Goal: Task Accomplishment & Management: Manage account settings

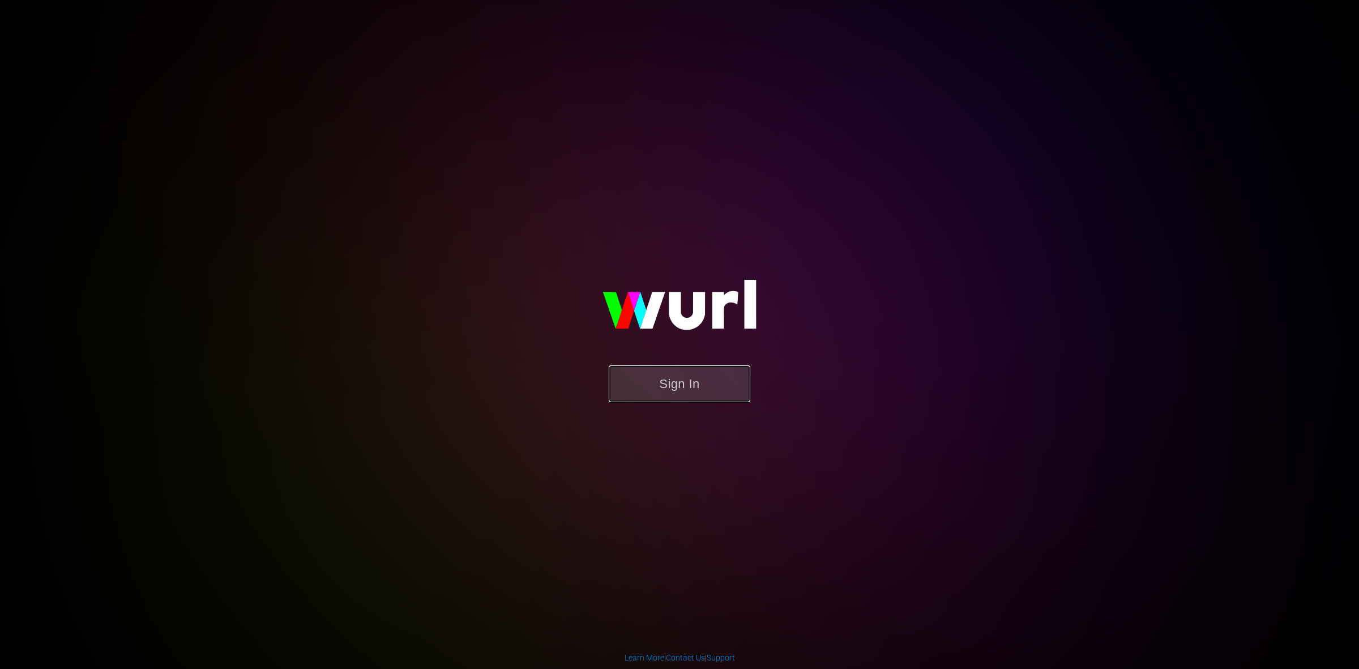
click at [636, 376] on button "Sign In" at bounding box center [680, 383] width 142 height 37
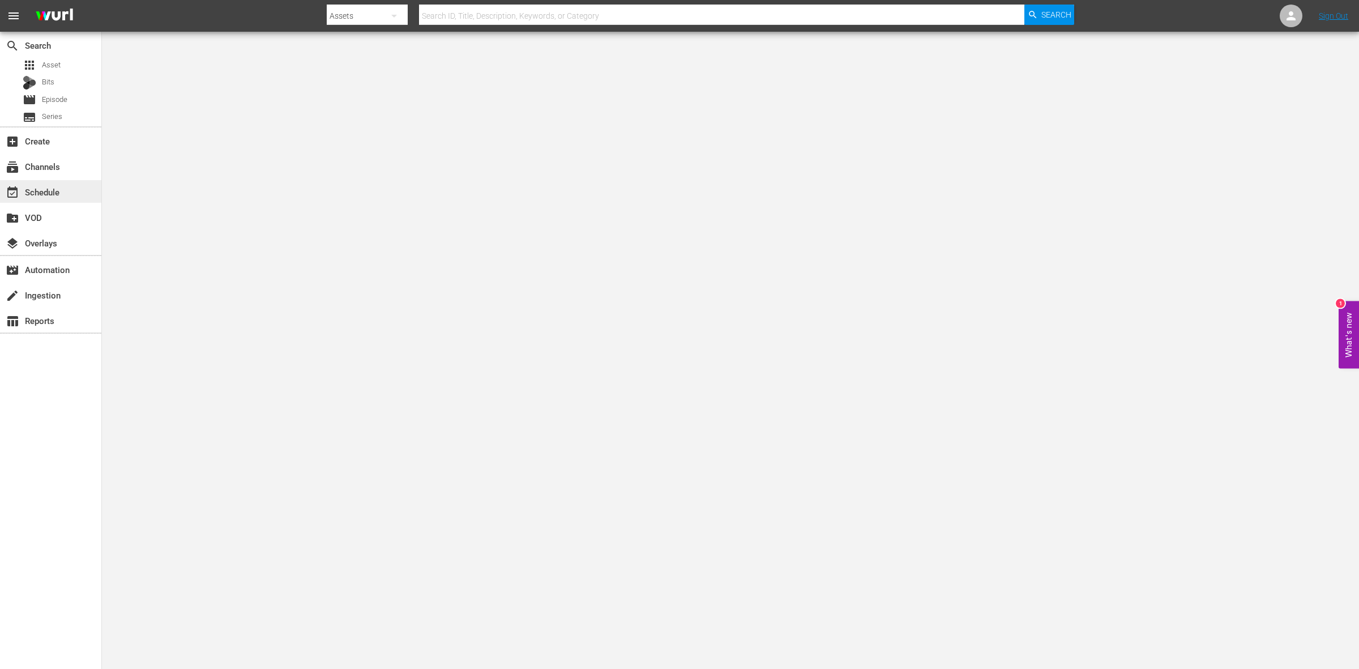
click at [45, 195] on div "event_available Schedule" at bounding box center [31, 190] width 63 height 10
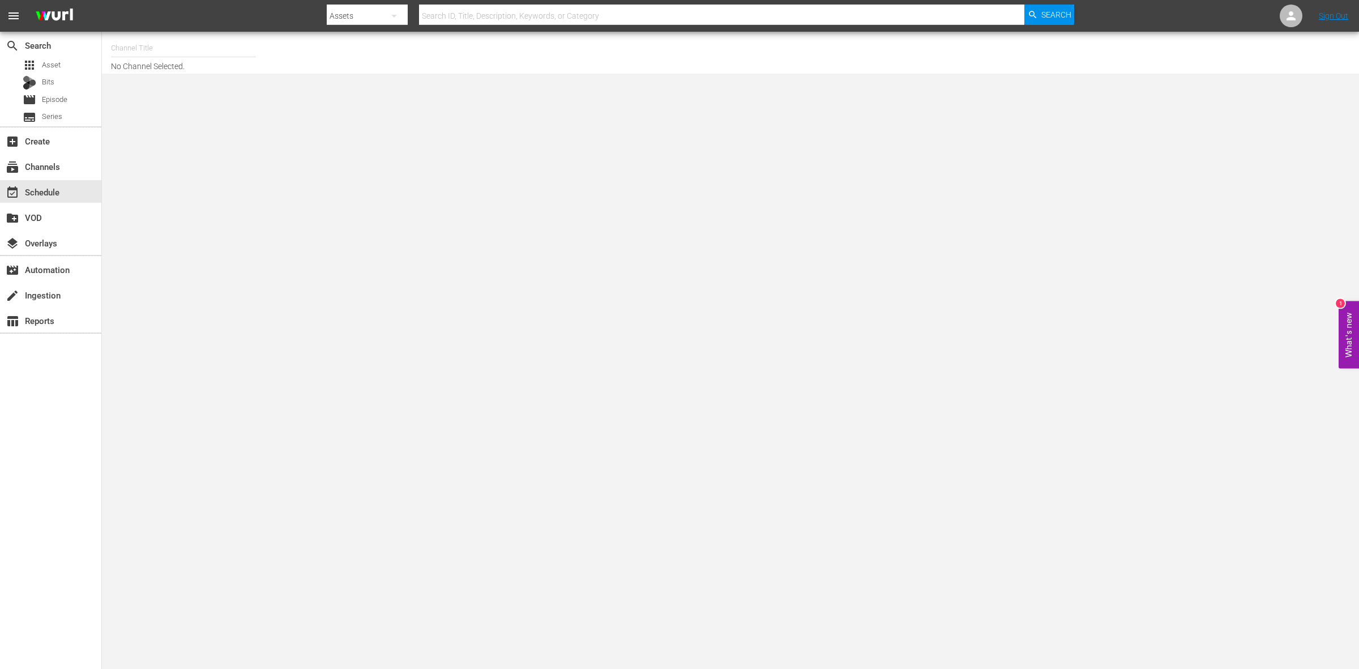
click at [135, 54] on input "text" at bounding box center [183, 48] width 145 height 27
click at [160, 80] on div "ThrillHer (1056 - aenetworks_thrillher_1)" at bounding box center [266, 79] width 293 height 27
type input "ThrillHer (1056 - aenetworks_thrillher_1)"
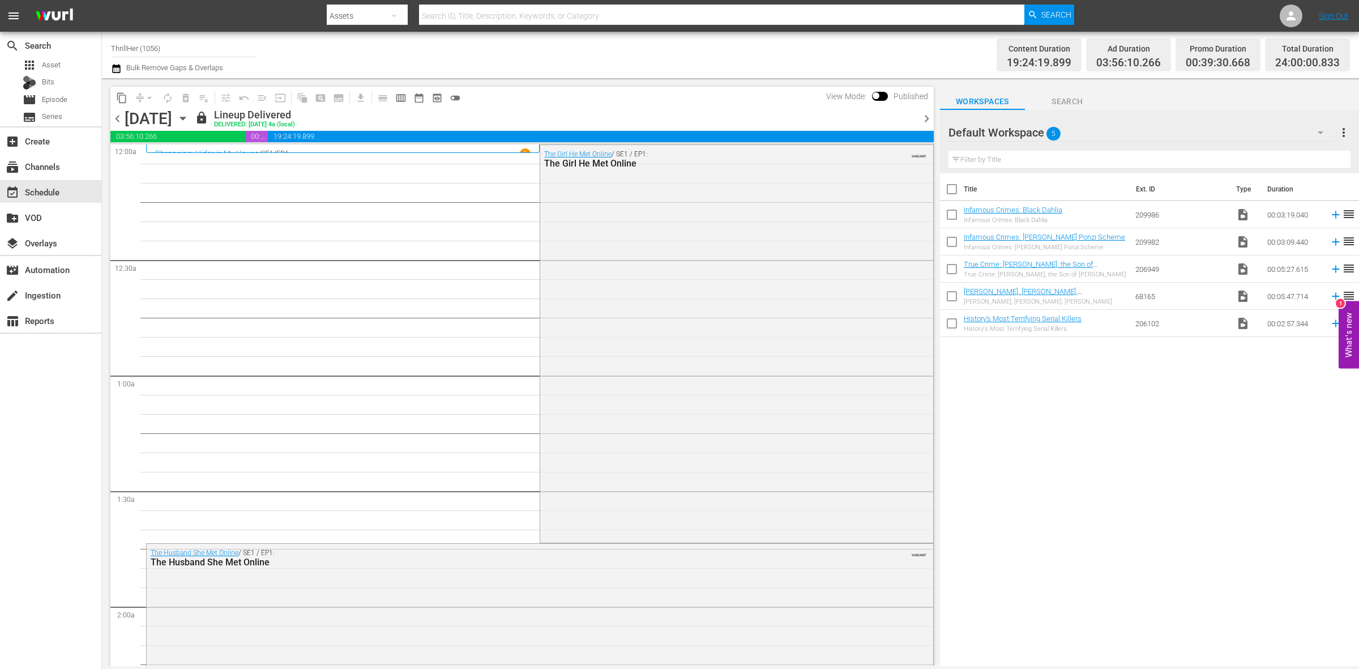
click at [929, 116] on span "chevron_right" at bounding box center [926, 119] width 14 height 14
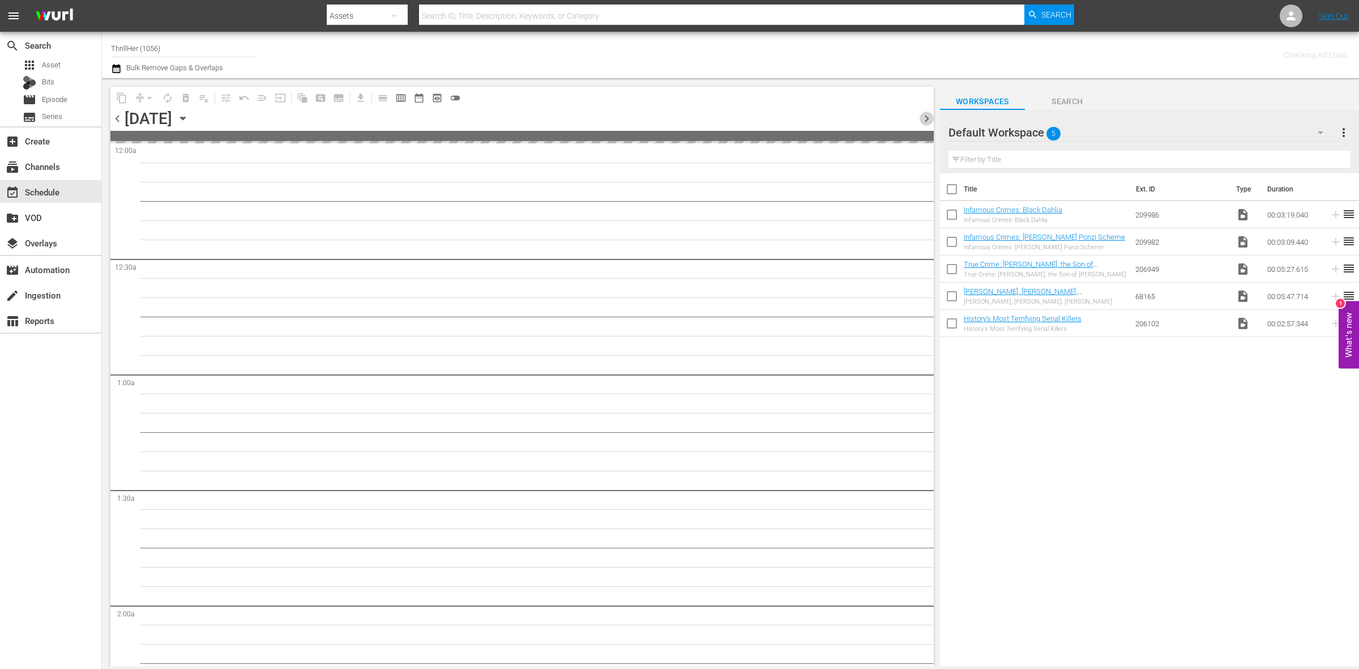
click at [929, 116] on span "chevron_right" at bounding box center [926, 119] width 14 height 14
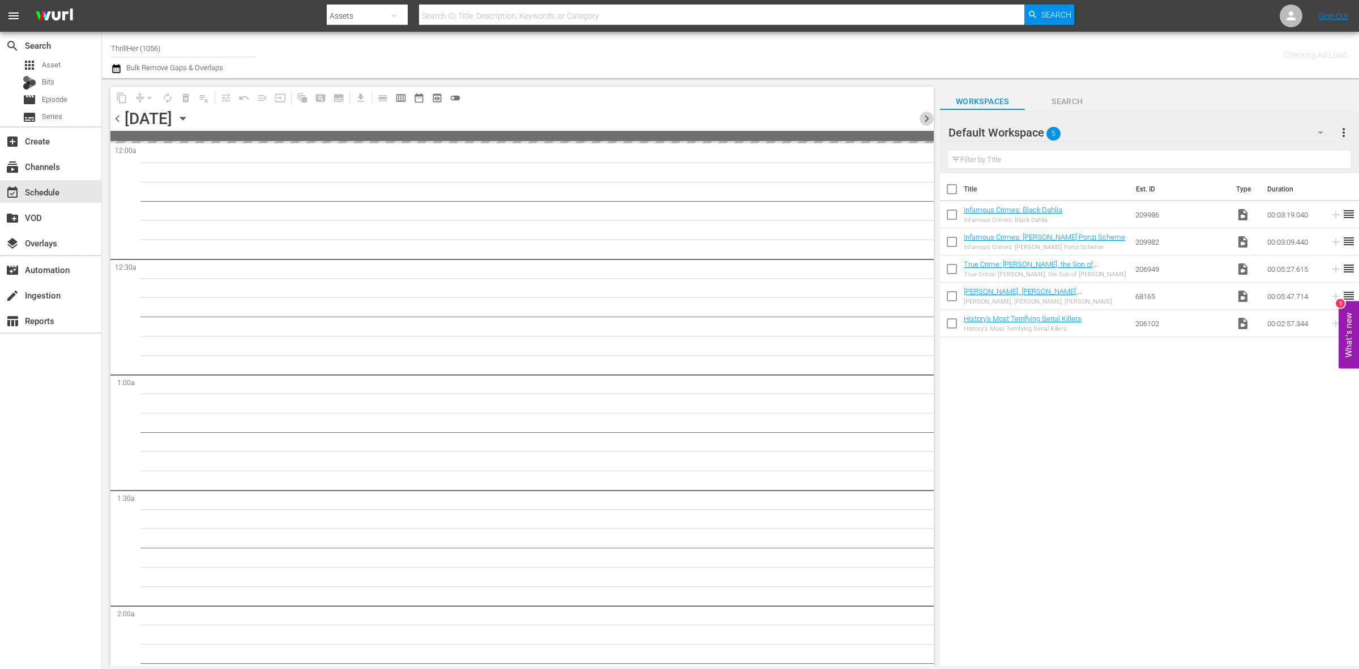
click at [929, 116] on span "chevron_right" at bounding box center [926, 119] width 14 height 14
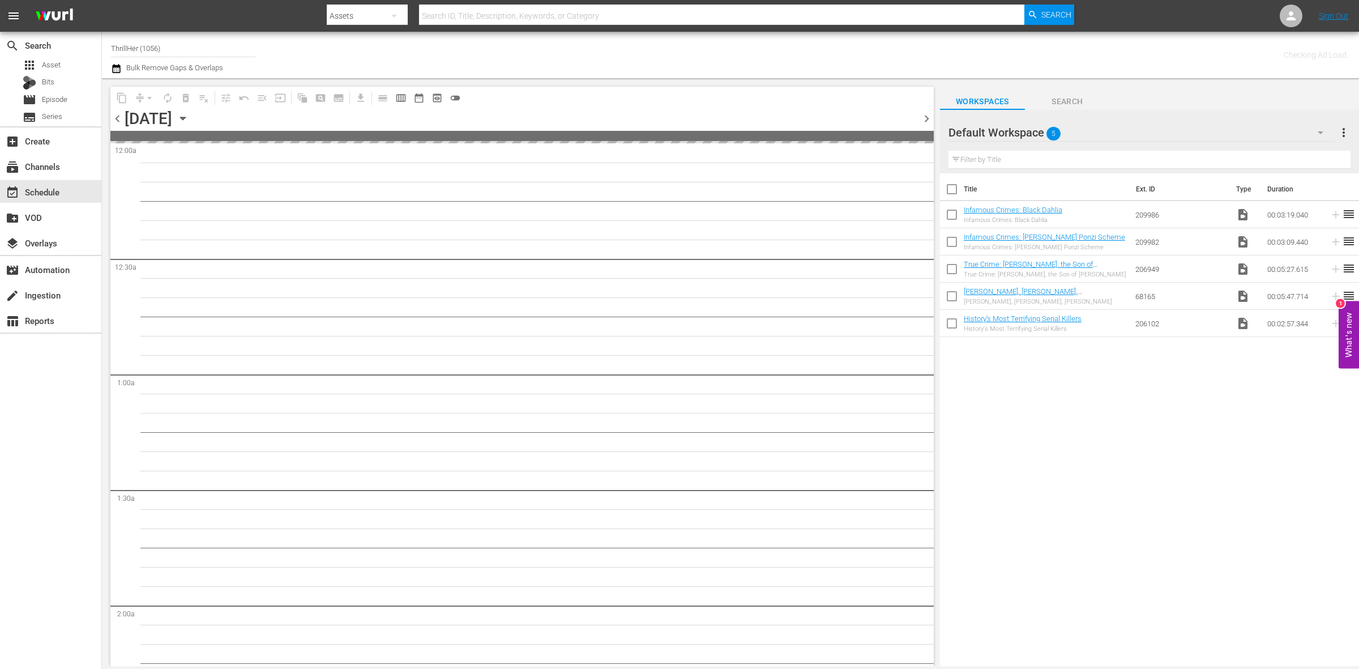
click at [929, 116] on span "chevron_right" at bounding box center [926, 119] width 14 height 14
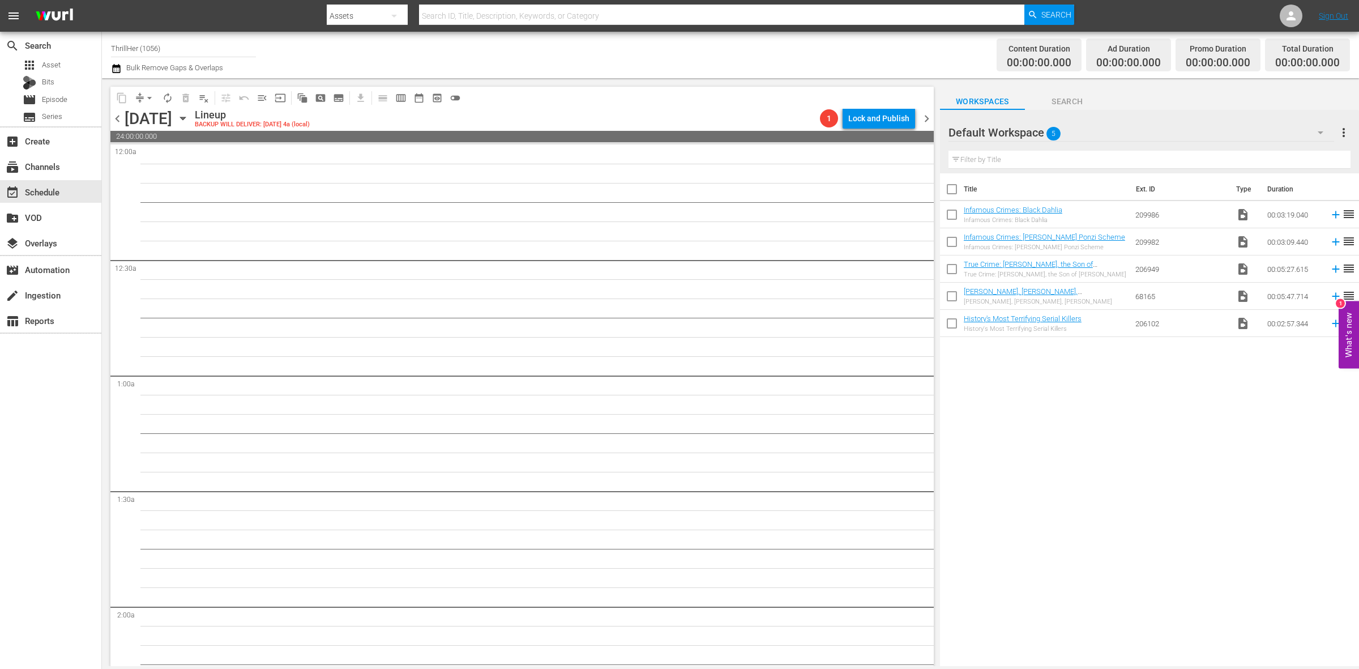
click at [187, 59] on input "ThrillHer (1056)" at bounding box center [183, 48] width 145 height 27
type input "T"
type input "3"
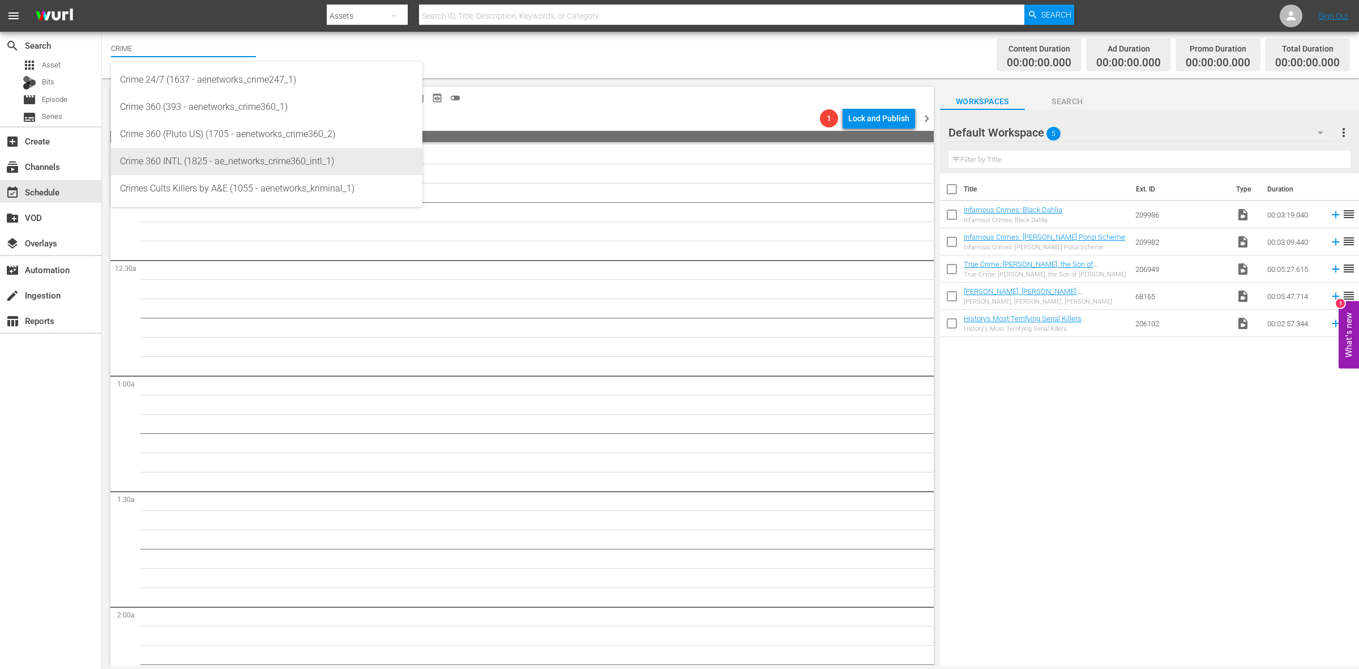
click at [194, 162] on div "Crime 360 INTL (1825 - ae_networks_crime360_intl_1)" at bounding box center [266, 161] width 293 height 27
type input "Crime 360 INTL (1825 - ae_networks_crime360_intl_1)"
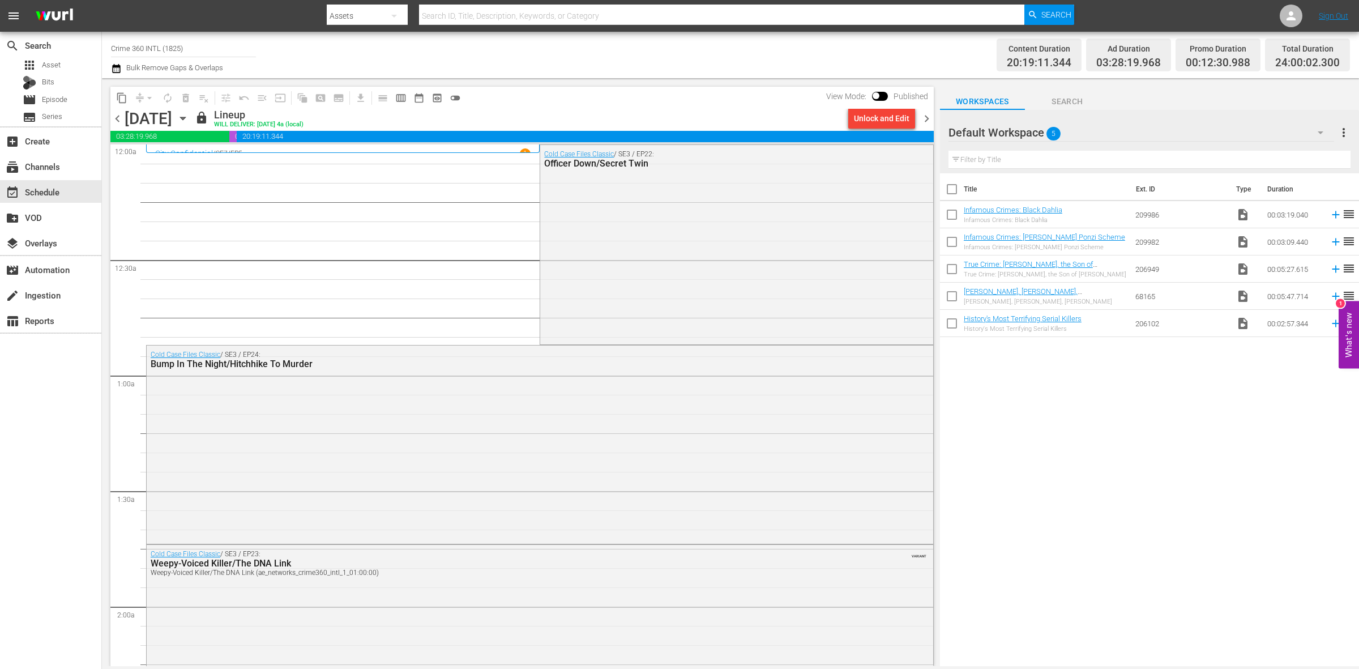
click at [927, 116] on span "chevron_right" at bounding box center [926, 119] width 14 height 14
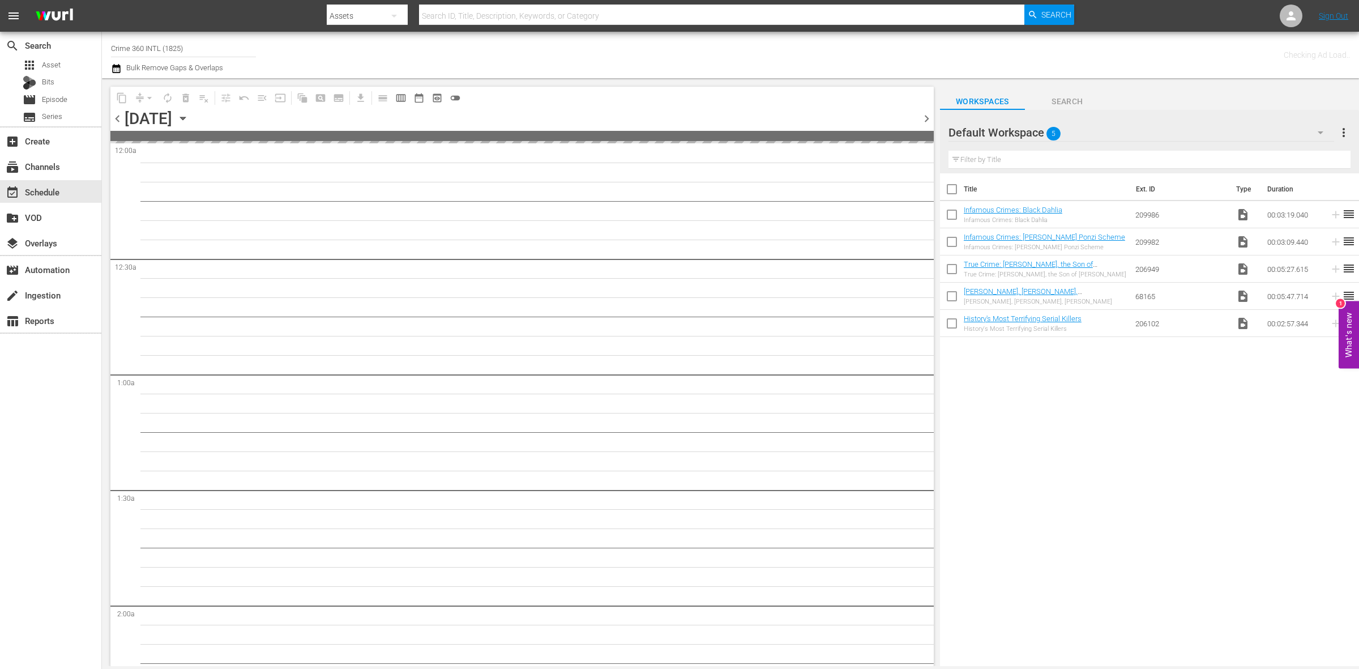
click at [927, 116] on span "chevron_right" at bounding box center [926, 119] width 14 height 14
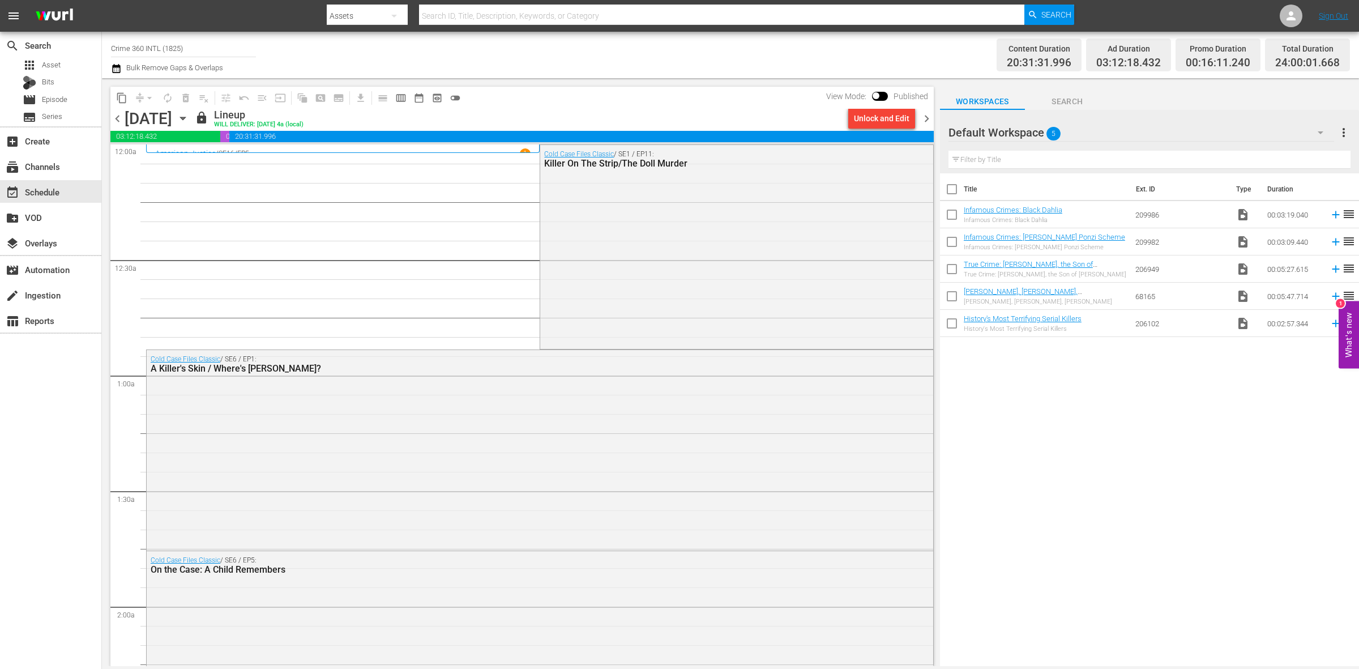
click at [927, 116] on span "chevron_right" at bounding box center [926, 119] width 14 height 14
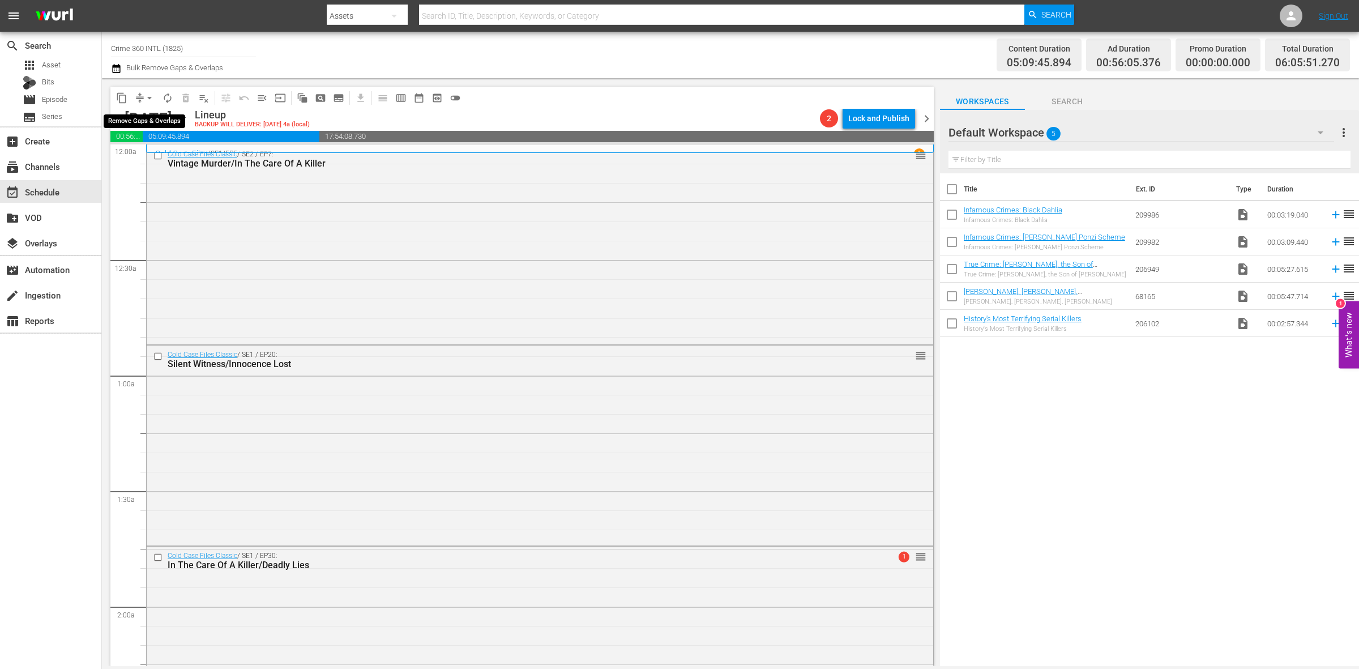
click at [142, 103] on button "arrow_drop_down" at bounding box center [149, 98] width 18 height 18
click at [142, 122] on li "Align to Midnight" at bounding box center [150, 120] width 119 height 19
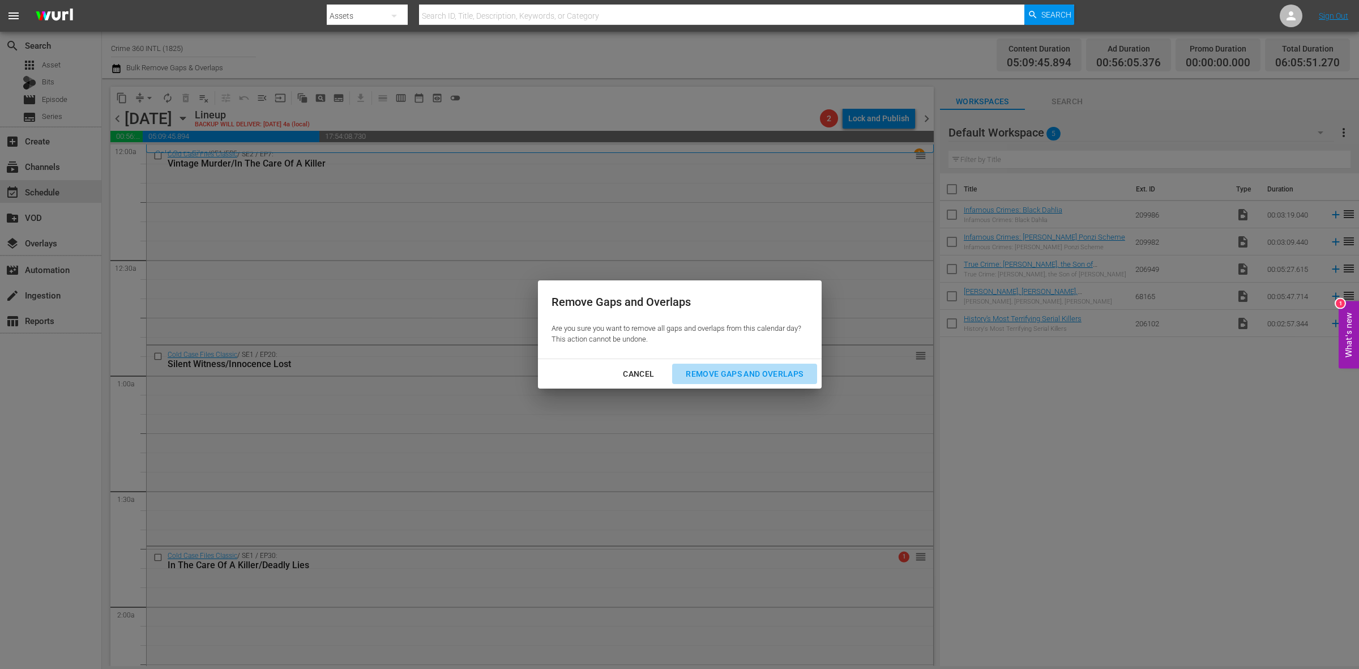
click at [714, 379] on div "Remove Gaps and Overlaps" at bounding box center [744, 374] width 135 height 14
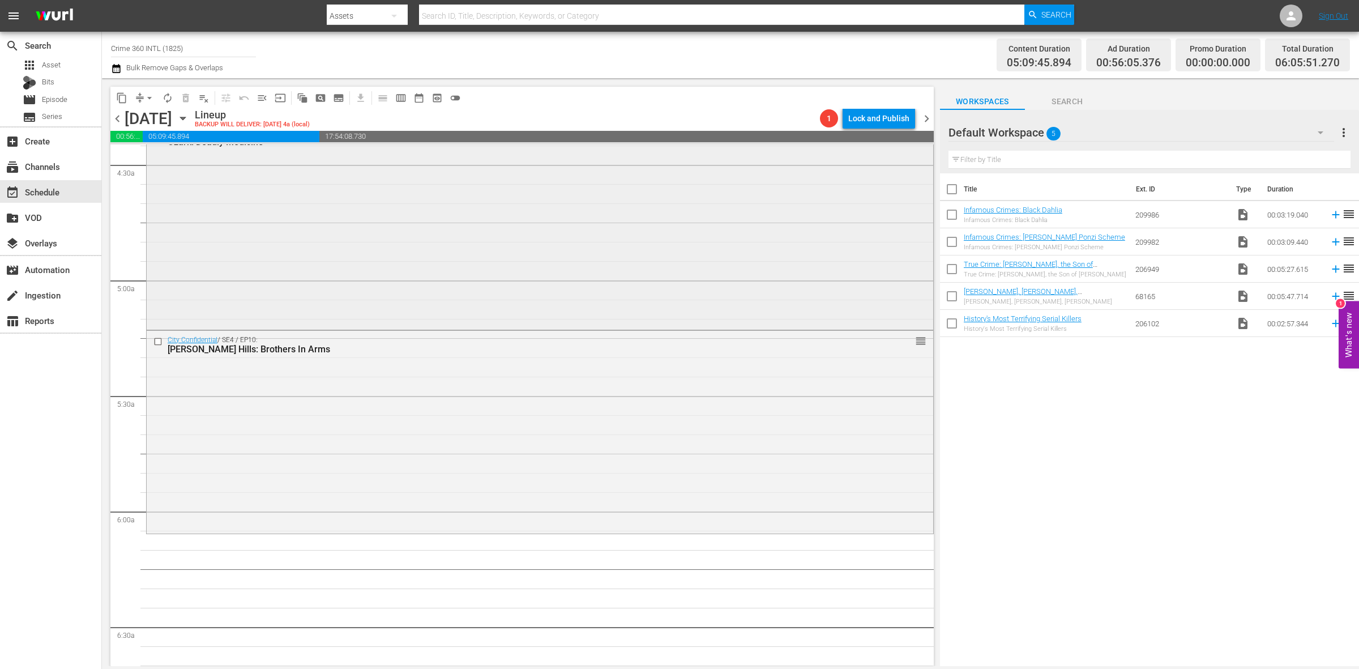
scroll to position [1132, 0]
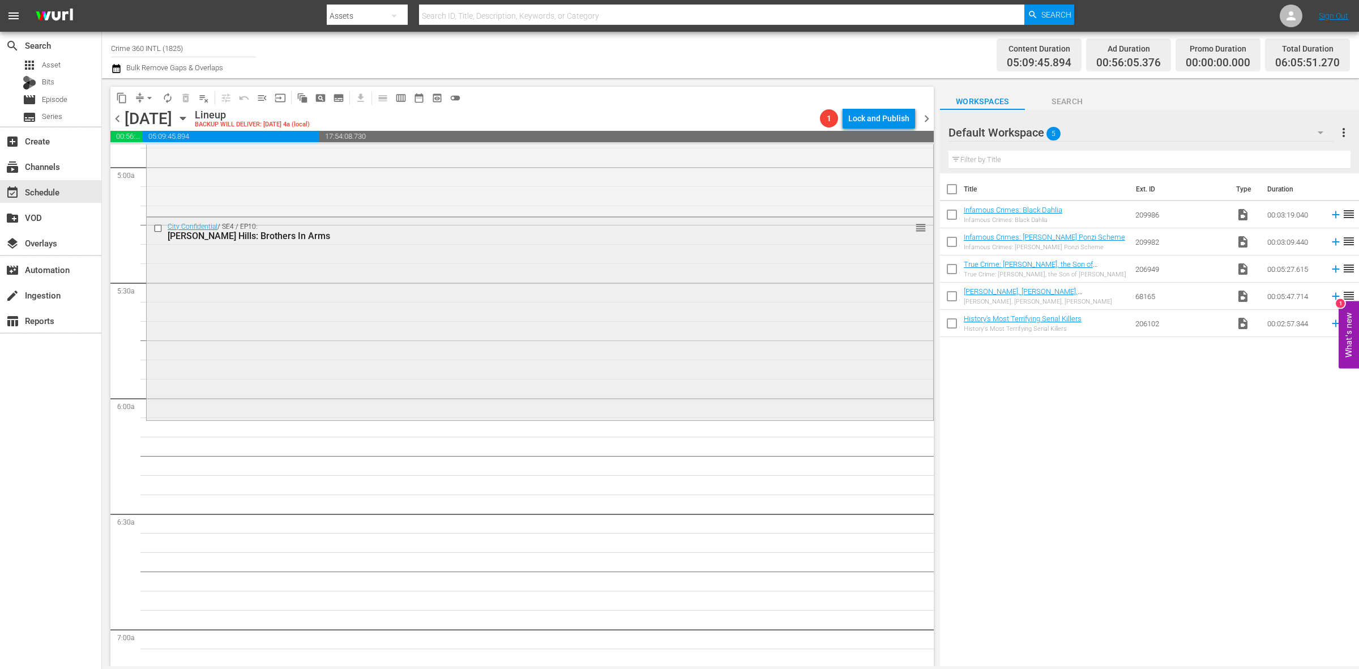
click at [383, 278] on div "City Confidential / SE4 / EP10: Beverly Hills: Brothers In Arms reorder" at bounding box center [540, 317] width 786 height 200
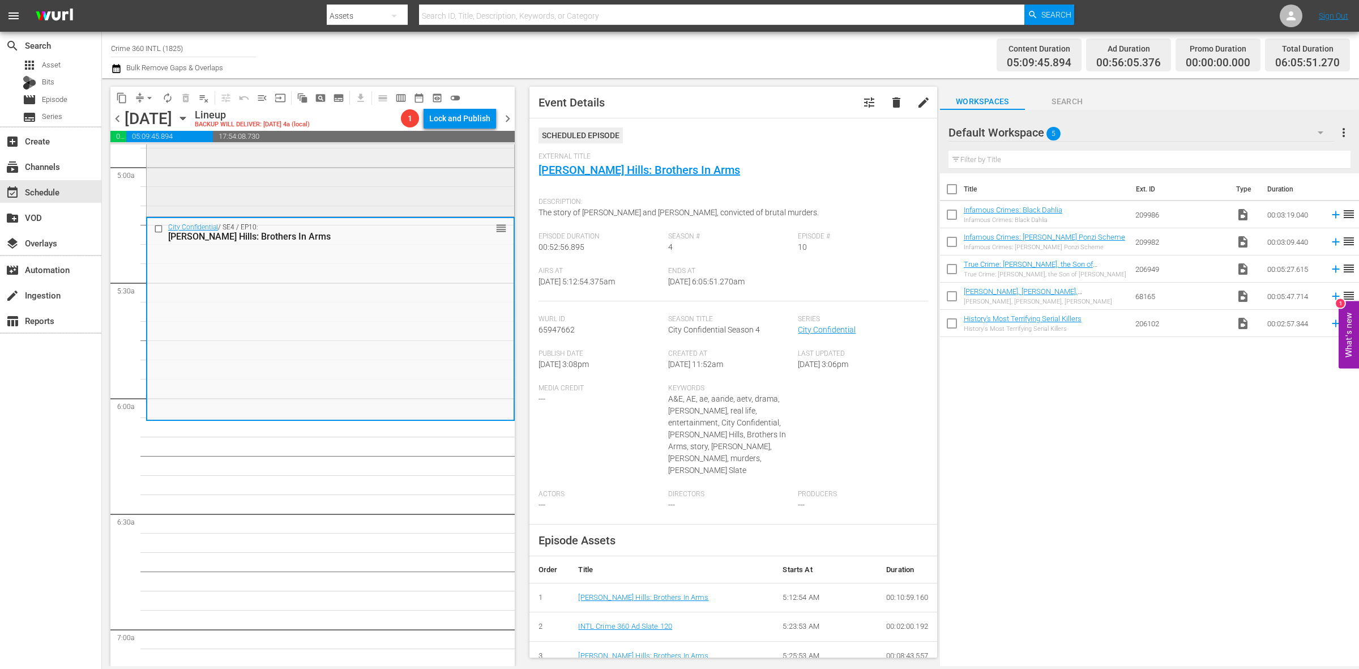
click at [335, 201] on div "City Confidential / SE3 / EP21: Ozark: Deadly Medicine reorder" at bounding box center [330, 111] width 367 height 203
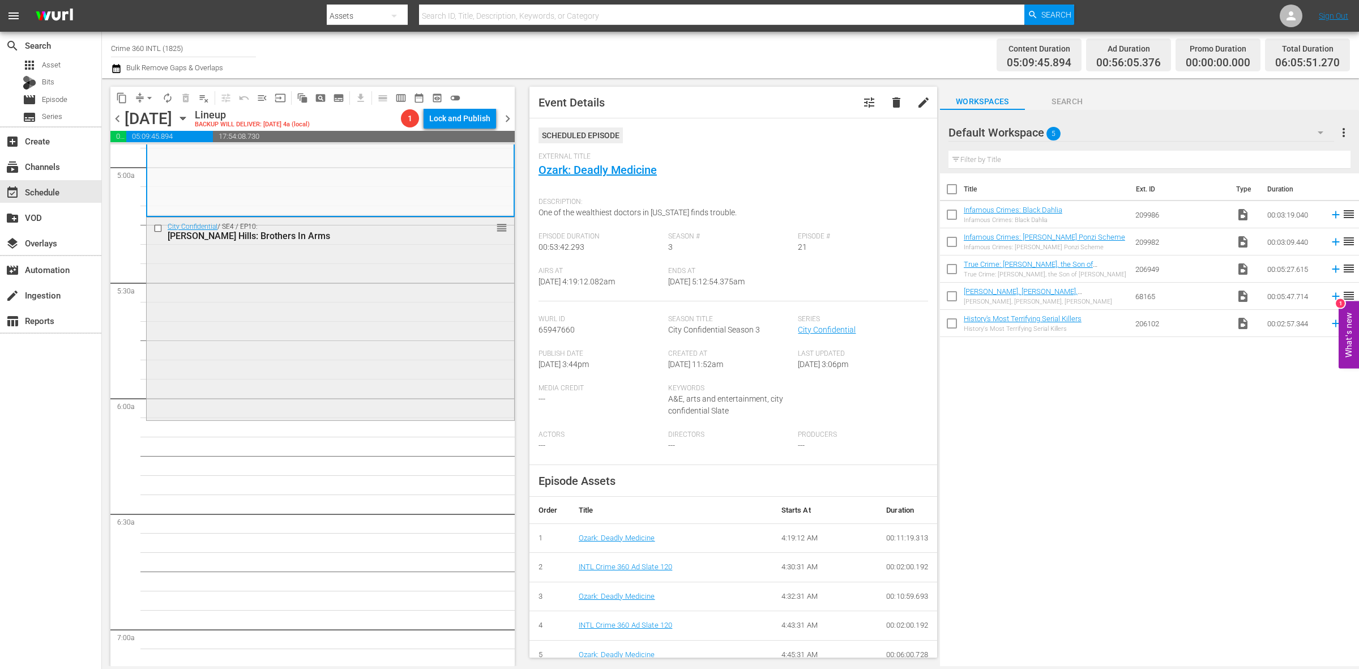
click at [349, 258] on div "City Confidential / SE4 / EP10: Beverly Hills: Brothers In Arms reorder" at bounding box center [330, 317] width 367 height 200
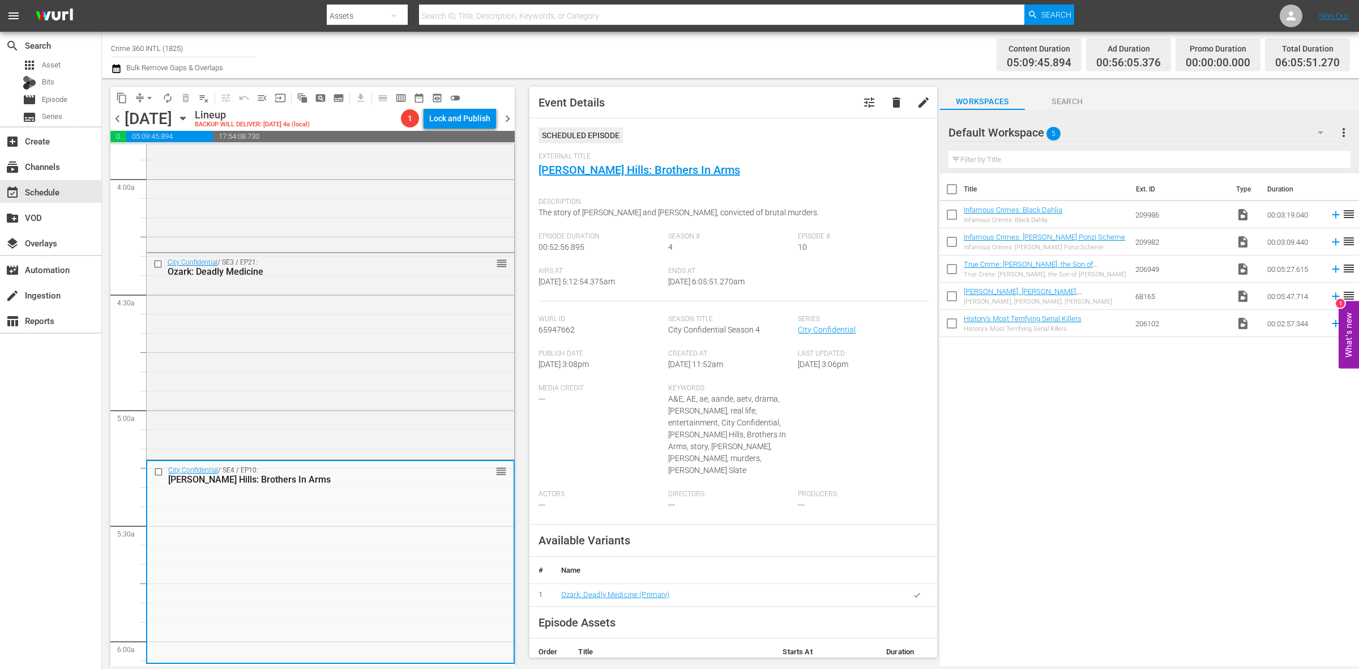
scroll to position [849, 0]
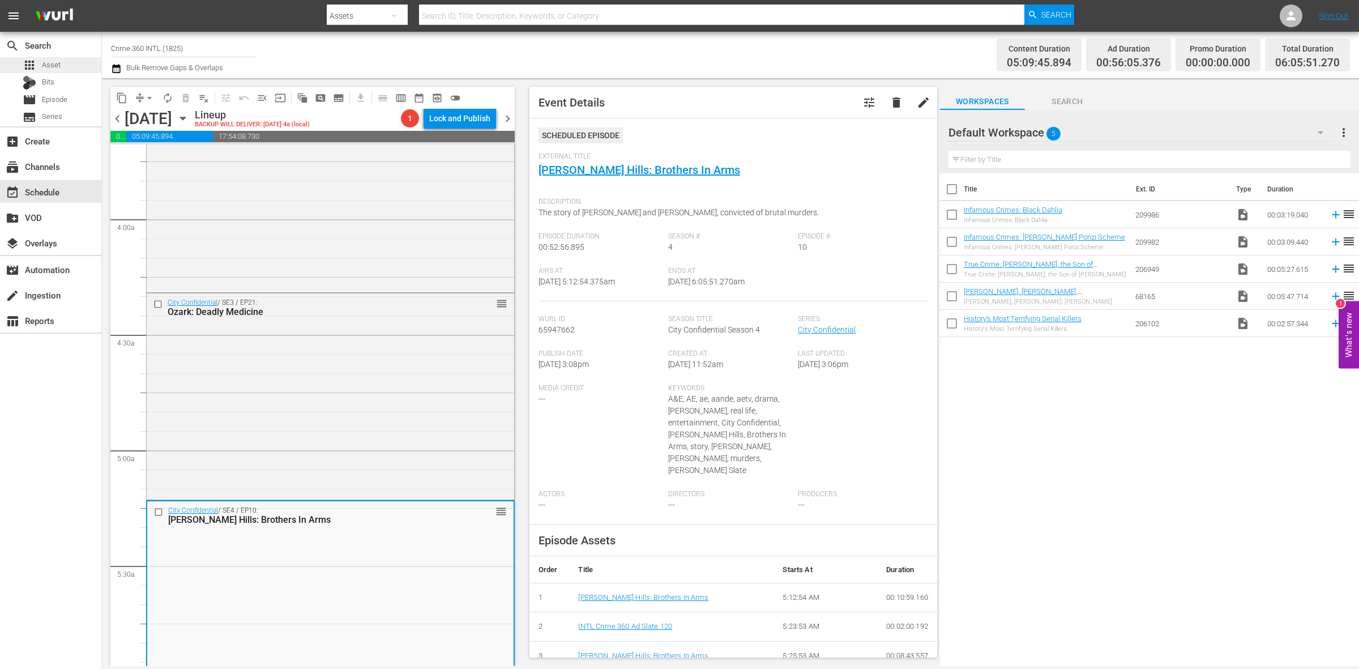
click at [58, 59] on span "Asset" at bounding box center [51, 64] width 19 height 11
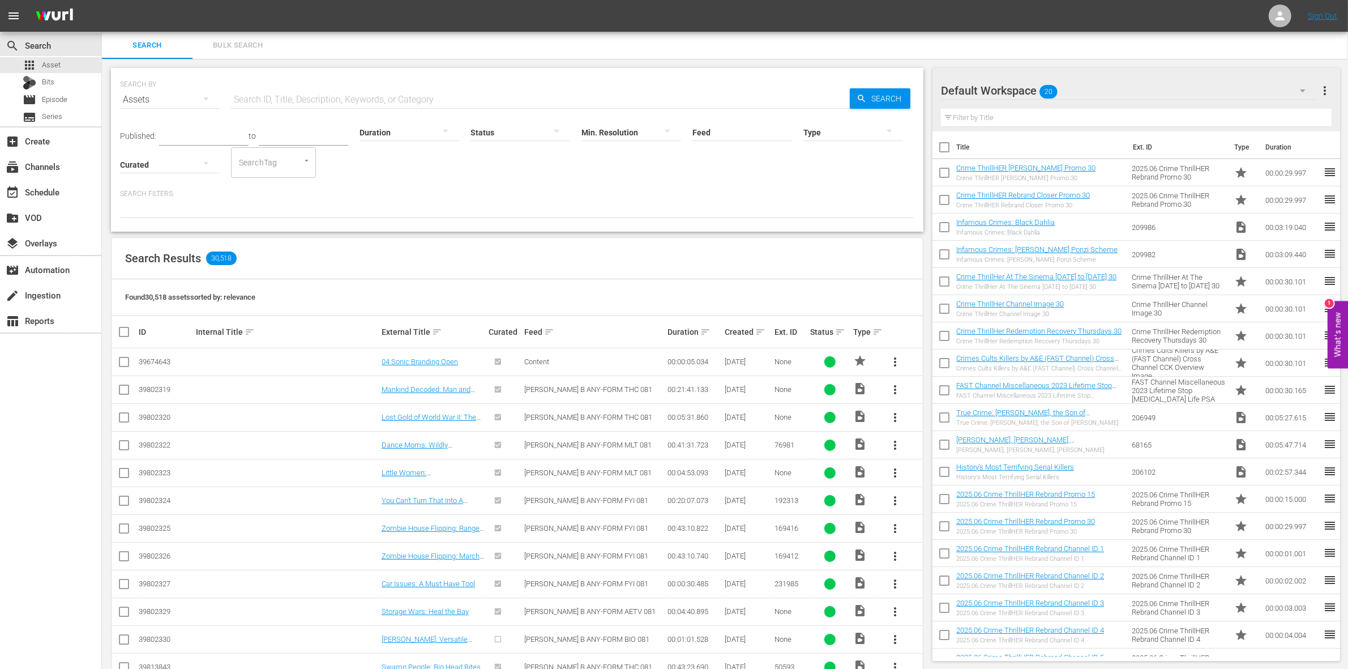
click at [952, 148] on input "checkbox" at bounding box center [944, 150] width 24 height 24
checkbox input "true"
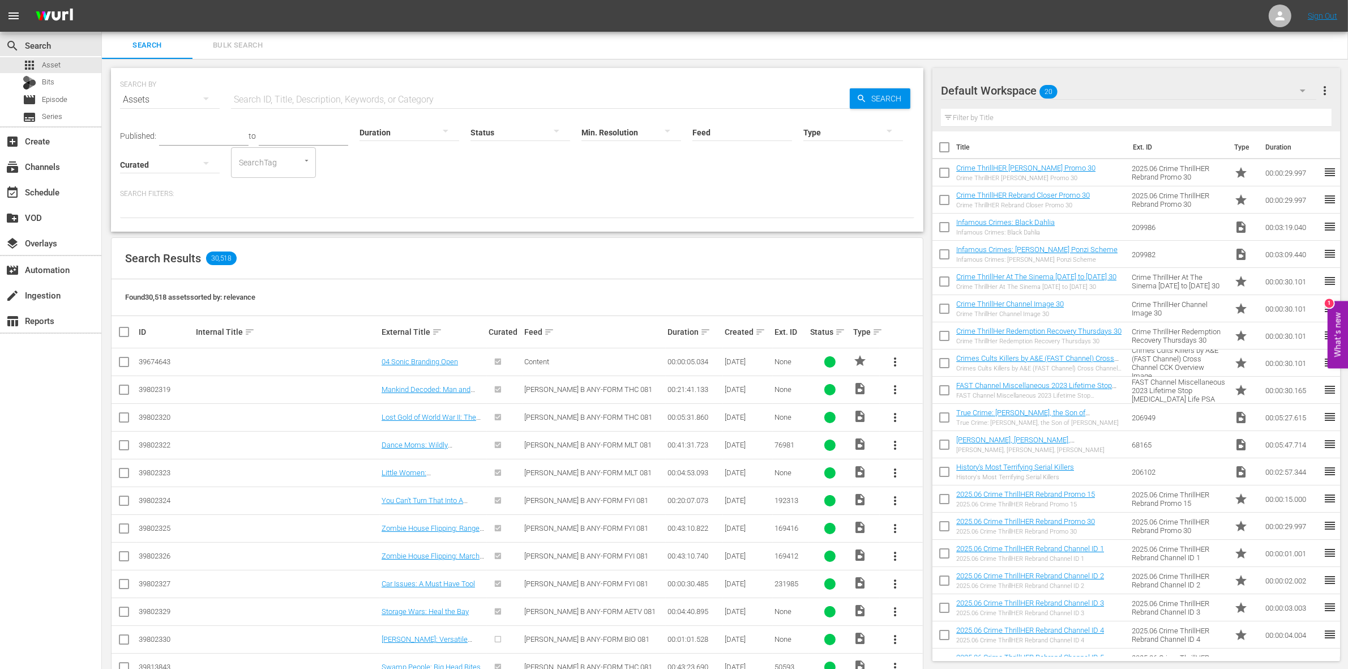
checkbox input "true"
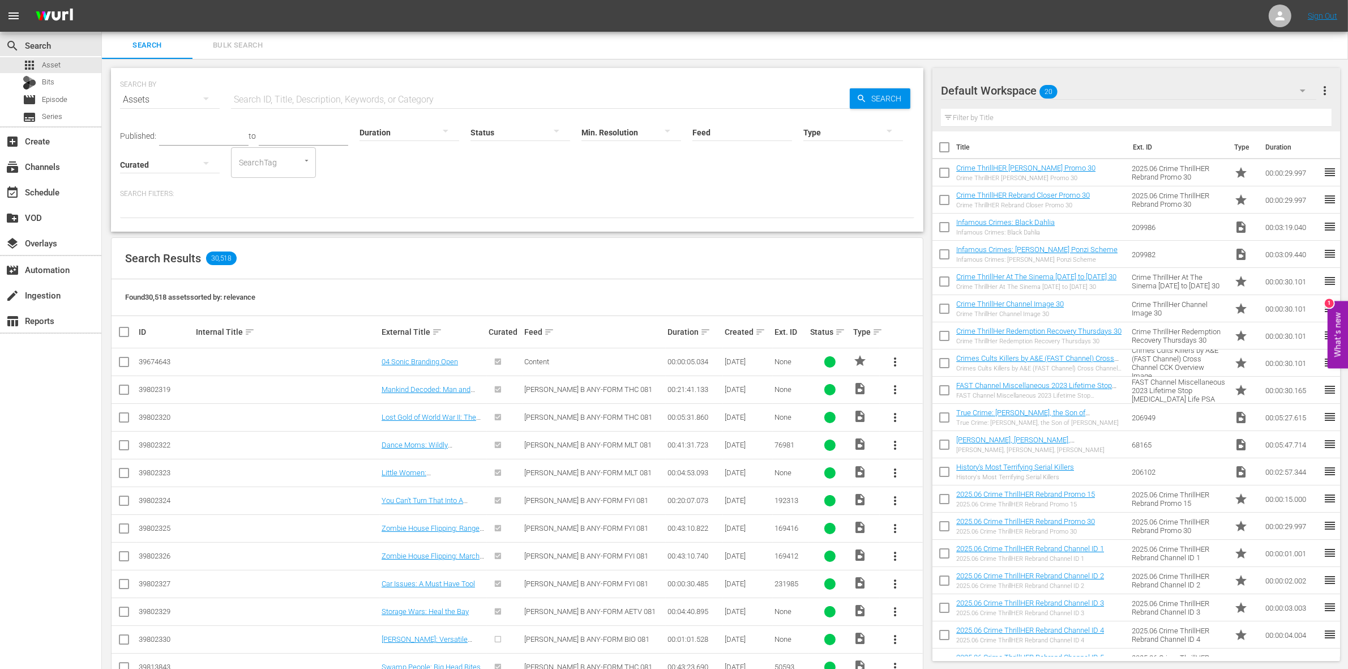
checkbox input "true"
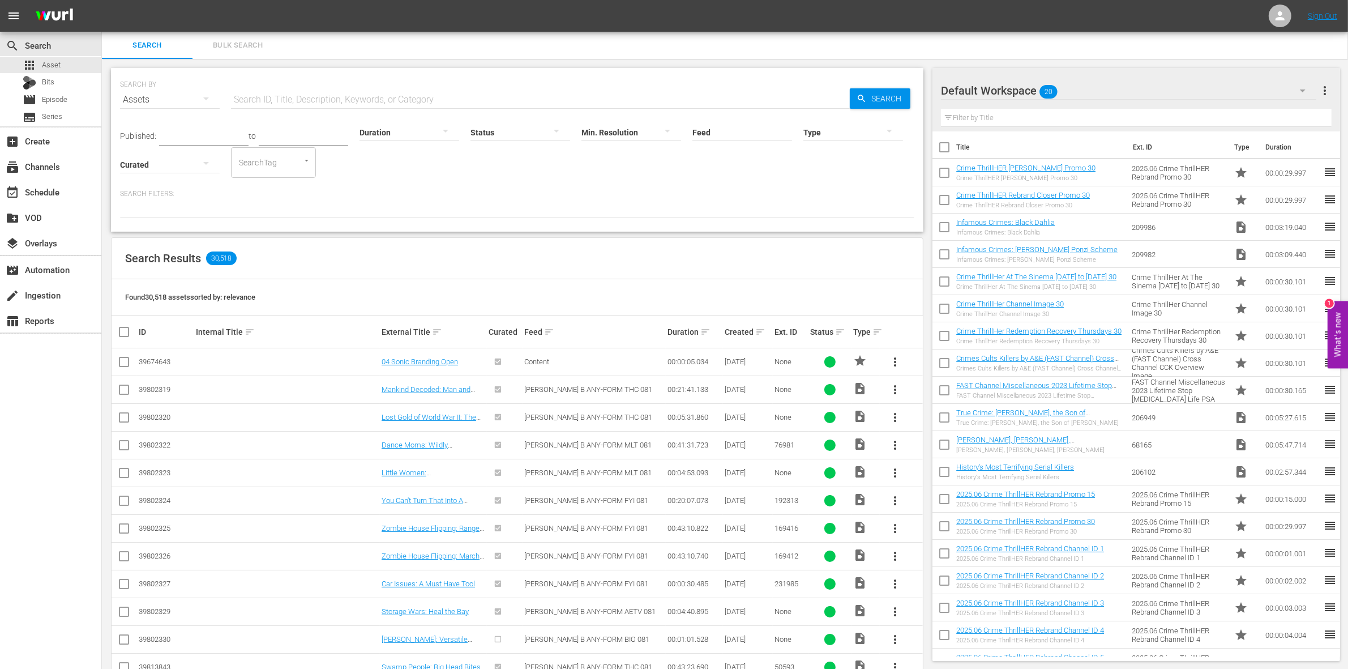
checkbox input "true"
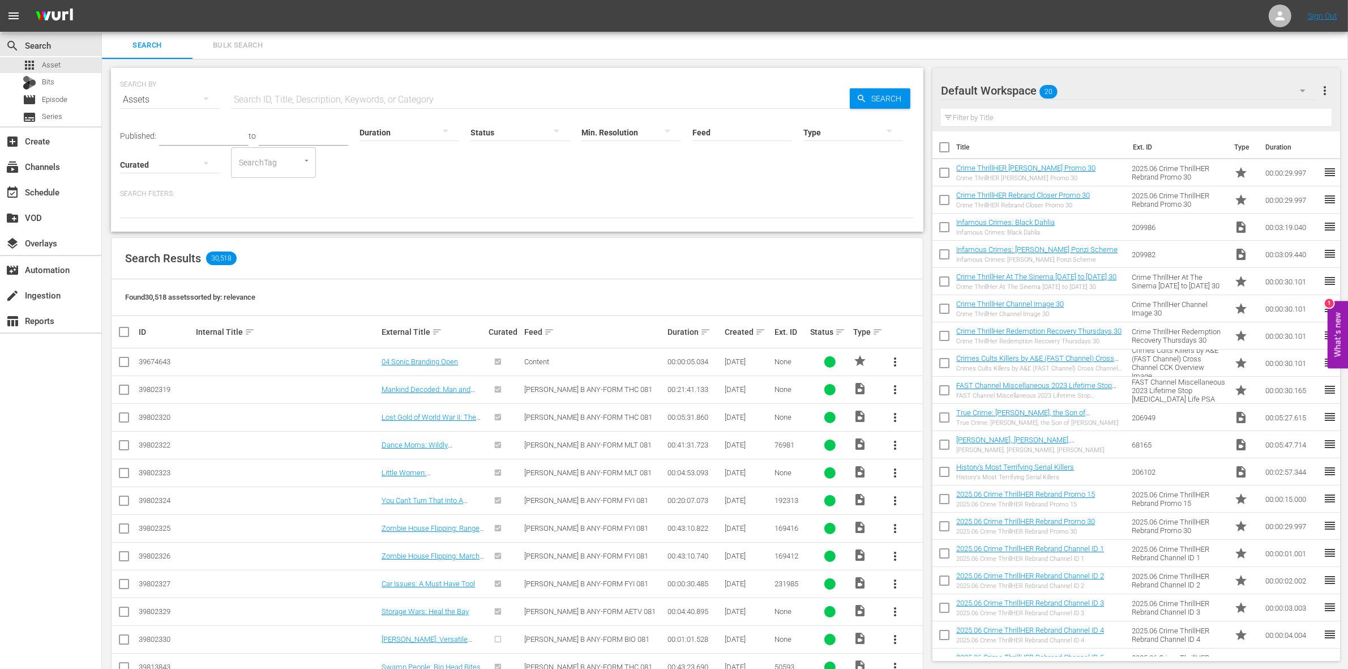
checkbox input "true"
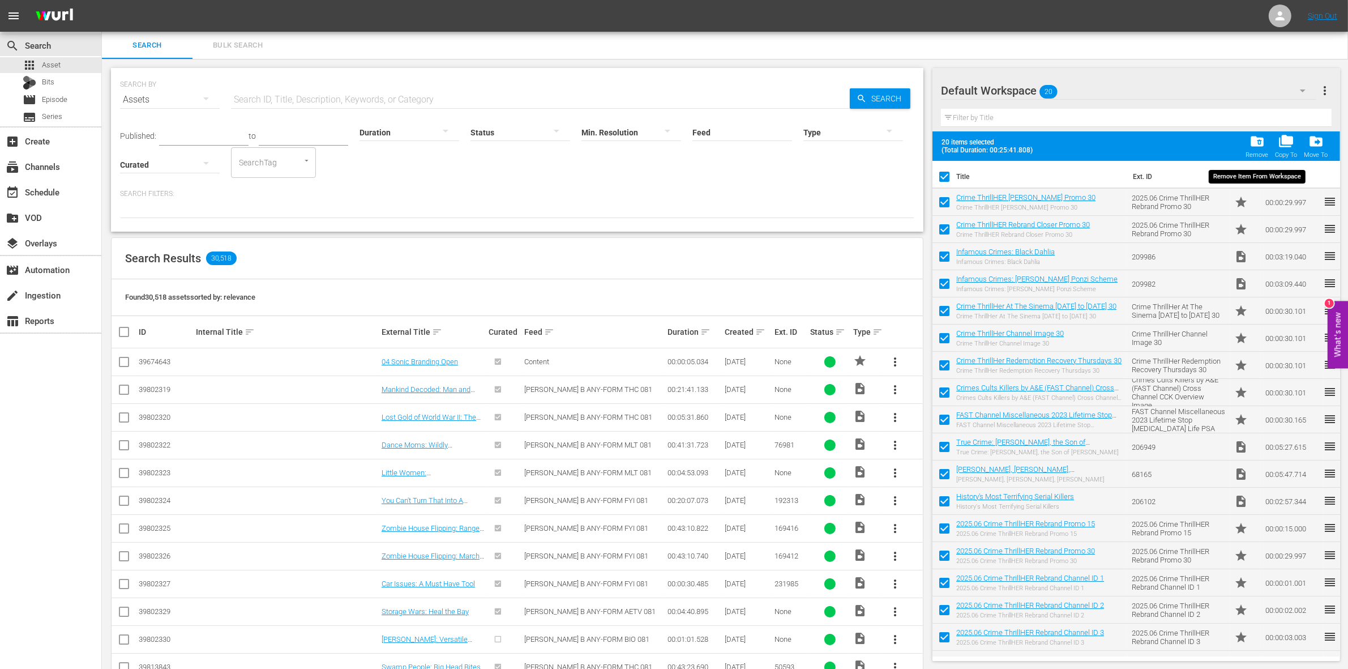
click at [1253, 146] on span "folder_delete" at bounding box center [1257, 141] width 15 height 15
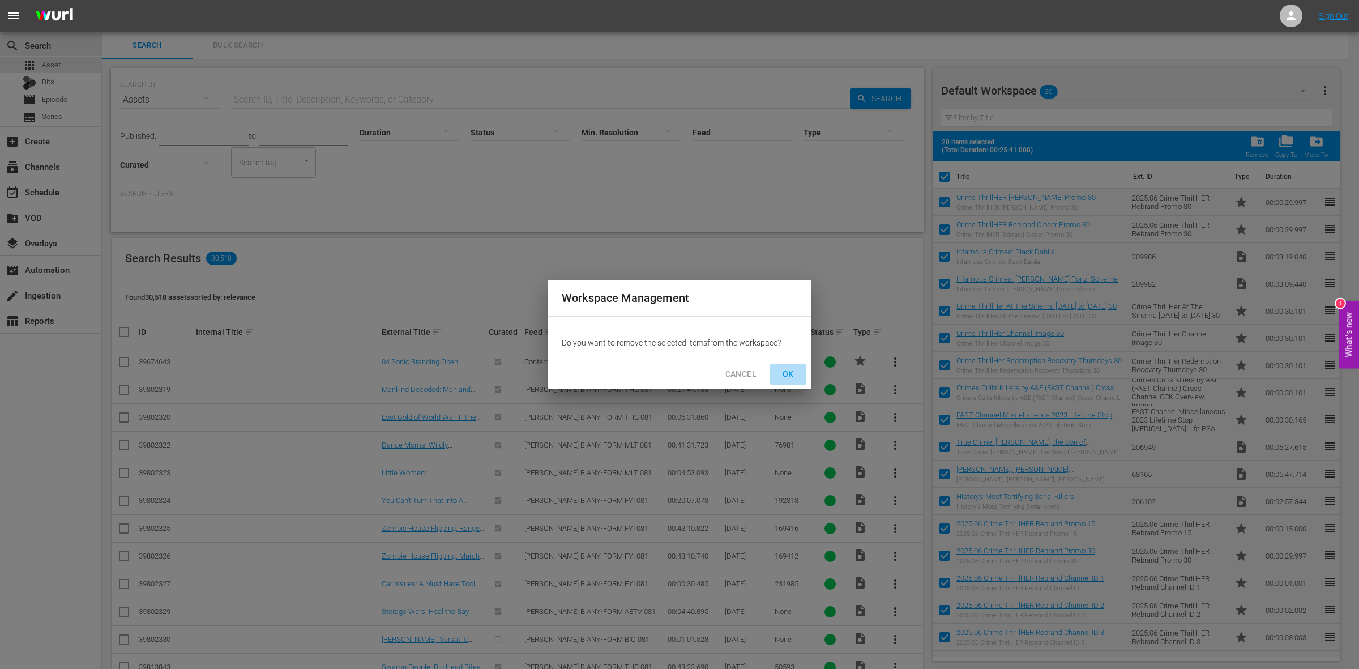
click at [794, 374] on span "OK" at bounding box center [788, 374] width 18 height 14
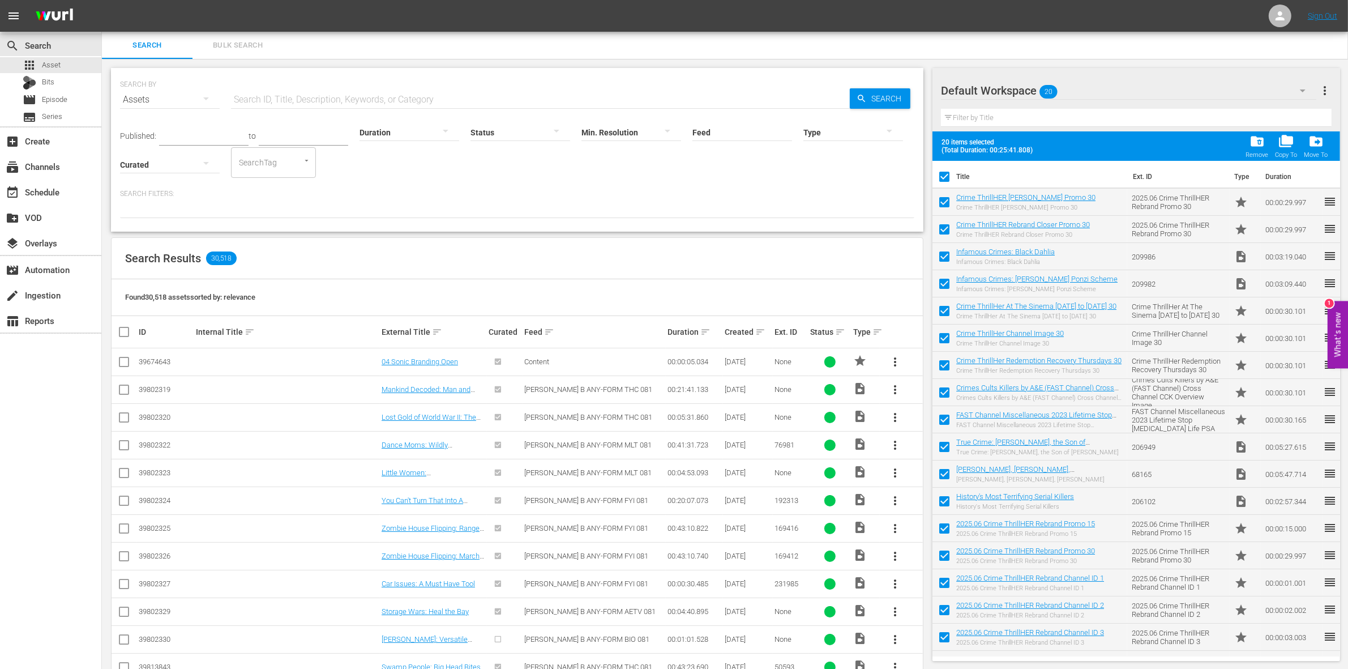
checkbox input "false"
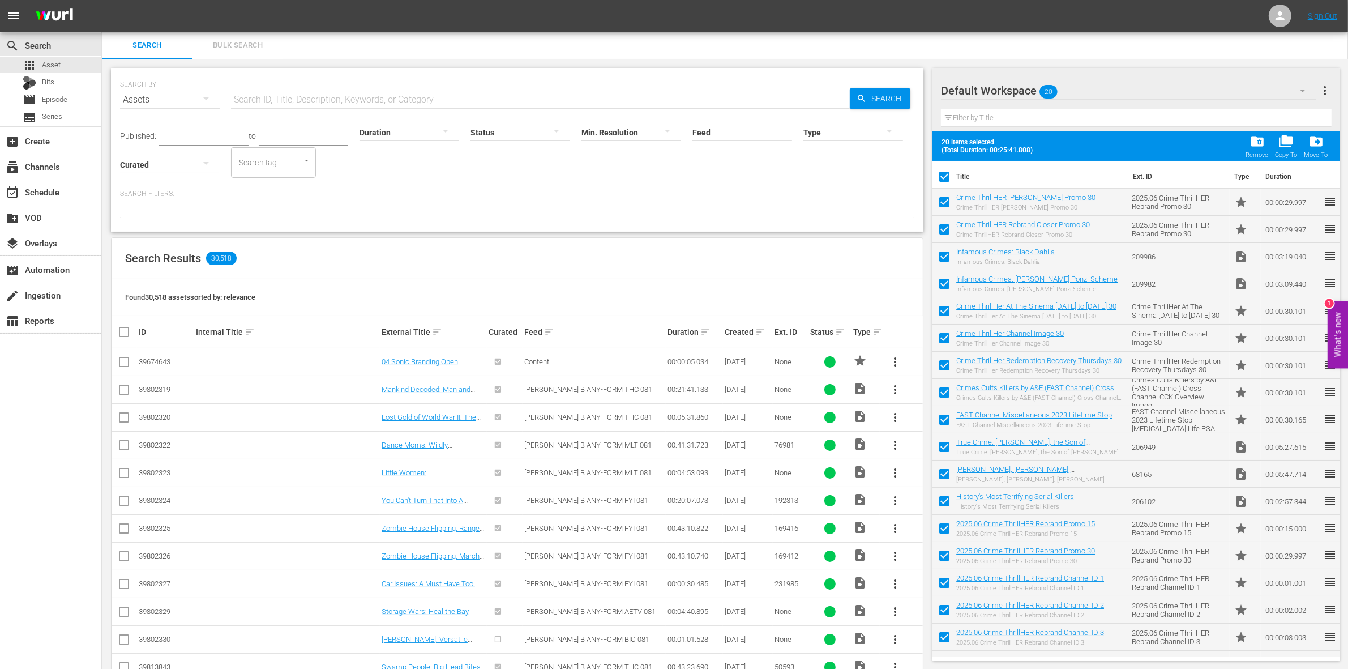
checkbox input "false"
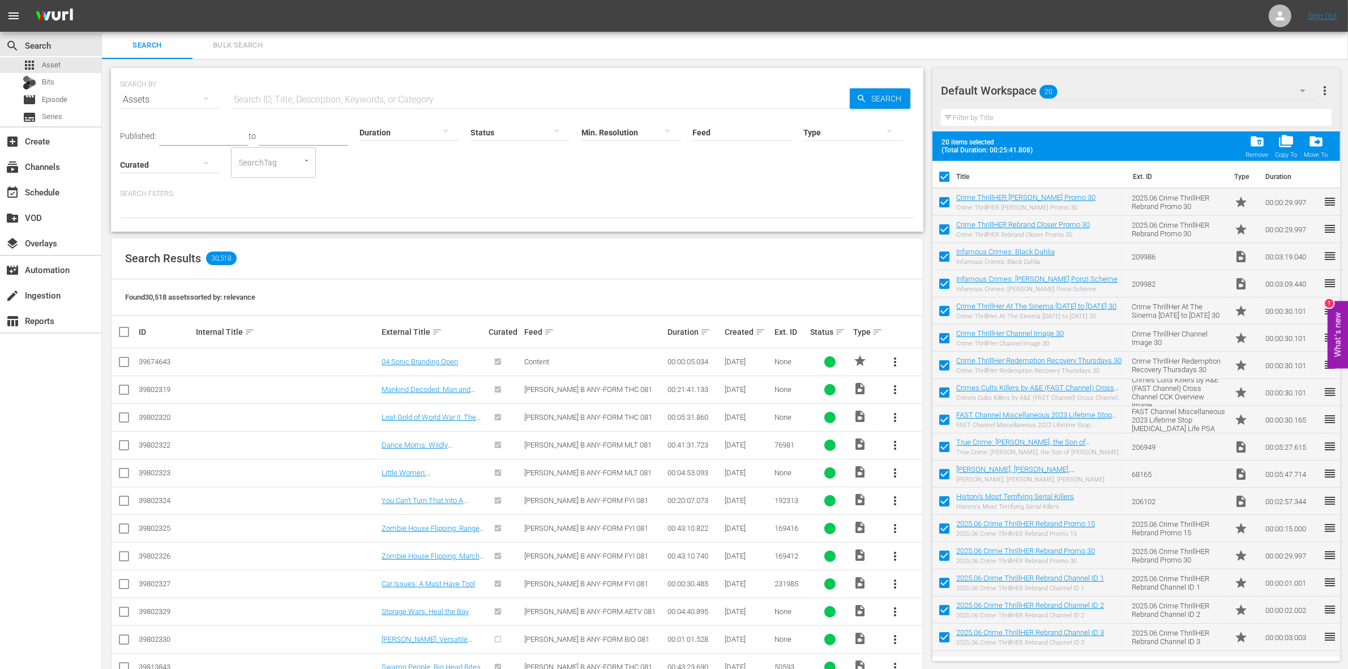
checkbox input "false"
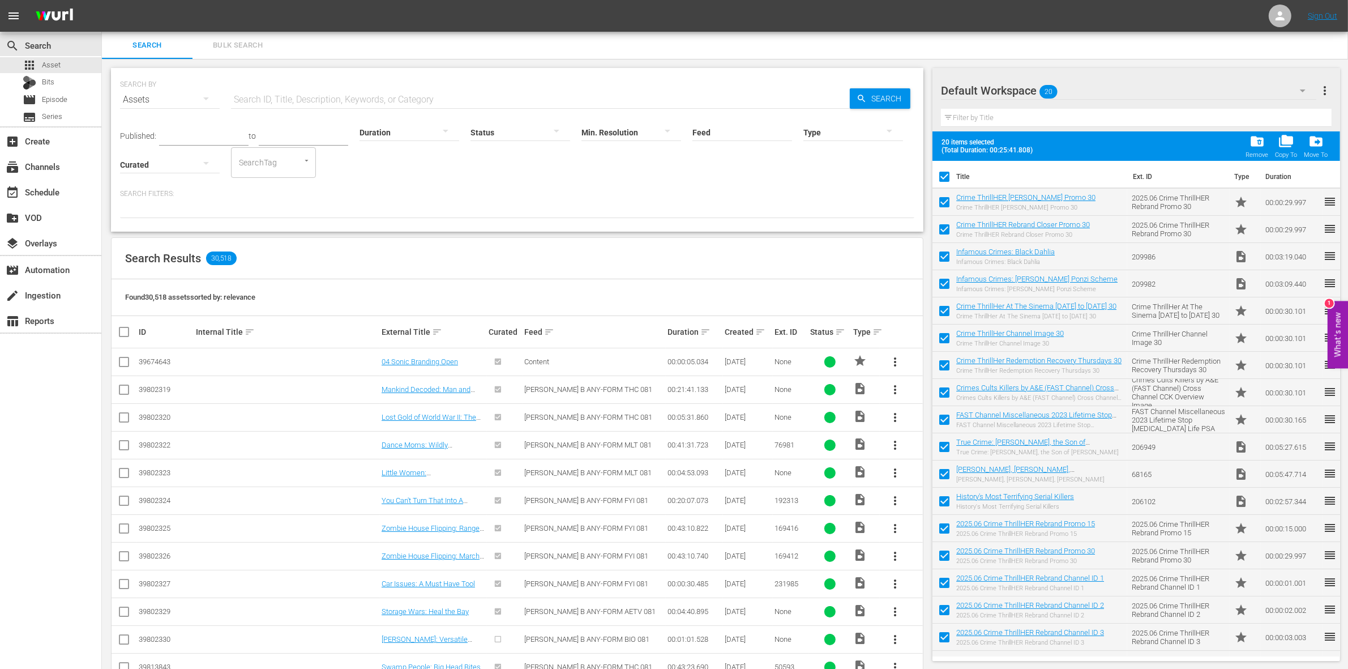
checkbox input "false"
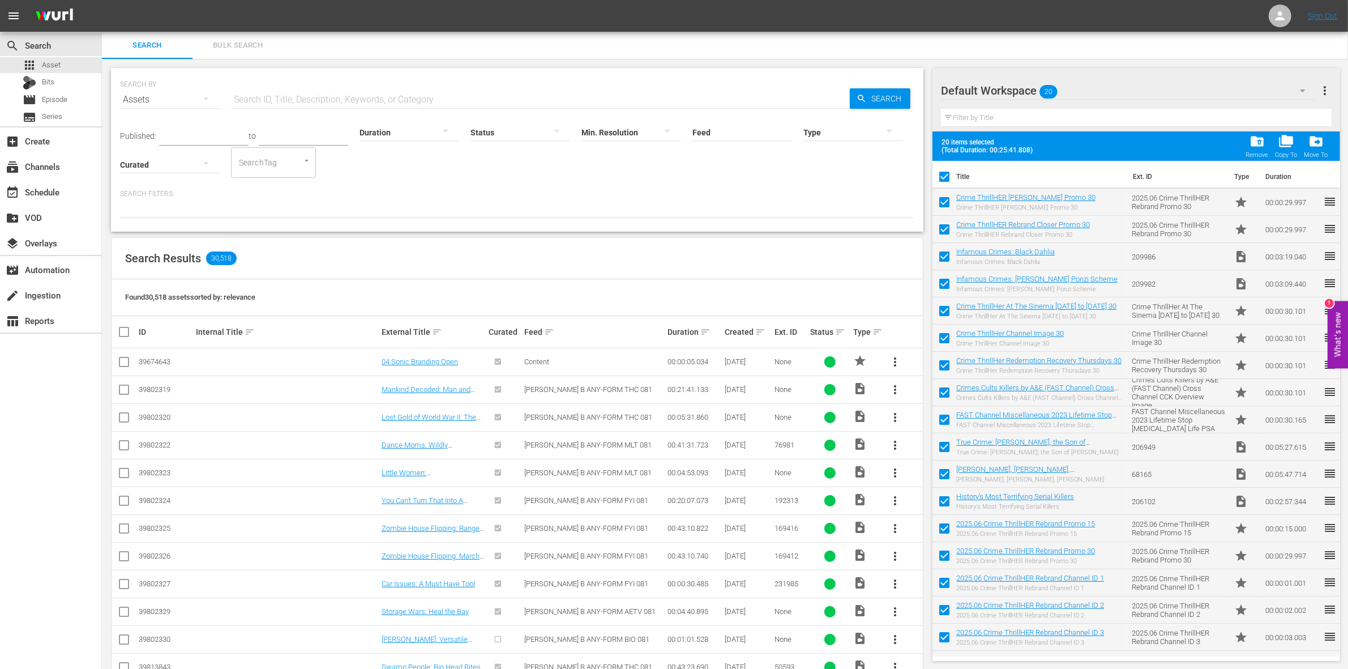
checkbox input "false"
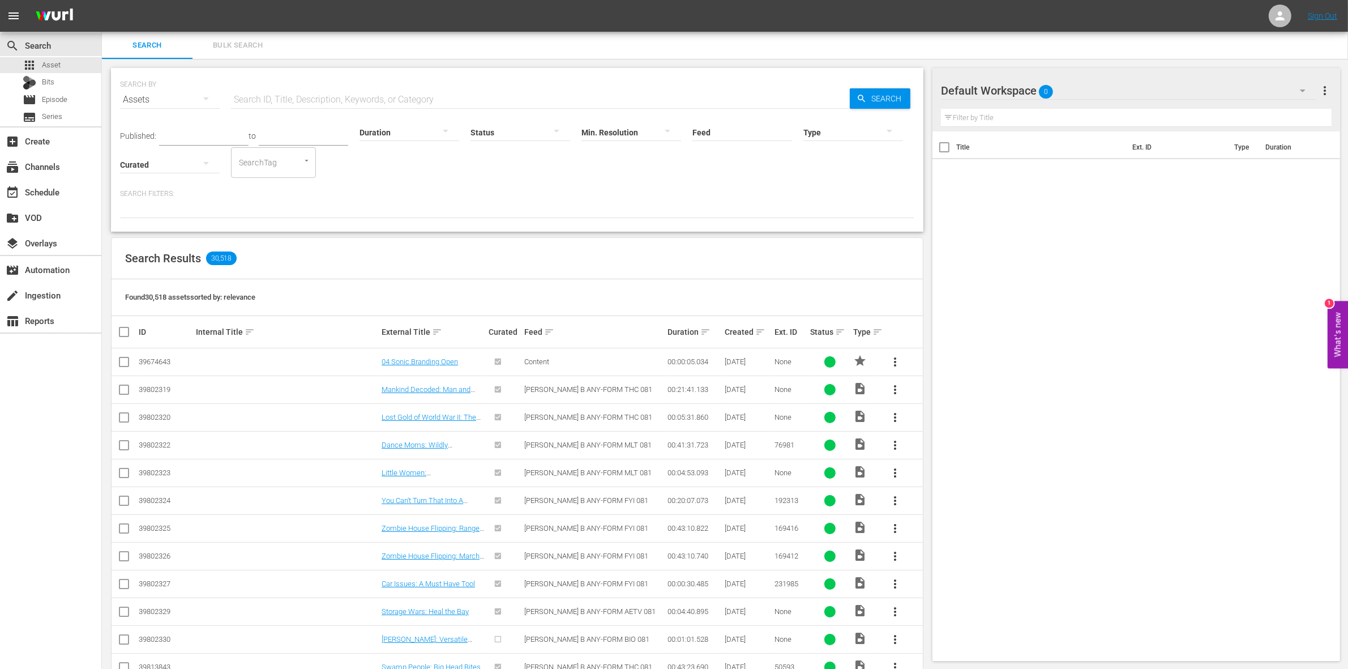
click at [1293, 89] on button "button" at bounding box center [1302, 90] width 27 height 27
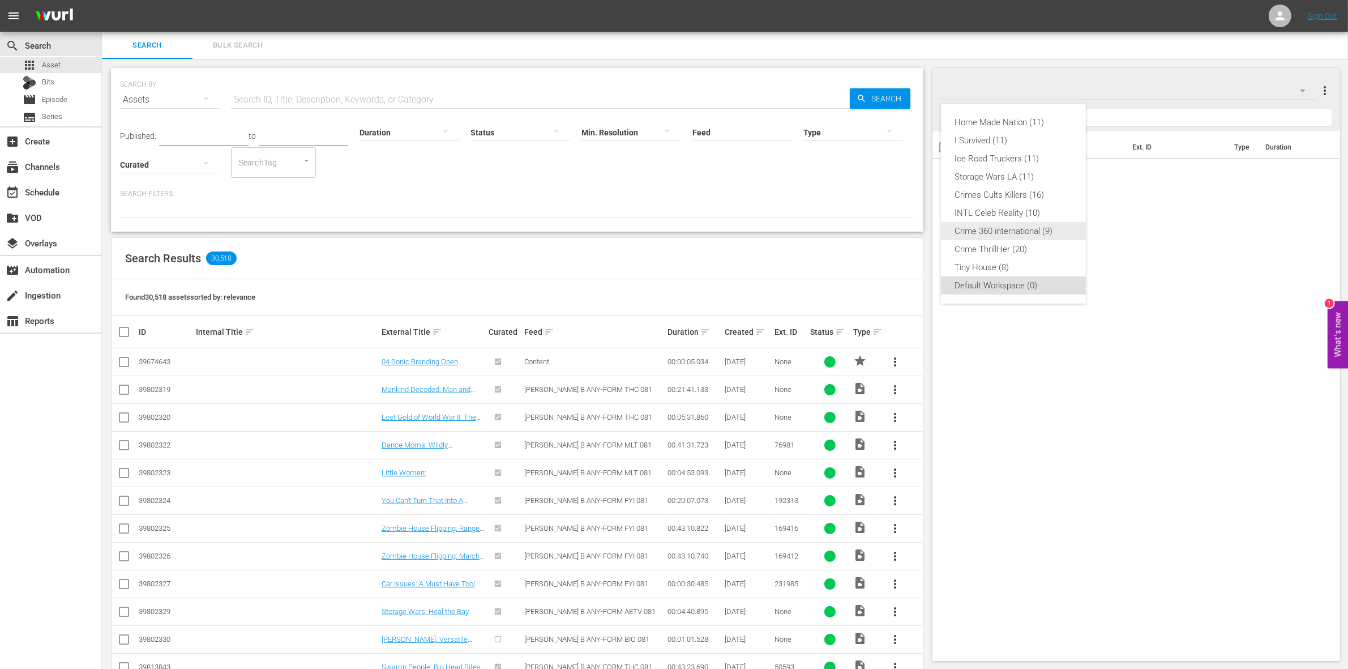
click at [1003, 232] on div "Crime 360 international (9)" at bounding box center [1014, 231] width 118 height 18
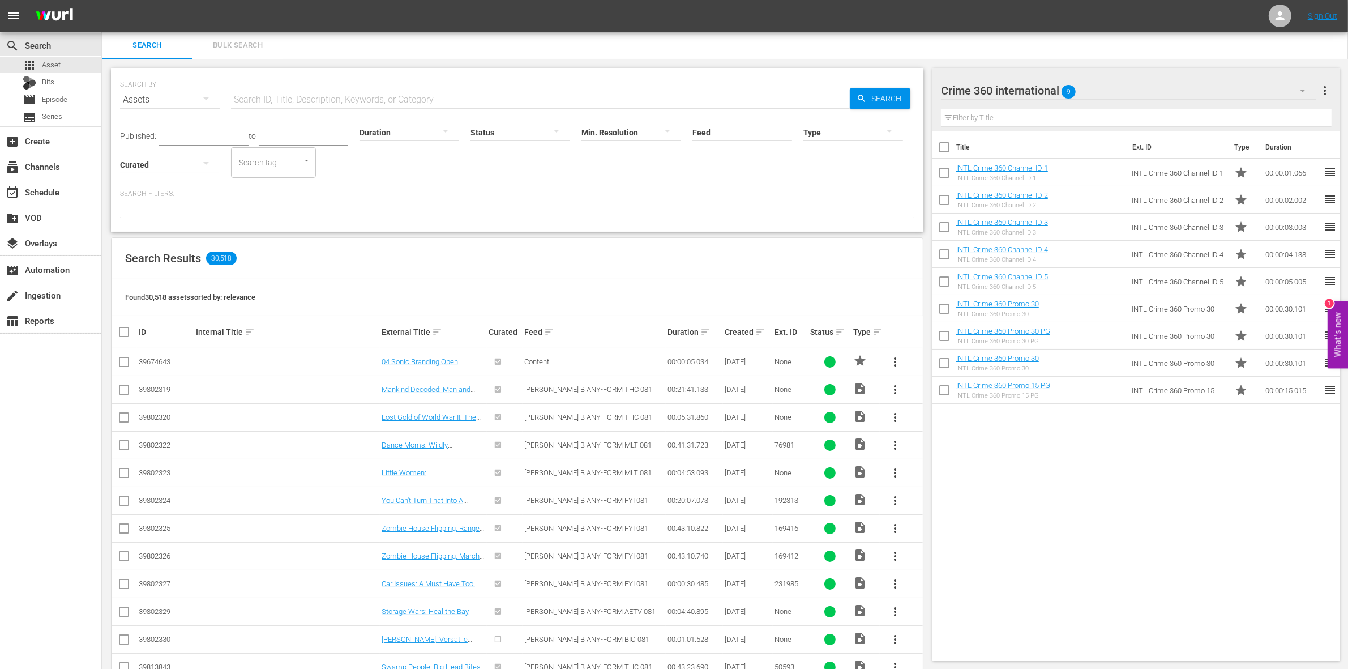
click at [947, 150] on input "checkbox" at bounding box center [944, 150] width 24 height 24
checkbox input "true"
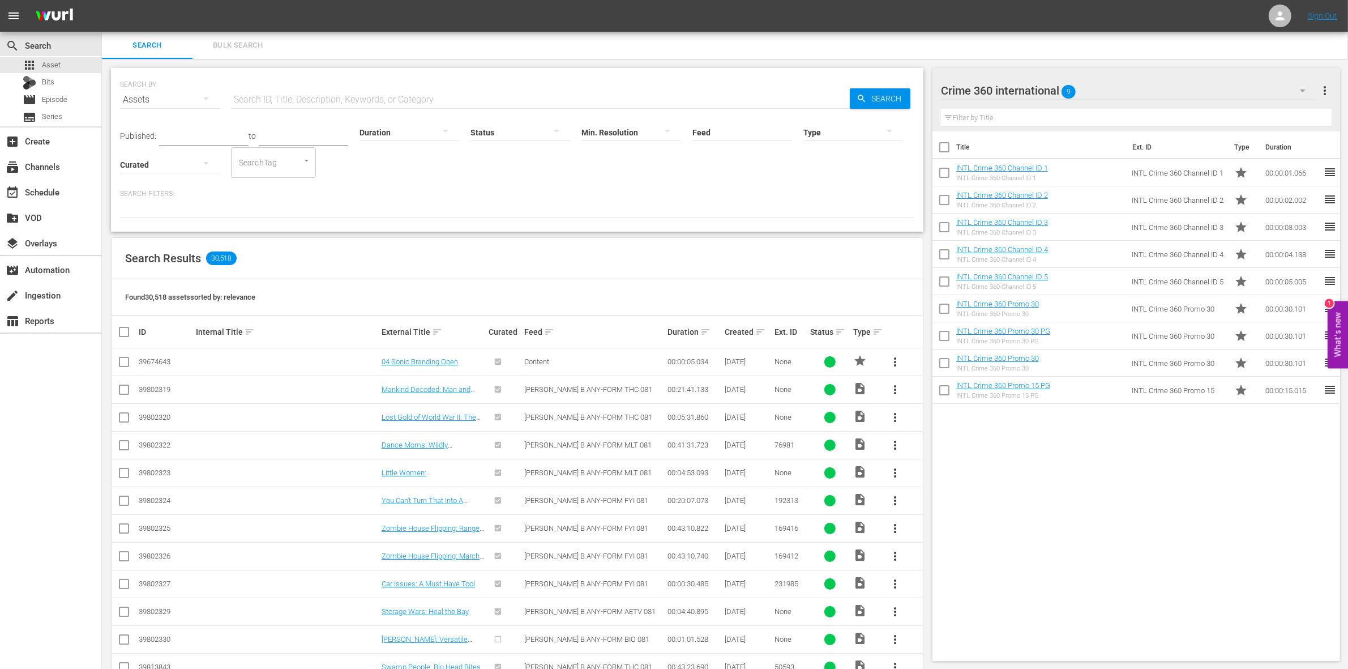
checkbox input "true"
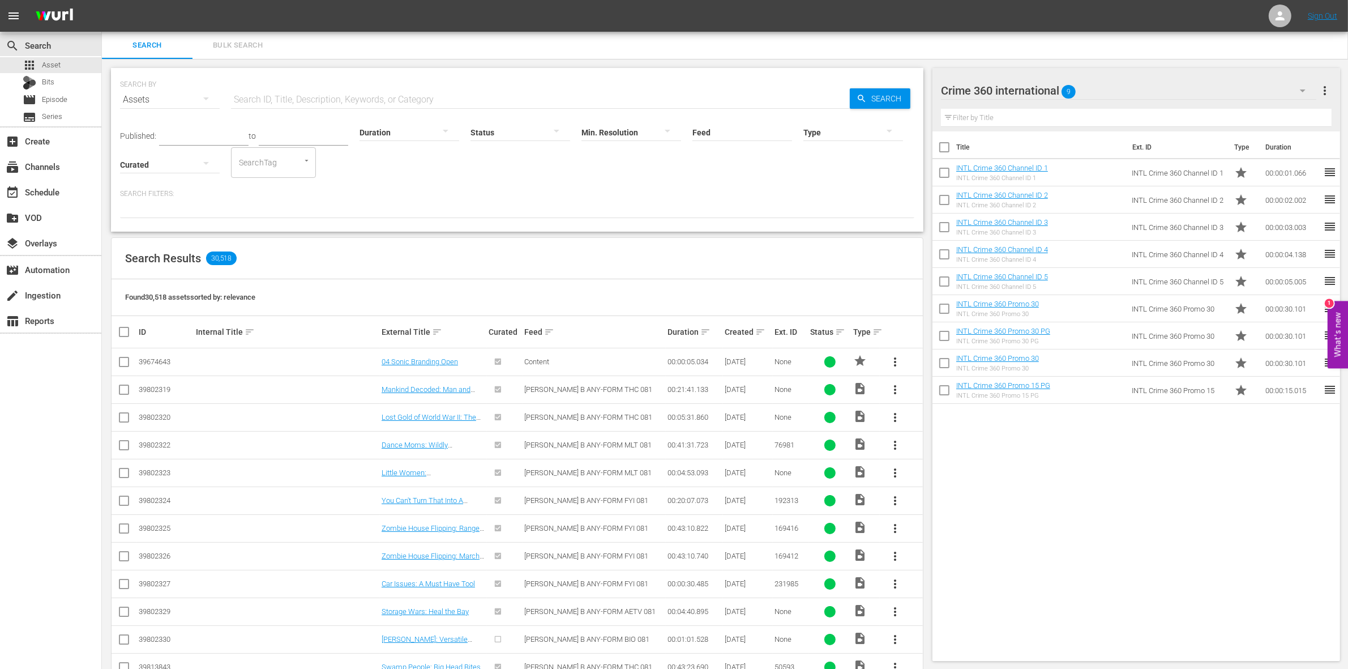
checkbox input "true"
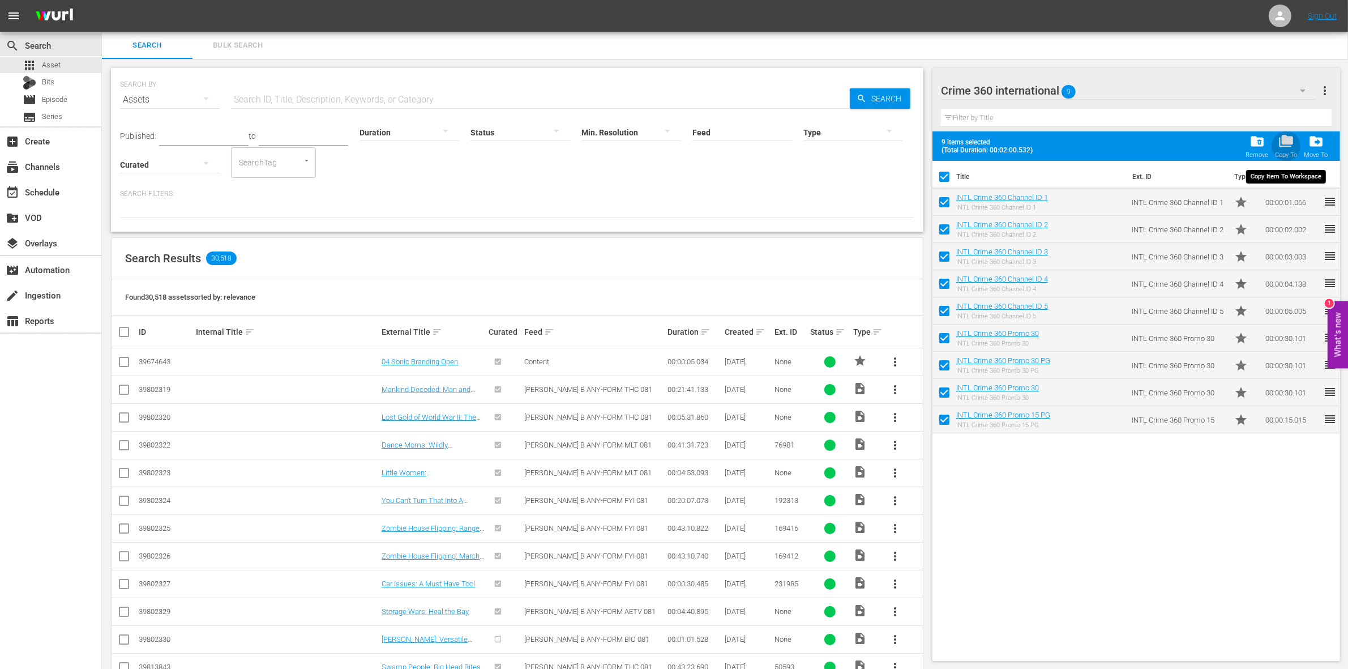
click at [1281, 148] on span "folder_copy" at bounding box center [1285, 141] width 15 height 15
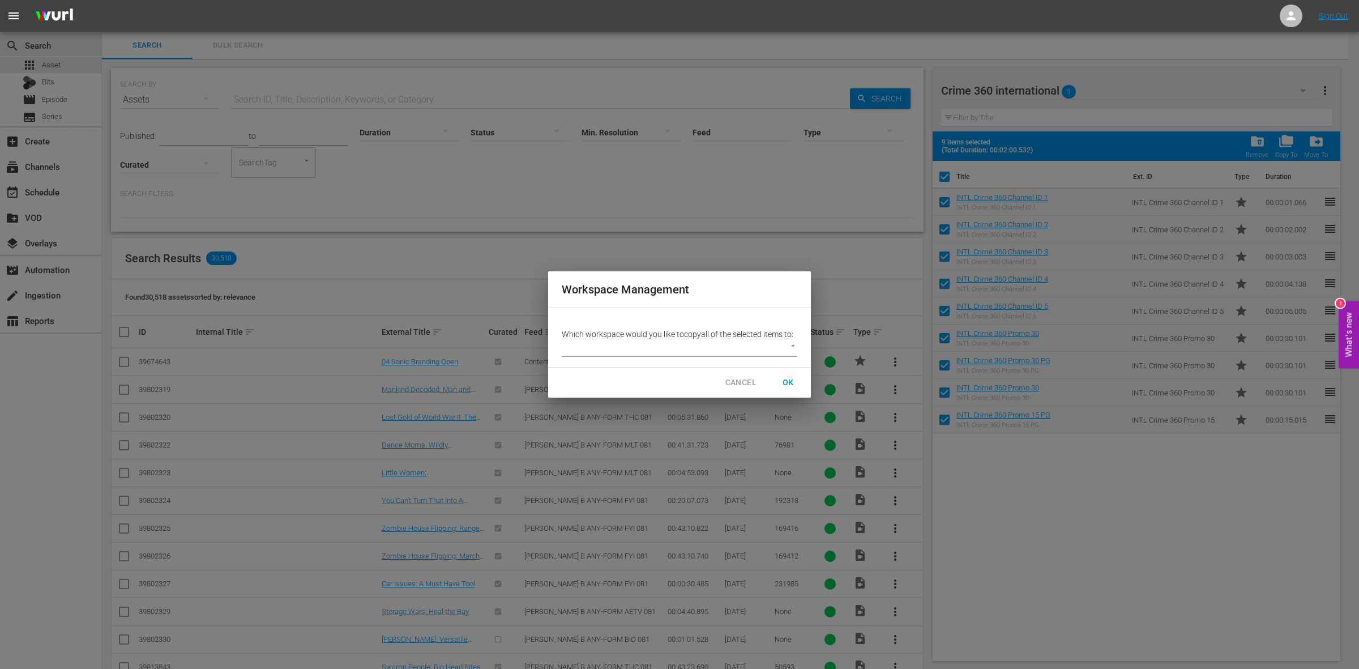
click at [679, 349] on body "menu Sign Out search Search apps Asset Bits movie Episode subtitles Series add_…" at bounding box center [679, 334] width 1359 height 669
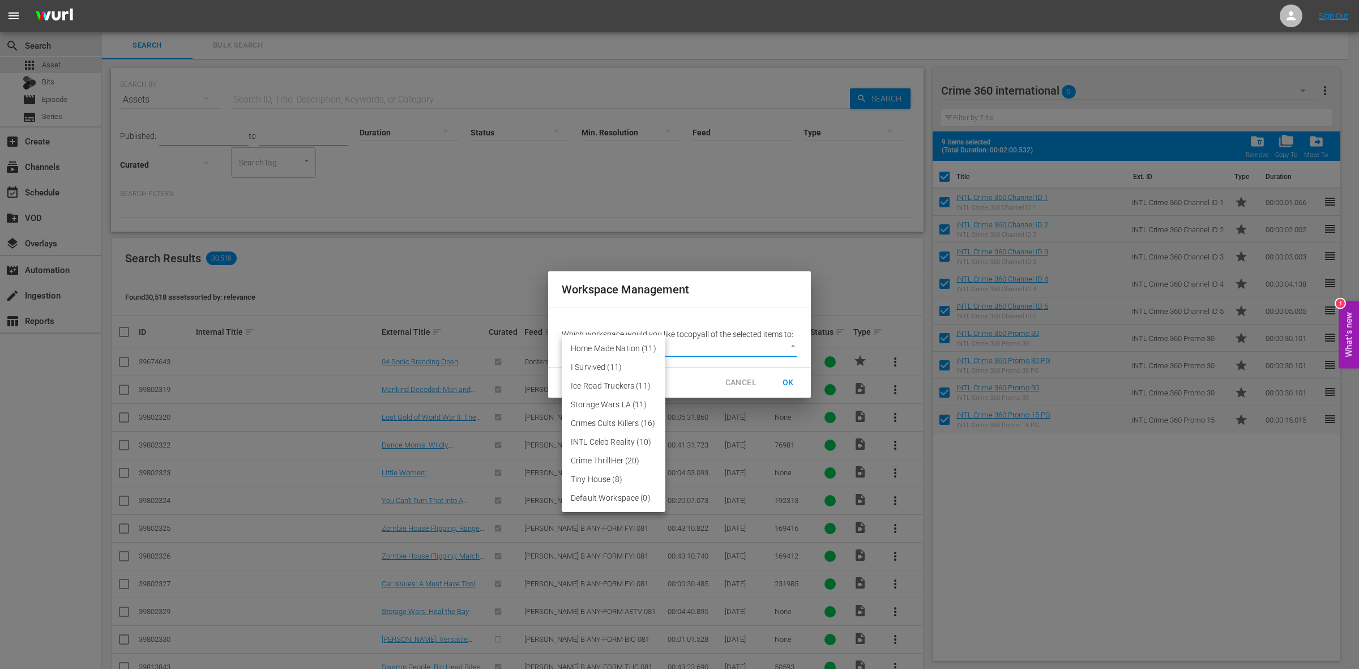
click at [631, 504] on li "Default Workspace (0)" at bounding box center [614, 498] width 104 height 19
type input "3246"
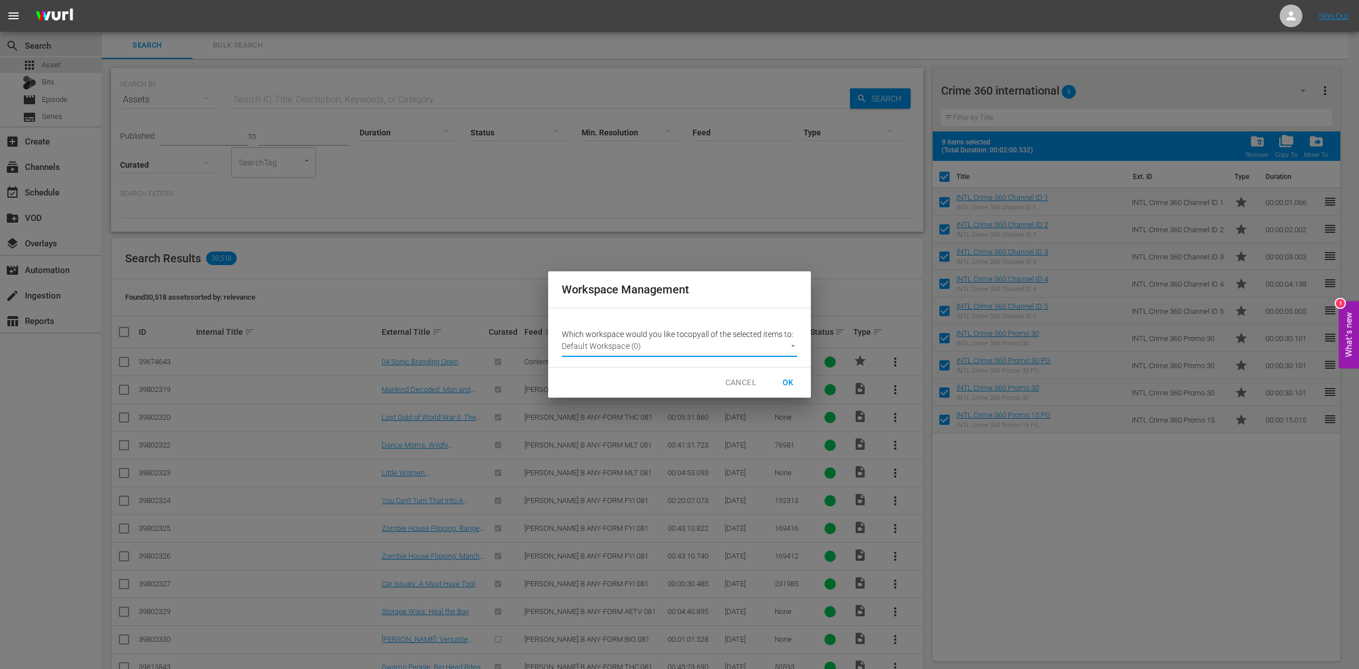
click at [789, 382] on span "OK" at bounding box center [788, 382] width 18 height 14
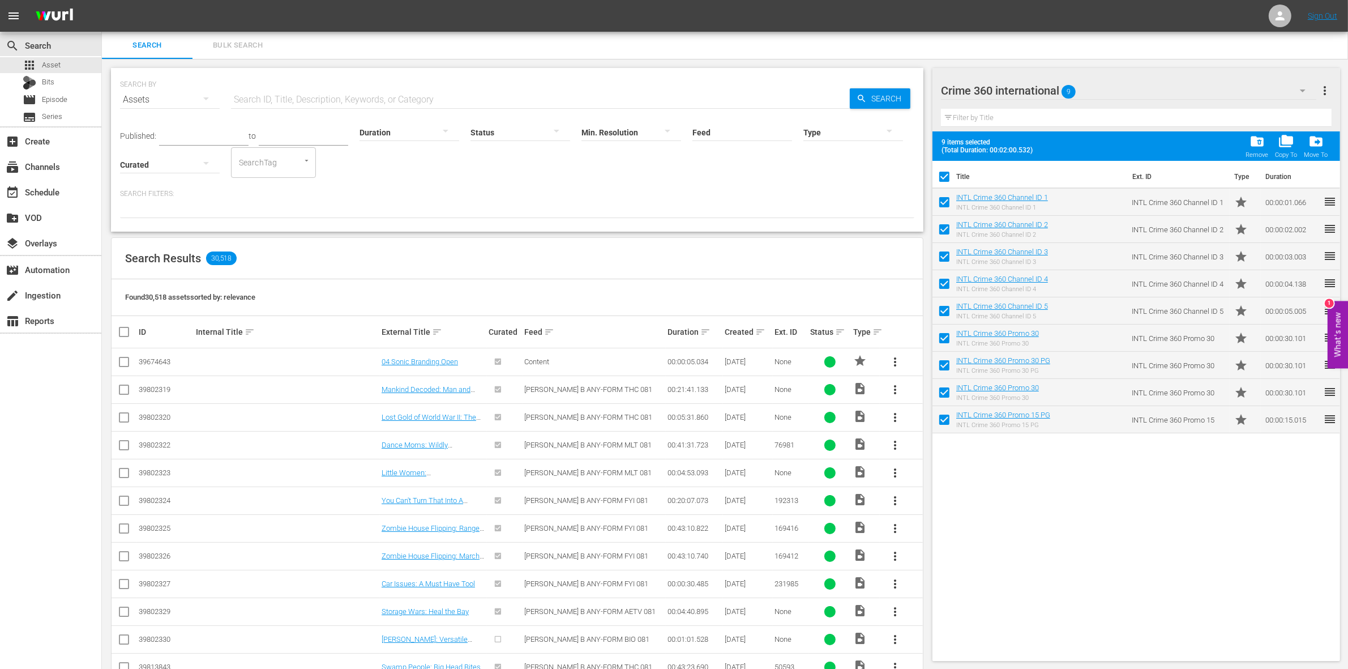
checkbox input "false"
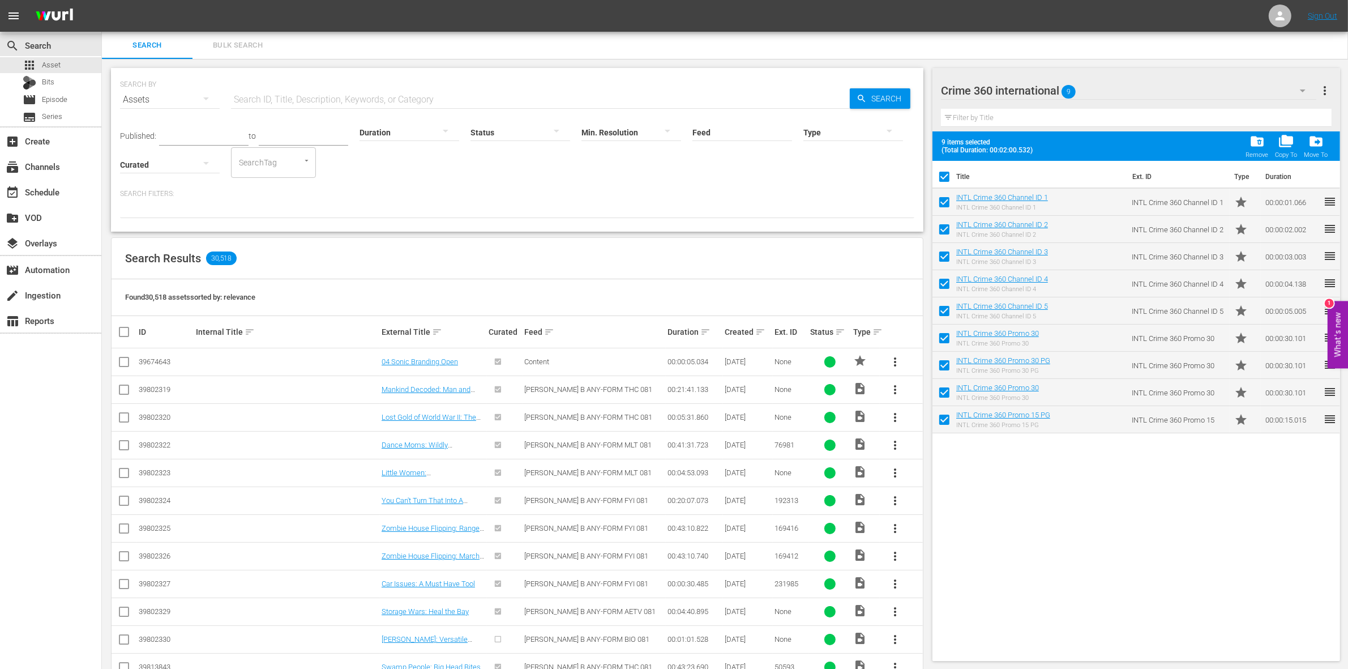
checkbox input "false"
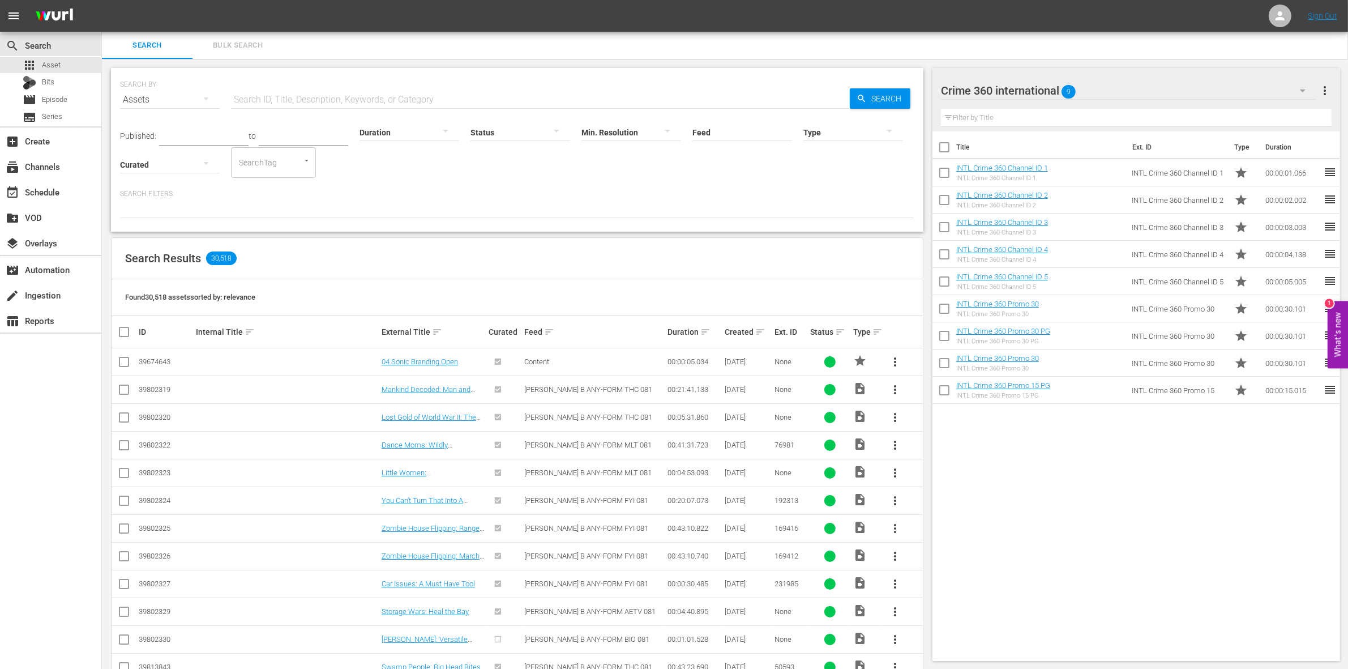
click at [1088, 91] on div "Crime 360 international 9" at bounding box center [1128, 91] width 375 height 32
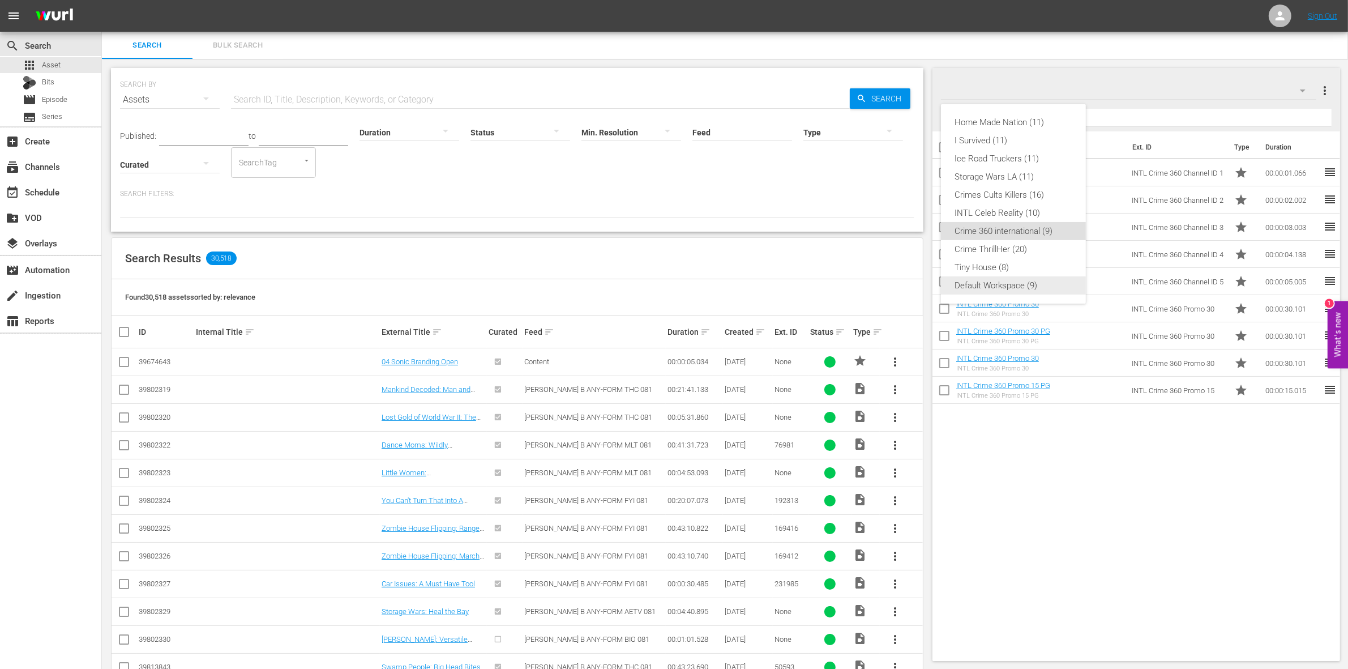
click at [998, 288] on div "Default Workspace (9)" at bounding box center [1014, 285] width 118 height 18
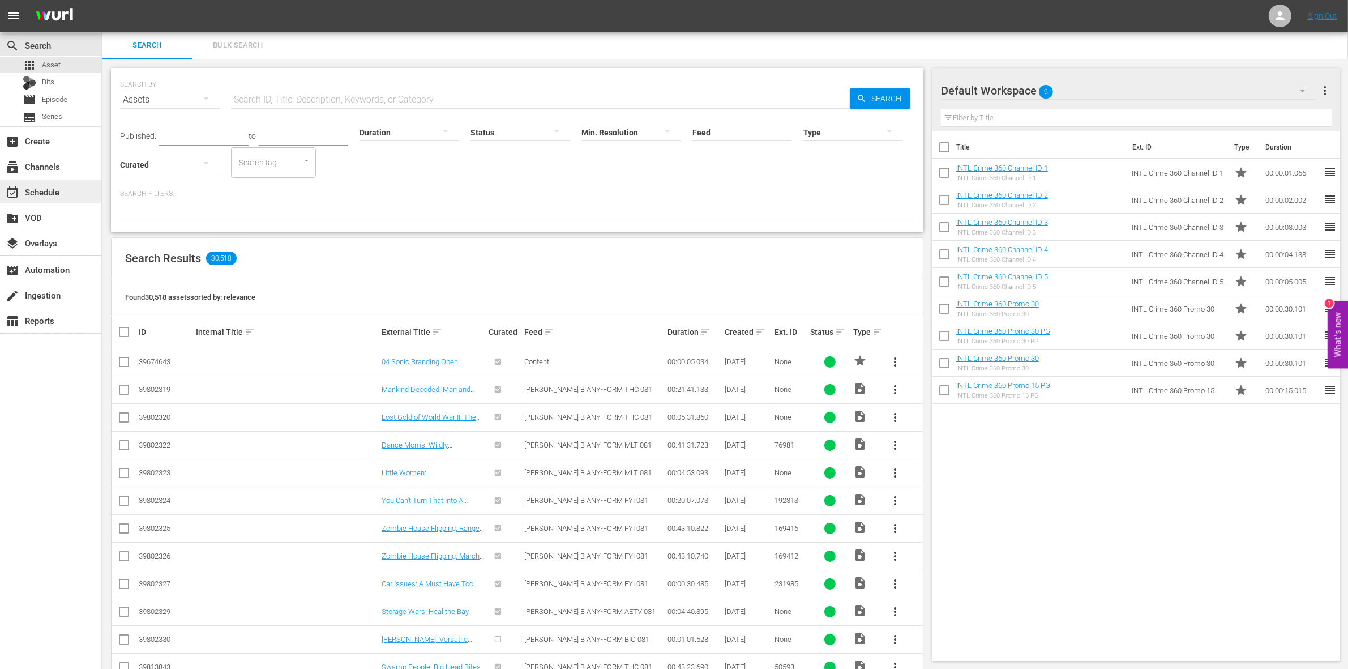
click at [75, 192] on div "event_available Schedule" at bounding box center [50, 191] width 101 height 23
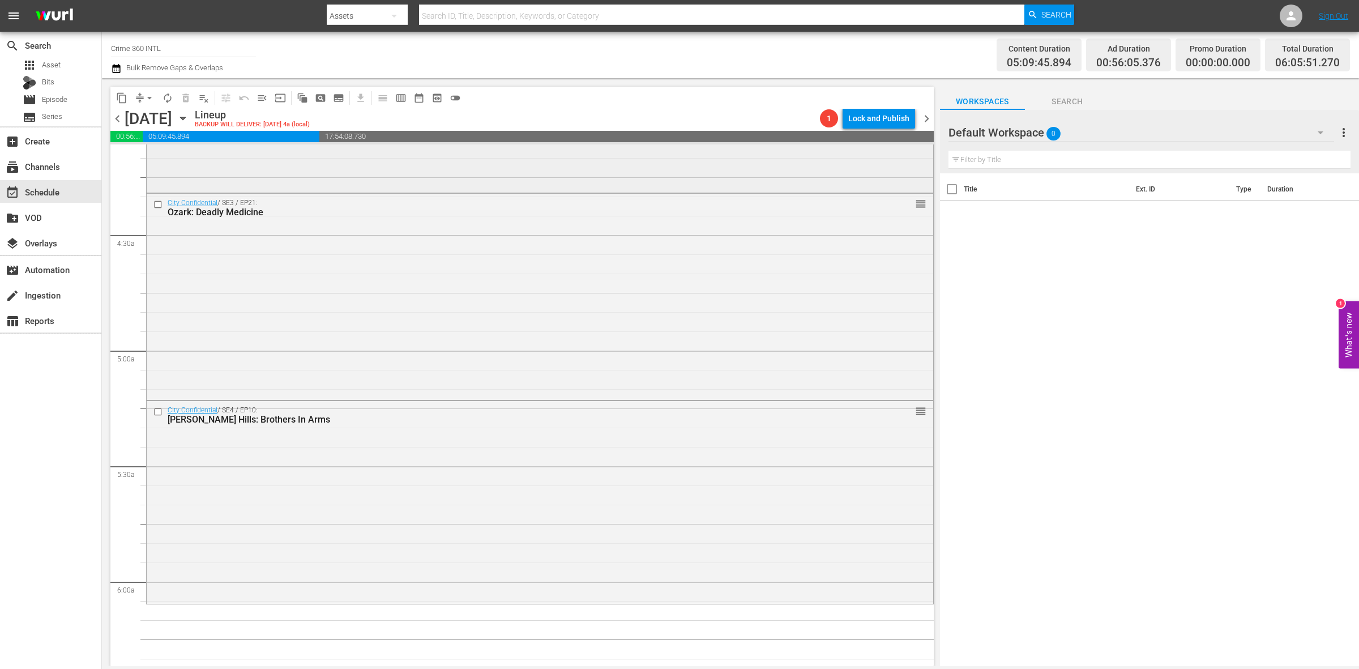
scroll to position [1203, 0]
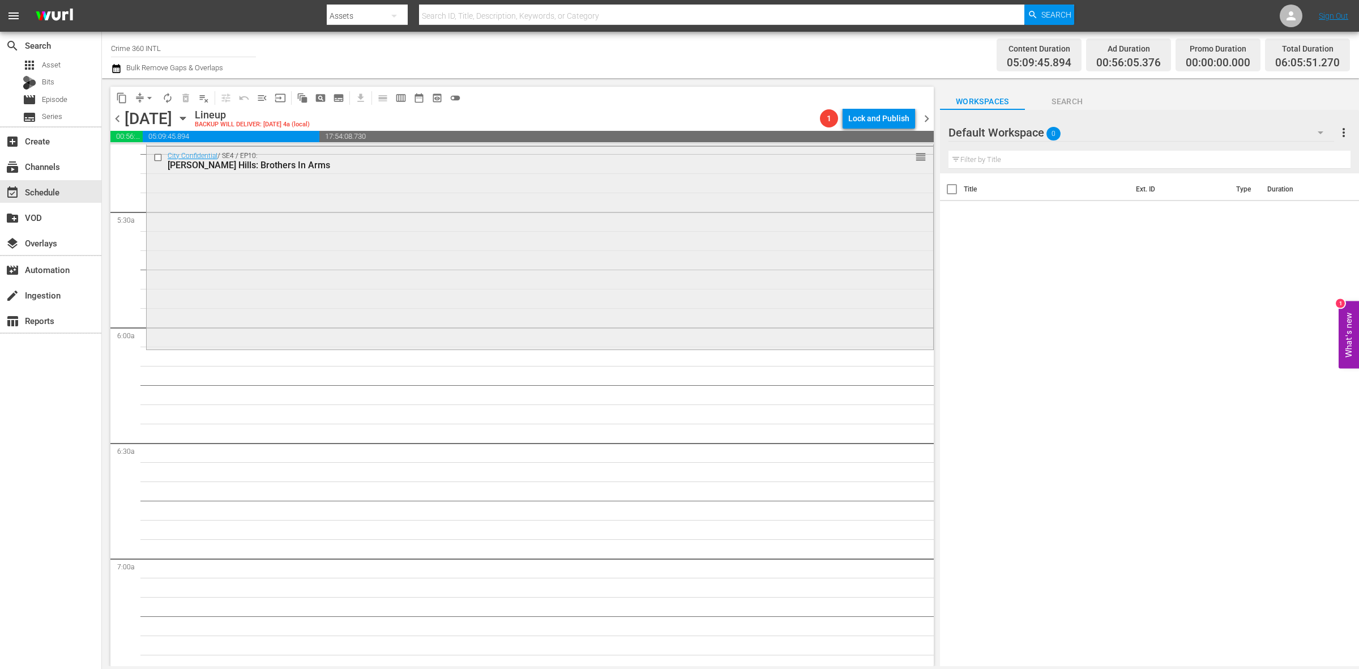
click at [224, 298] on div "City Confidential / SE4 / EP10: Beverly Hills: Brothers In Arms reorder" at bounding box center [540, 247] width 786 height 200
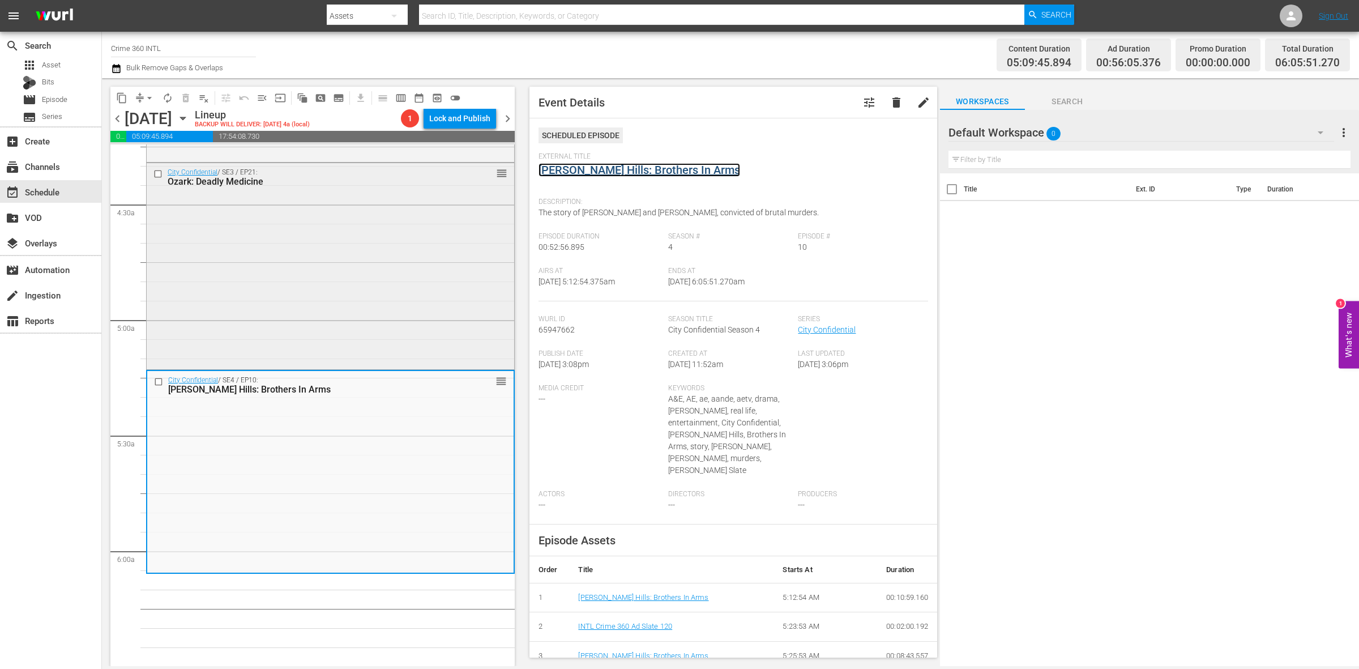
scroll to position [920, 0]
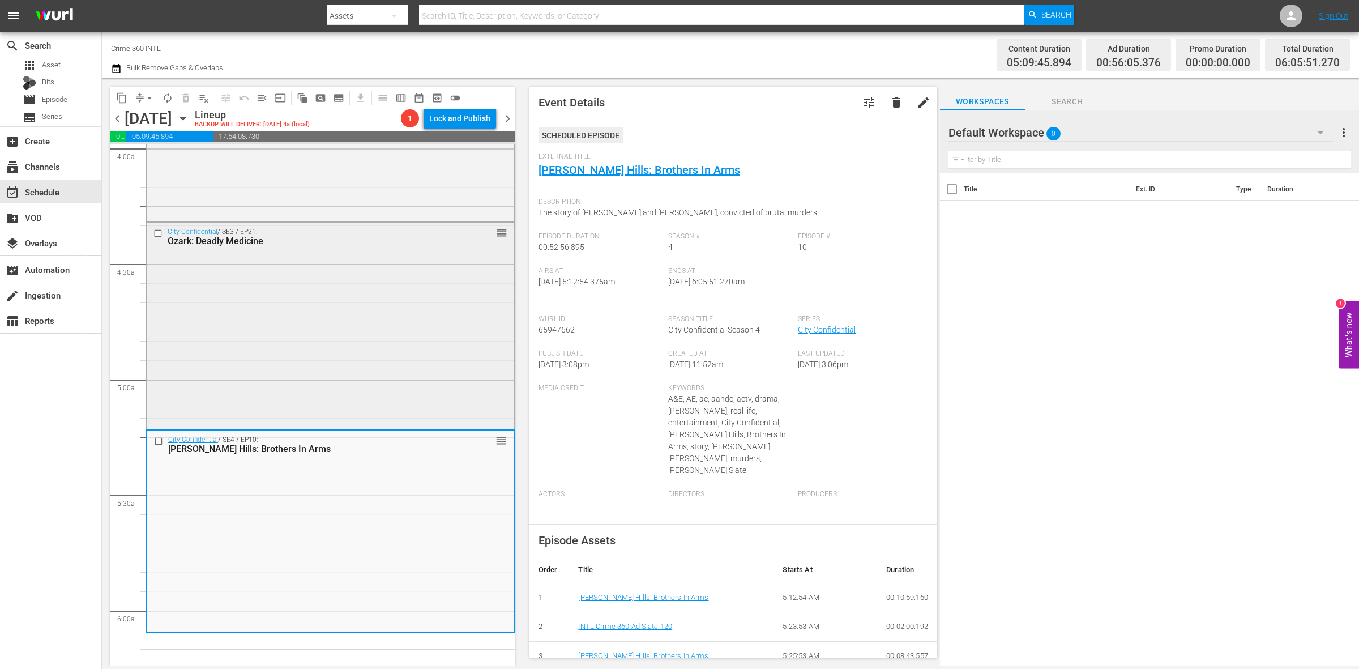
click at [346, 304] on div "City Confidential / SE3 / EP21: Ozark: Deadly Medicine reorder" at bounding box center [330, 324] width 367 height 203
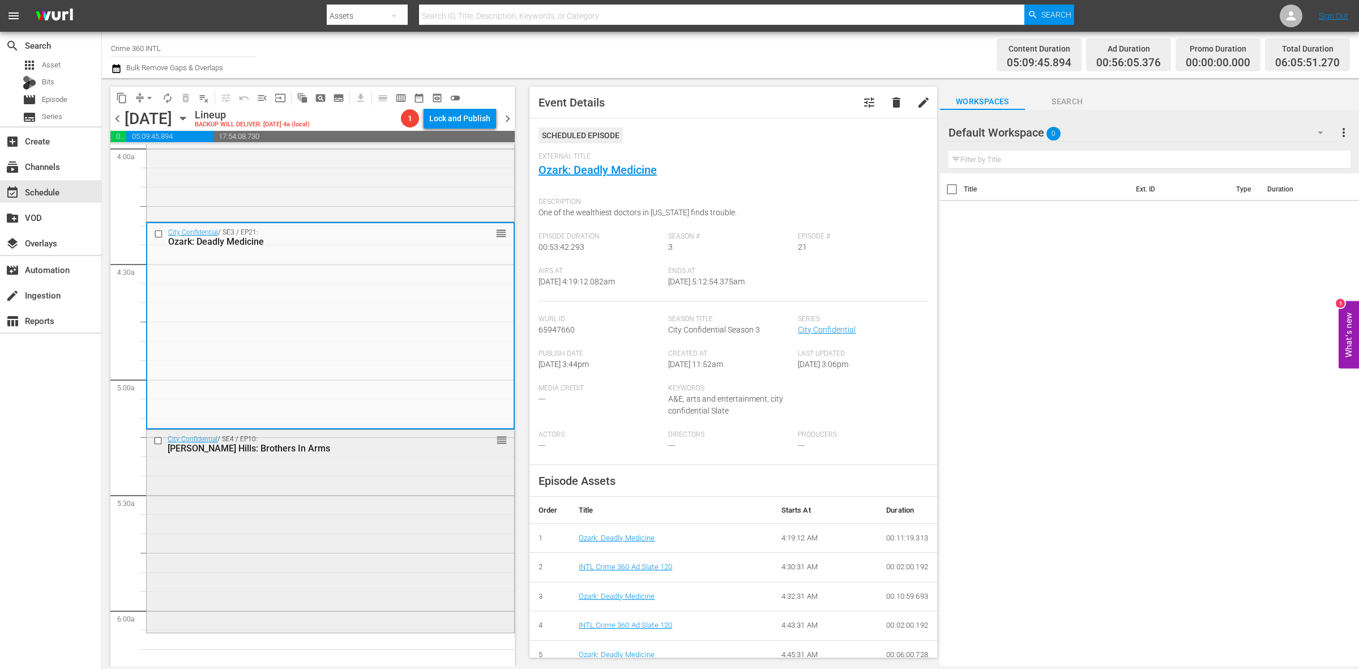
click at [256, 516] on div "City Confidential / SE4 / EP10: Beverly Hills: Brothers In Arms reorder" at bounding box center [330, 530] width 367 height 200
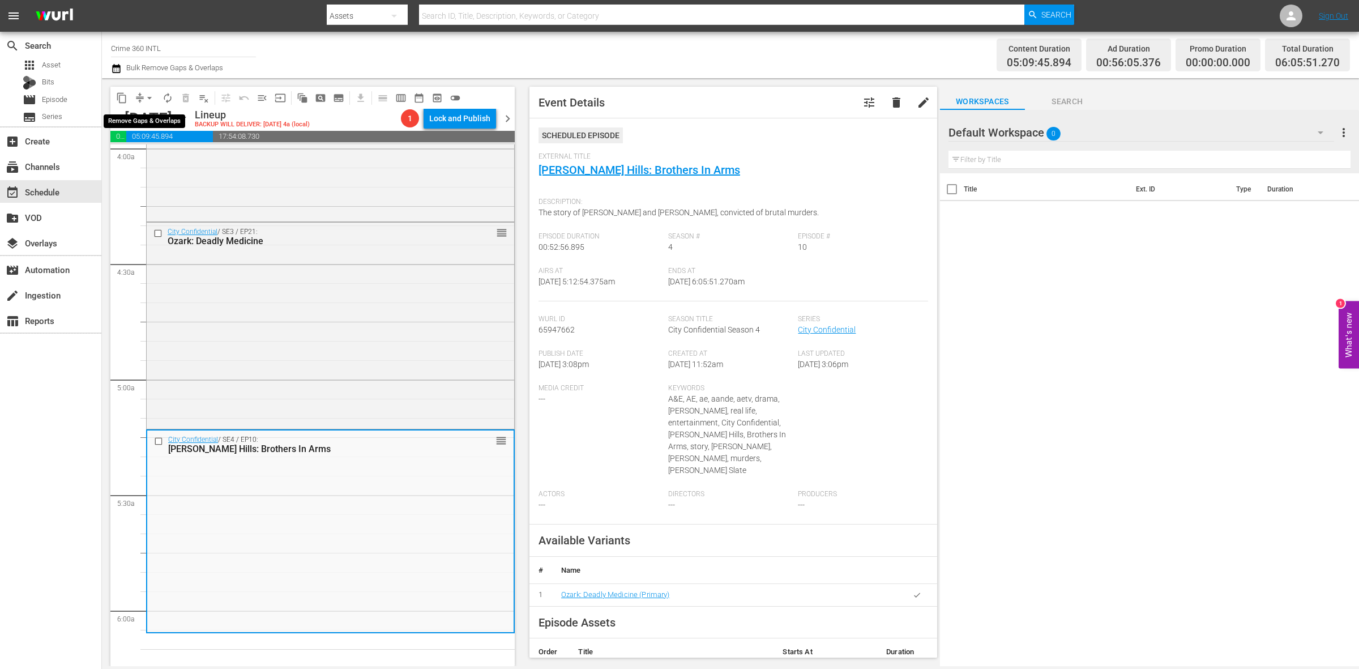
click at [146, 99] on span "arrow_drop_down" at bounding box center [149, 97] width 11 height 11
click at [159, 122] on li "Align to Midnight" at bounding box center [150, 120] width 119 height 19
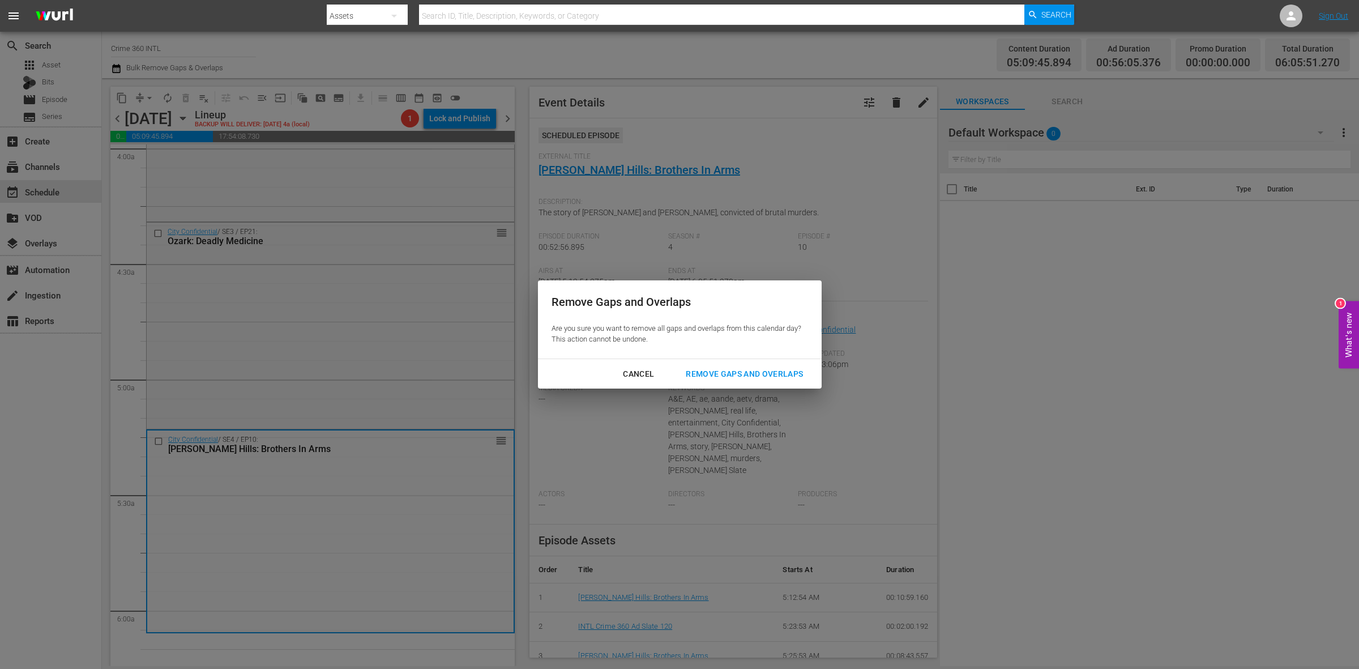
click at [761, 368] on div "Remove Gaps and Overlaps" at bounding box center [744, 374] width 135 height 14
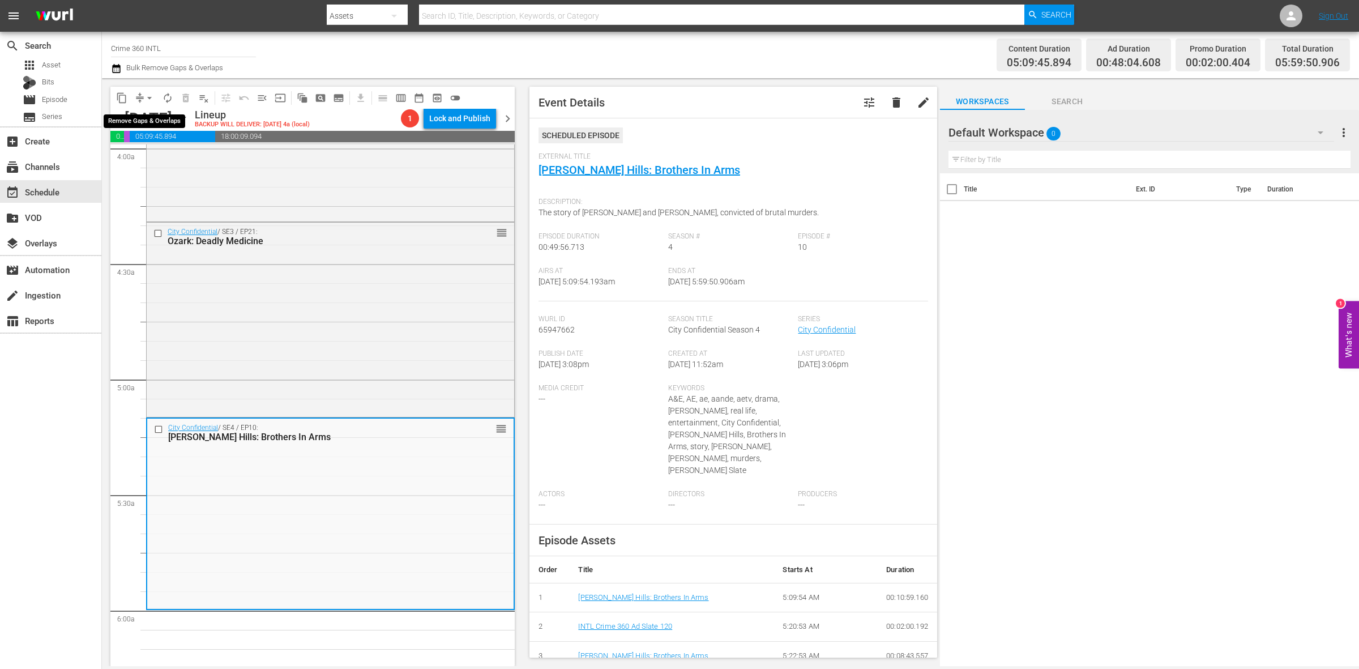
click at [148, 98] on span "arrow_drop_down" at bounding box center [149, 97] width 11 height 11
click at [147, 112] on li "Align to Midnight" at bounding box center [150, 120] width 119 height 19
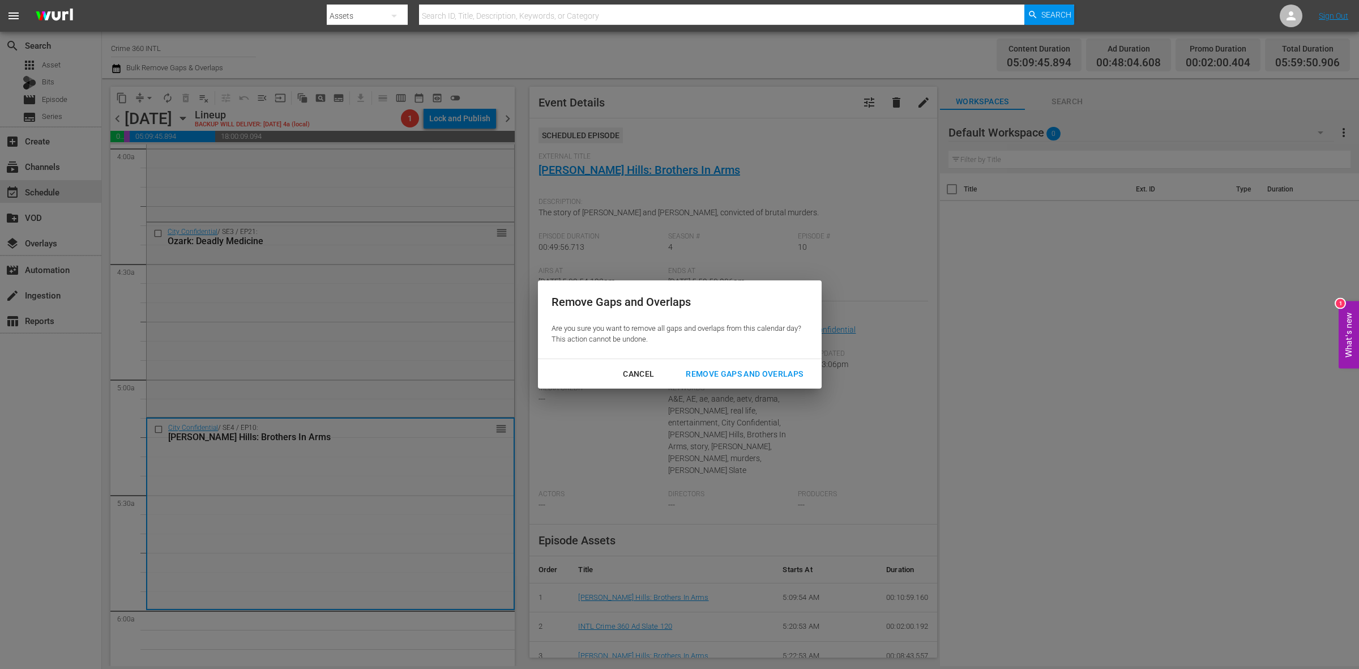
click at [761, 375] on div "Remove Gaps and Overlaps" at bounding box center [744, 374] width 135 height 14
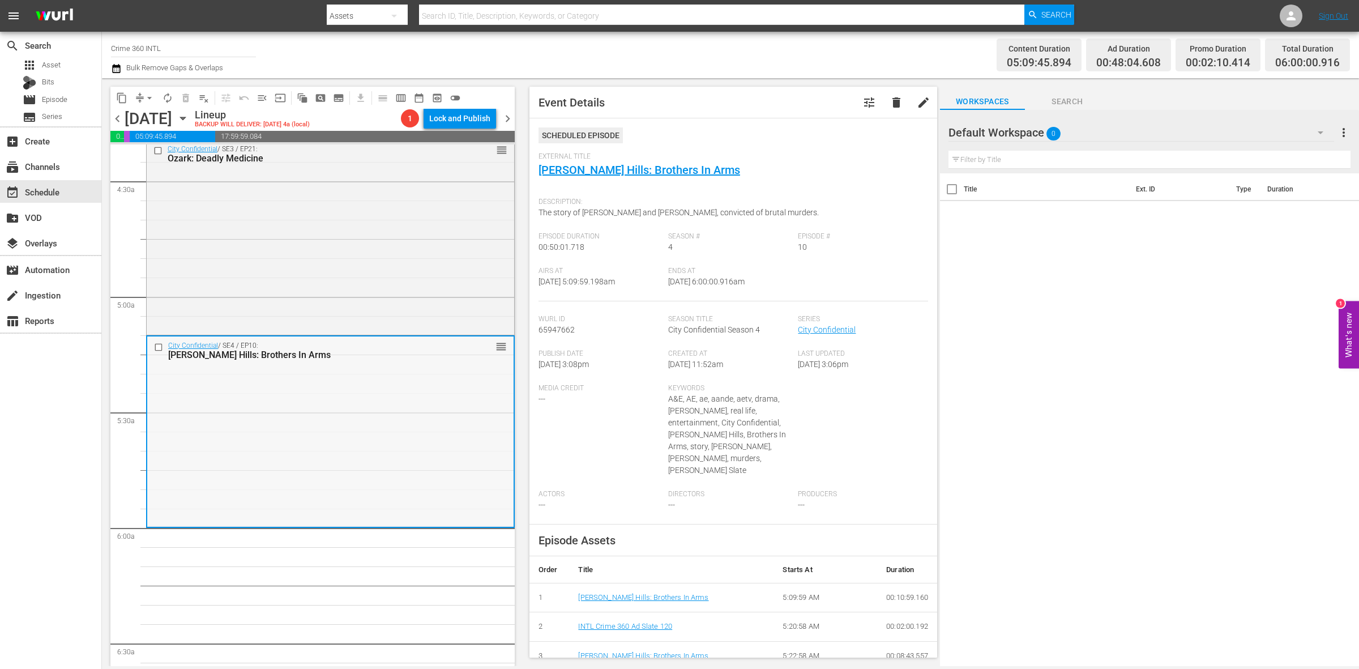
scroll to position [1062, 0]
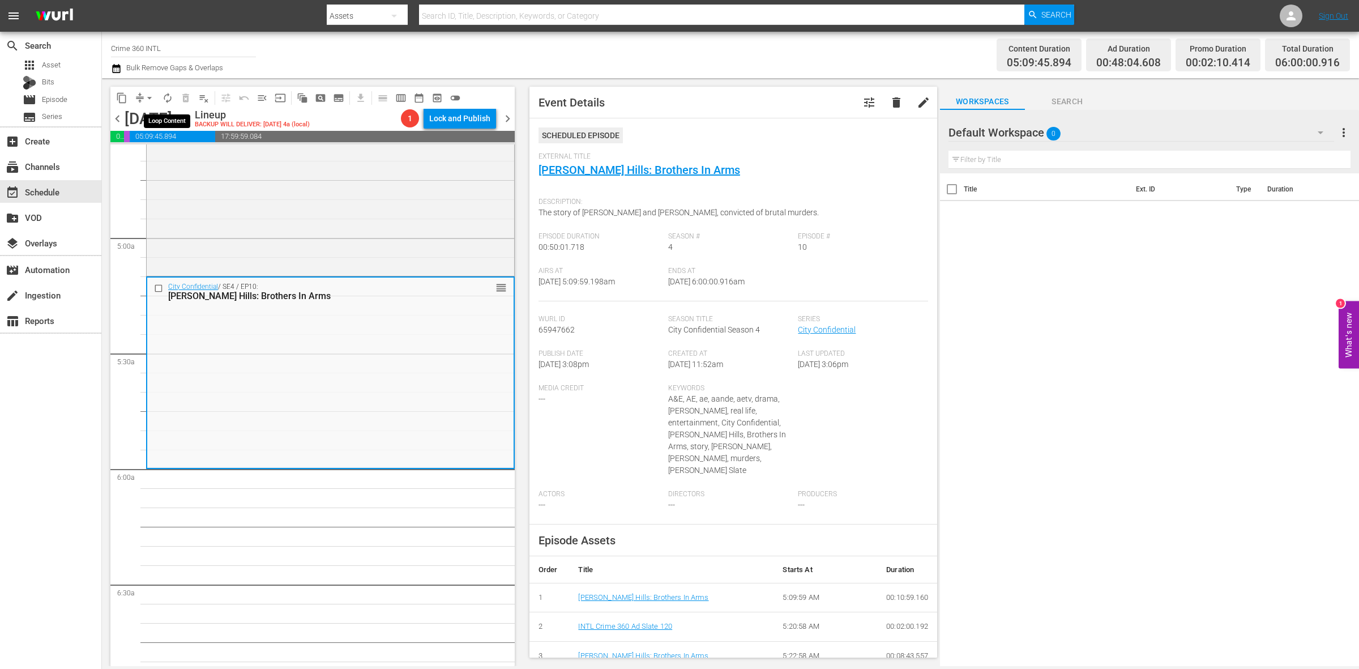
click at [168, 97] on span "autorenew_outlined" at bounding box center [167, 97] width 11 height 11
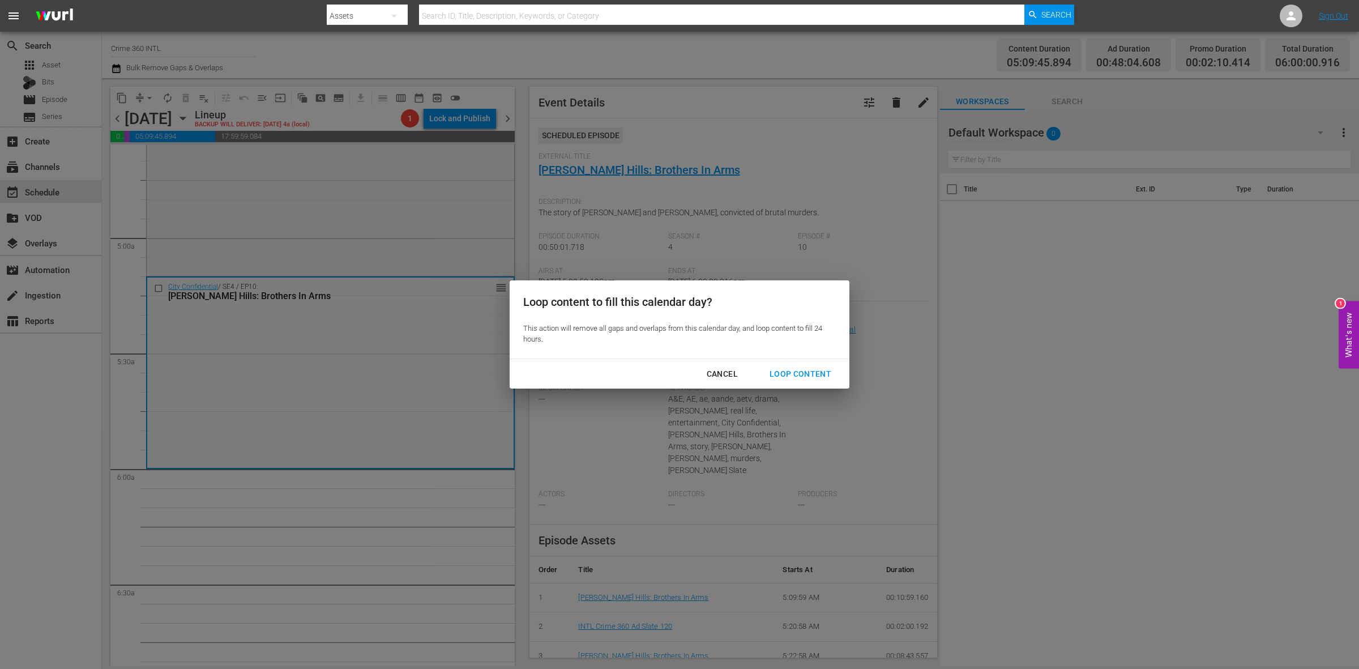
click at [817, 380] on div "Loop Content" at bounding box center [800, 374] width 80 height 14
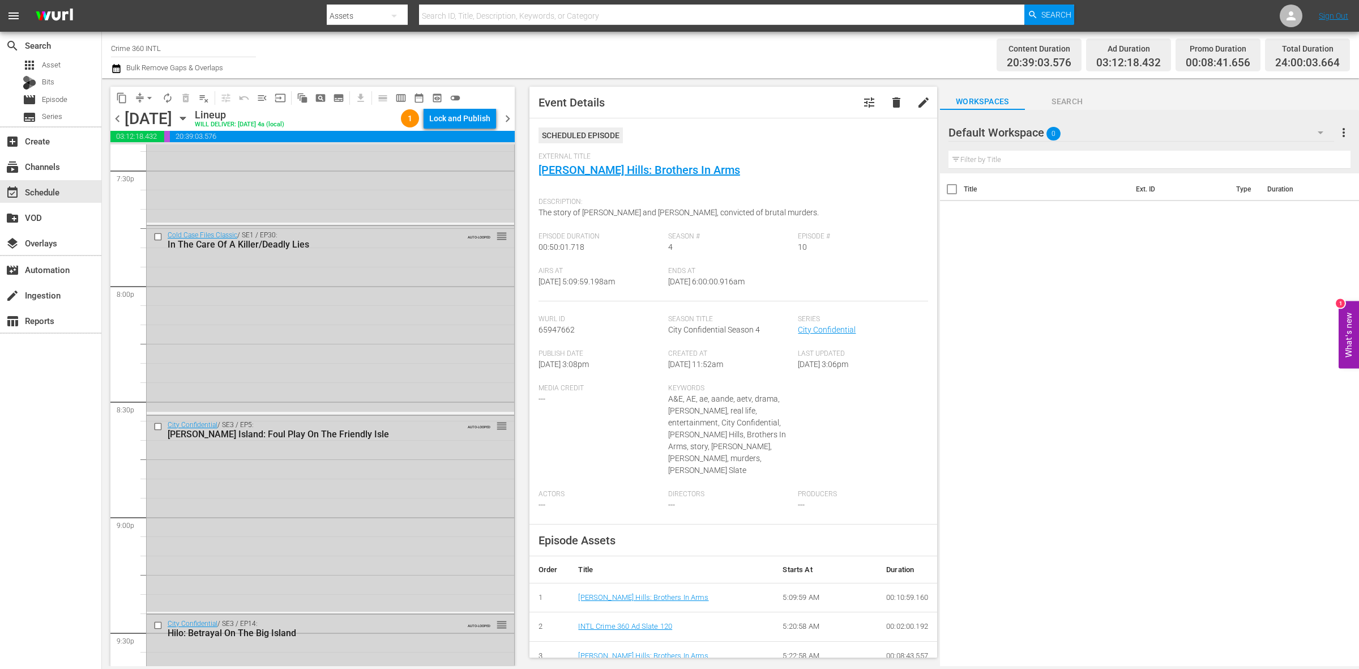
scroll to position [5022, 0]
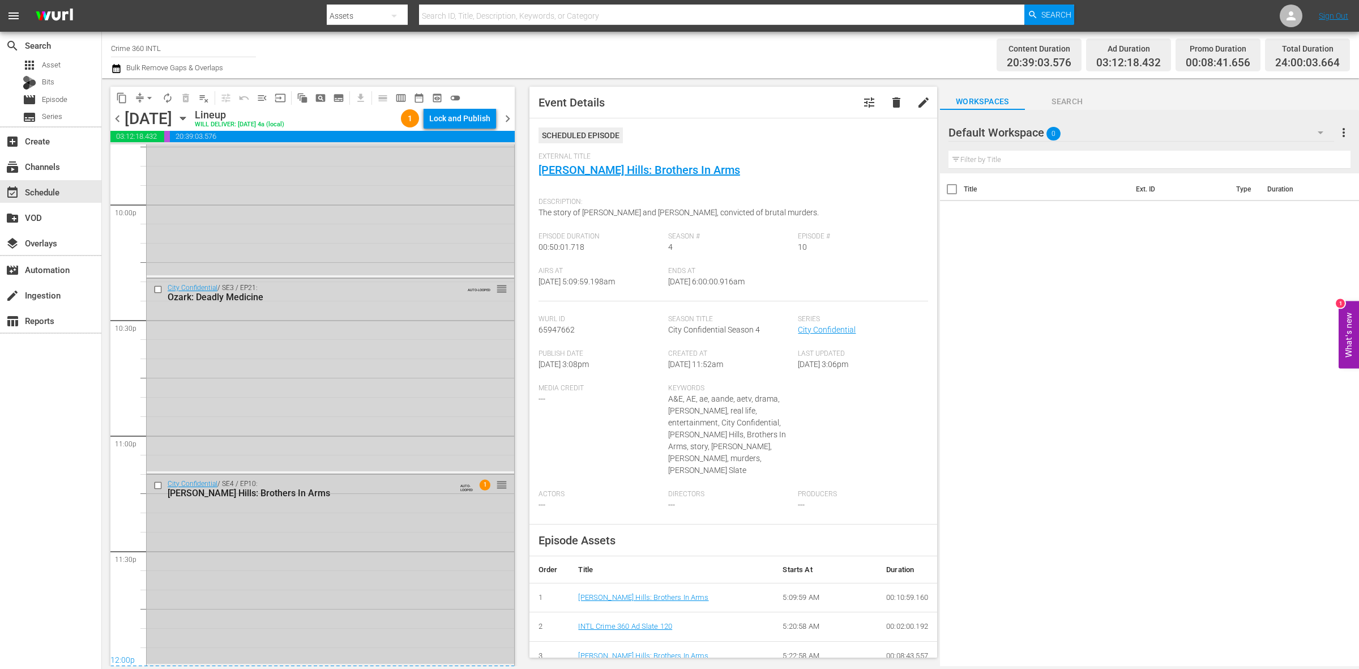
click at [289, 561] on div "City Confidential / SE4 / EP10: Beverly Hills: Brothers In Arms AUTO-LOOPED 1 r…" at bounding box center [330, 568] width 367 height 189
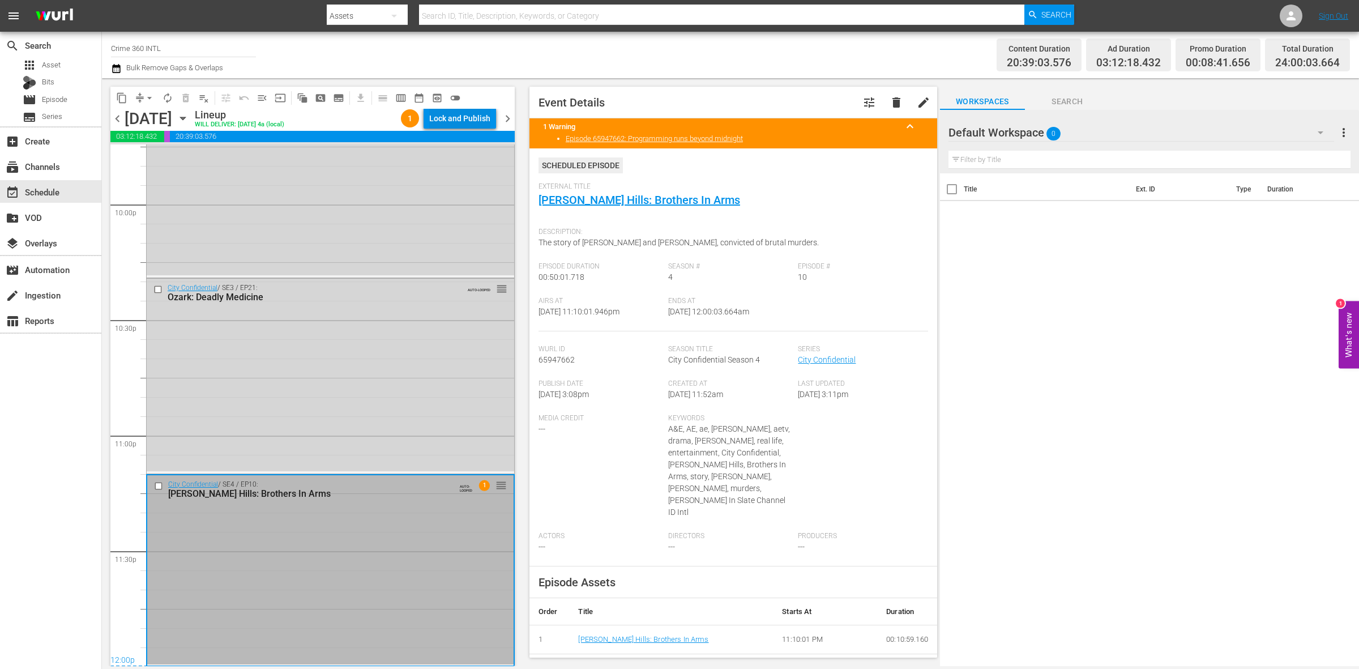
click at [451, 111] on div "Lock and Publish" at bounding box center [459, 118] width 61 height 20
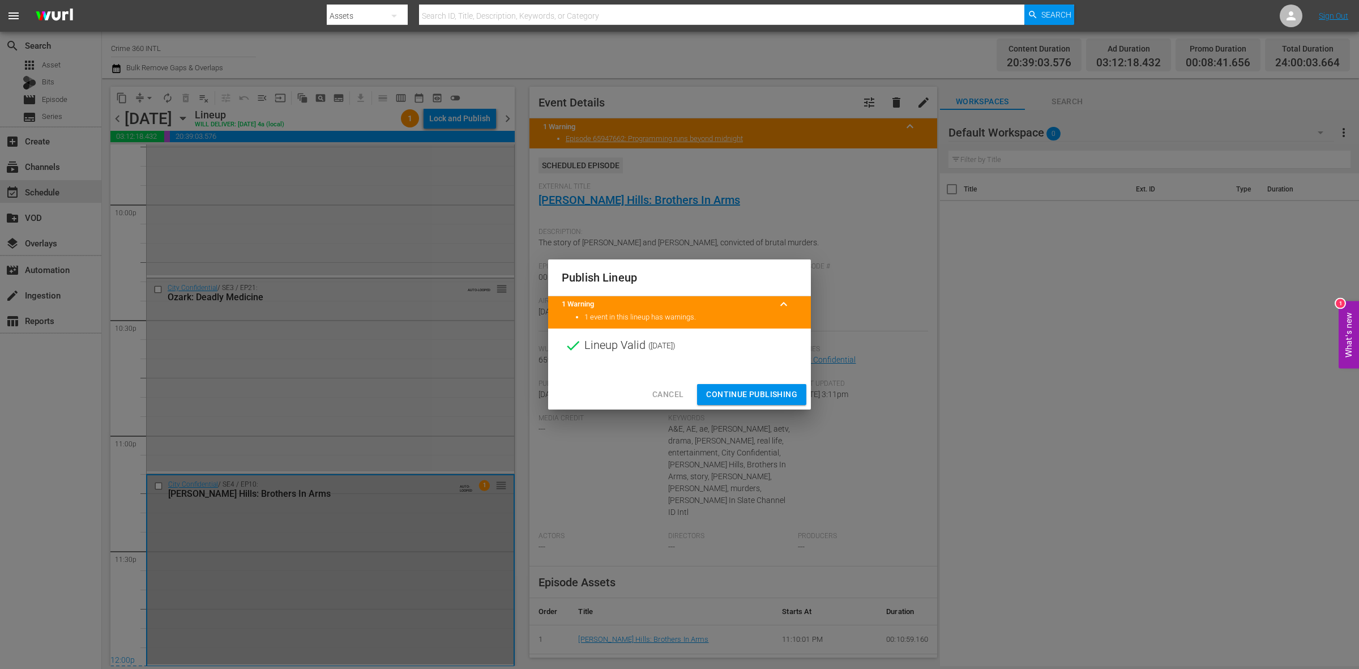
click at [754, 388] on span "Continue Publishing" at bounding box center [751, 394] width 91 height 14
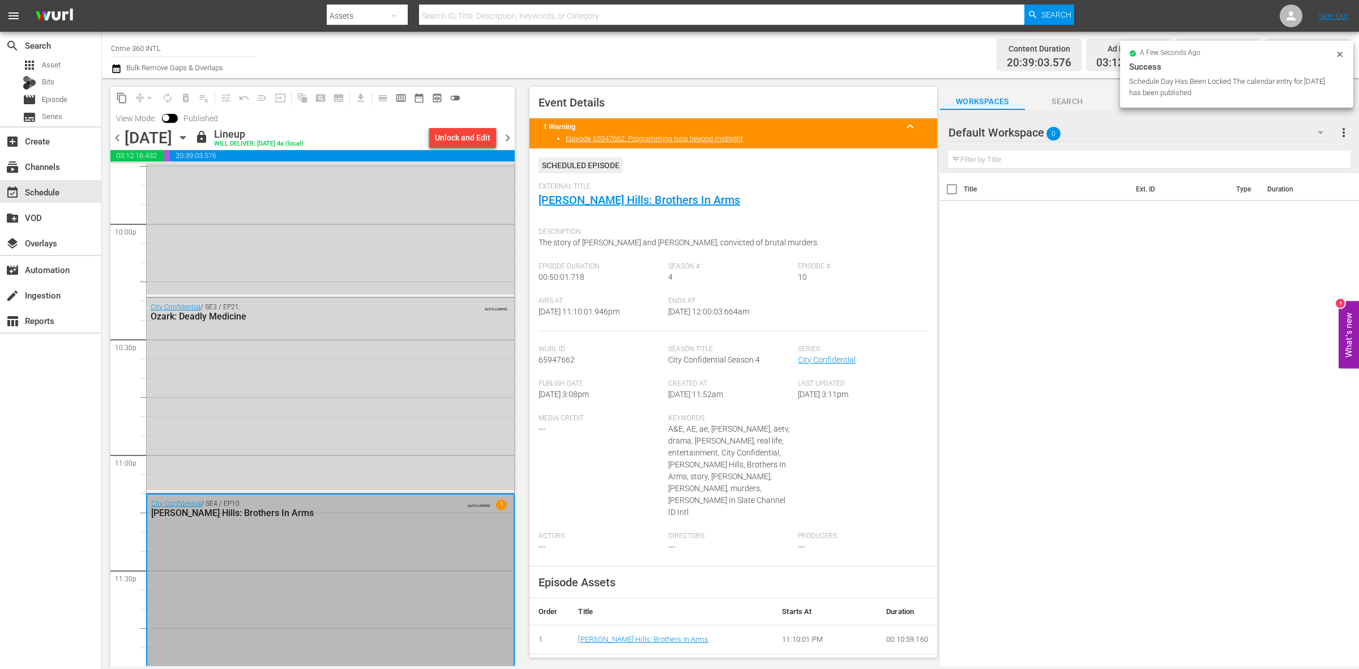
click at [507, 133] on span "chevron_right" at bounding box center [507, 138] width 14 height 14
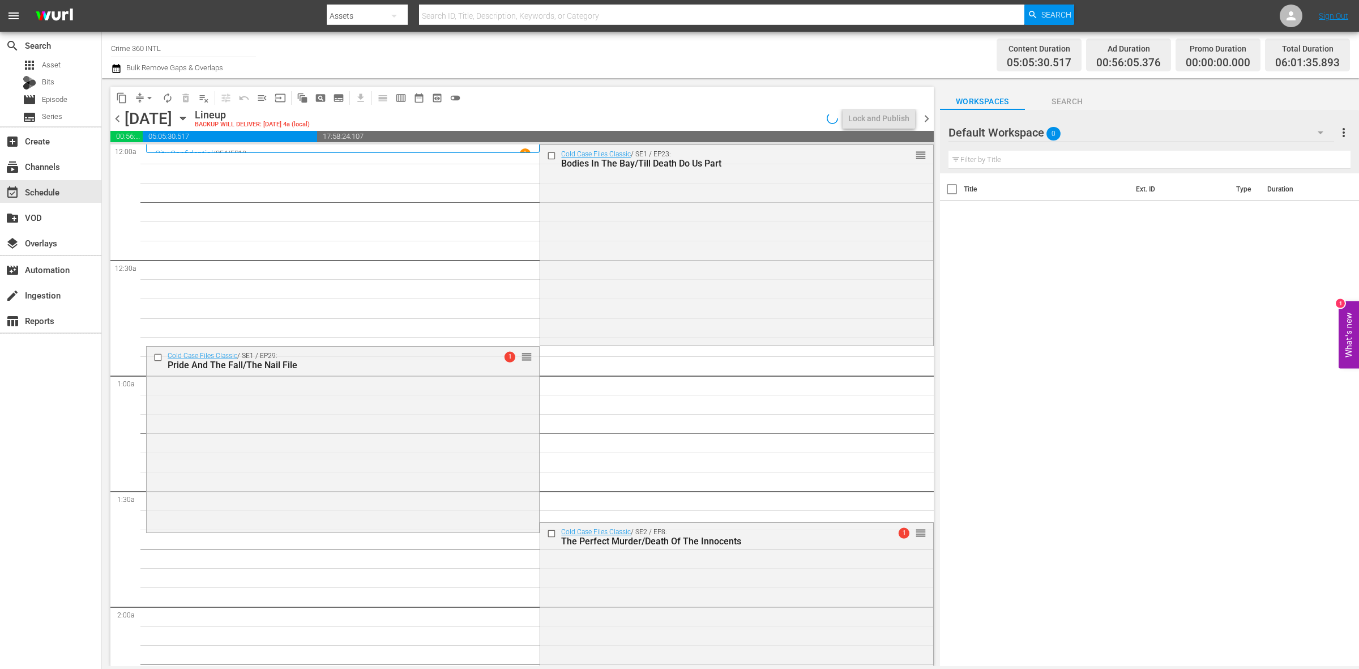
click at [148, 100] on span "arrow_drop_down" at bounding box center [149, 97] width 11 height 11
click at [146, 111] on li "Align to Midnight" at bounding box center [150, 120] width 119 height 19
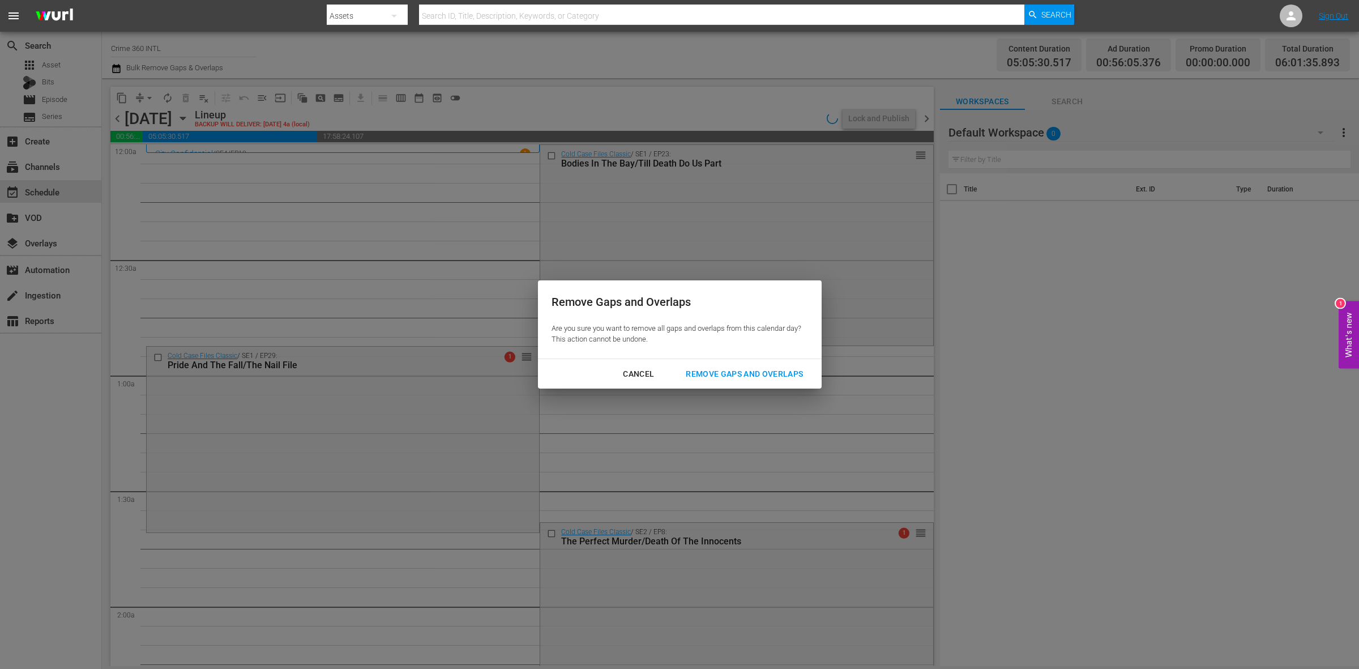
click at [793, 375] on div "Remove Gaps and Overlaps" at bounding box center [744, 374] width 135 height 14
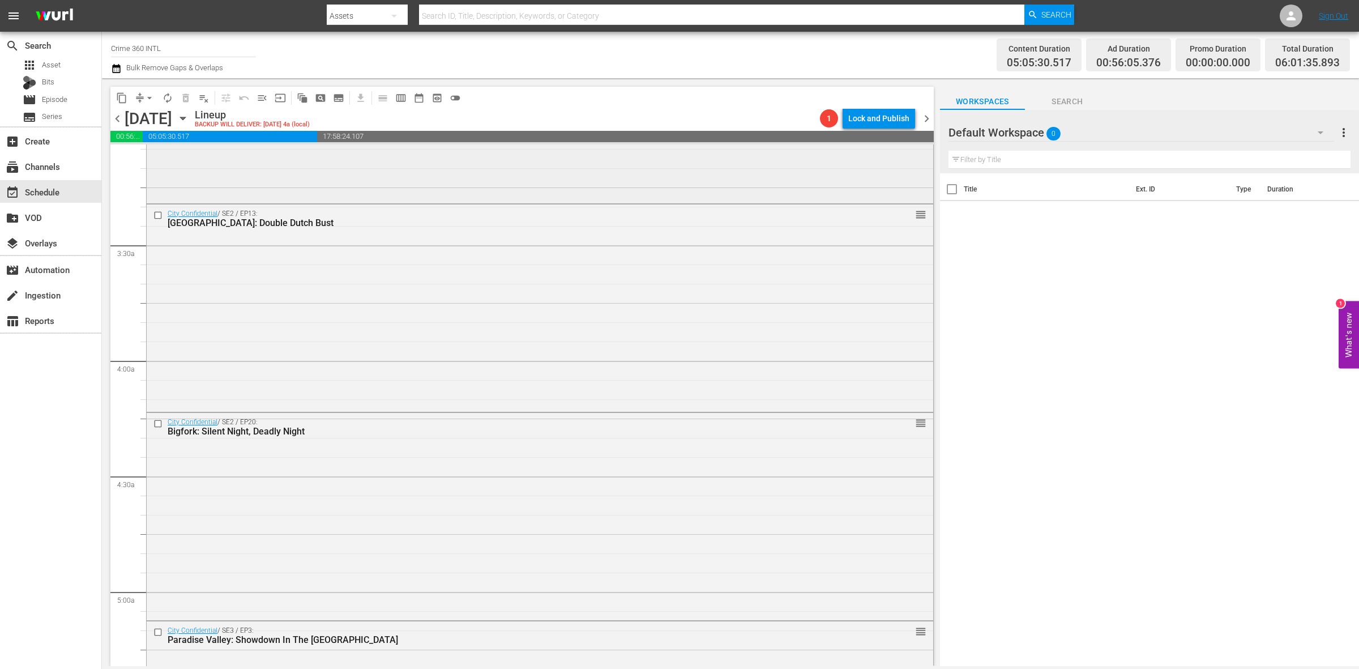
scroll to position [991, 0]
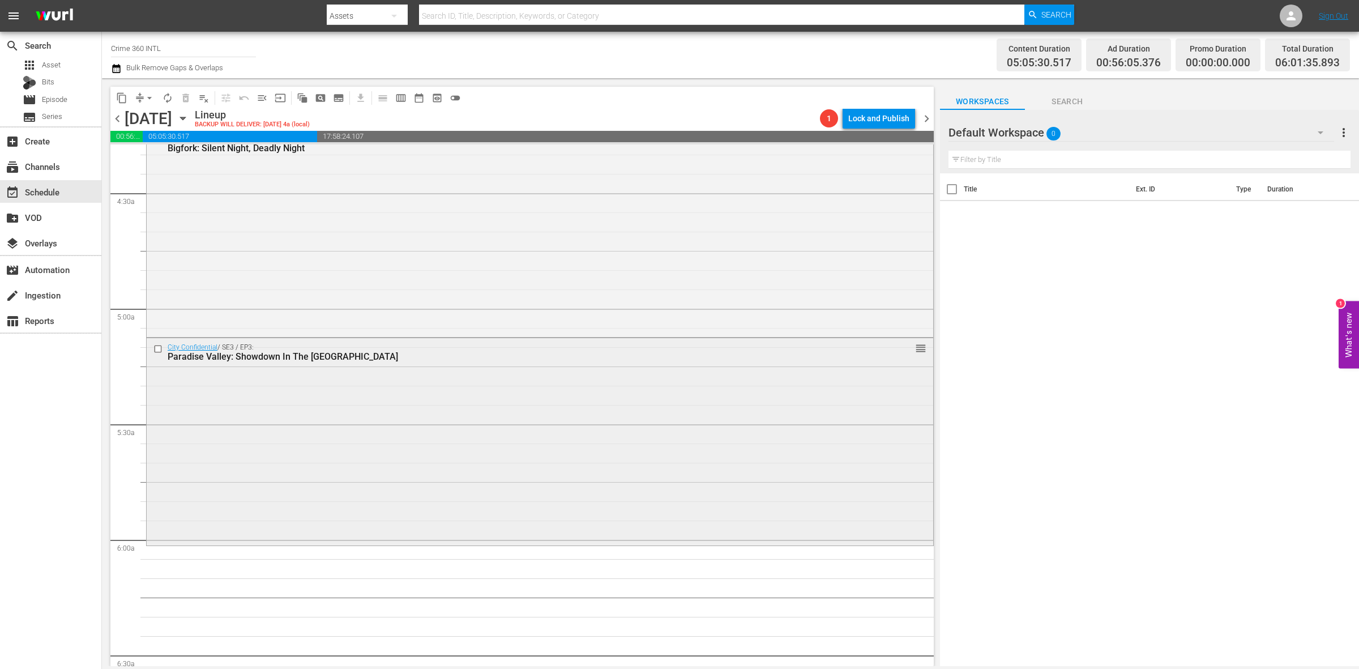
click at [186, 471] on div "City Confidential / SE3 / EP3: Paradise Valley: Showdown In The High Desert reo…" at bounding box center [540, 440] width 786 height 204
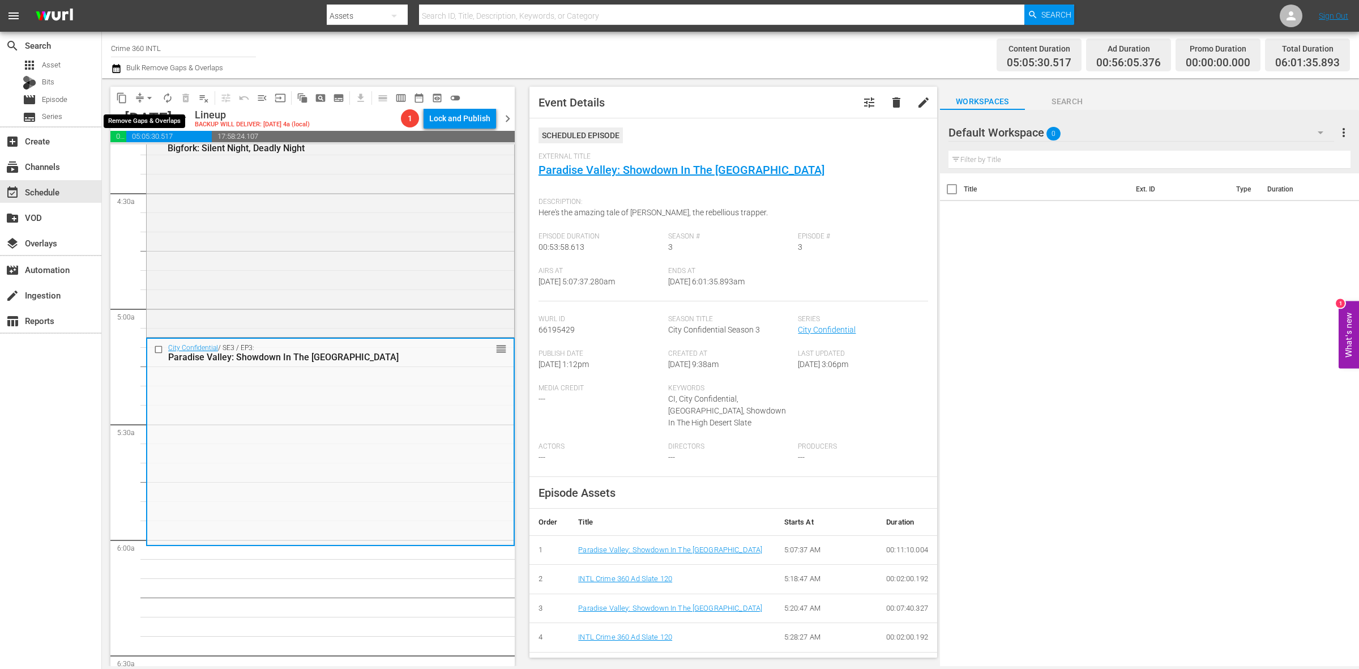
click at [145, 92] on span "arrow_drop_down" at bounding box center [149, 97] width 11 height 11
click at [145, 118] on li "Align to Midnight" at bounding box center [150, 120] width 119 height 19
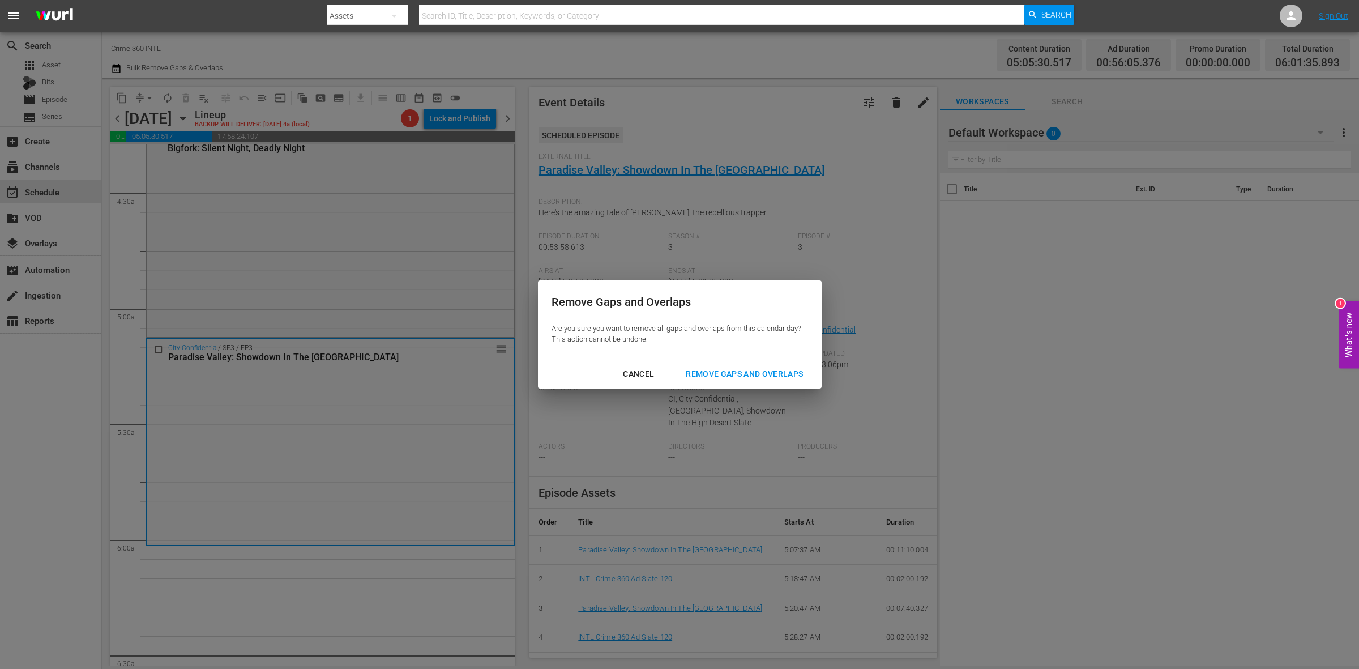
click at [760, 380] on div "Remove Gaps and Overlaps" at bounding box center [744, 374] width 135 height 14
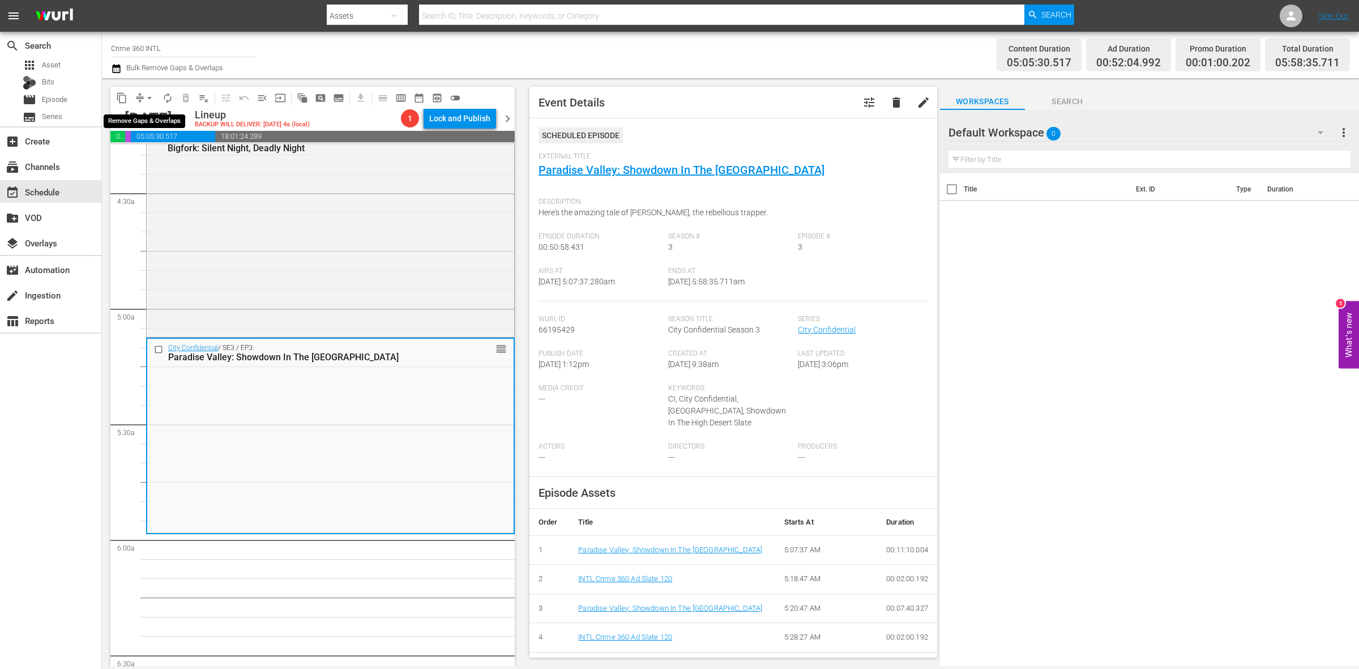
click at [140, 100] on button "arrow_drop_down" at bounding box center [149, 98] width 18 height 18
click at [150, 114] on li "Align to Midnight" at bounding box center [150, 120] width 119 height 19
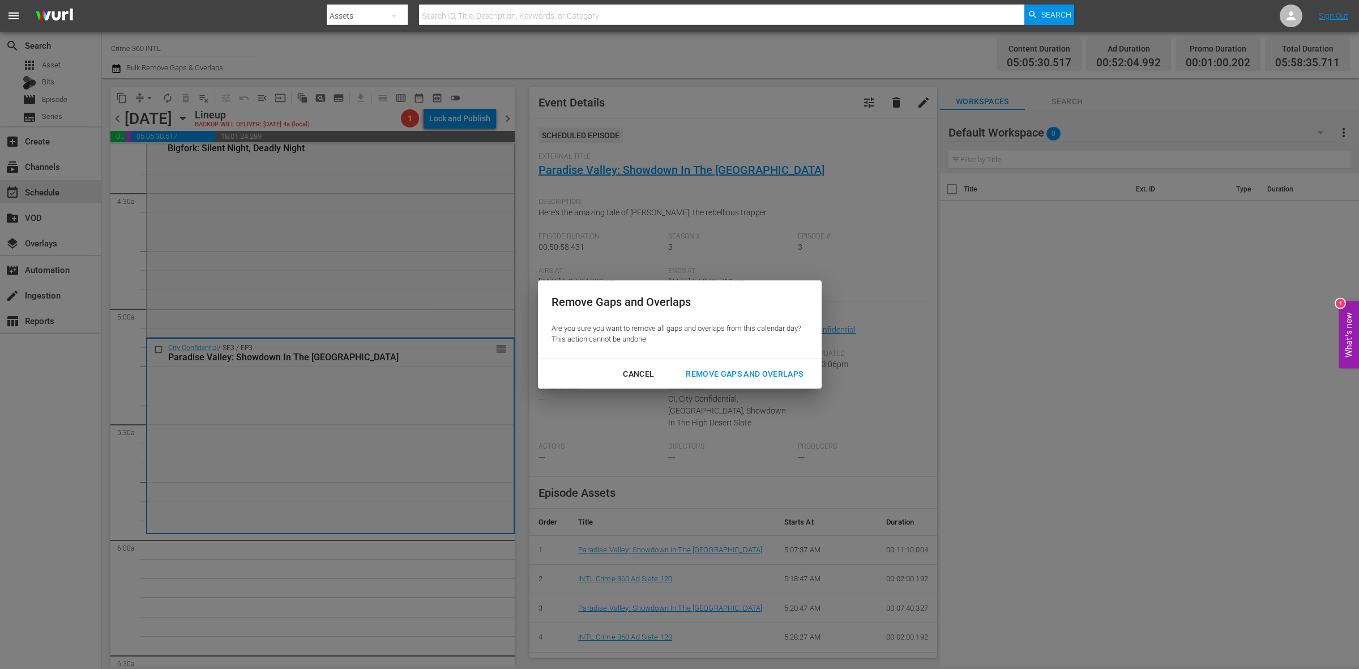
click at [788, 361] on div "Cancel Remove Gaps and Overlaps" at bounding box center [680, 374] width 284 height 30
click at [782, 374] on div "Remove Gaps and Overlaps" at bounding box center [744, 374] width 135 height 14
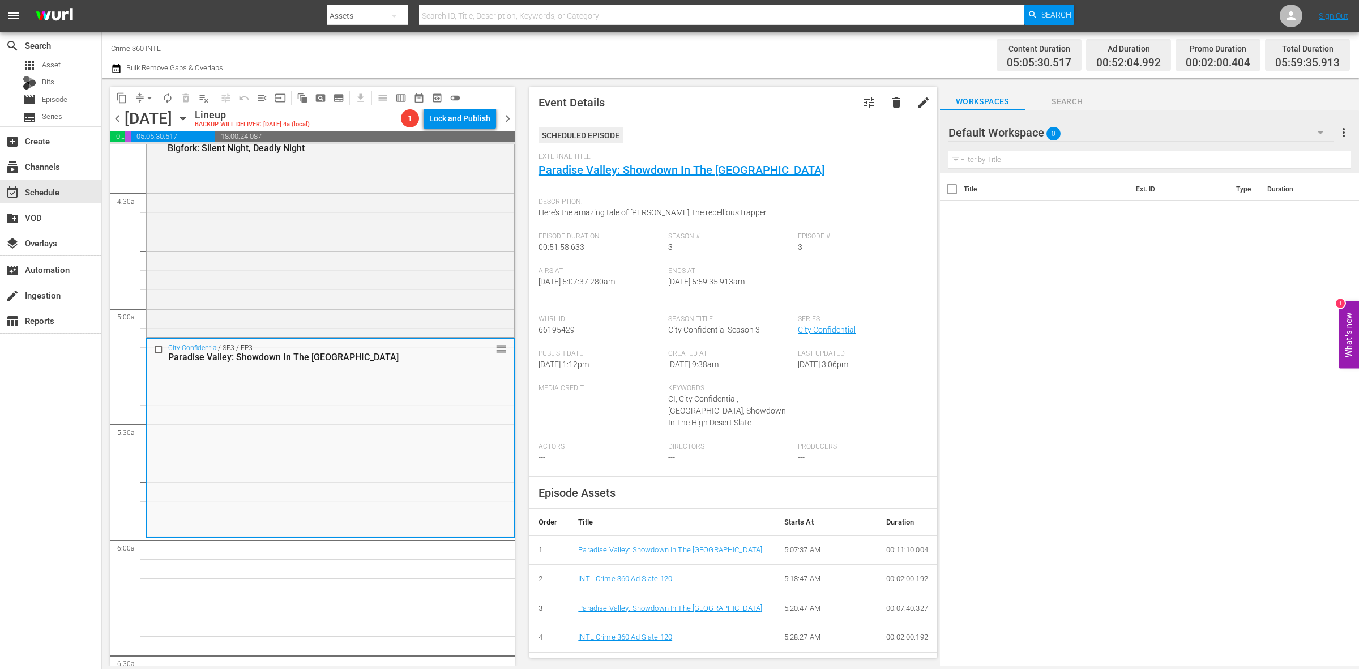
click at [432, 248] on div "City Confidential / SE2 / EP20: Bigfork: Silent Night, Deadly Night reorder" at bounding box center [330, 233] width 367 height 206
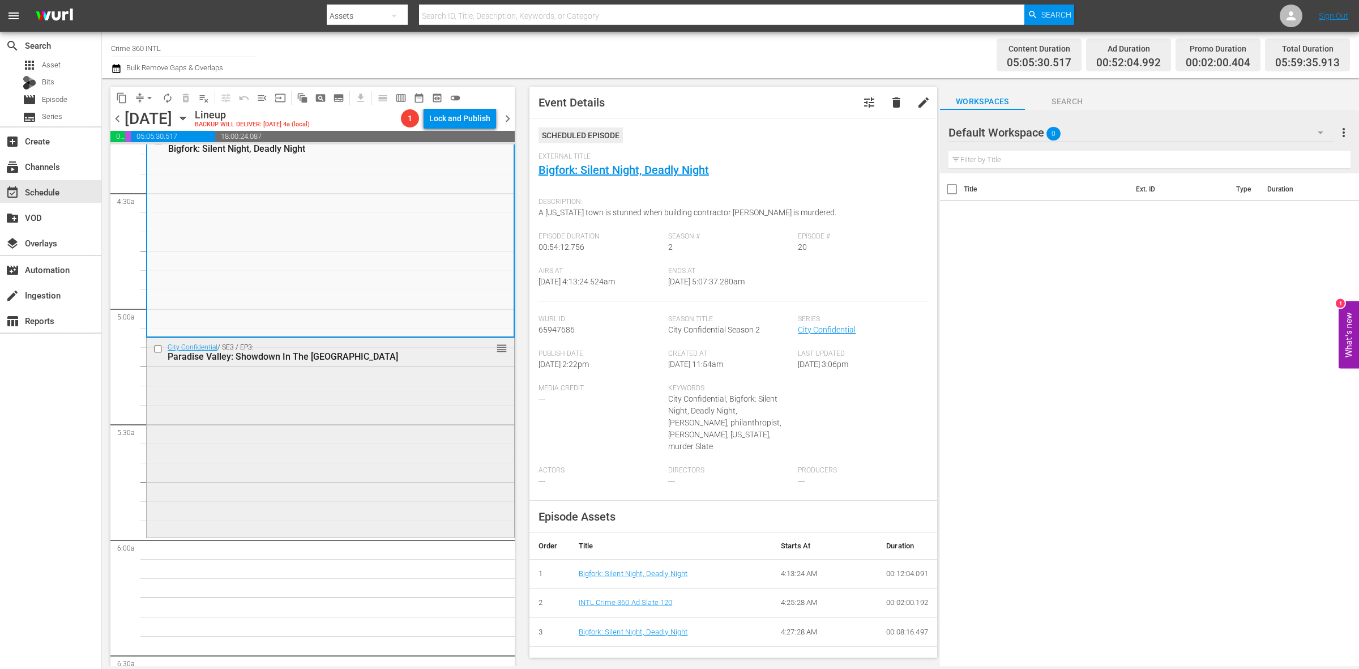
click at [263, 429] on div "City Confidential / SE3 / EP3: Paradise Valley: Showdown In The High Desert reo…" at bounding box center [330, 436] width 367 height 196
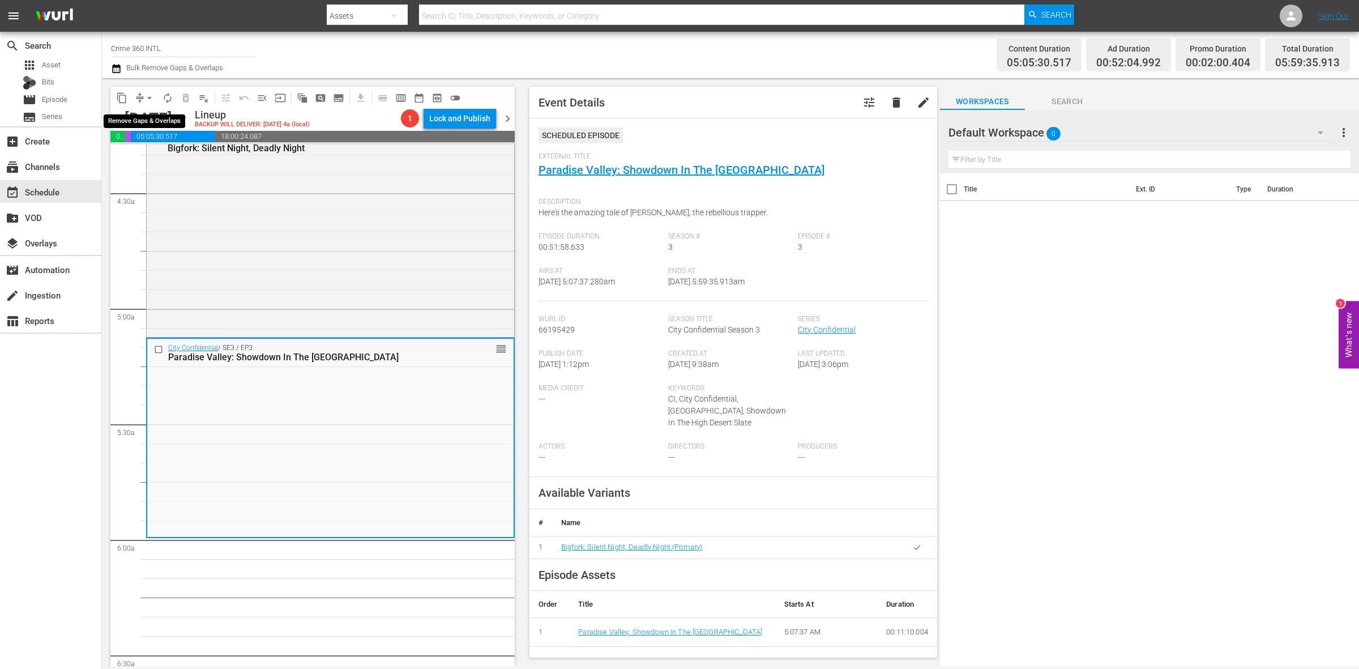
click at [146, 94] on span "arrow_drop_down" at bounding box center [149, 97] width 11 height 11
click at [151, 119] on li "Align to Midnight" at bounding box center [150, 120] width 119 height 19
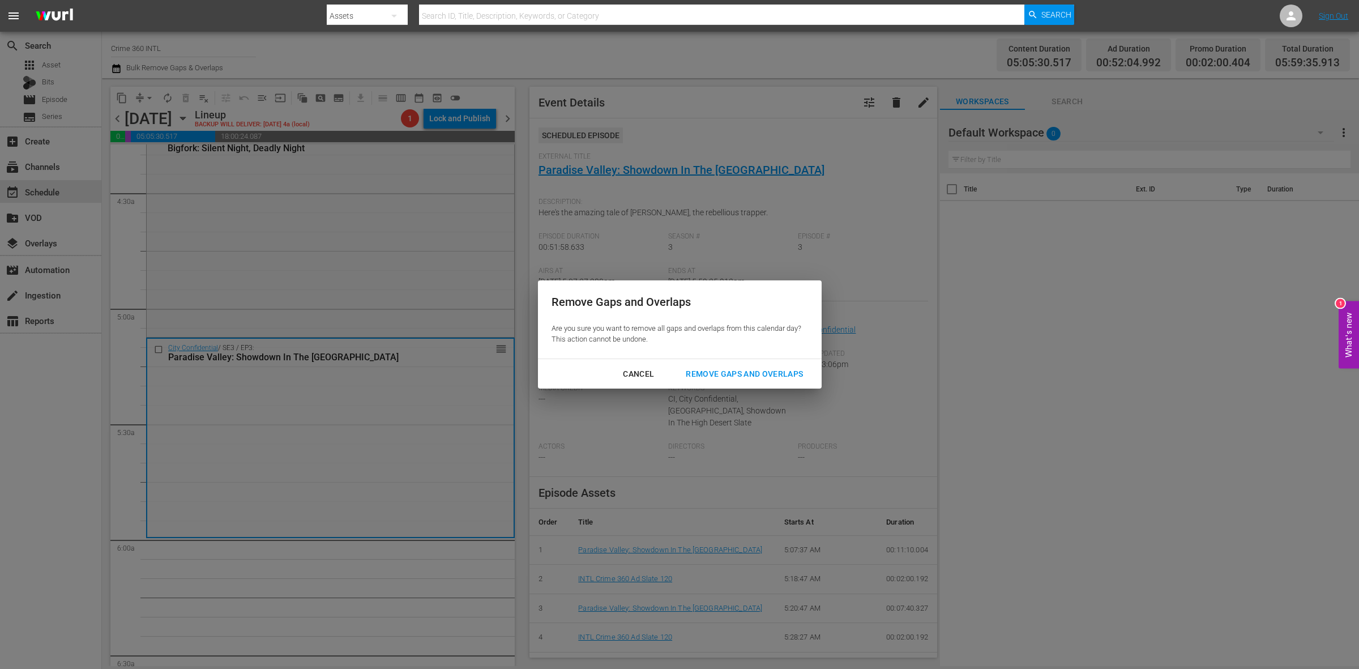
click at [799, 372] on div "Remove Gaps and Overlaps" at bounding box center [744, 374] width 135 height 14
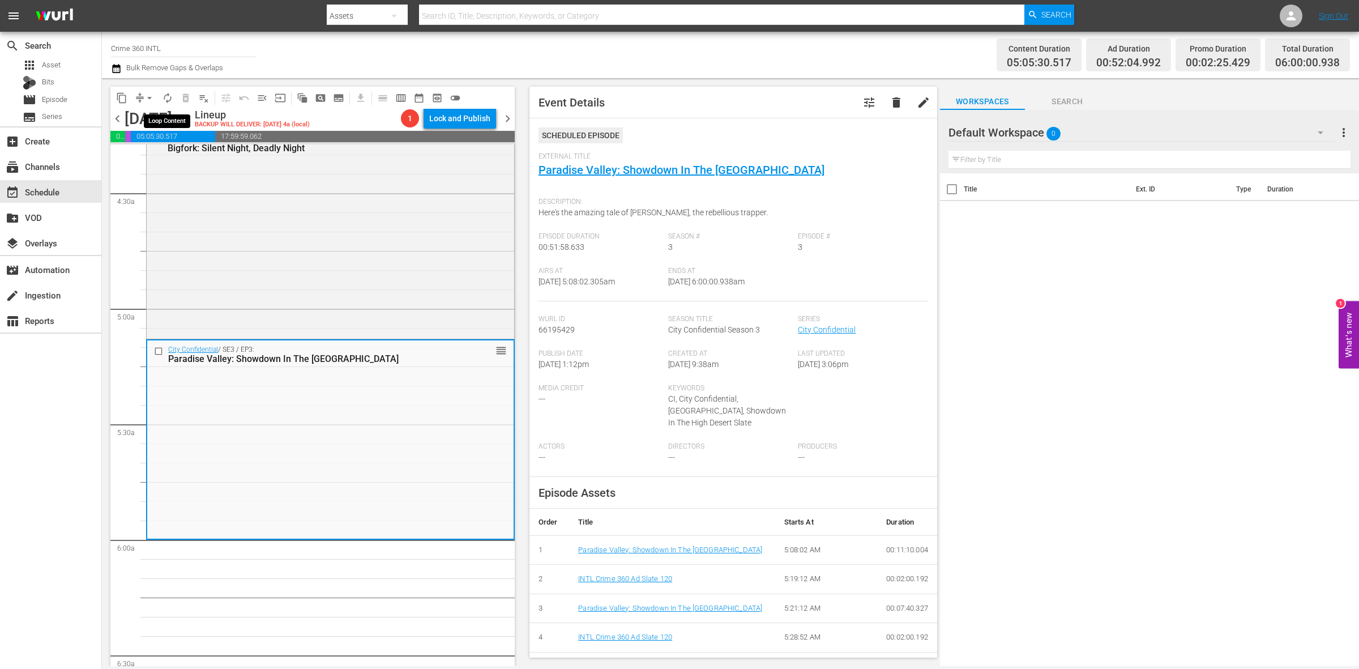
click at [169, 100] on span "autorenew_outlined" at bounding box center [167, 97] width 11 height 11
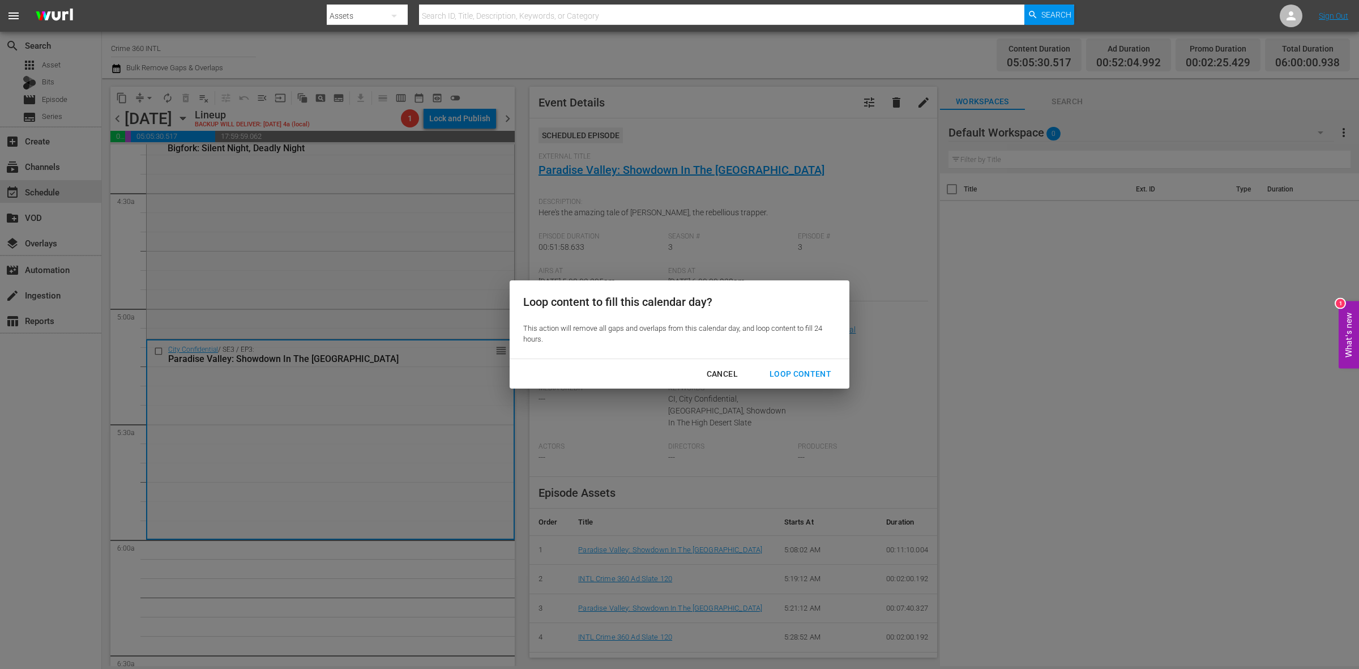
click at [785, 379] on div "Loop Content" at bounding box center [800, 374] width 80 height 14
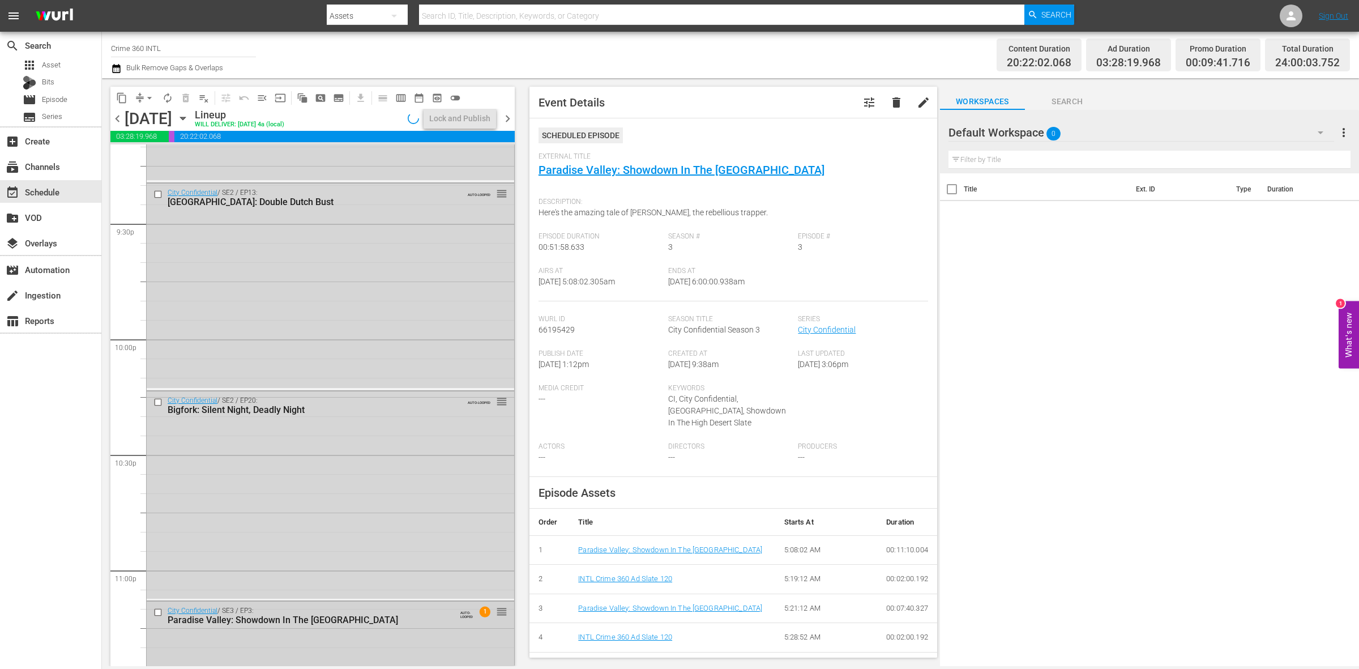
scroll to position [5022, 0]
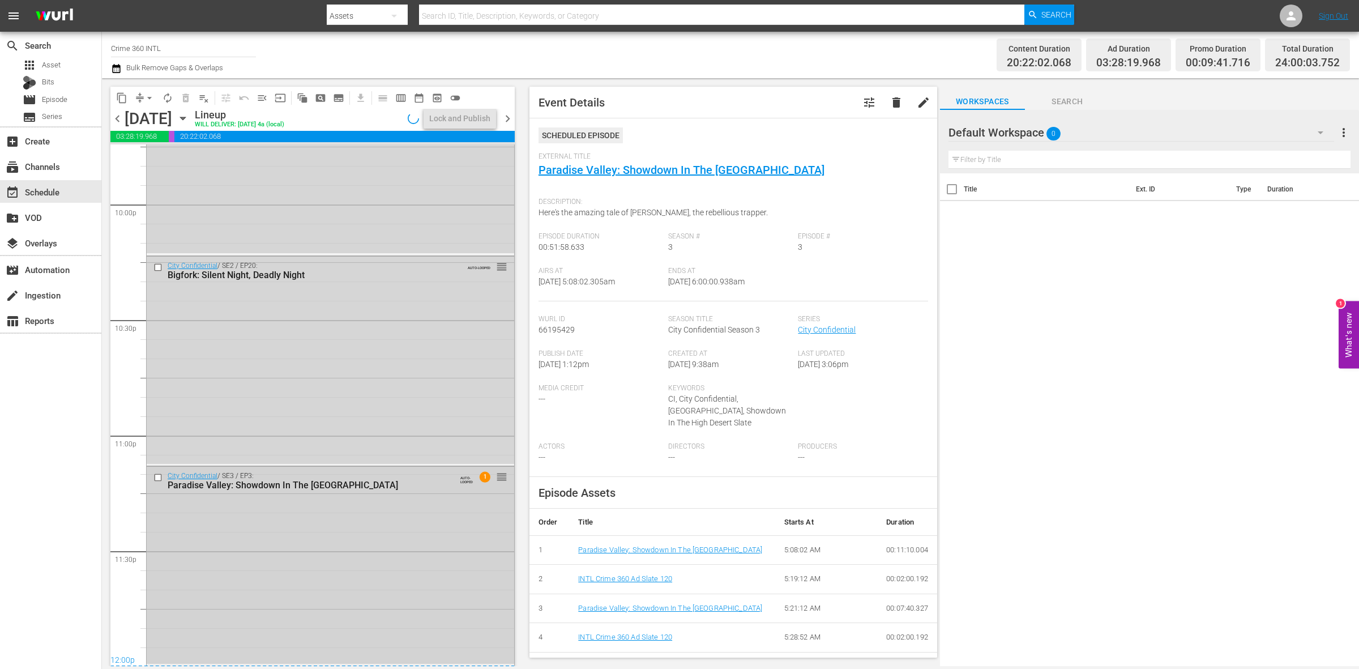
click at [329, 522] on div "City Confidential / SE3 / EP3: Paradise Valley: Showdown In The High Desert AUT…" at bounding box center [330, 565] width 367 height 196
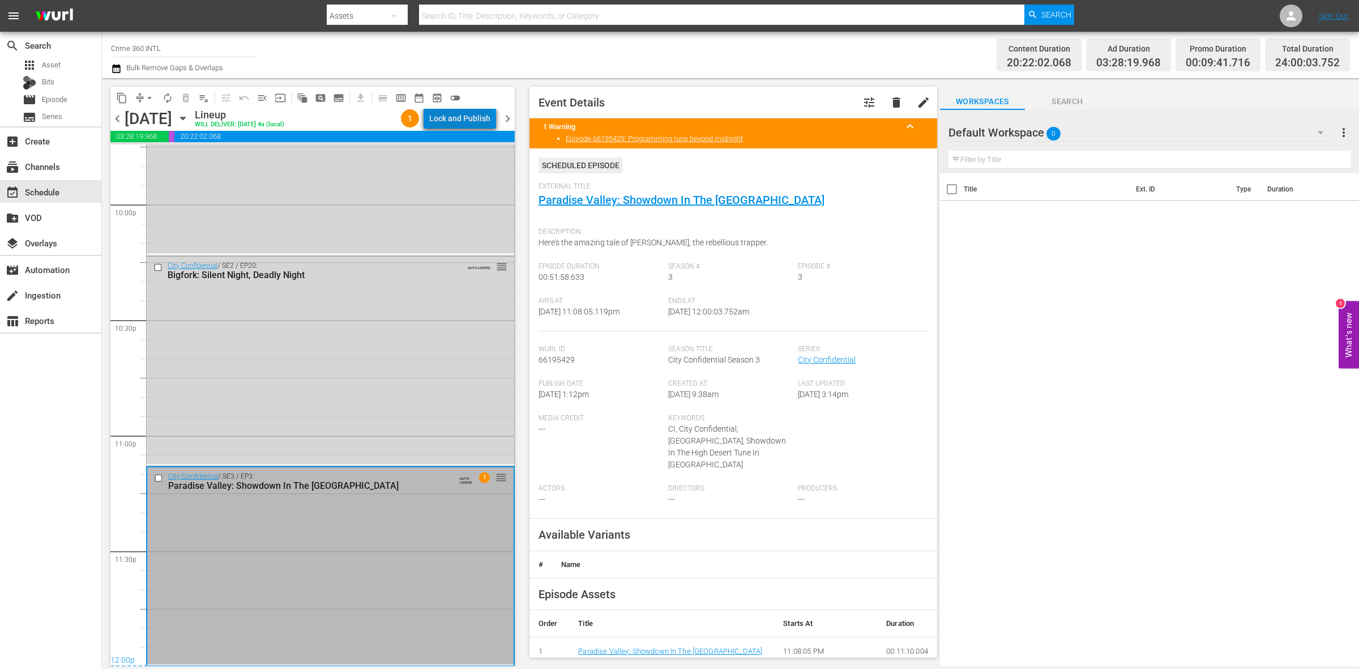
click at [464, 126] on div "Lock and Publish" at bounding box center [459, 118] width 61 height 20
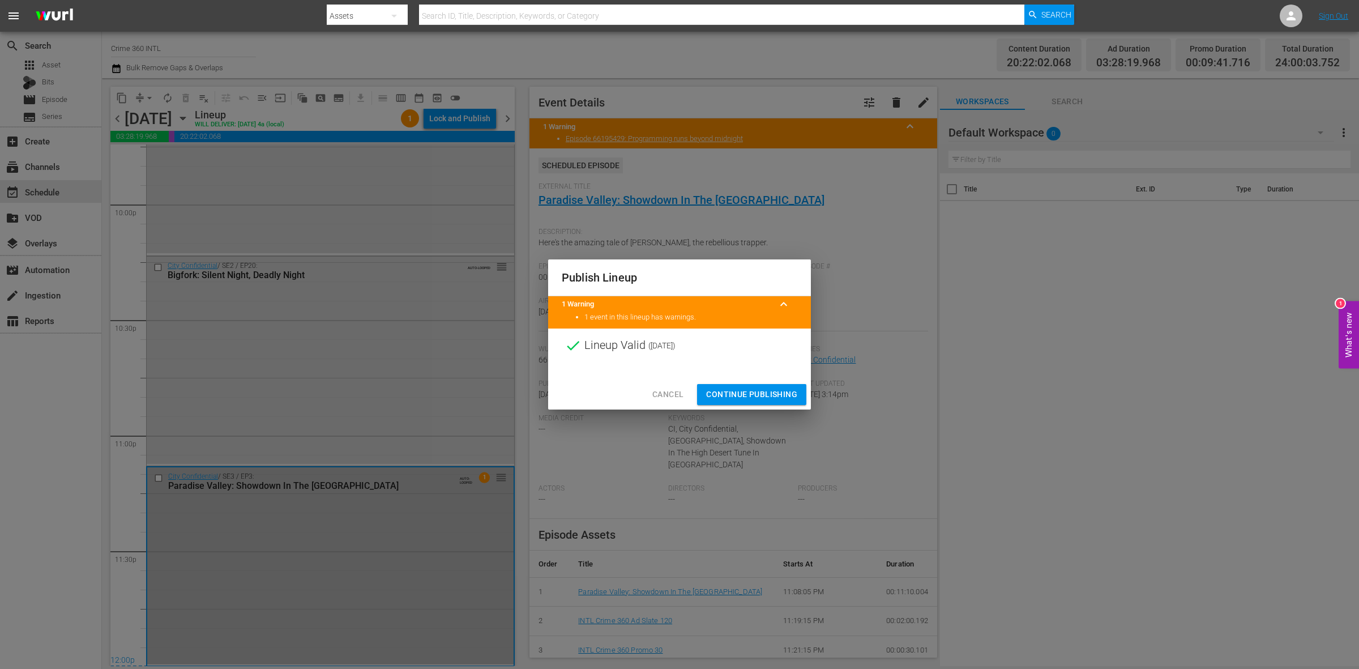
click at [755, 395] on span "Continue Publishing" at bounding box center [751, 394] width 91 height 14
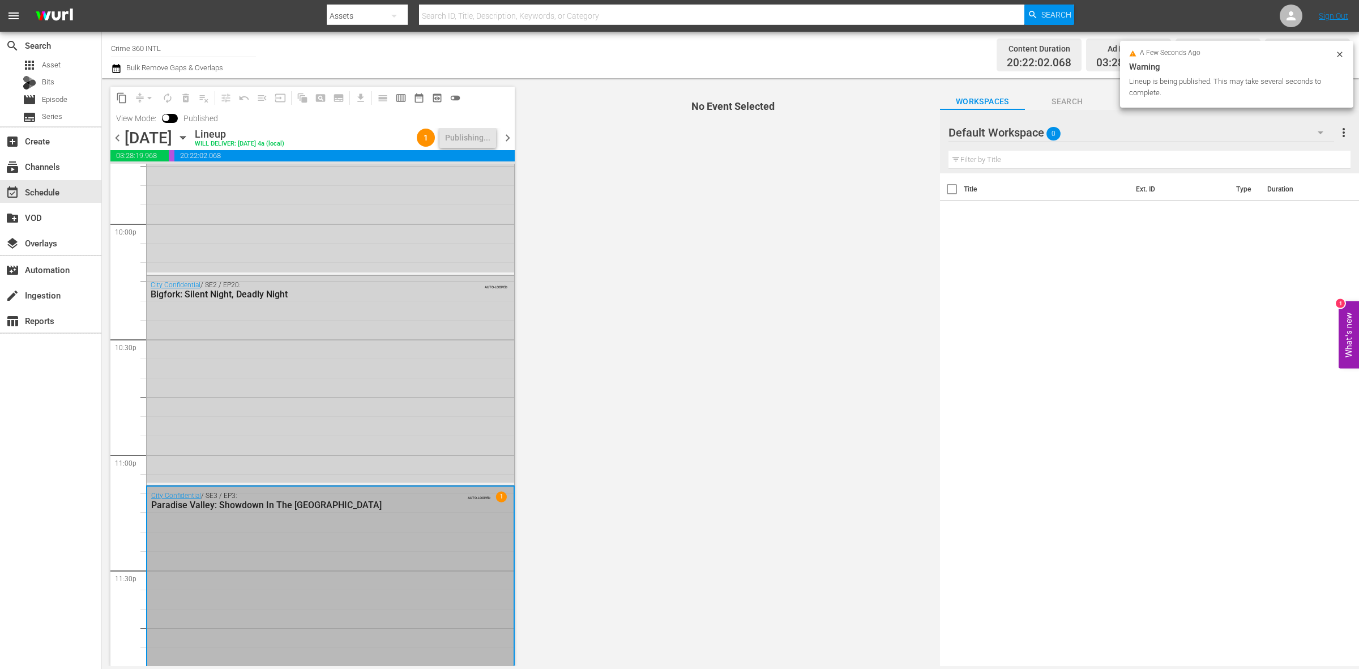
scroll to position [5041, 0]
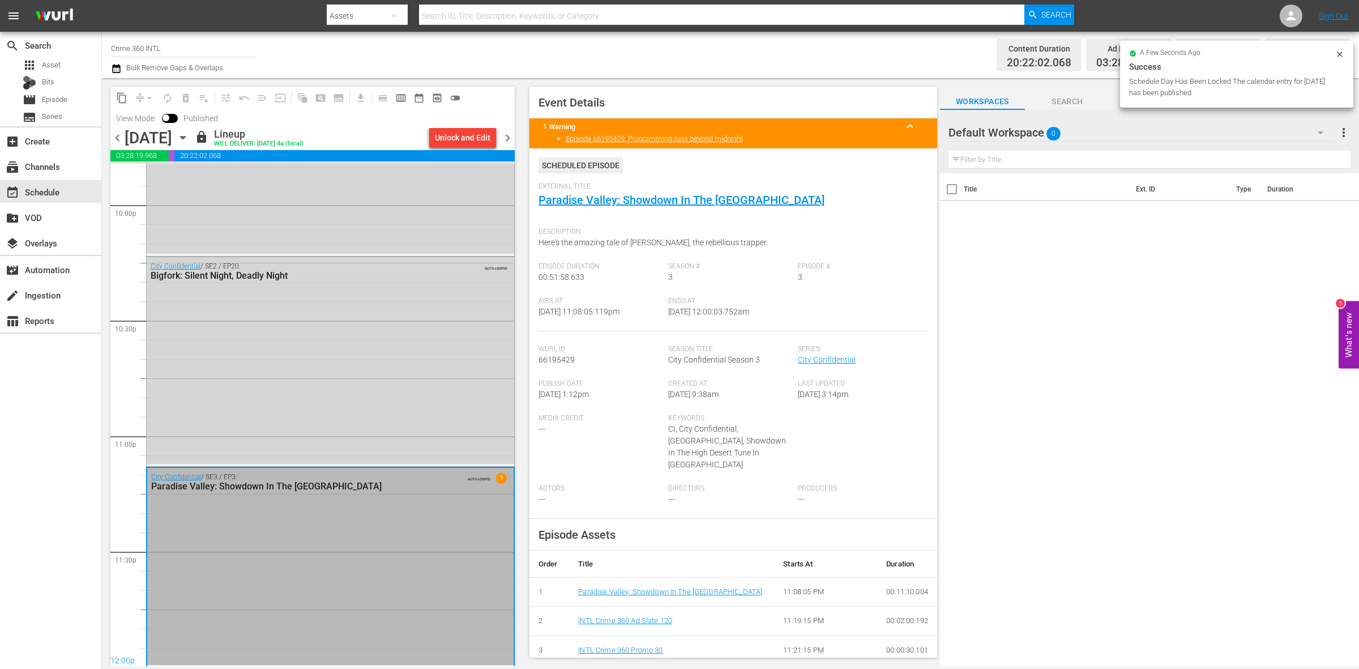
click at [504, 136] on span "chevron_right" at bounding box center [507, 138] width 14 height 14
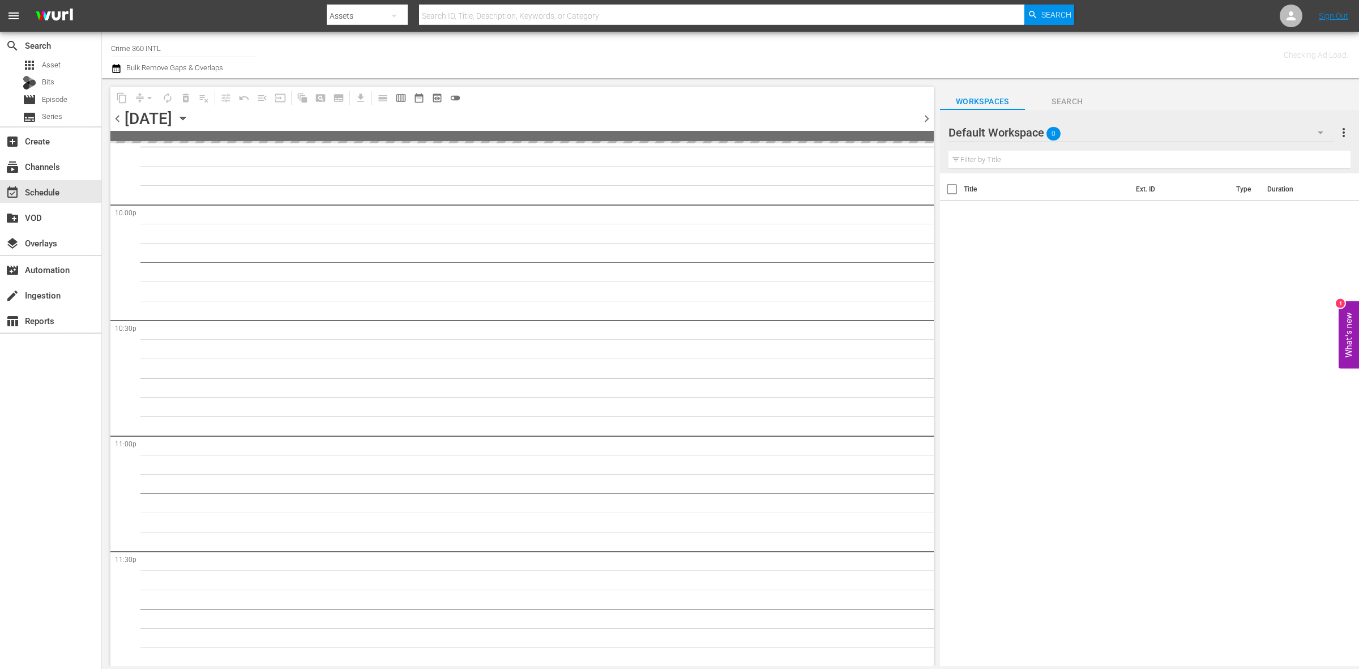
scroll to position [4690, 0]
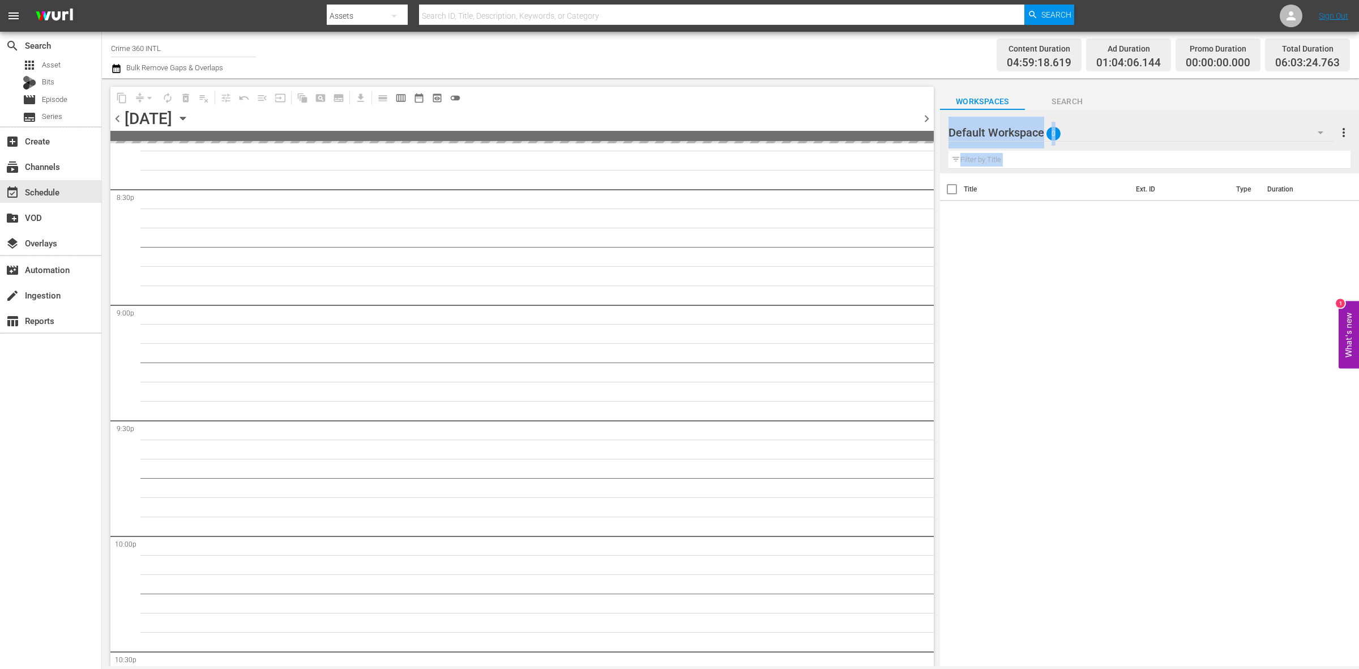
click at [955, 181] on div "content_copy compress arrow_drop_down autorenew_outlined delete_forever_outline…" at bounding box center [730, 372] width 1257 height 588
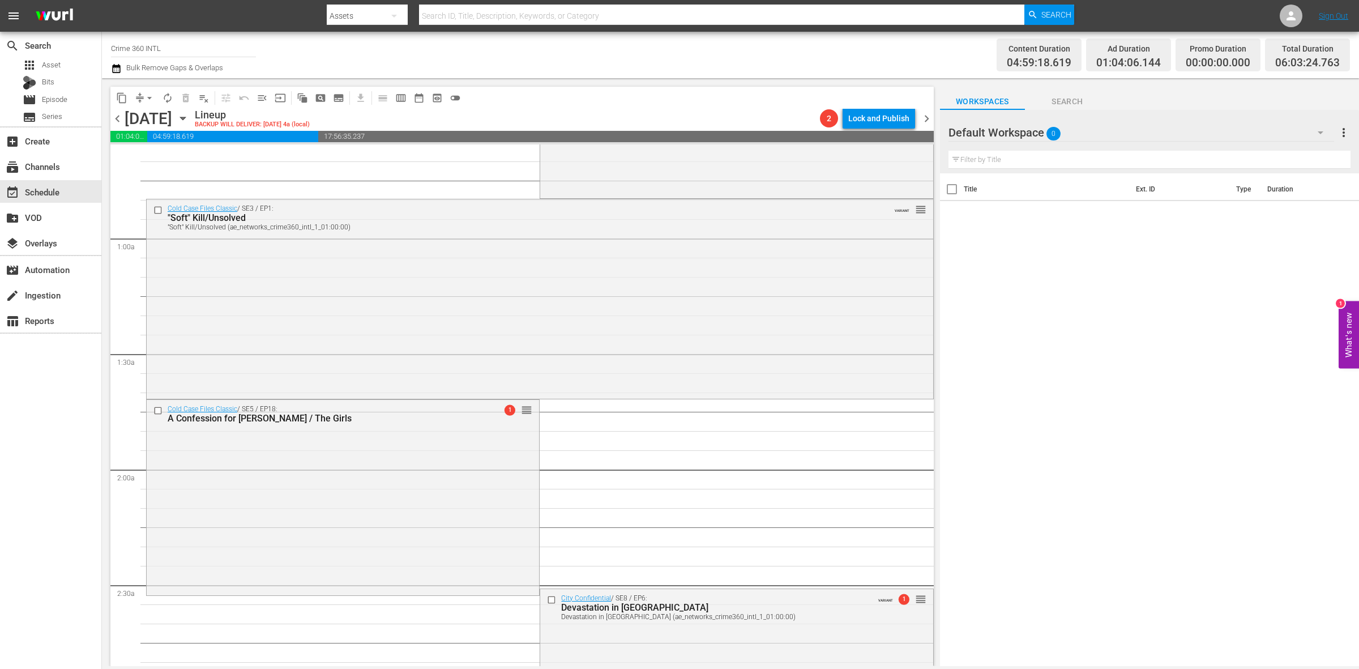
scroll to position [0, 0]
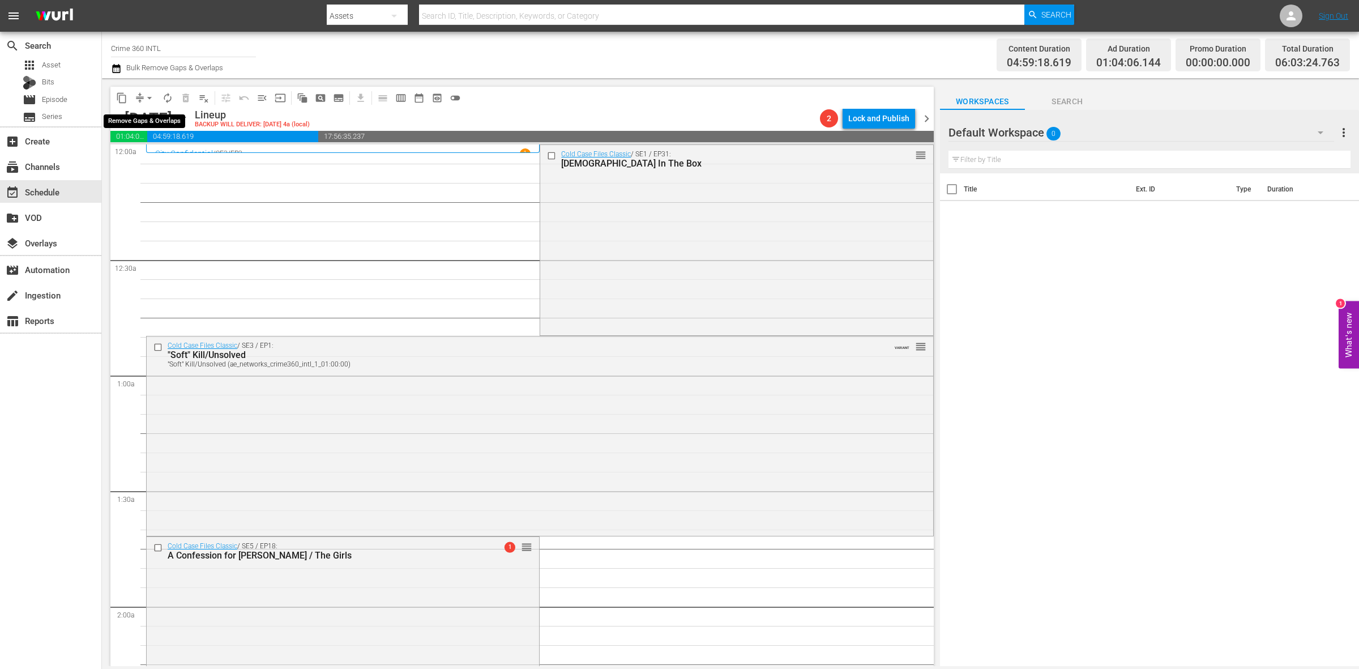
click at [146, 95] on span "arrow_drop_down" at bounding box center [149, 97] width 11 height 11
click at [150, 115] on li "Align to Midnight" at bounding box center [150, 120] width 119 height 19
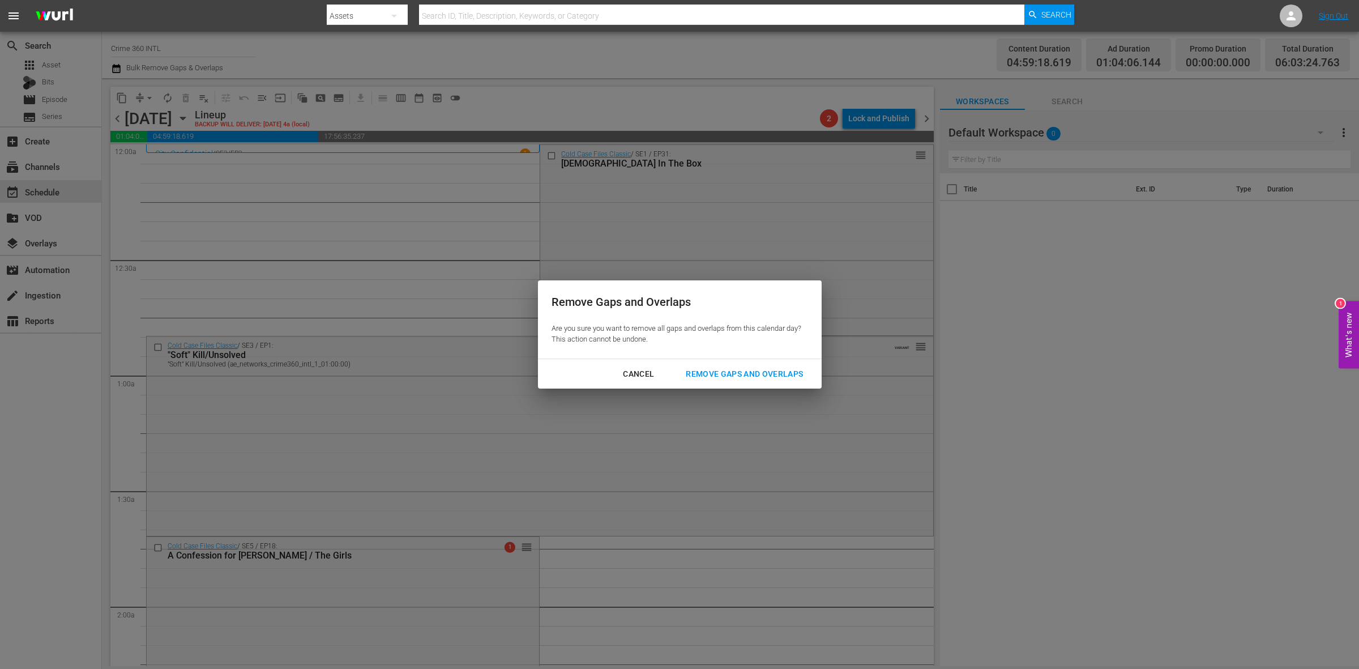
click at [789, 374] on div "Remove Gaps and Overlaps" at bounding box center [744, 374] width 135 height 14
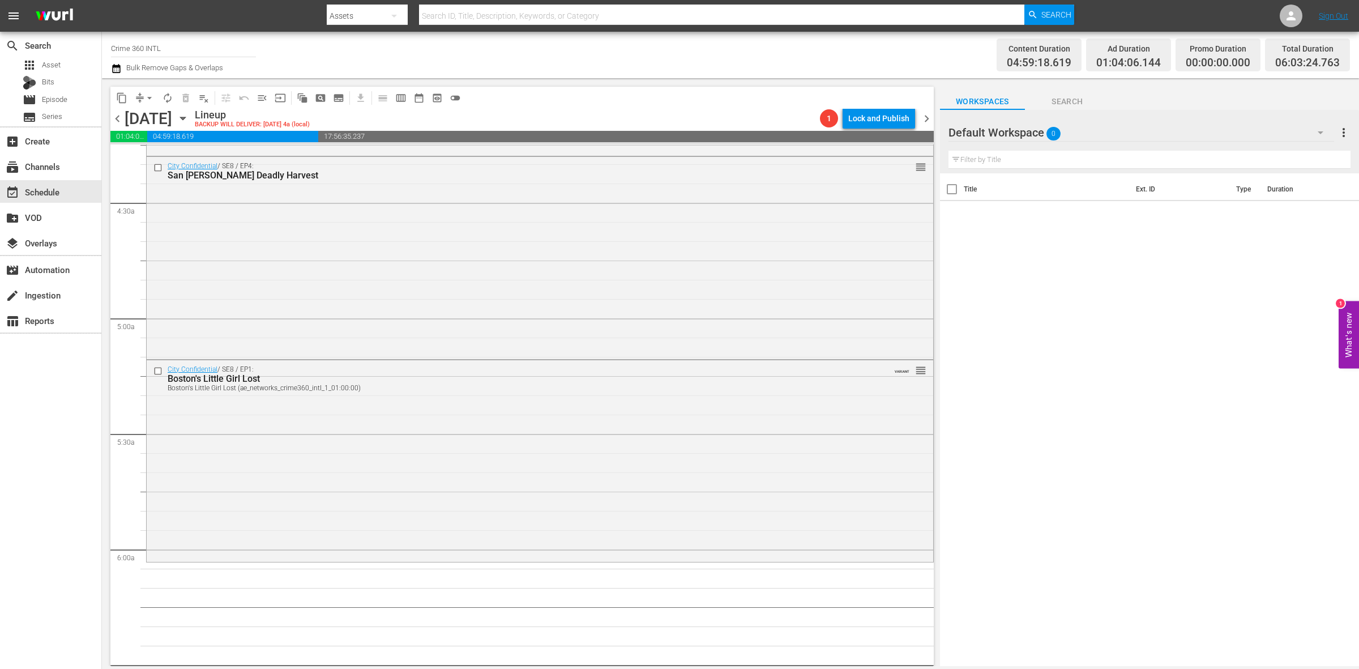
scroll to position [1132, 0]
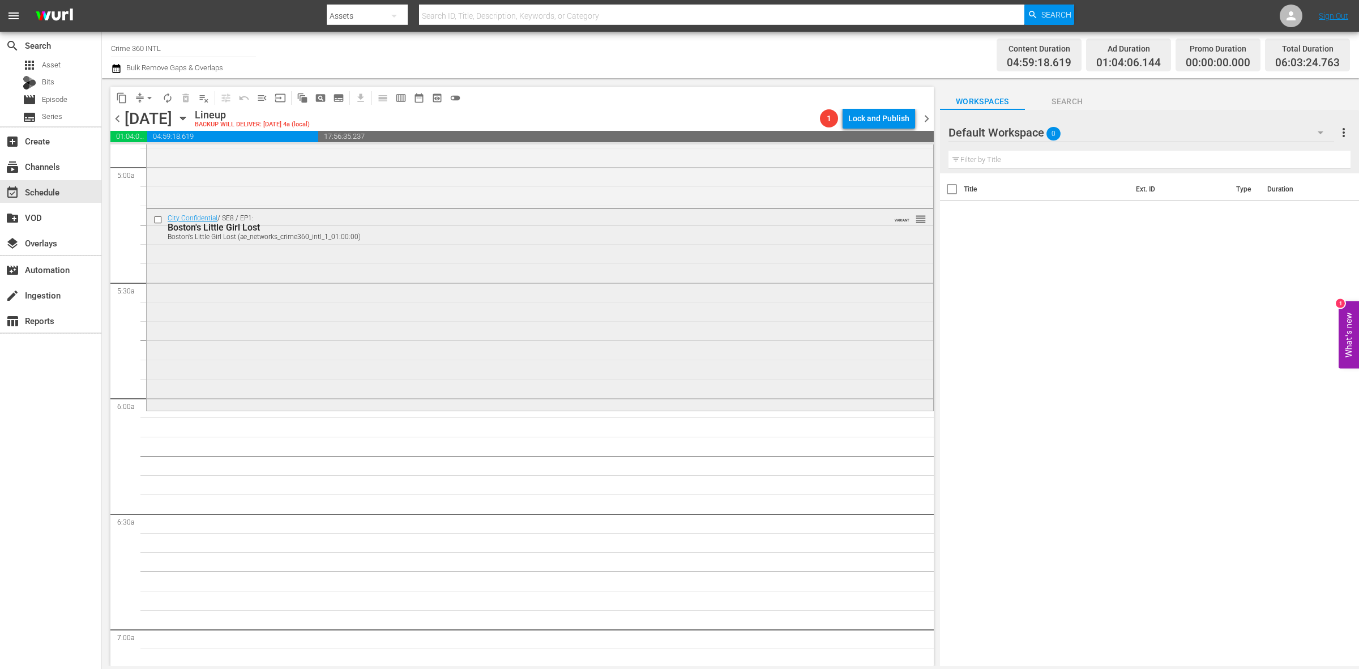
click at [366, 304] on div "City Confidential / SE8 / EP1: Boston's Little Girl Lost Boston's Little Girl L…" at bounding box center [540, 308] width 786 height 199
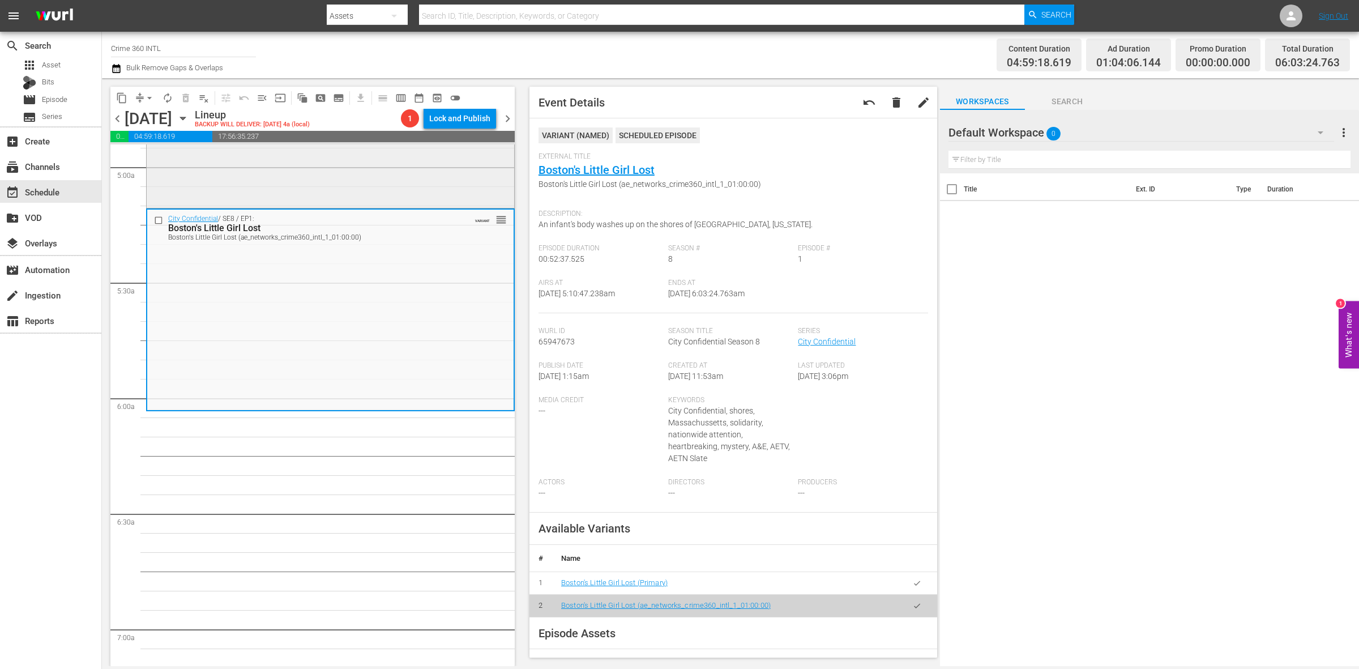
click at [446, 191] on div "City Confidential / SE8 / EP4: San Sabas Deadly Harvest reorder" at bounding box center [330, 105] width 367 height 199
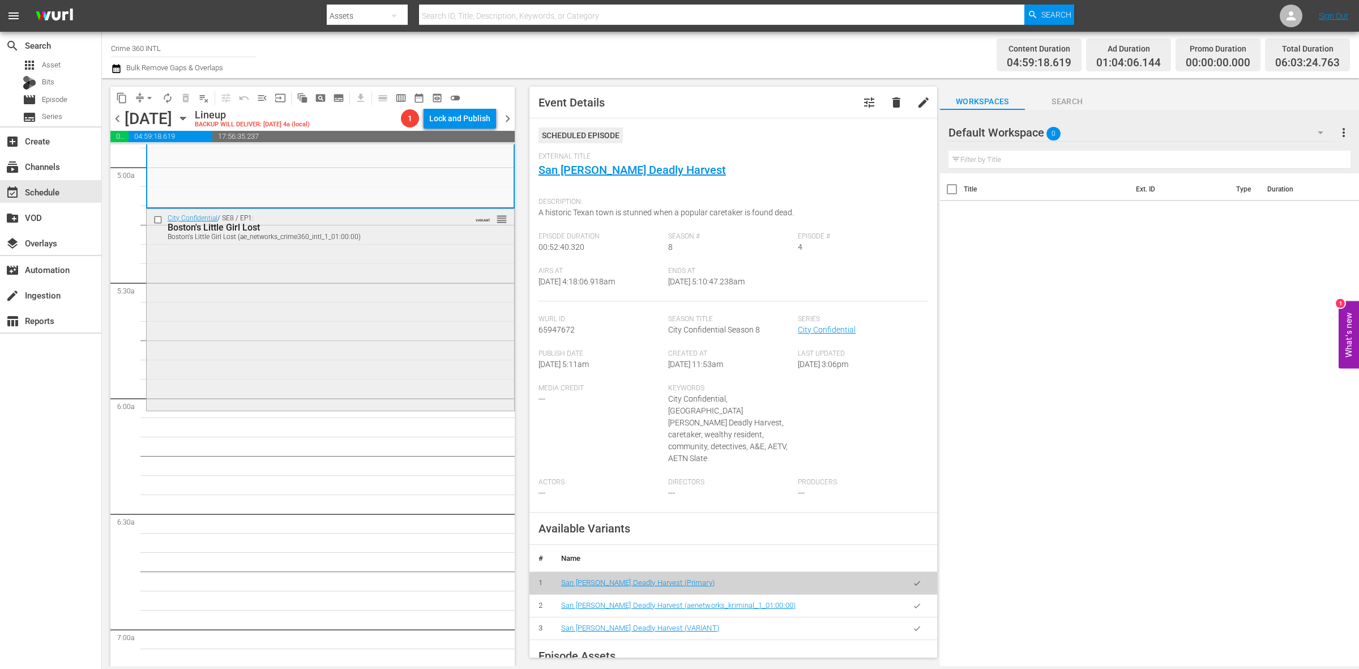
click at [239, 368] on div "City Confidential / SE8 / EP1: Boston's Little Girl Lost Boston's Little Girl L…" at bounding box center [330, 308] width 367 height 199
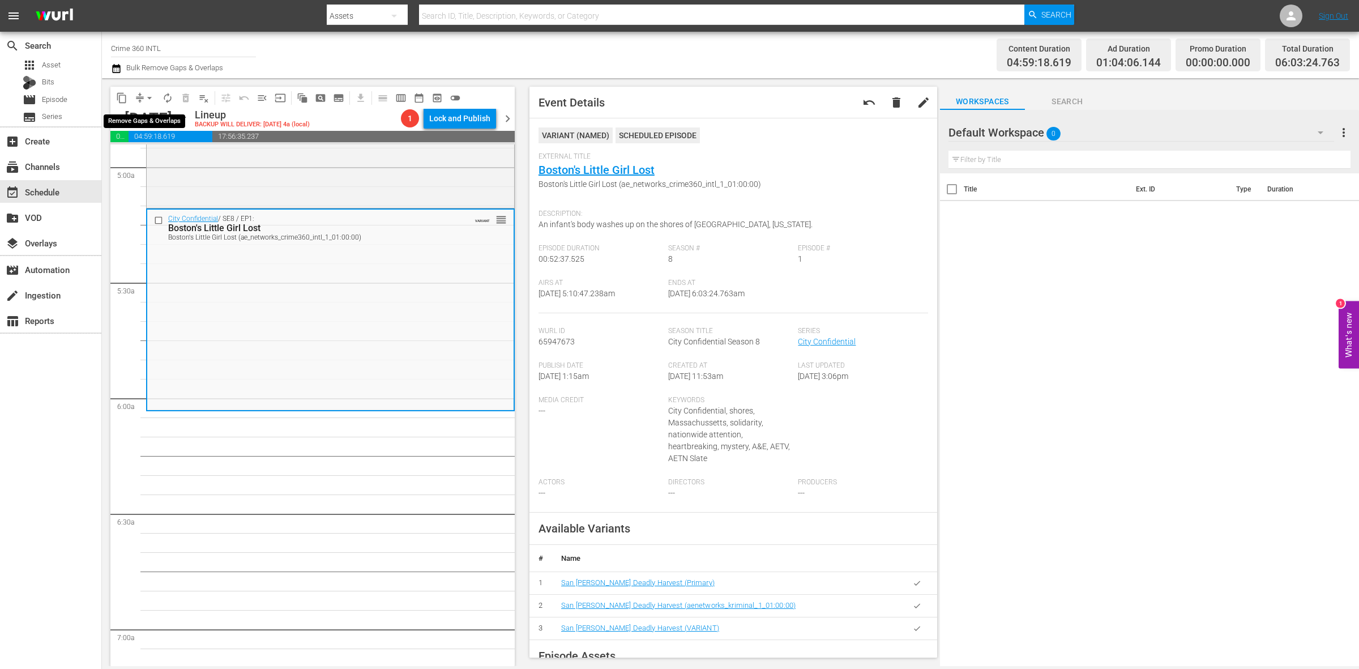
click at [144, 97] on span "arrow_drop_down" at bounding box center [149, 97] width 11 height 11
click at [146, 122] on li "Align to Midnight" at bounding box center [150, 120] width 119 height 19
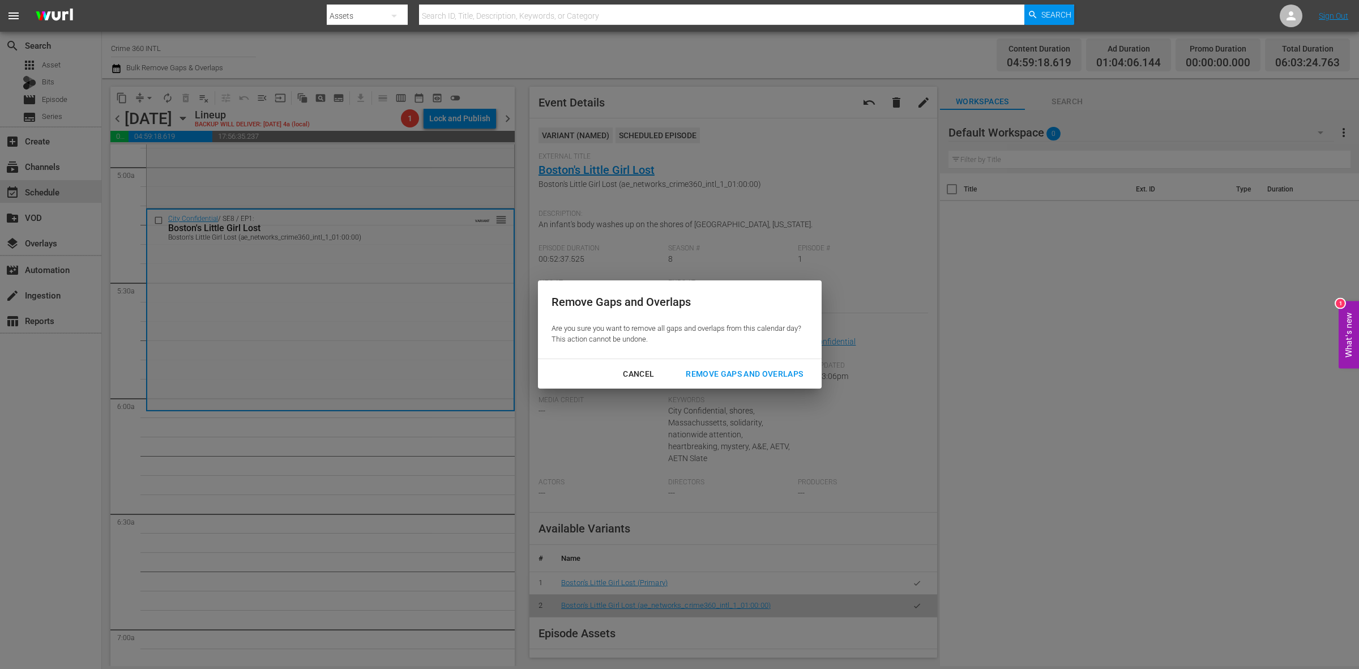
click at [725, 374] on div "Remove Gaps and Overlaps" at bounding box center [744, 374] width 135 height 14
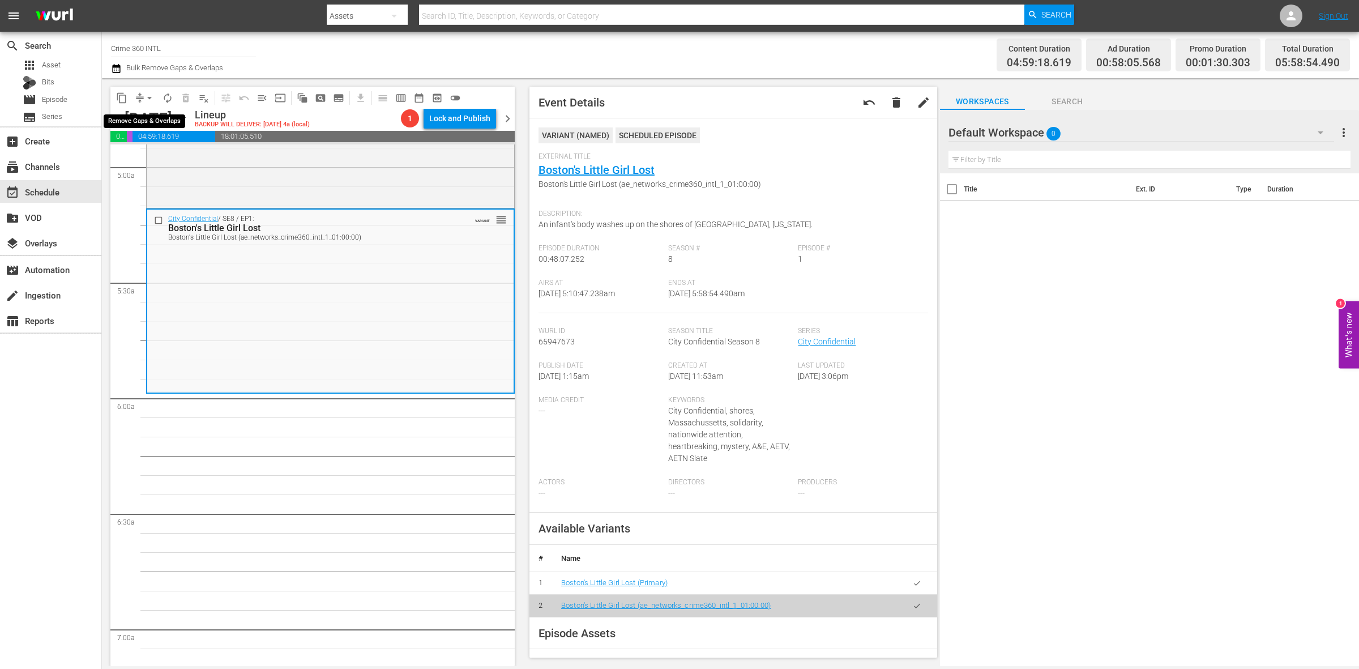
click at [151, 94] on span "arrow_drop_down" at bounding box center [149, 97] width 11 height 11
click at [139, 117] on li "Align to Midnight" at bounding box center [150, 120] width 119 height 19
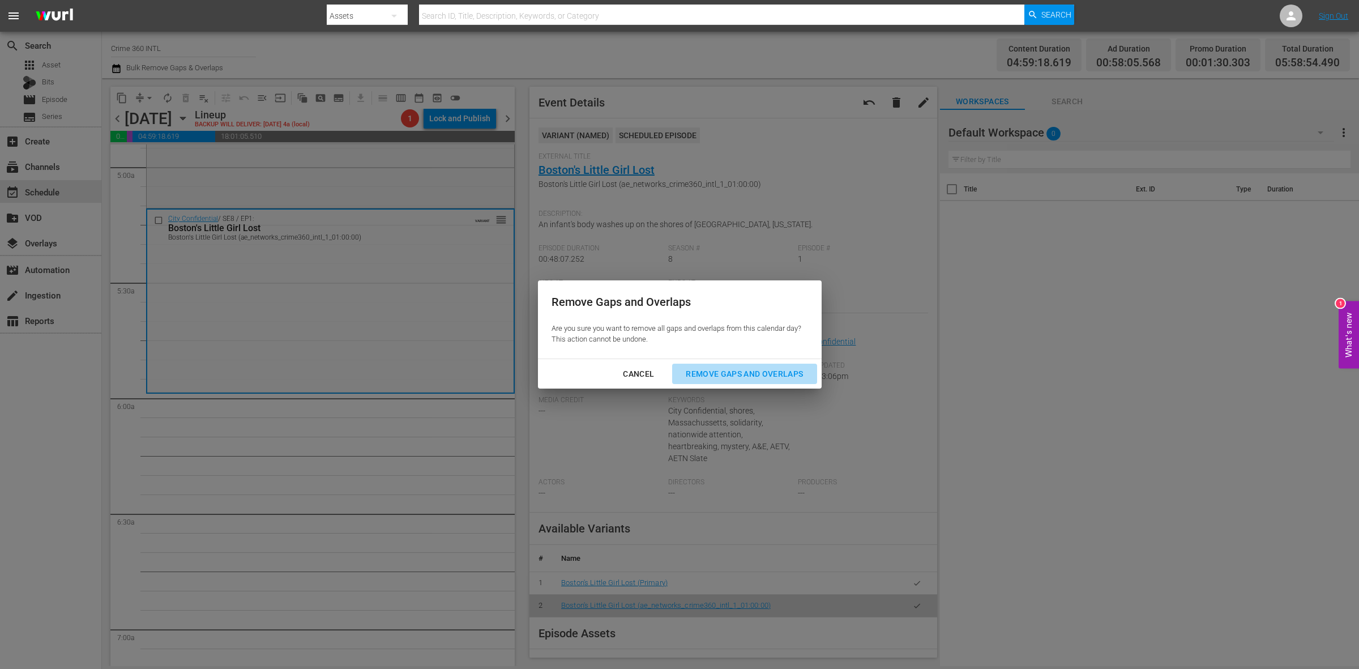
click at [739, 363] on button "Remove Gaps and Overlaps" at bounding box center [744, 373] width 144 height 21
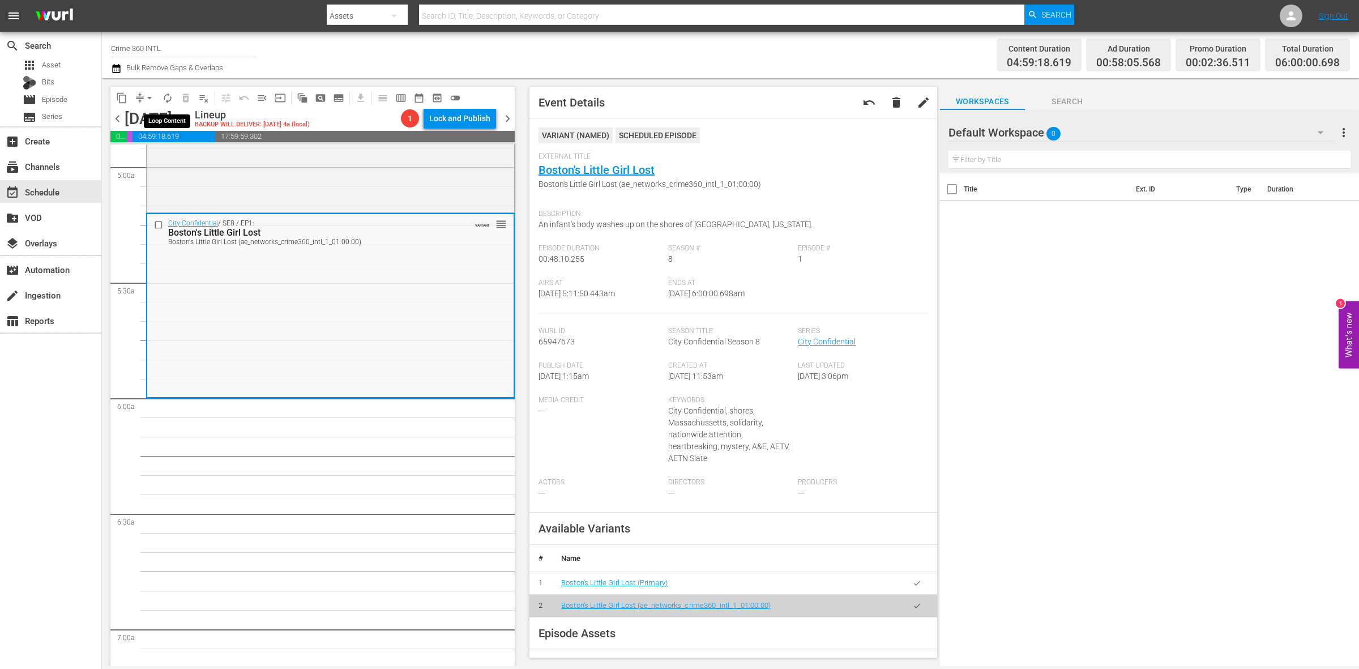
click at [163, 98] on span "autorenew_outlined" at bounding box center [167, 97] width 11 height 11
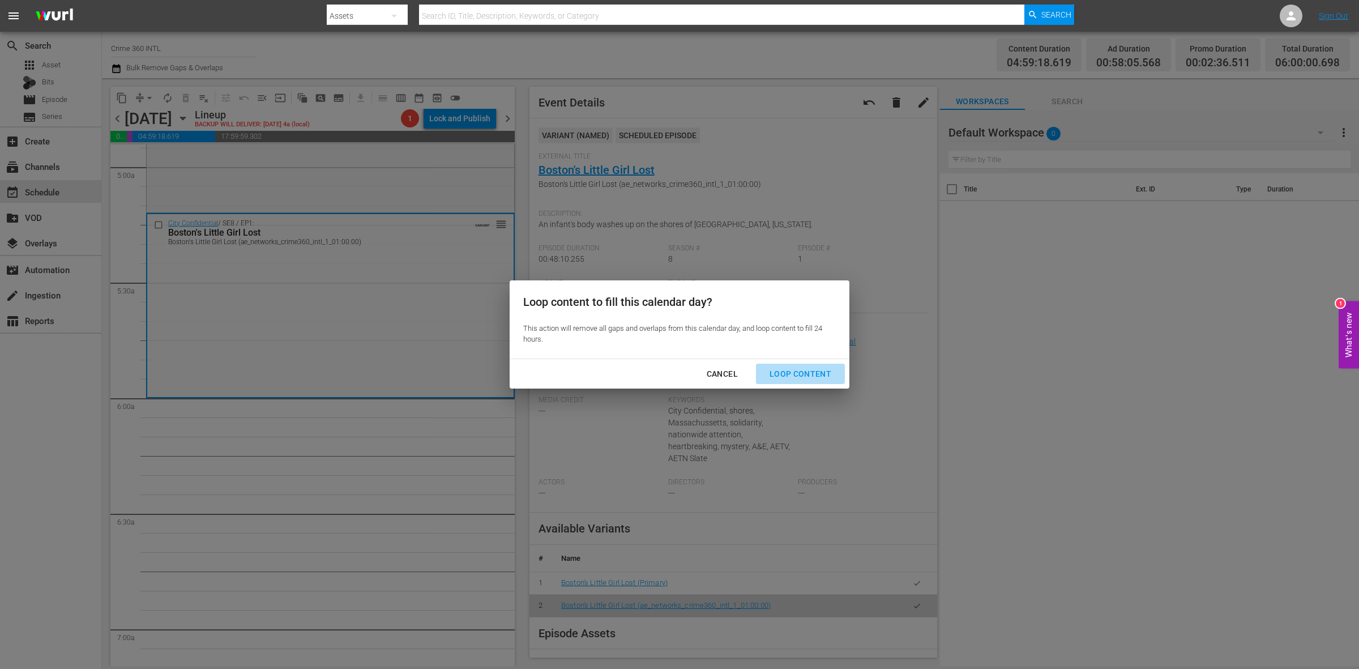
click at [807, 369] on div "Loop Content" at bounding box center [800, 374] width 80 height 14
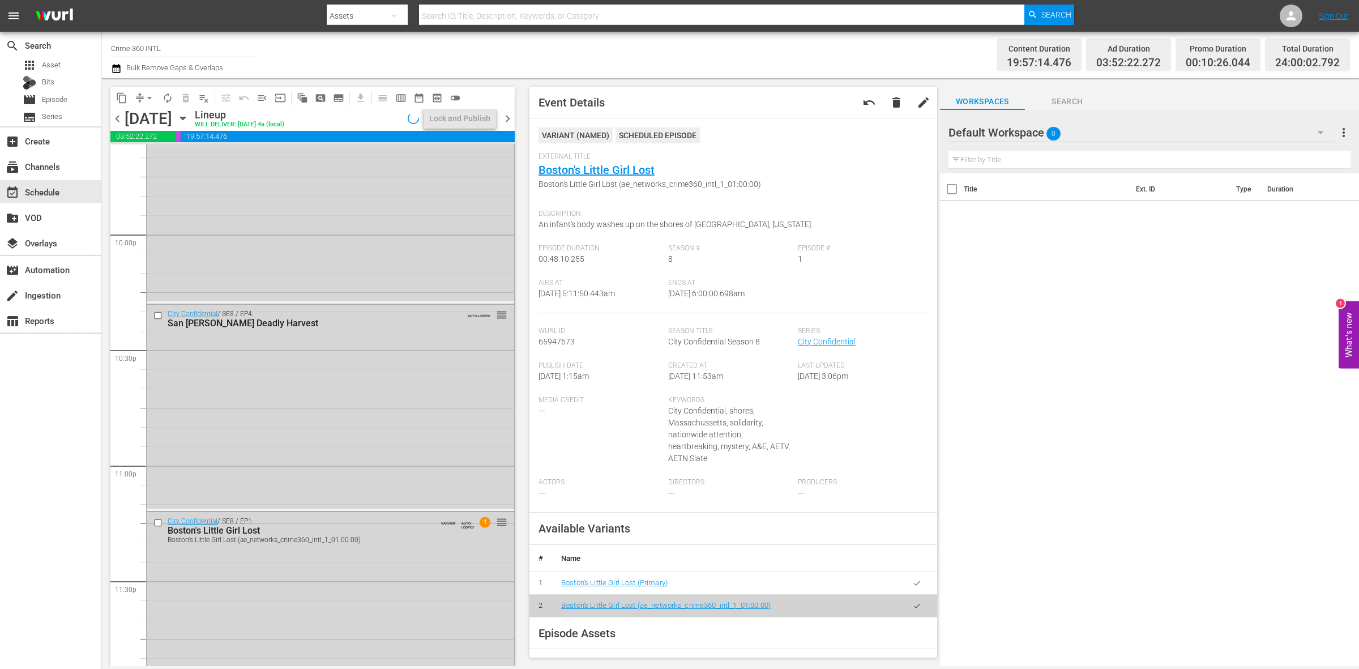
scroll to position [5022, 0]
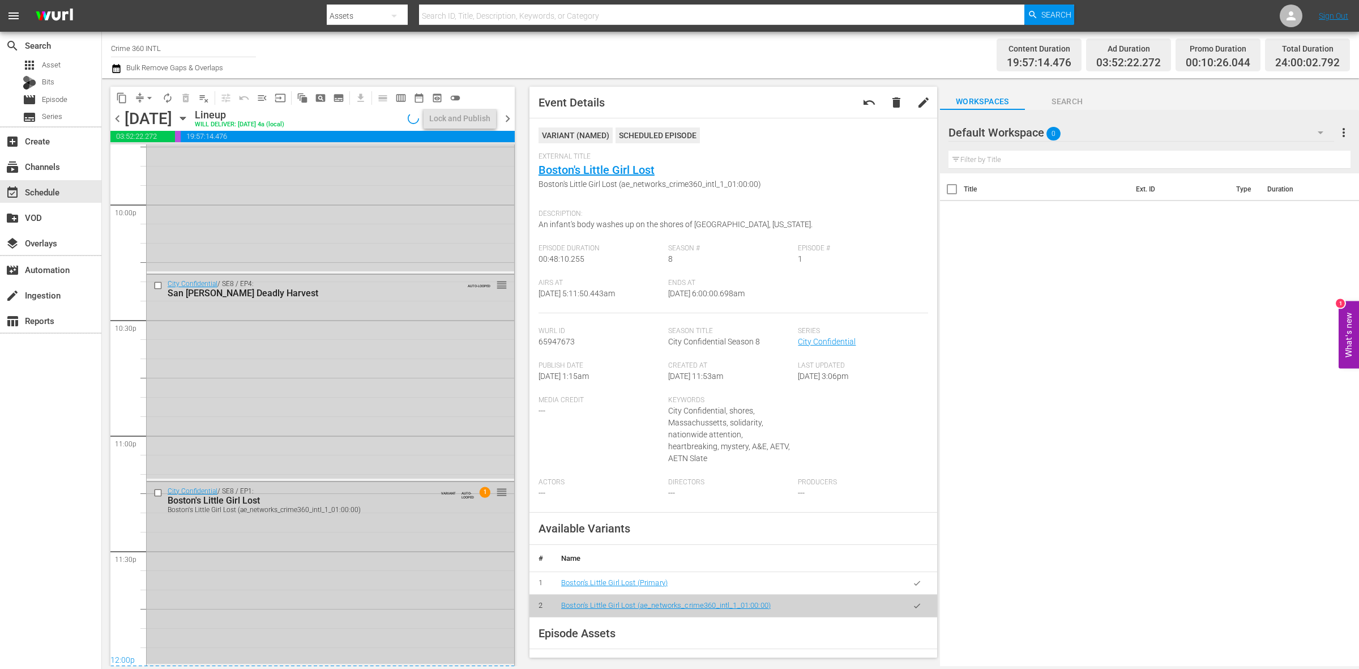
click at [406, 601] on div "City Confidential / SE8 / EP1: Boston's Little Girl Lost Boston's Little Girl L…" at bounding box center [330, 573] width 367 height 182
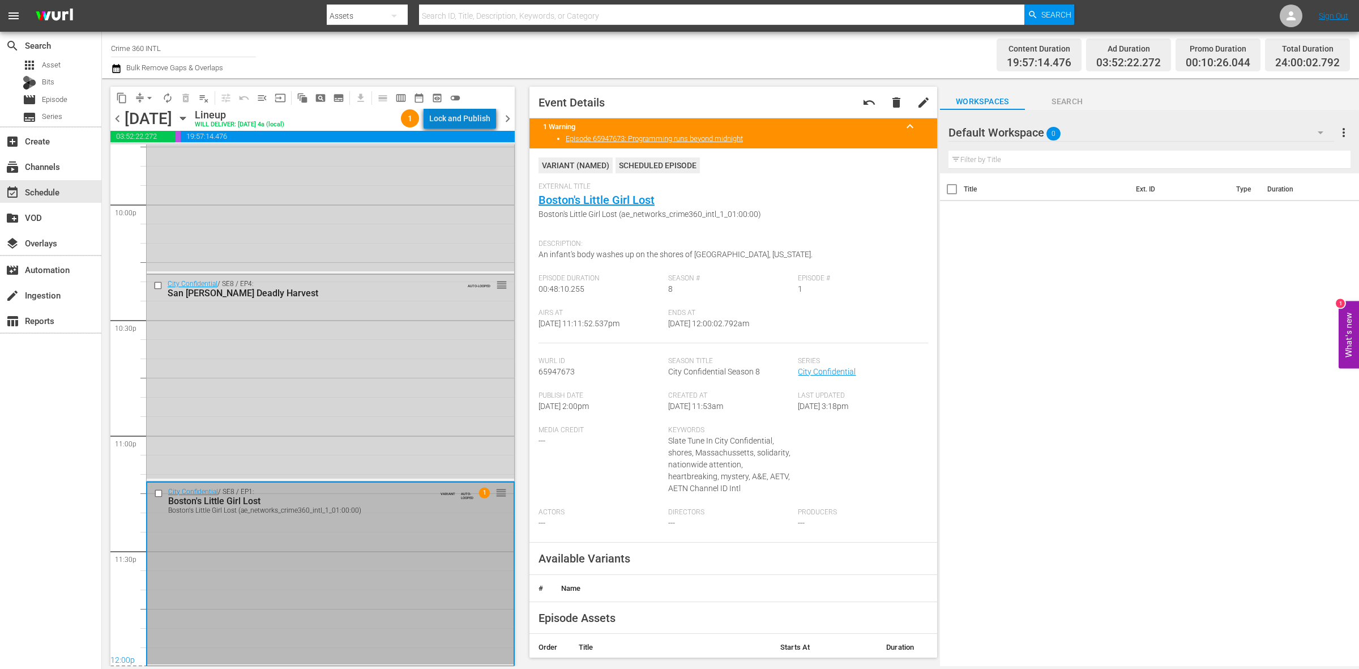
click at [470, 119] on div "Lock and Publish" at bounding box center [459, 118] width 61 height 20
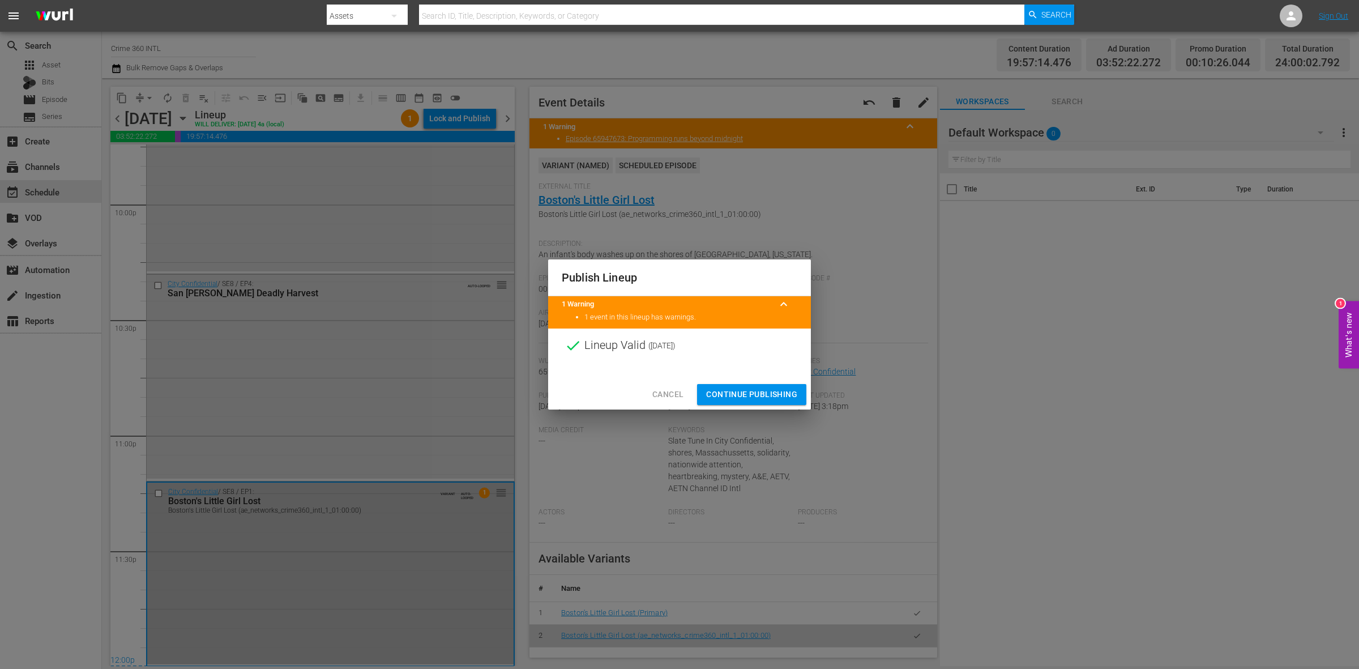
click at [765, 395] on span "Continue Publishing" at bounding box center [751, 394] width 91 height 14
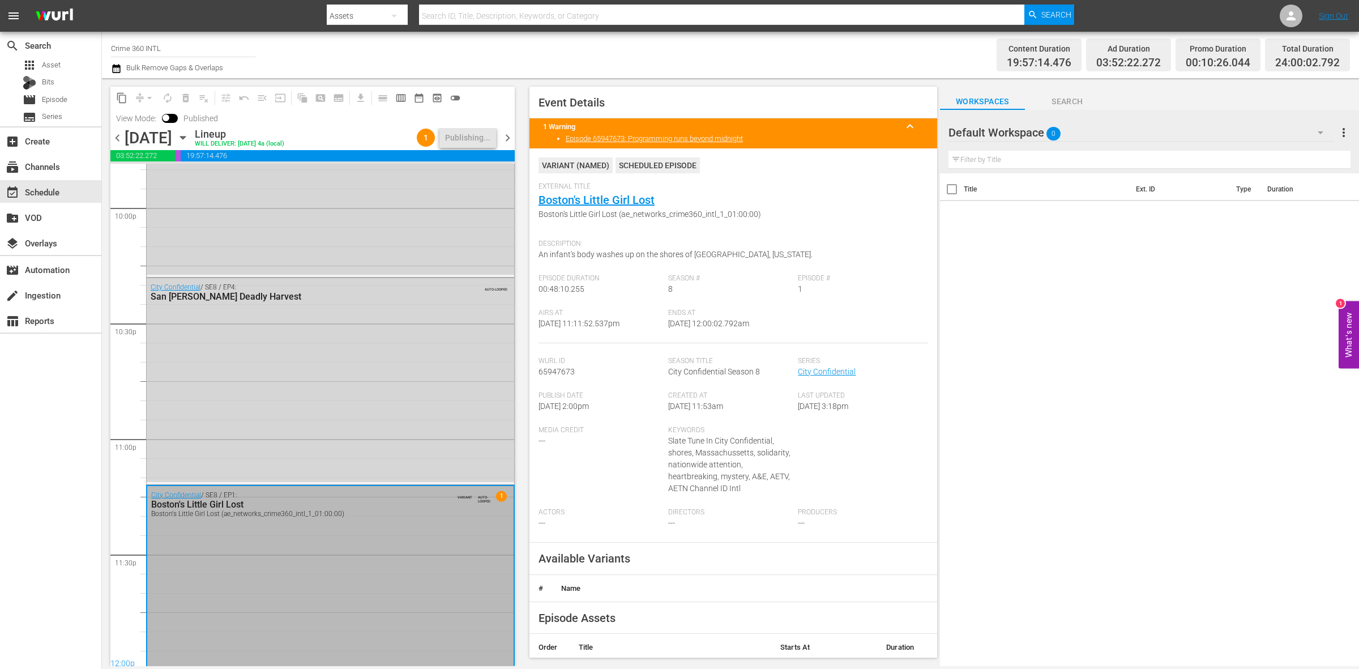
scroll to position [5041, 0]
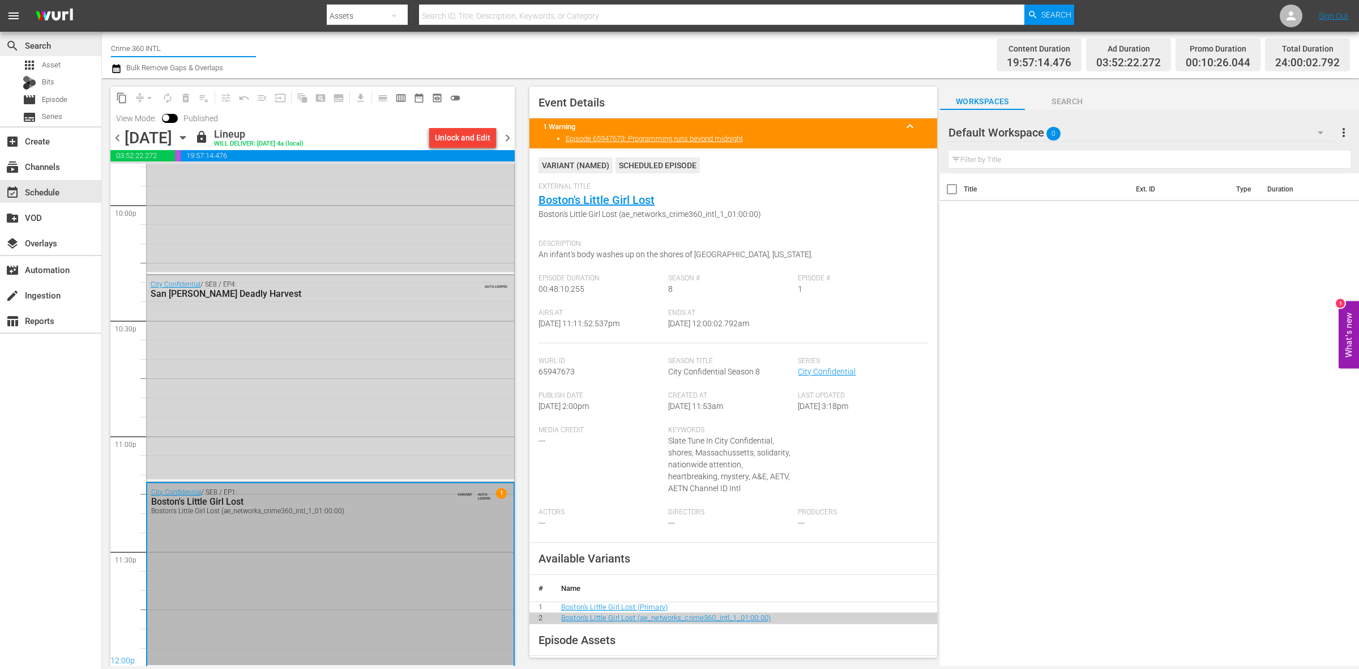
drag, startPoint x: 174, startPoint y: 50, endPoint x: 100, endPoint y: 48, distance: 74.2
click at [102, 0] on div "search Search apps Asset Bits movie Episode subtitles Series add_box Create sub…" at bounding box center [730, 0] width 1257 height 0
click at [172, 78] on div "Tiny House Nation (675 - aenetworks_tinyhousenation_1)" at bounding box center [266, 79] width 293 height 27
type input "Tiny House Nation (675 - aenetworks_tinyhousenation_1)"
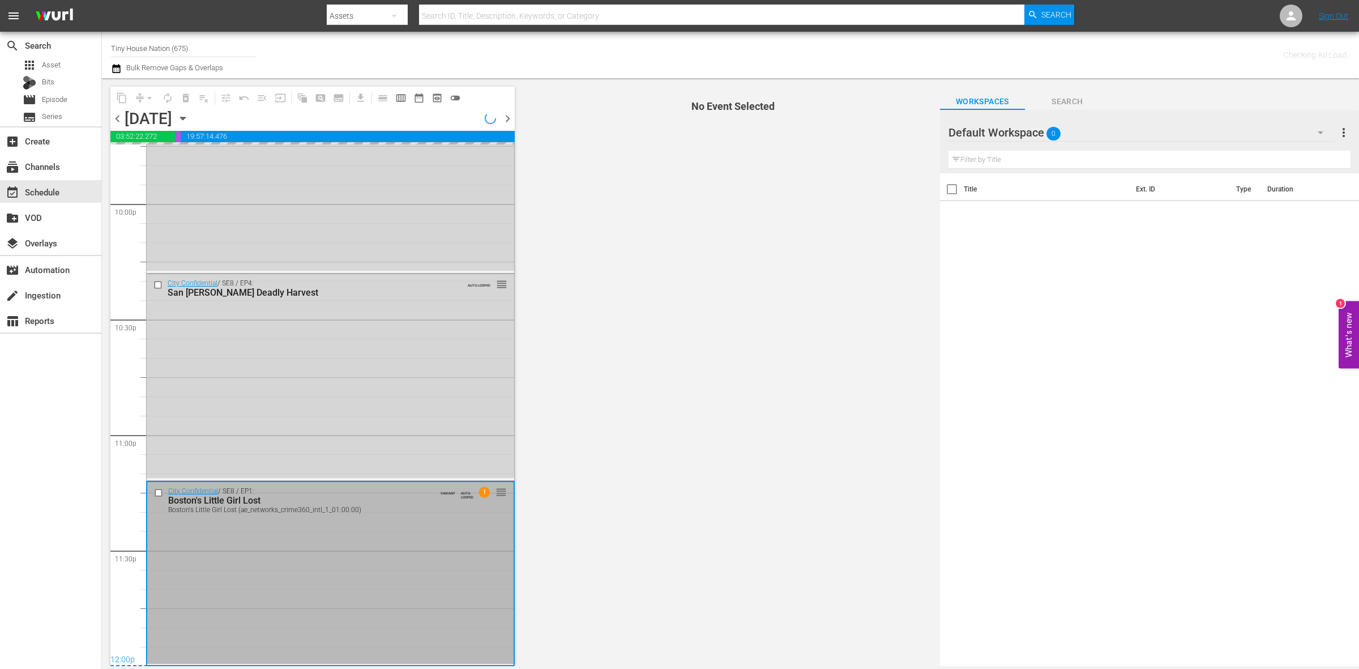
scroll to position [5022, 0]
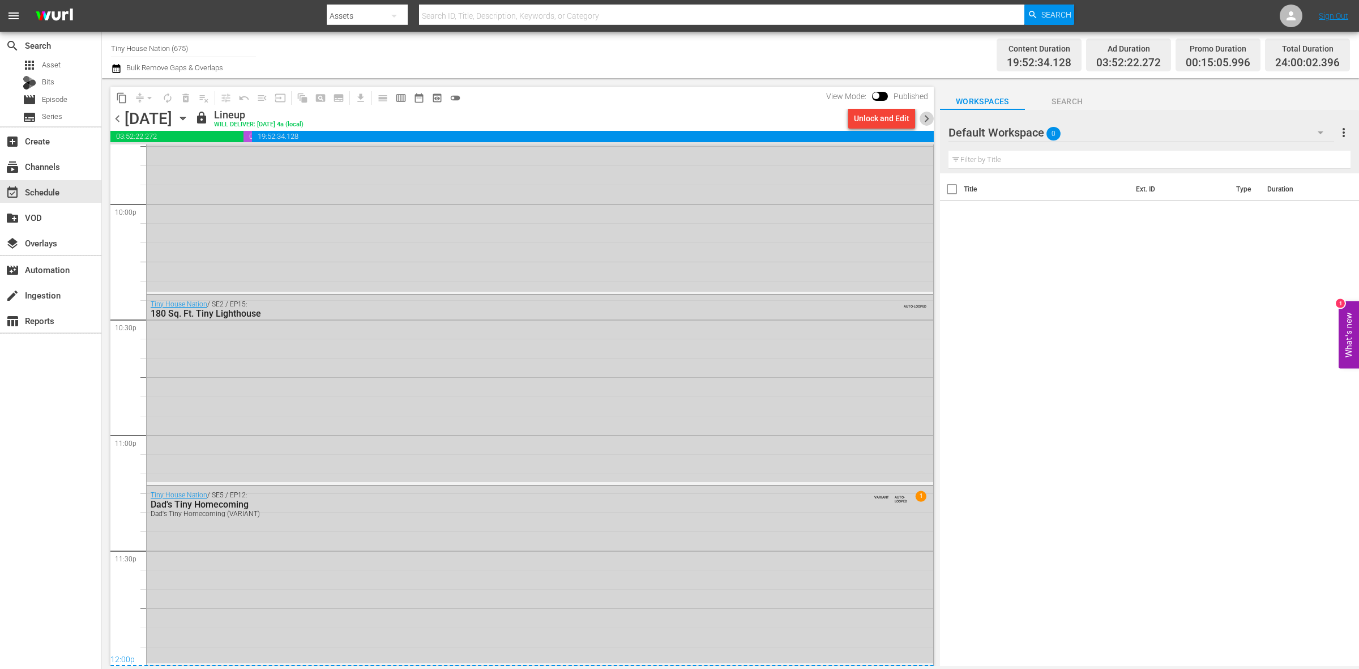
click at [927, 118] on span "chevron_right" at bounding box center [926, 119] width 14 height 14
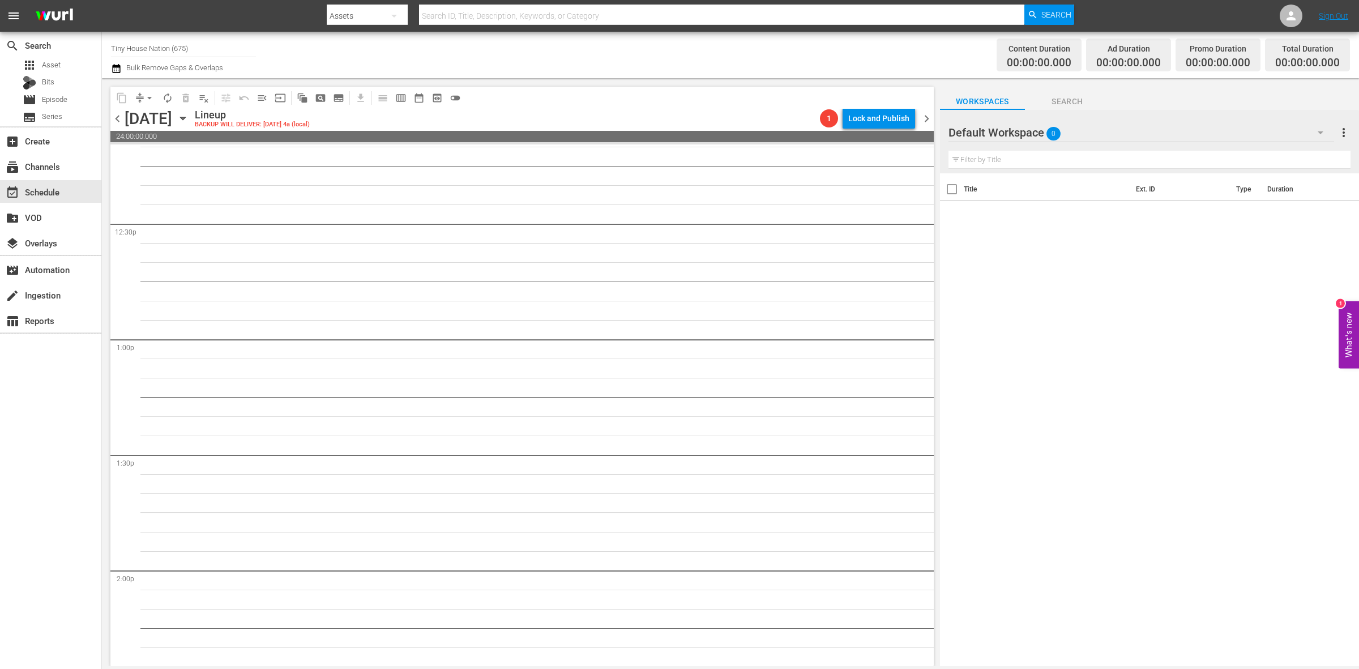
scroll to position [1432, 0]
click at [943, 108] on div "Workspaces Search" at bounding box center [1149, 98] width 419 height 23
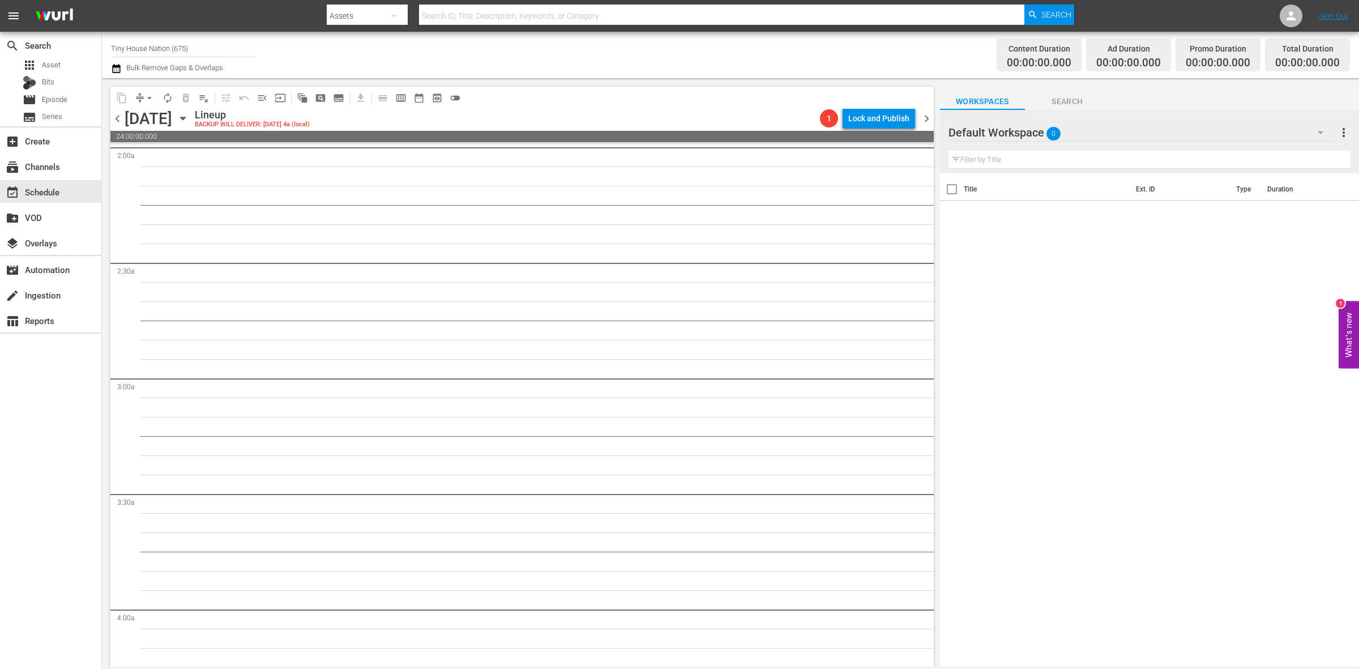
scroll to position [0, 0]
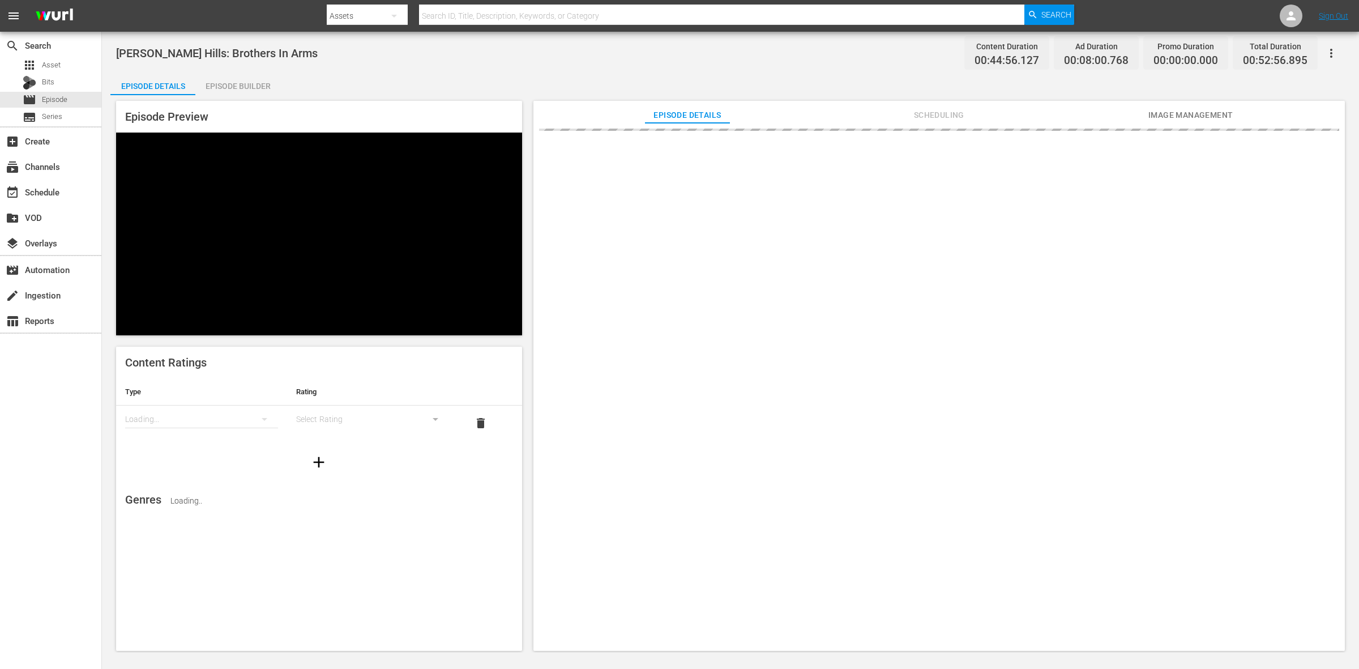
click at [265, 83] on div "Episode Builder" at bounding box center [237, 85] width 85 height 27
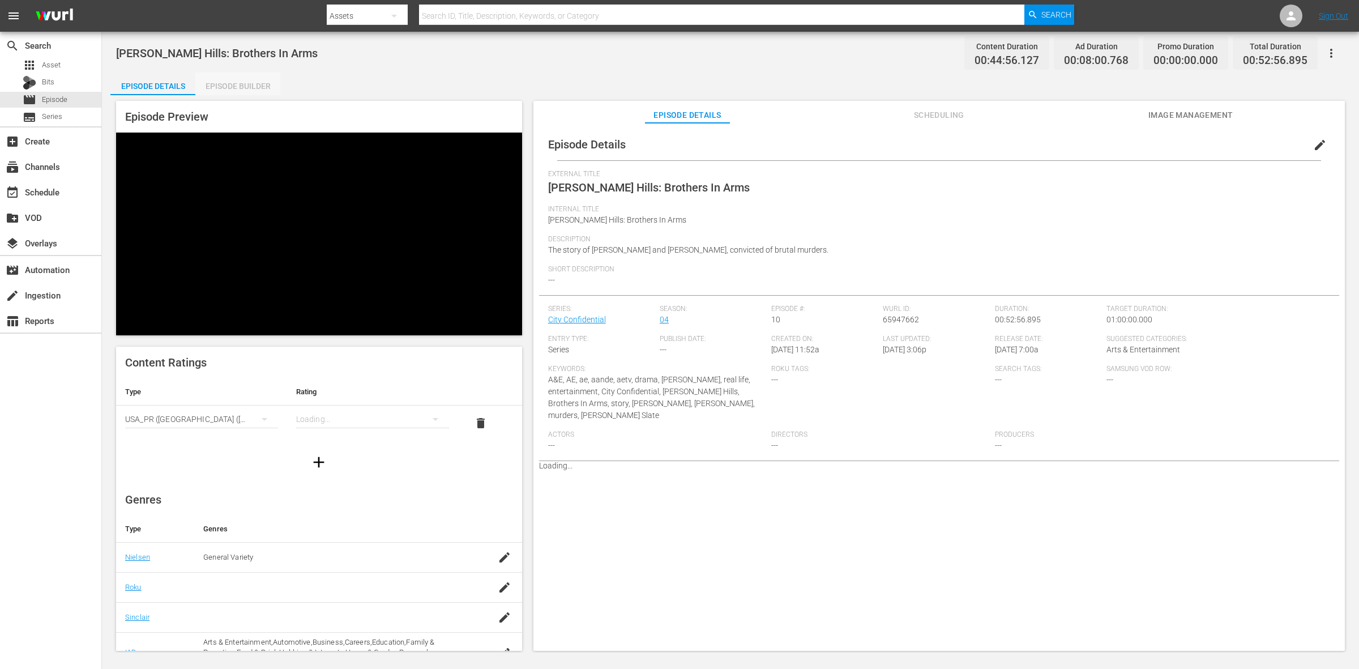
click at [226, 80] on div "Episode Builder" at bounding box center [237, 85] width 85 height 27
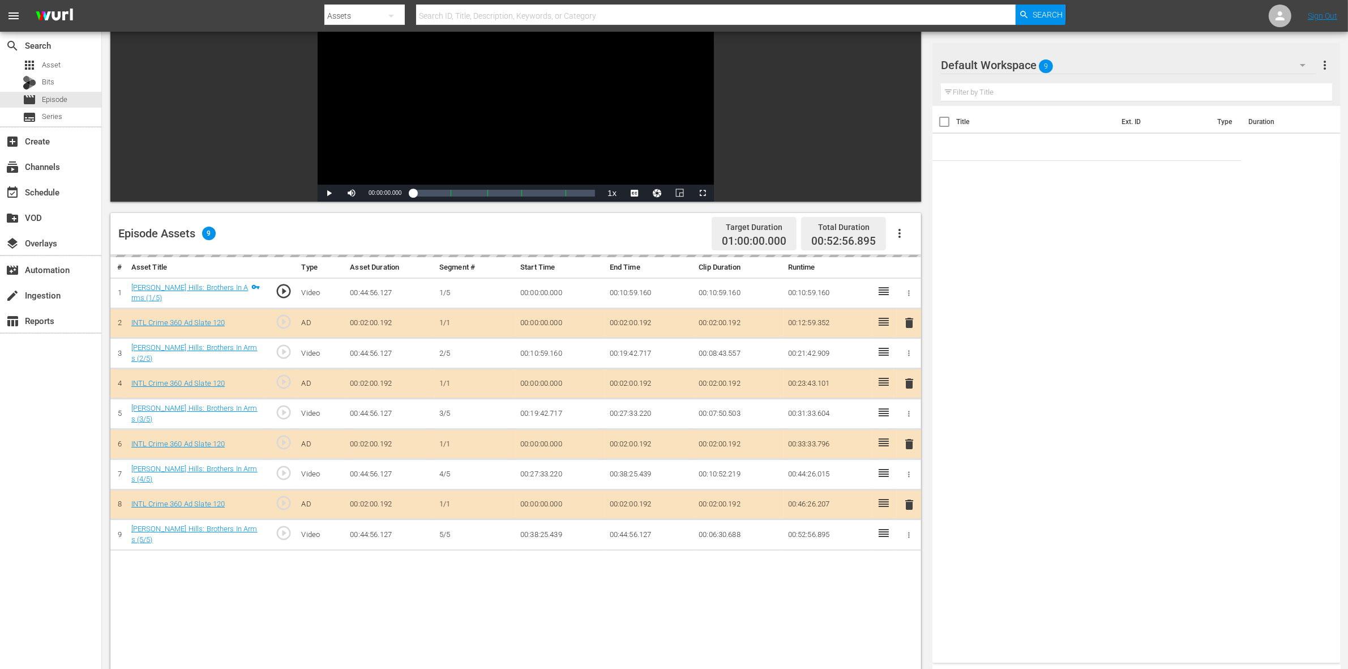
scroll to position [142, 0]
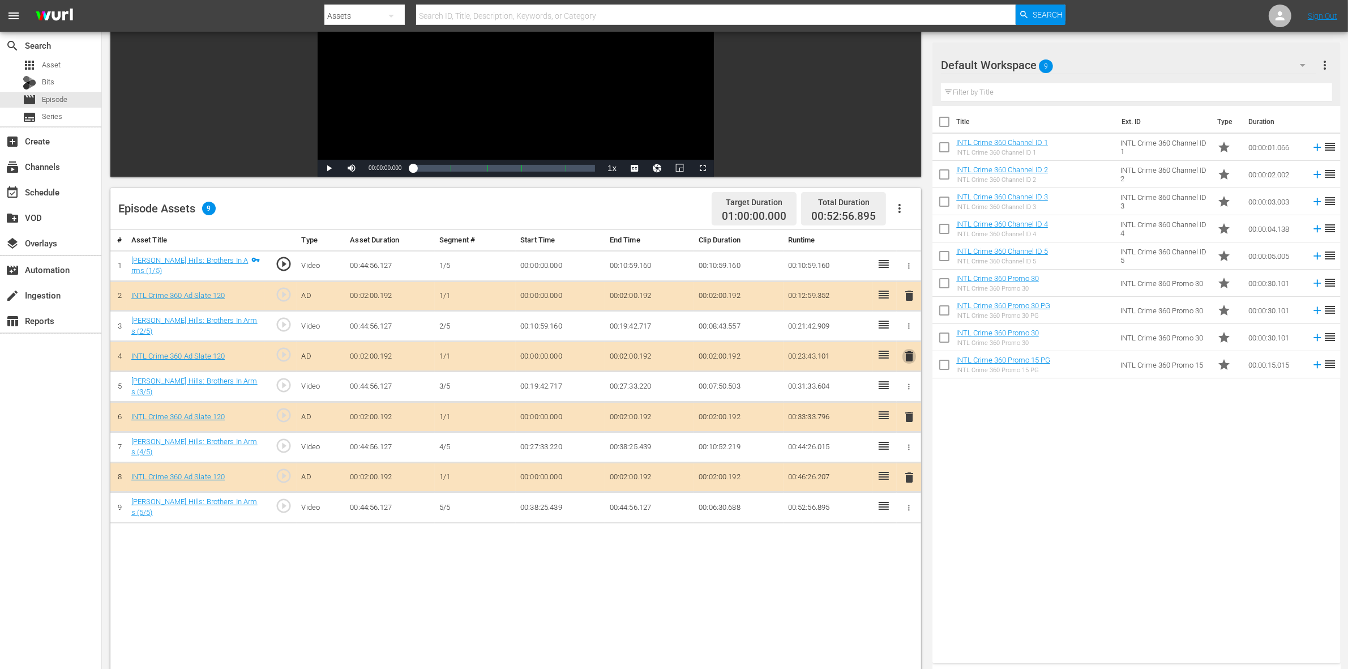
click at [909, 357] on span "delete" at bounding box center [909, 356] width 14 height 14
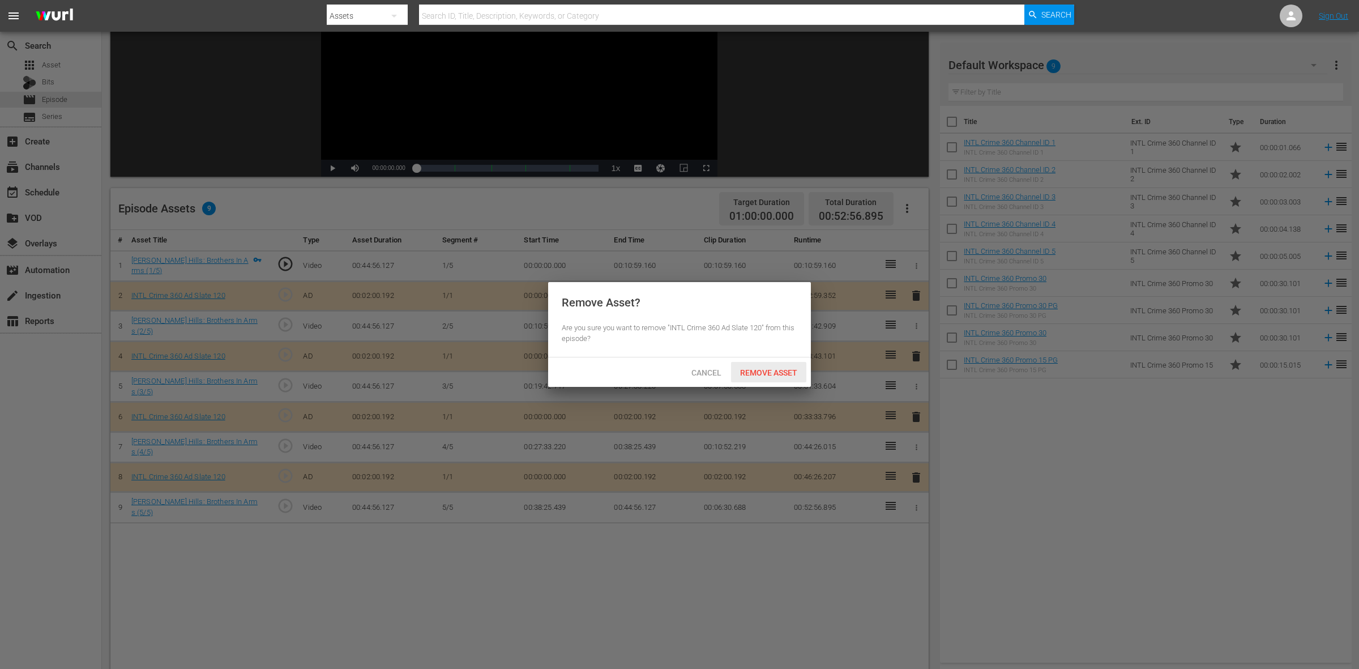
click at [773, 371] on span "Remove Asset" at bounding box center [768, 372] width 75 height 9
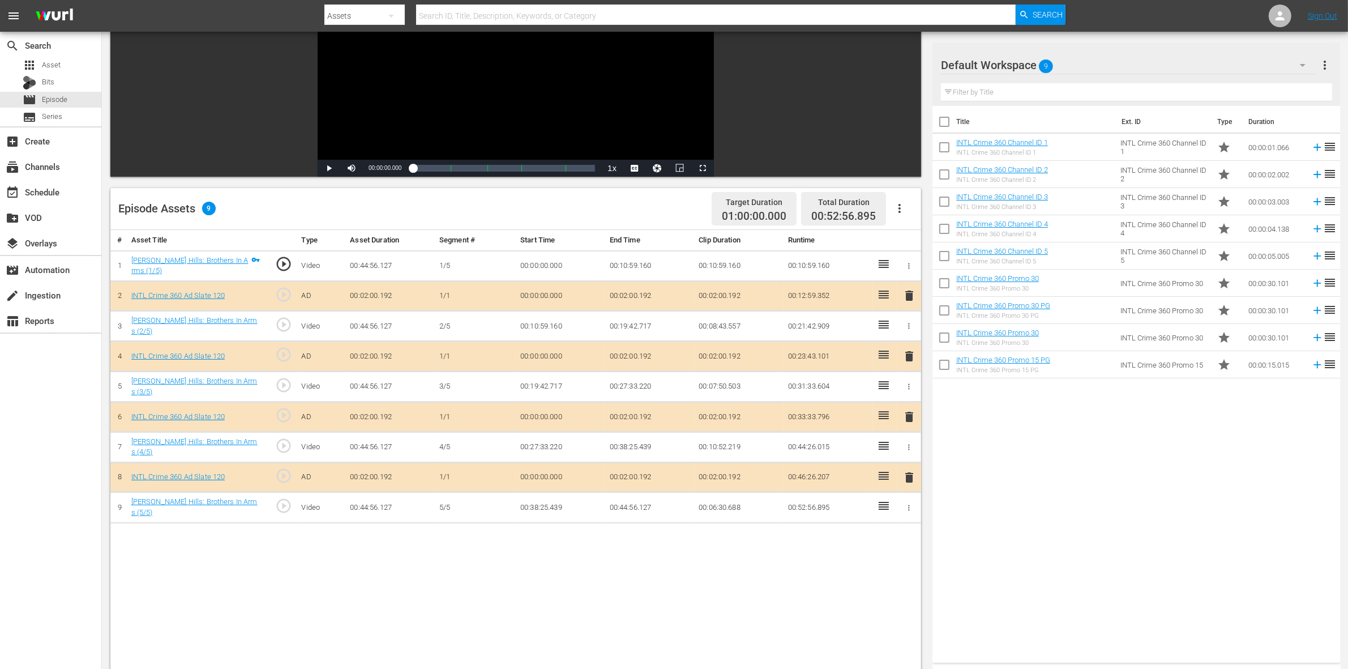
click at [904, 410] on span "delete" at bounding box center [909, 417] width 14 height 14
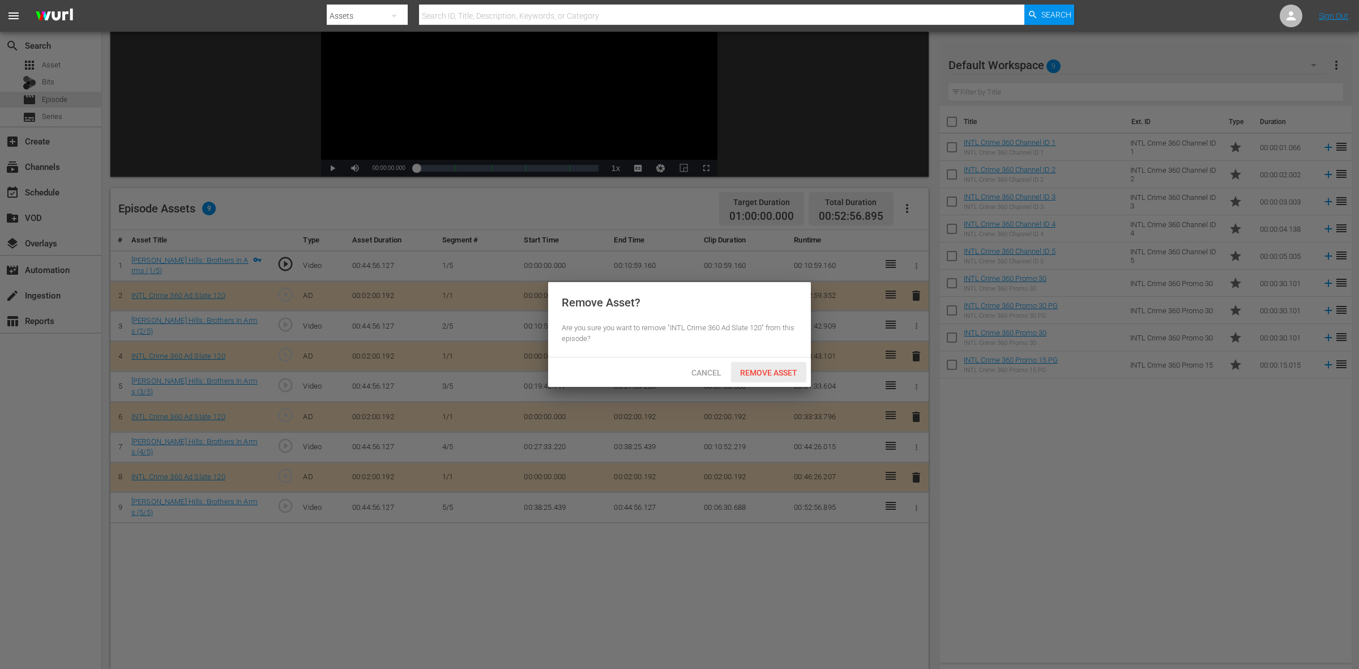
click at [794, 371] on span "Remove Asset" at bounding box center [768, 372] width 75 height 9
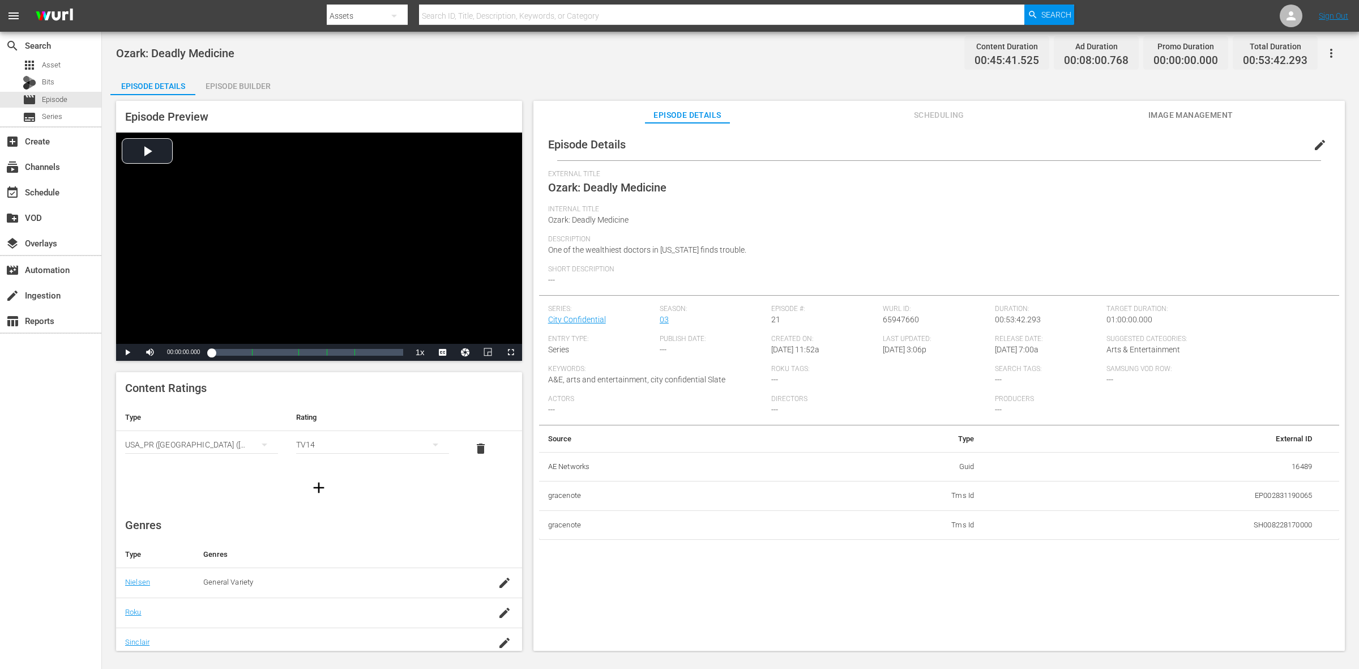
click at [260, 85] on div "Episode Builder" at bounding box center [237, 85] width 85 height 27
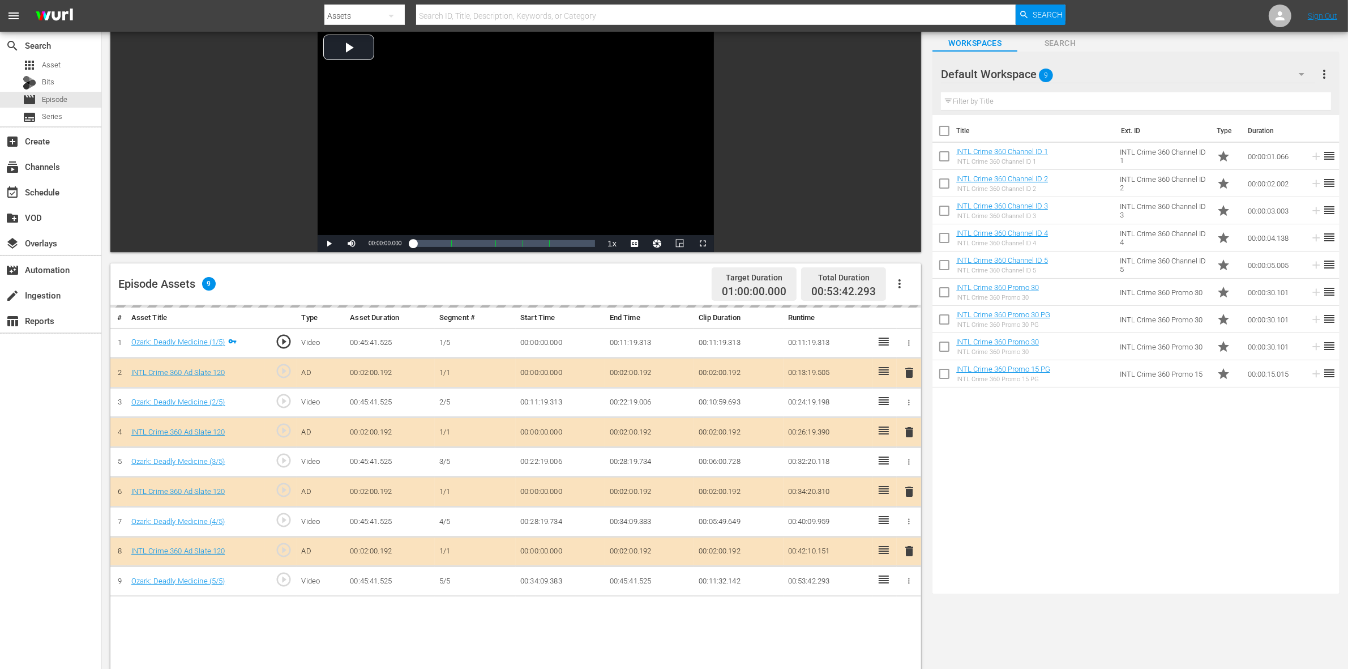
scroll to position [212, 0]
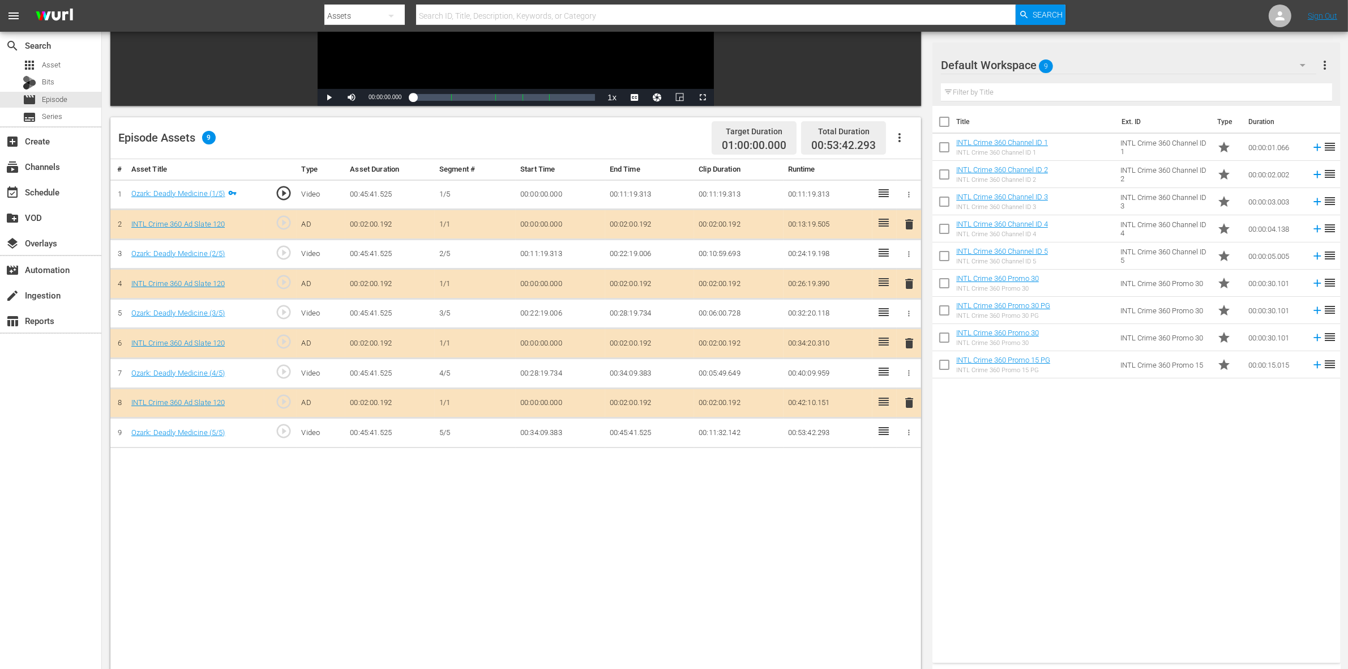
click at [909, 288] on span "delete" at bounding box center [909, 284] width 14 height 14
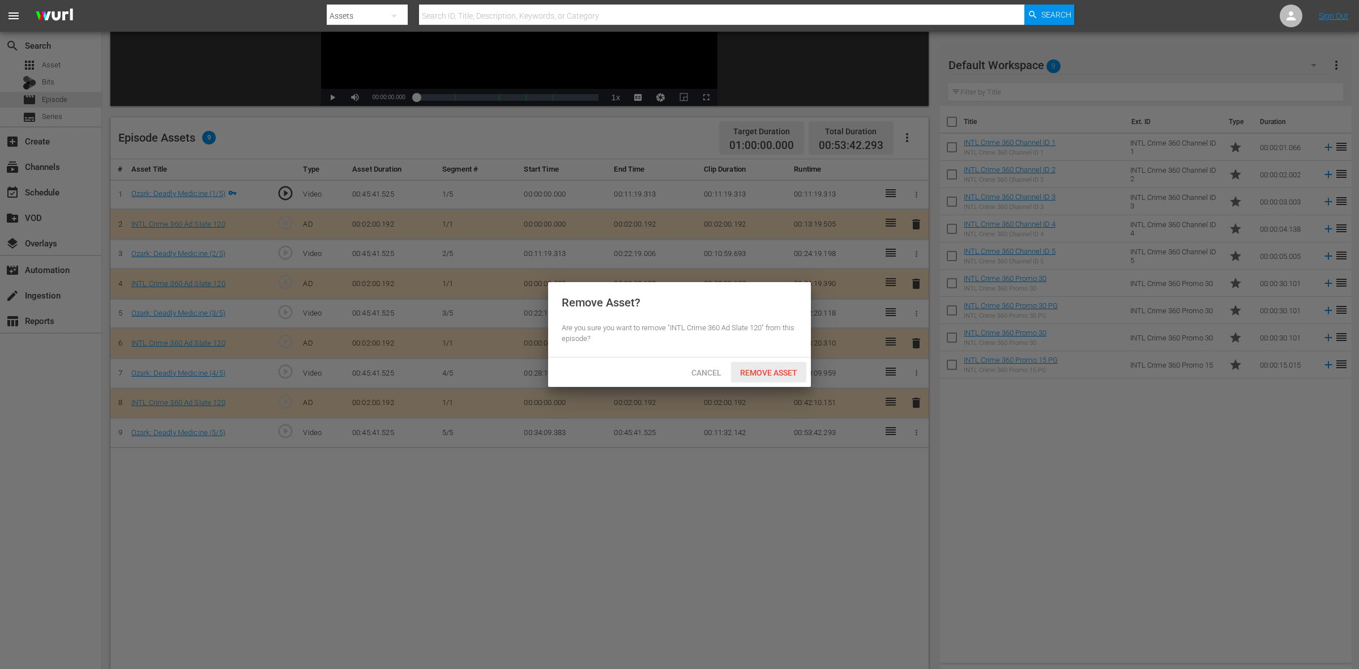
click at [780, 374] on span "Remove Asset" at bounding box center [768, 372] width 75 height 9
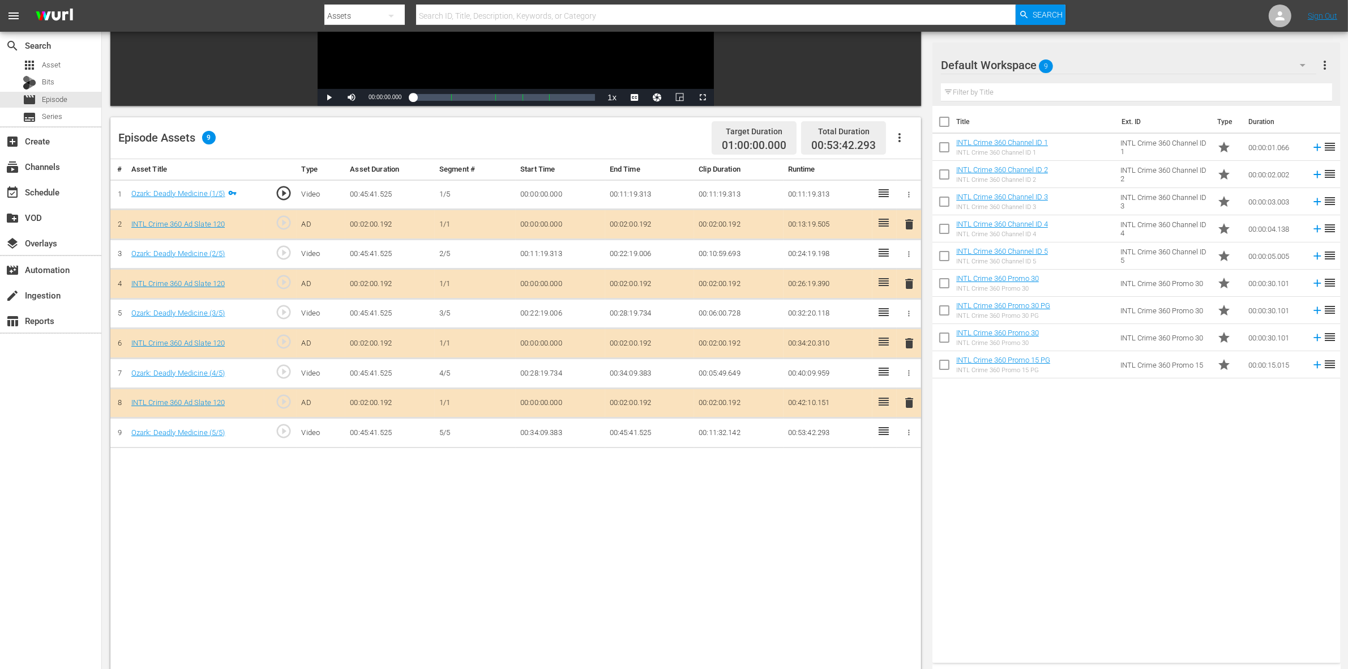
click at [909, 344] on span "delete" at bounding box center [909, 343] width 14 height 14
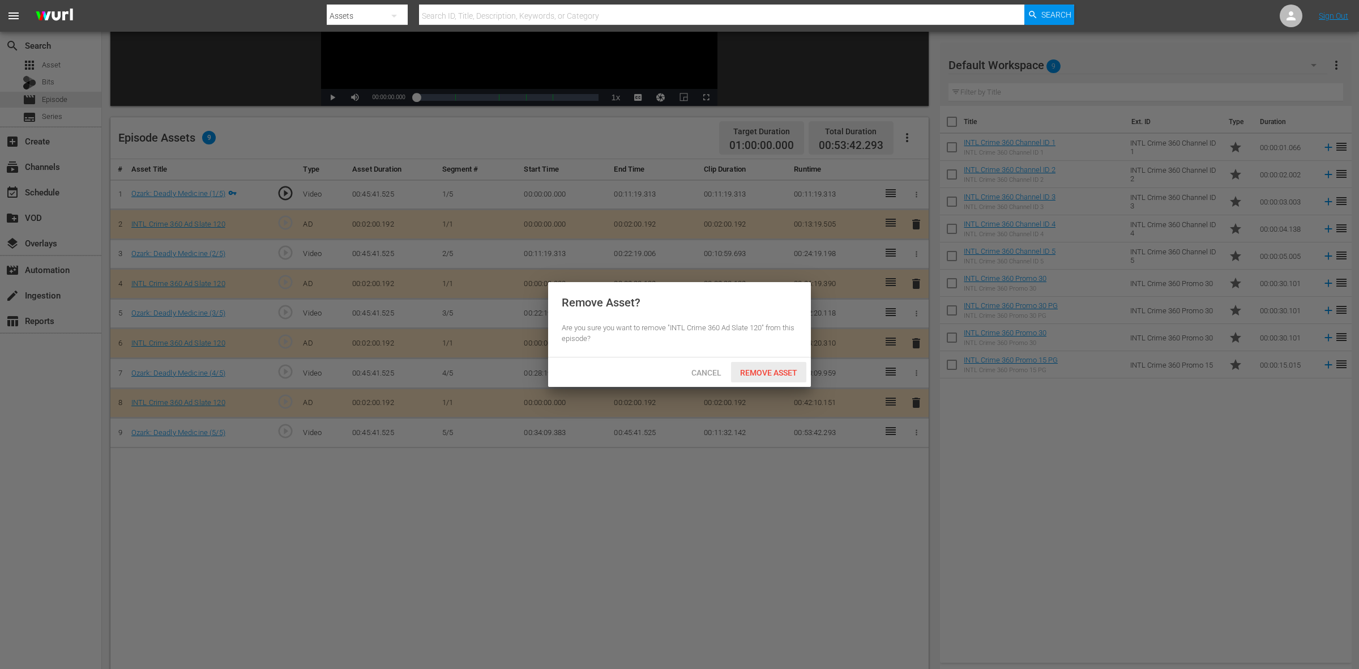
click at [745, 373] on span "Remove Asset" at bounding box center [768, 372] width 75 height 9
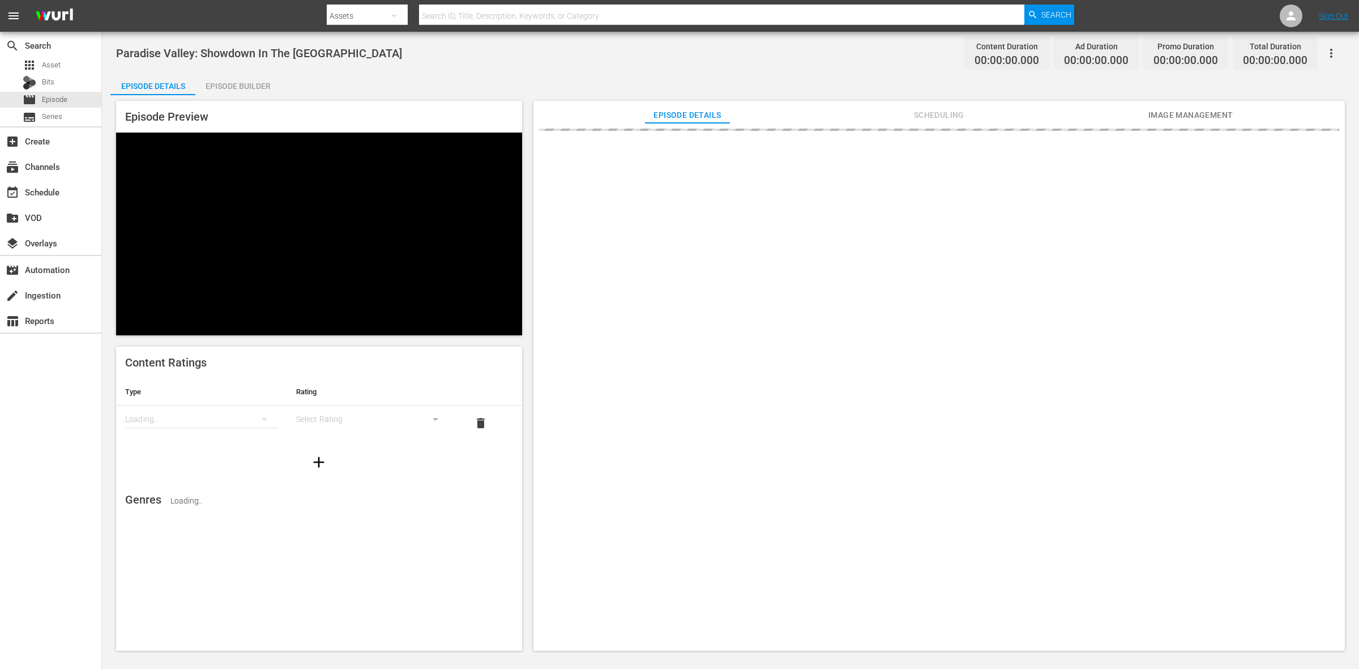
click at [234, 92] on div "Episode Builder" at bounding box center [237, 85] width 85 height 27
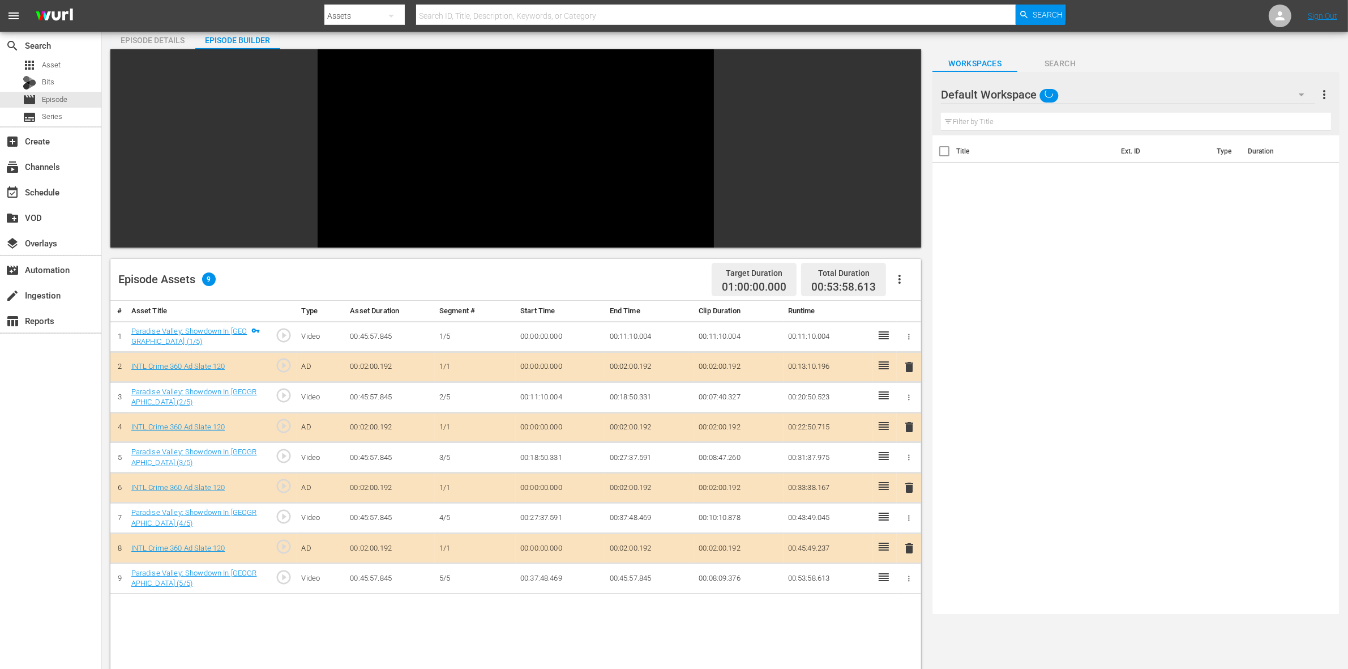
scroll to position [71, 0]
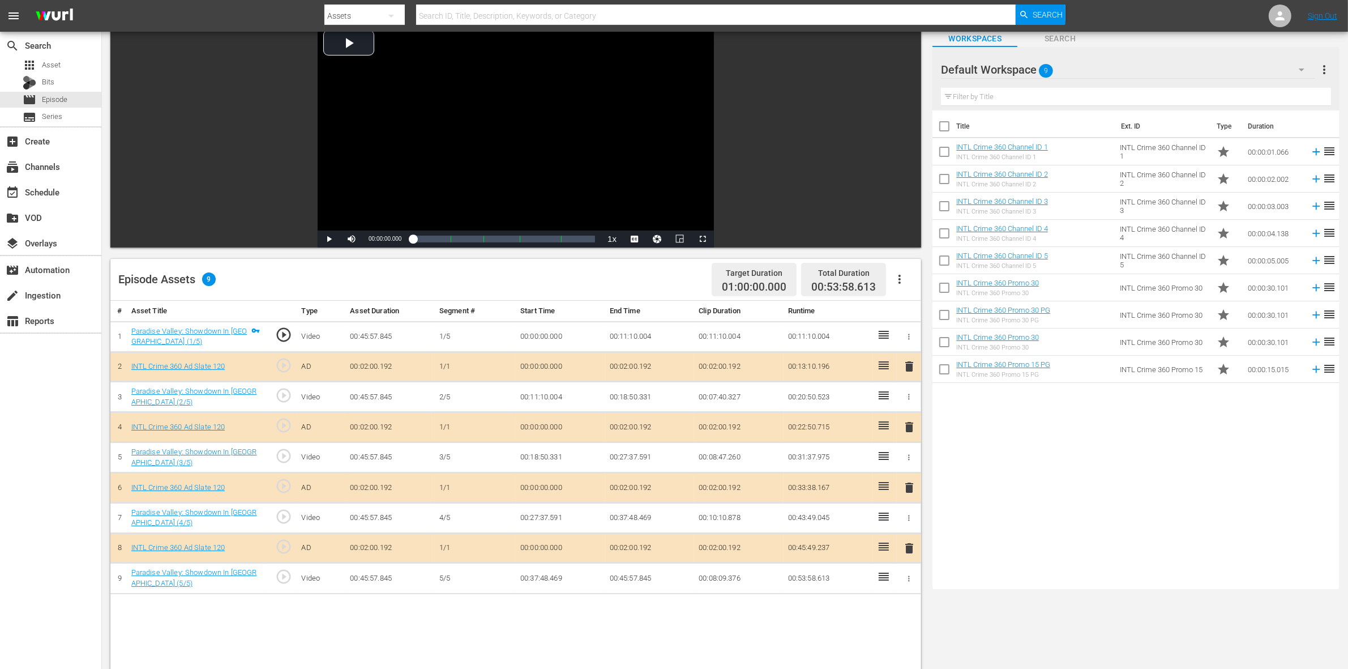
click at [909, 429] on span "delete" at bounding box center [909, 427] width 14 height 14
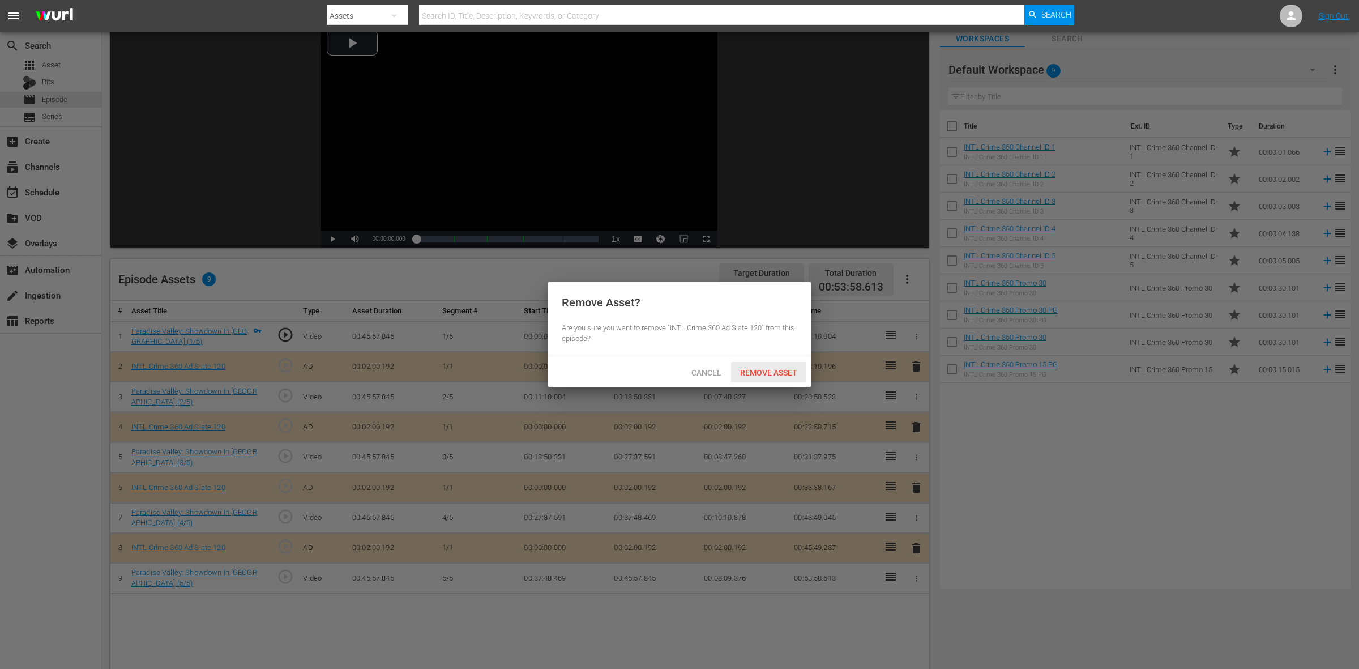
click at [768, 376] on span "Remove Asset" at bounding box center [768, 372] width 75 height 9
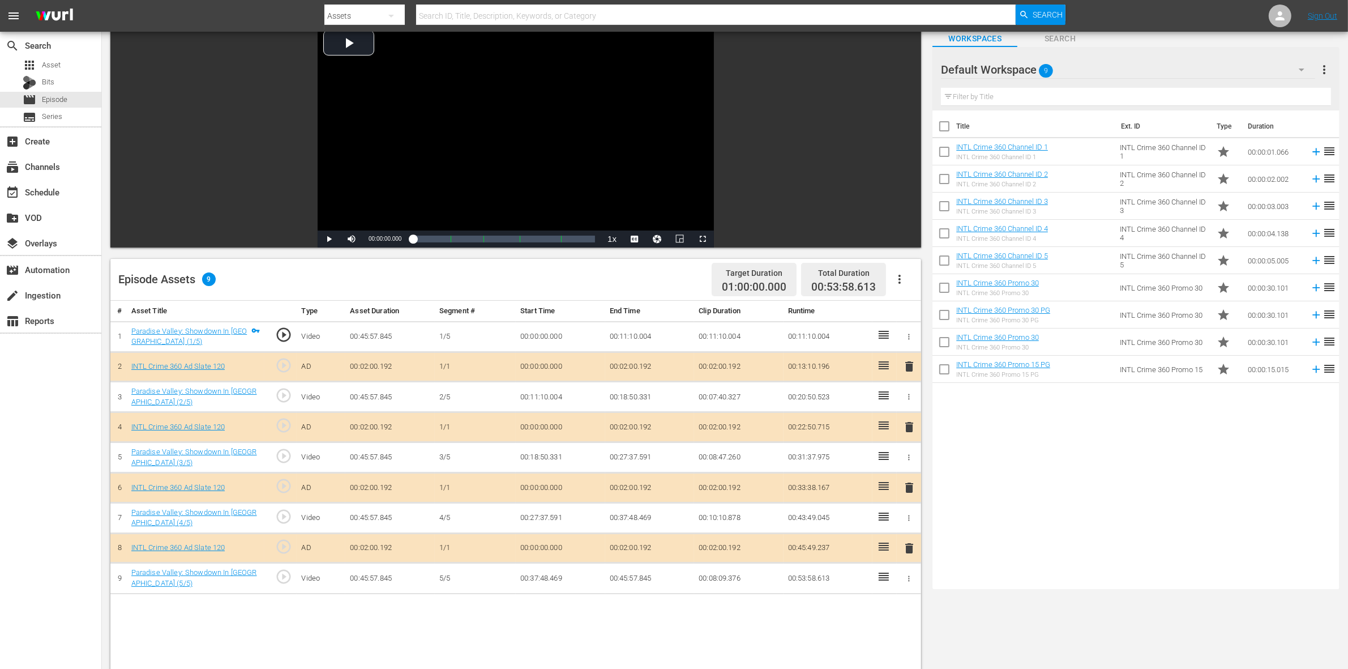
click at [909, 493] on span "delete" at bounding box center [909, 488] width 14 height 14
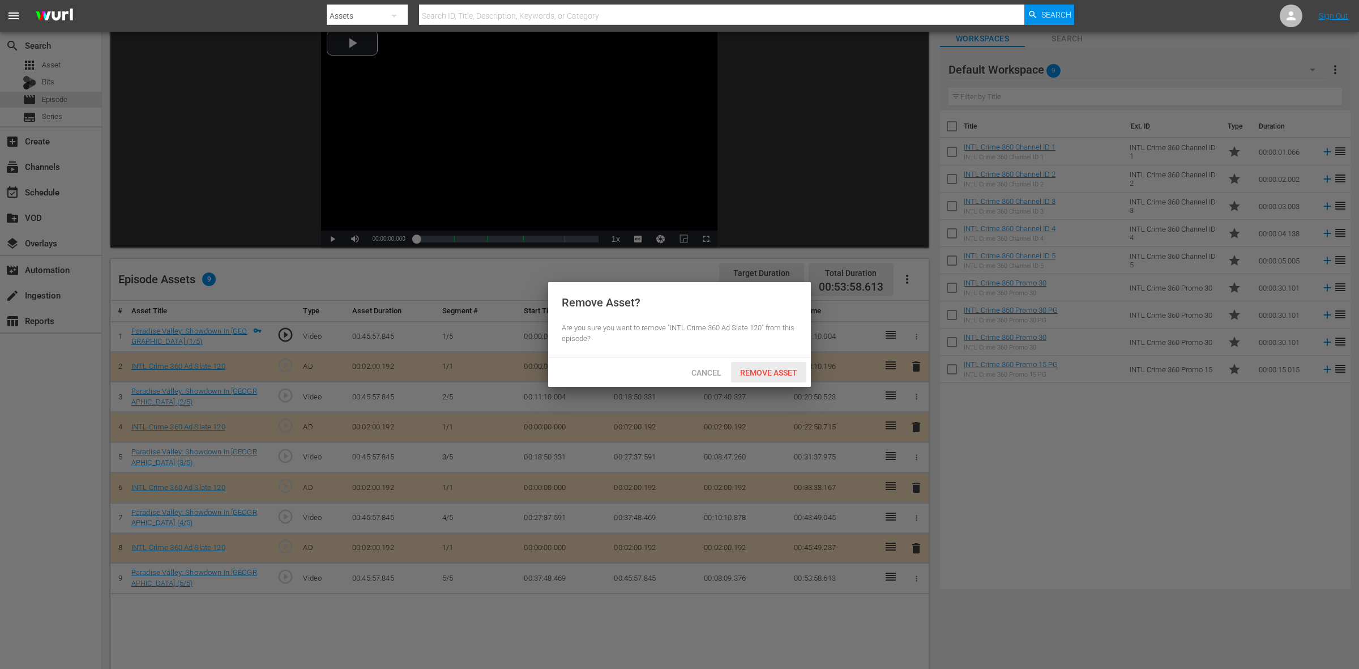
click at [793, 374] on span "Remove Asset" at bounding box center [768, 372] width 75 height 9
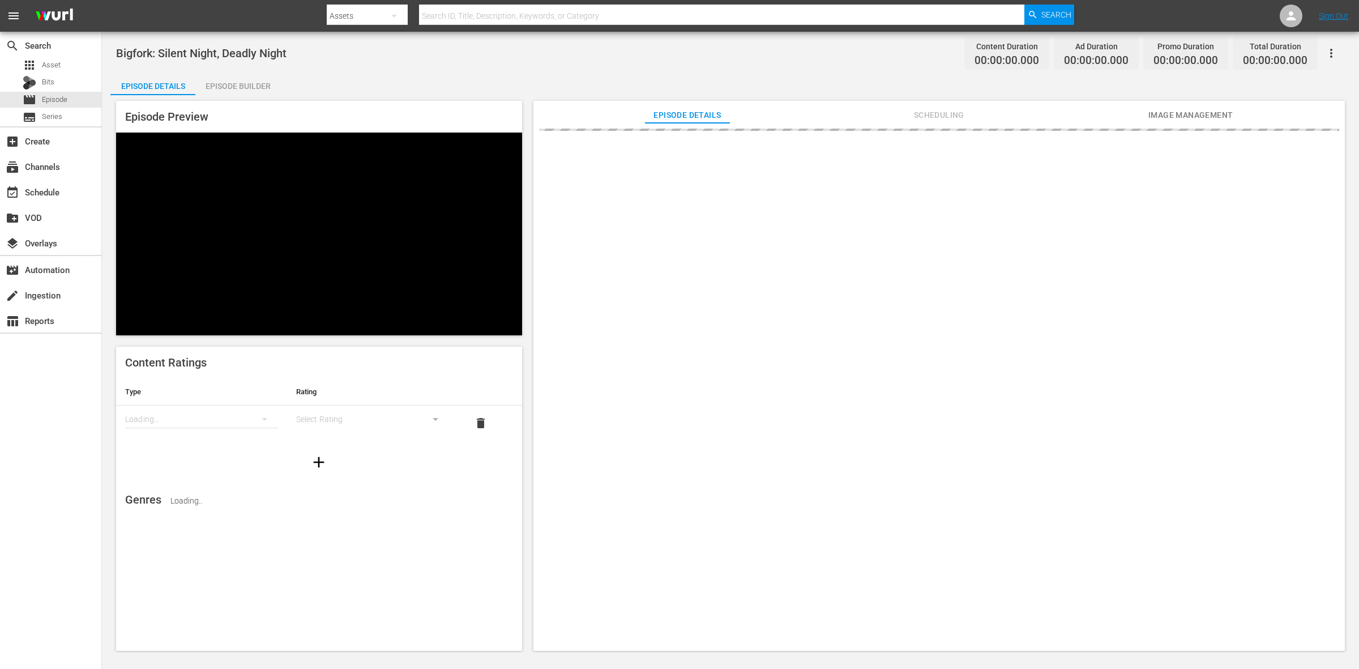
click at [250, 77] on div "Episode Builder" at bounding box center [237, 85] width 85 height 27
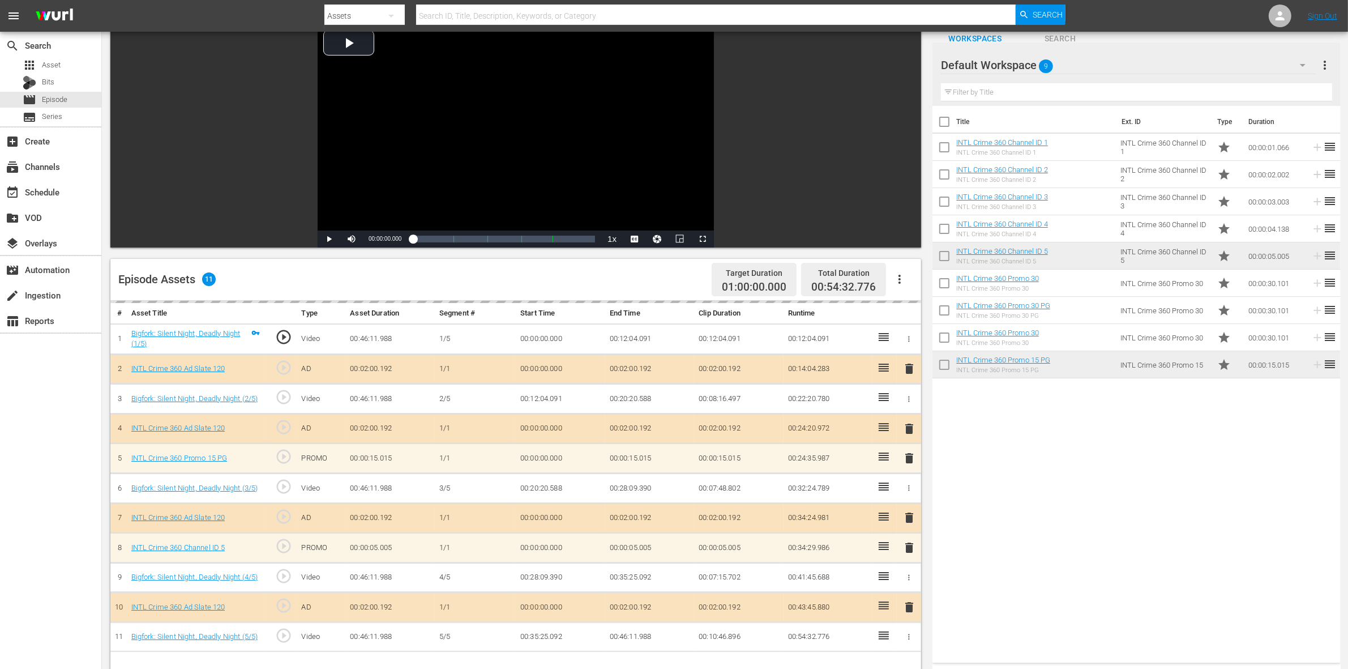
scroll to position [142, 0]
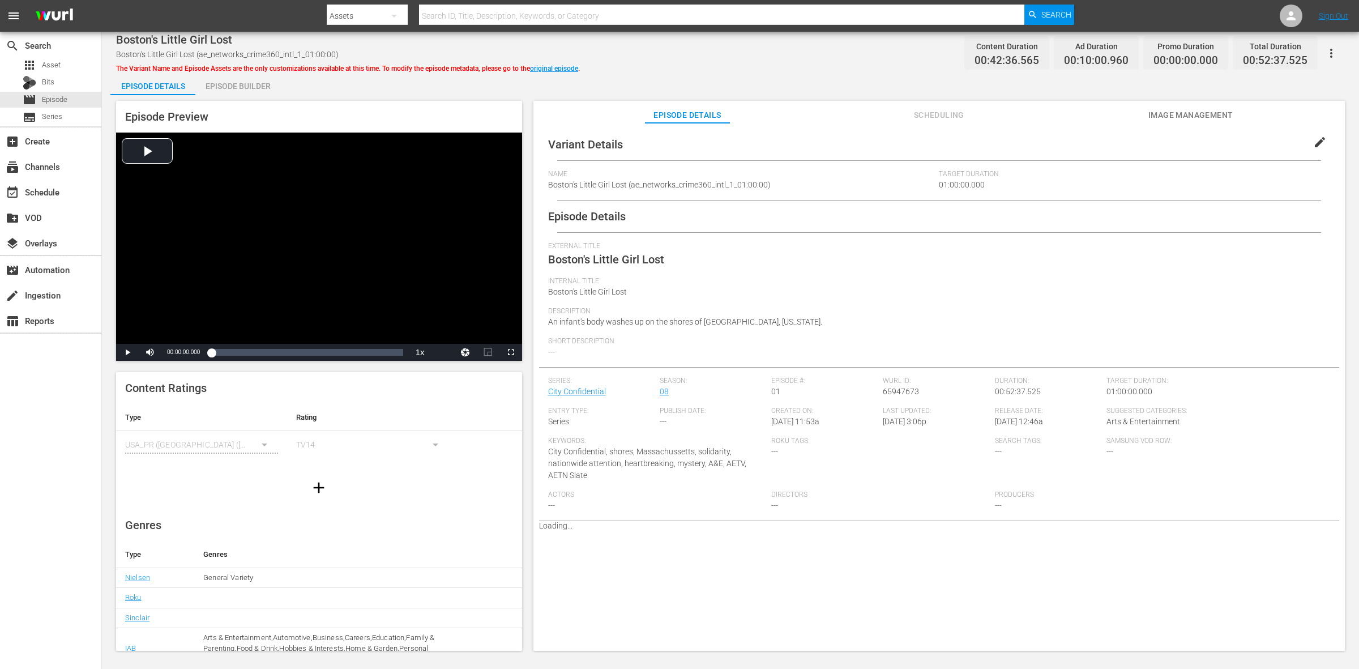
click at [235, 83] on div "Episode Builder" at bounding box center [237, 85] width 85 height 27
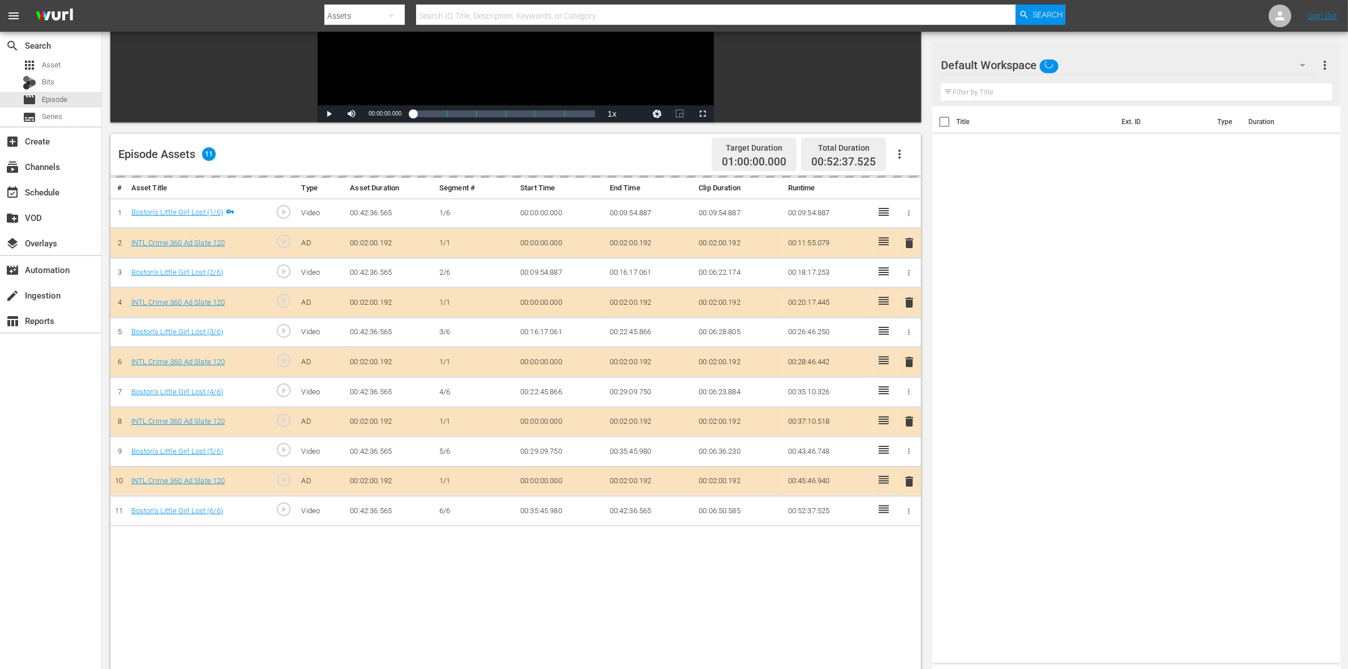
scroll to position [212, 0]
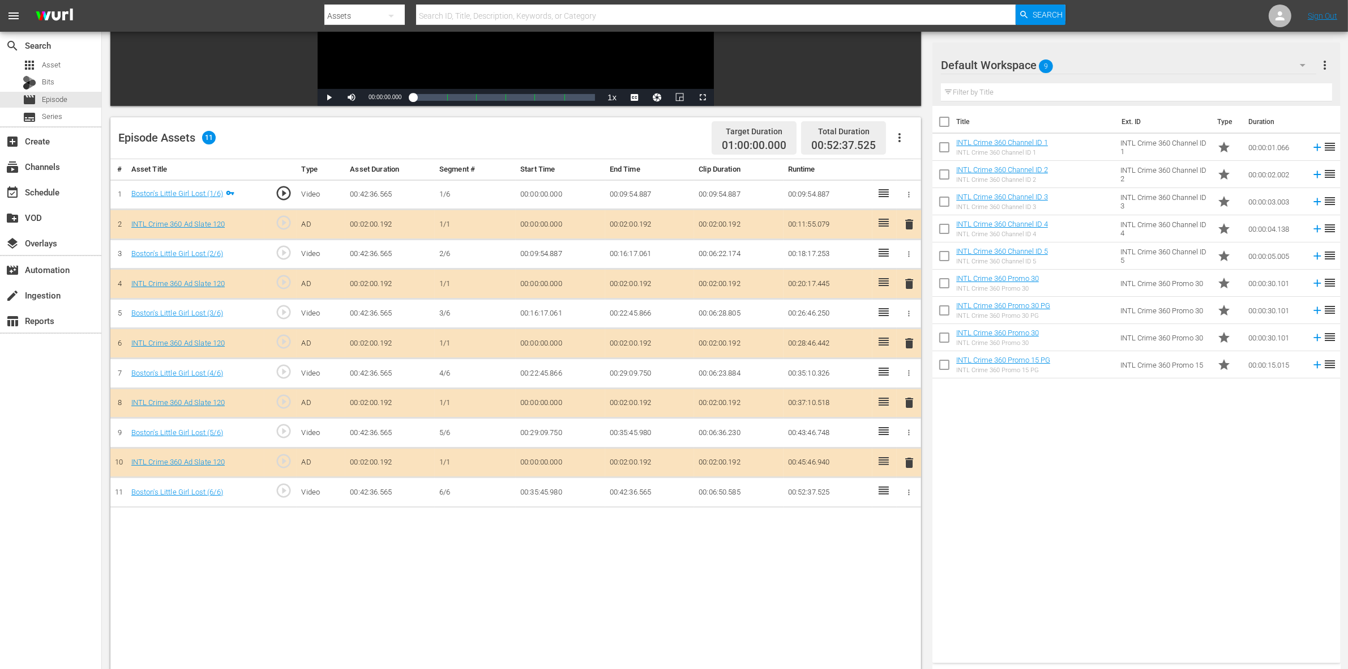
click at [906, 285] on span "delete" at bounding box center [909, 284] width 14 height 14
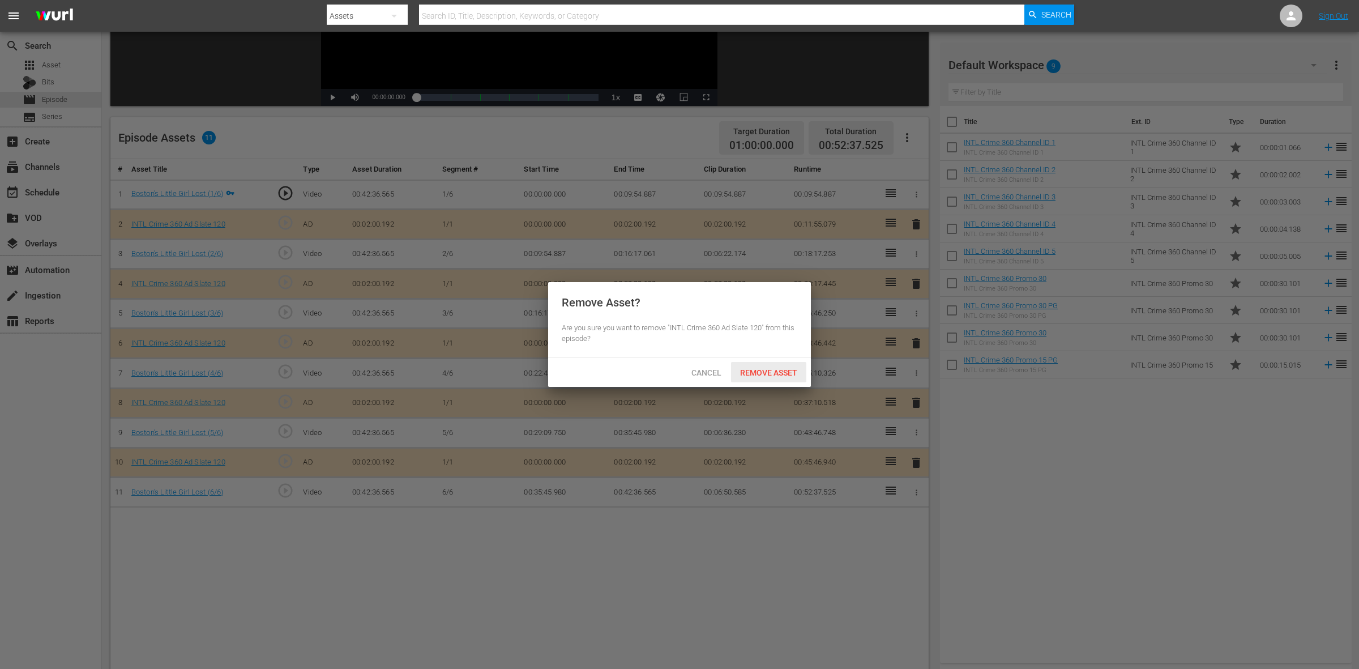
click at [767, 364] on div "Remove Asset" at bounding box center [768, 372] width 75 height 21
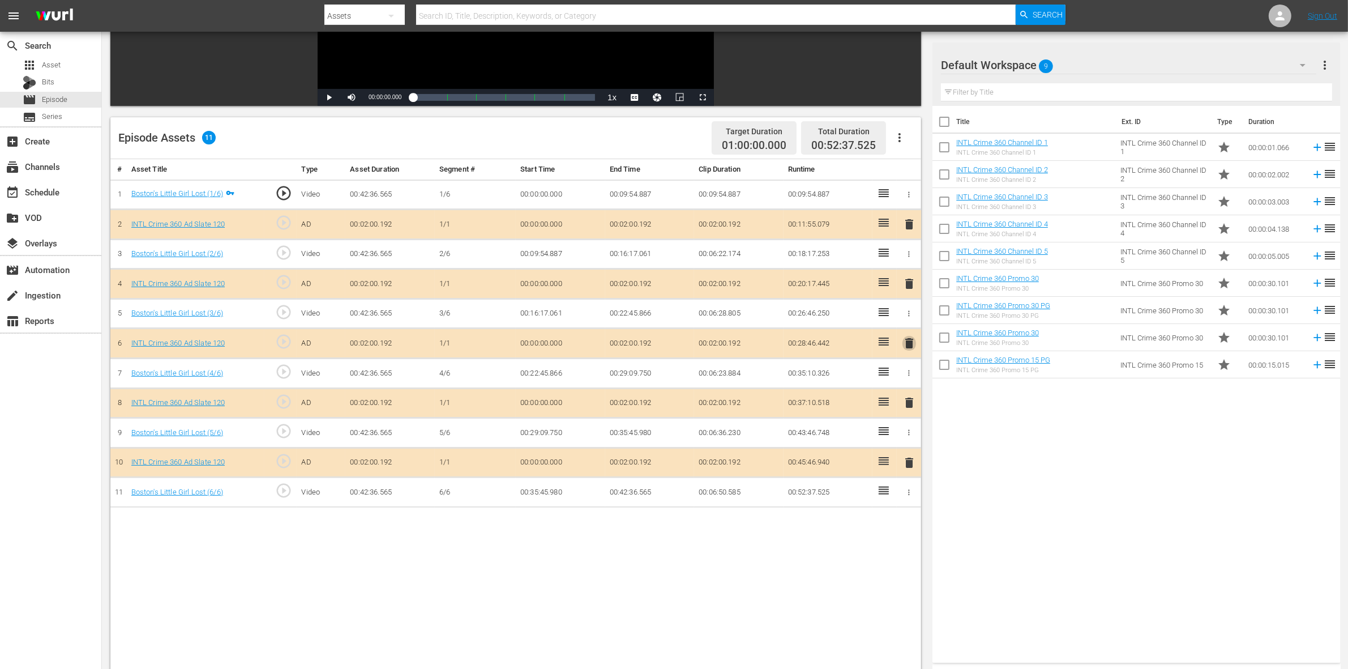
click at [907, 345] on span "delete" at bounding box center [909, 343] width 14 height 14
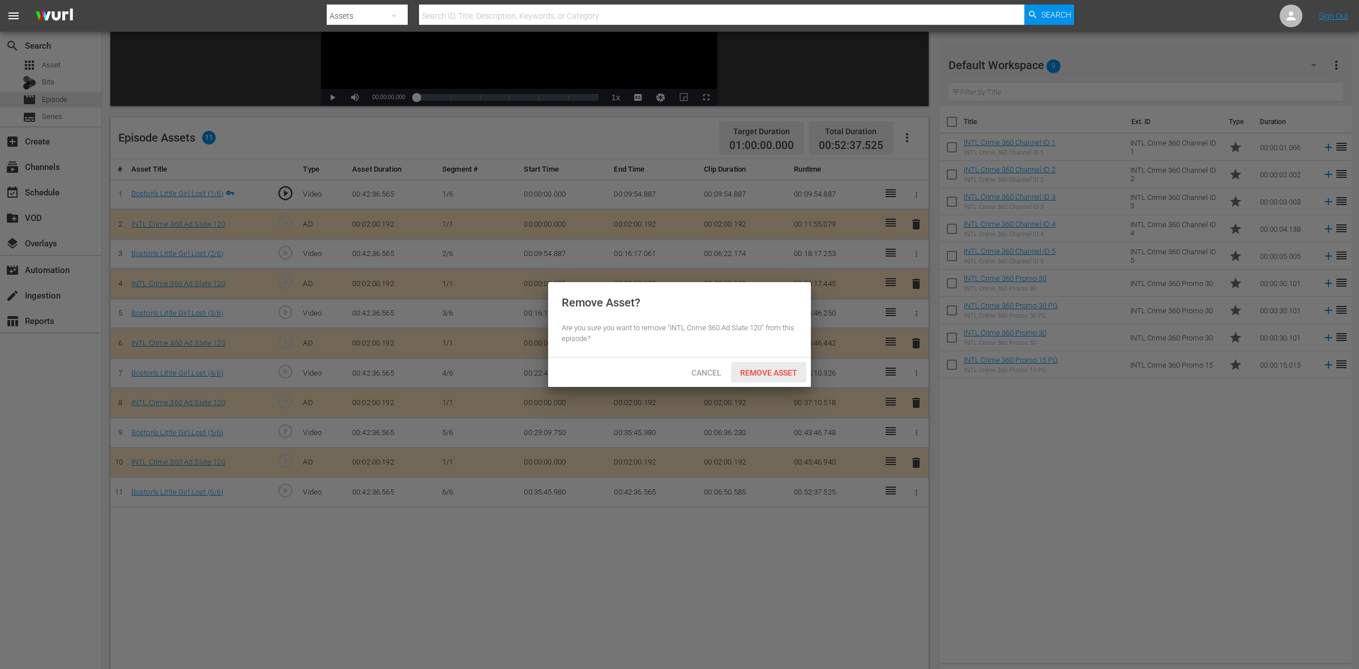
click at [782, 370] on span "Remove Asset" at bounding box center [768, 372] width 75 height 9
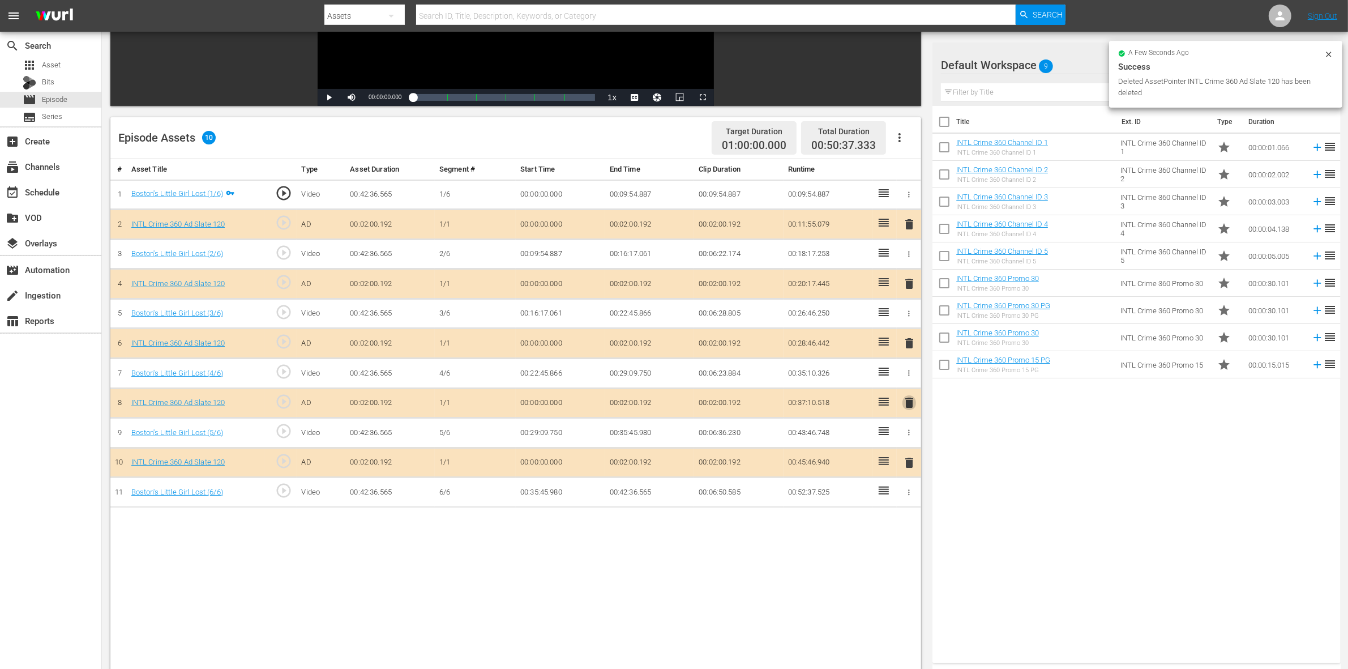
click at [910, 403] on span "delete" at bounding box center [909, 403] width 14 height 14
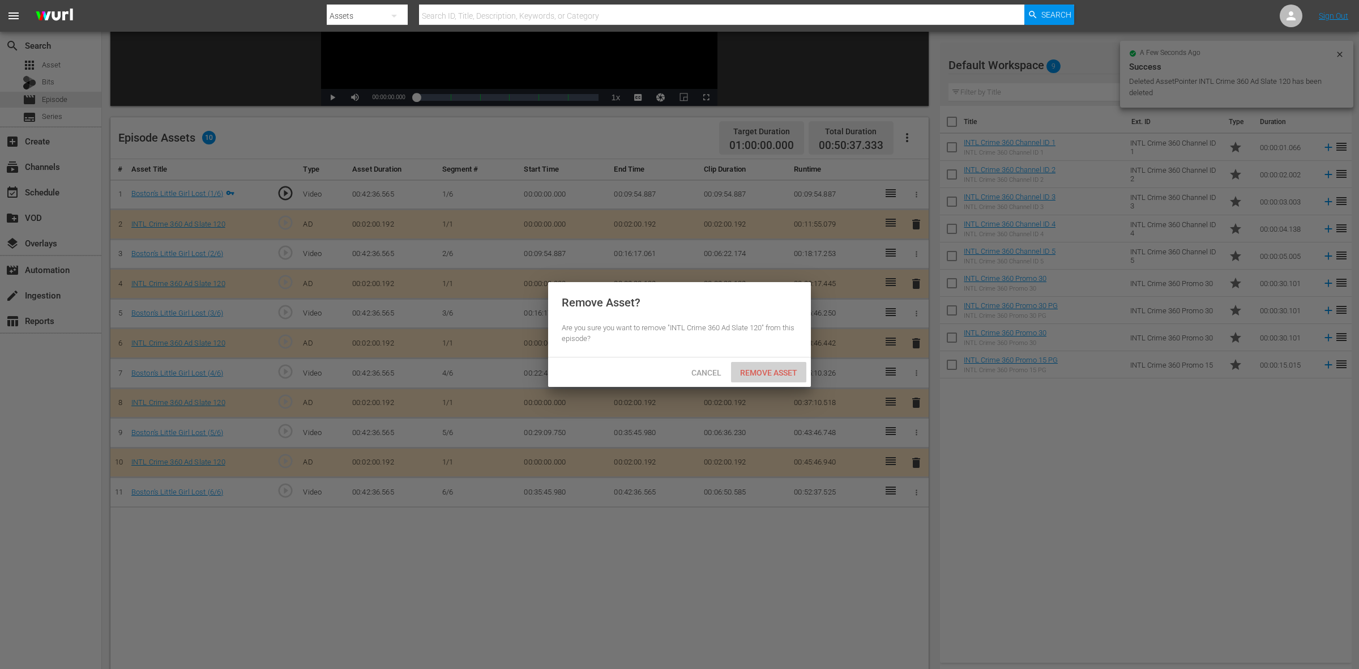
click at [782, 372] on span "Remove Asset" at bounding box center [768, 372] width 75 height 9
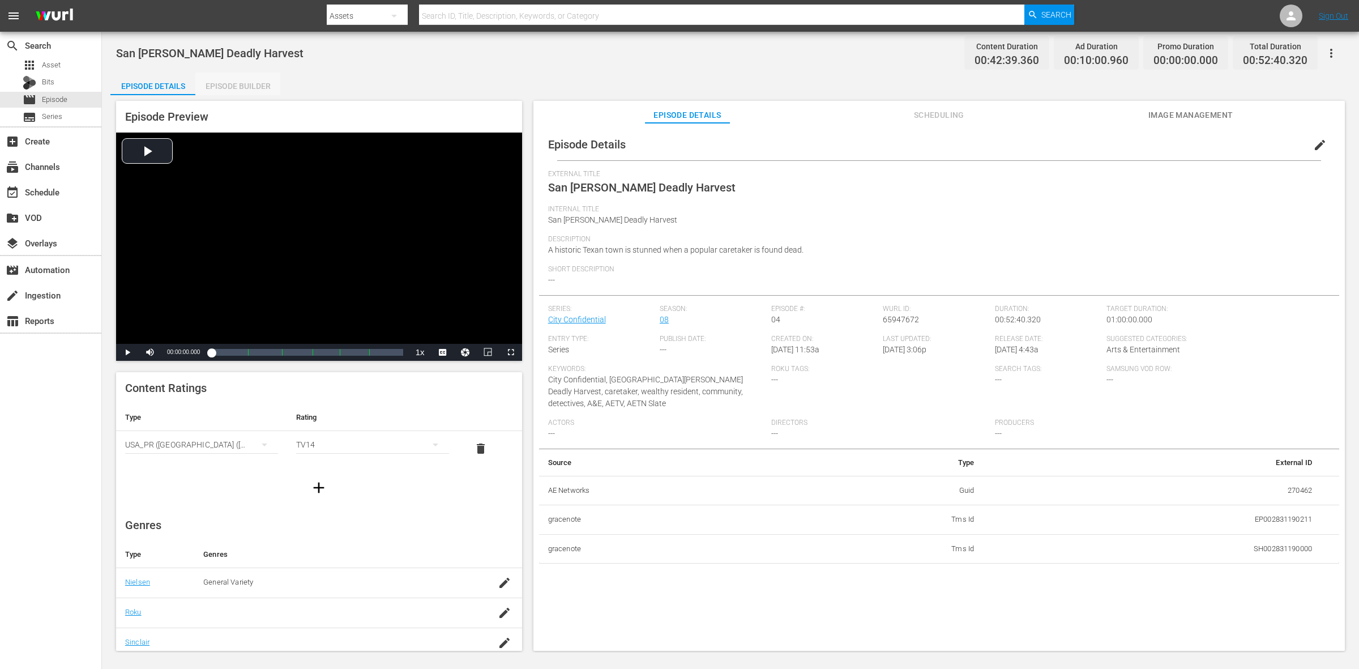
click at [239, 83] on div "Episode Builder" at bounding box center [237, 85] width 85 height 27
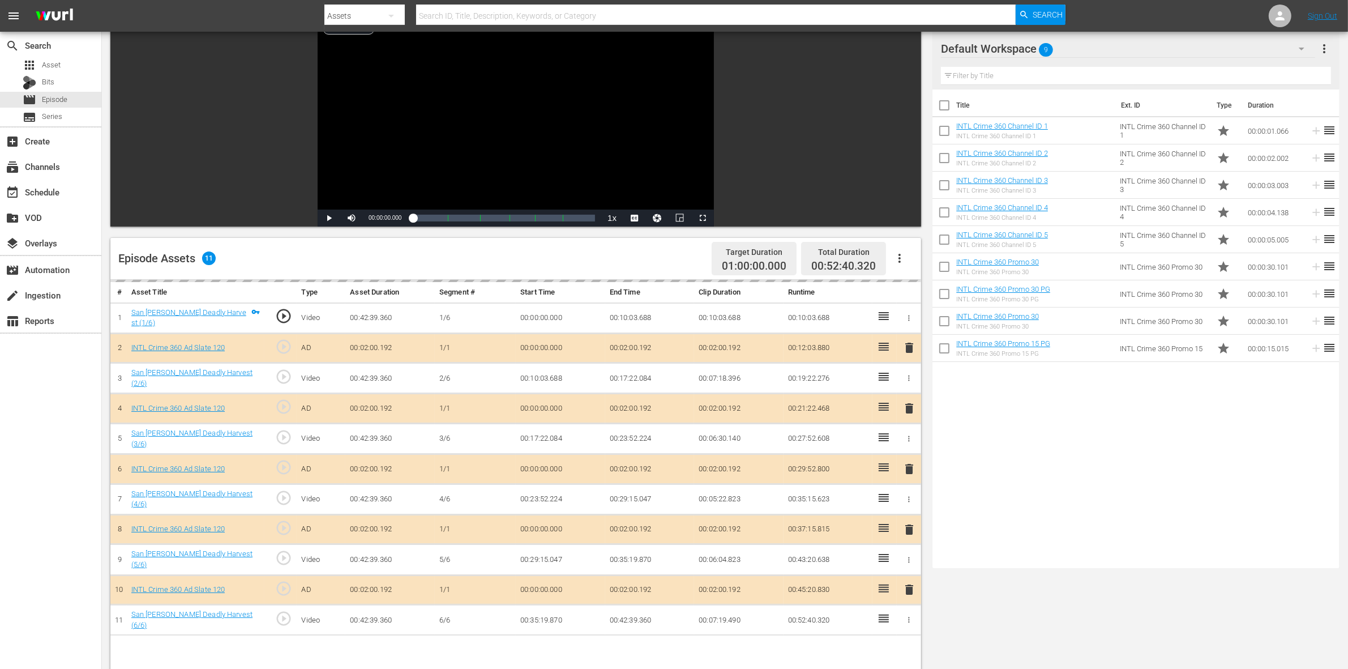
scroll to position [212, 0]
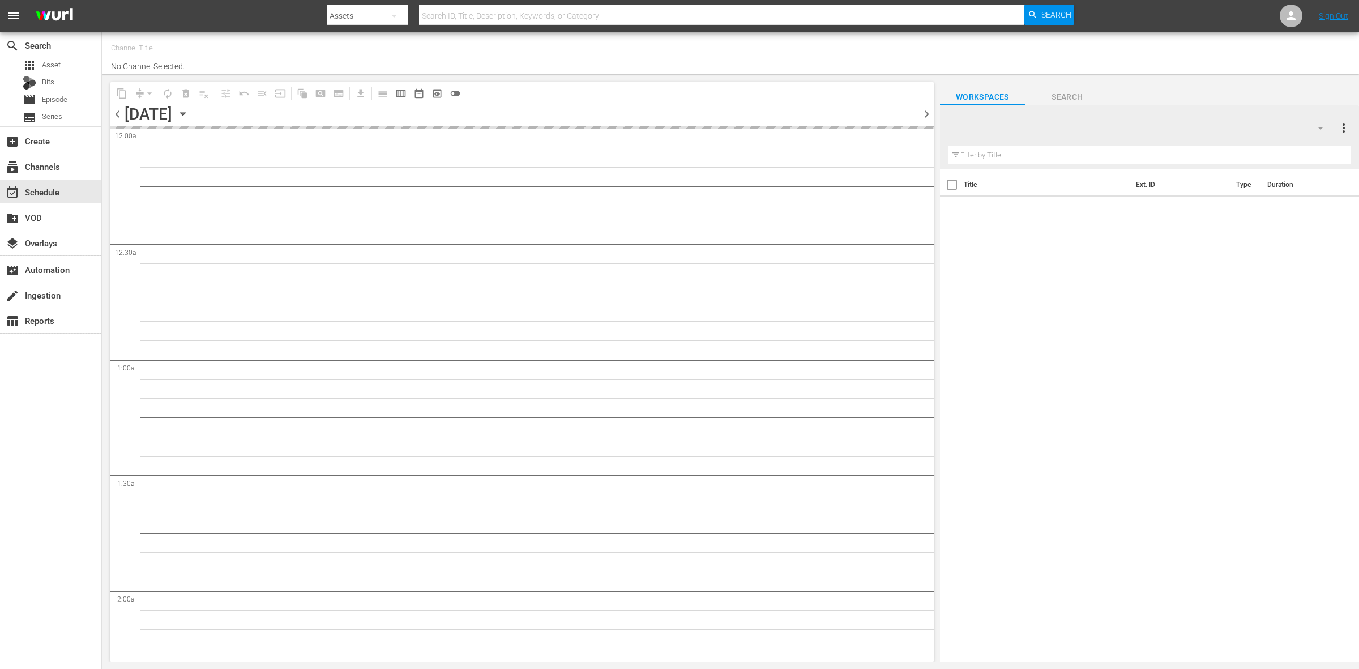
type input "Tiny House Nation (675)"
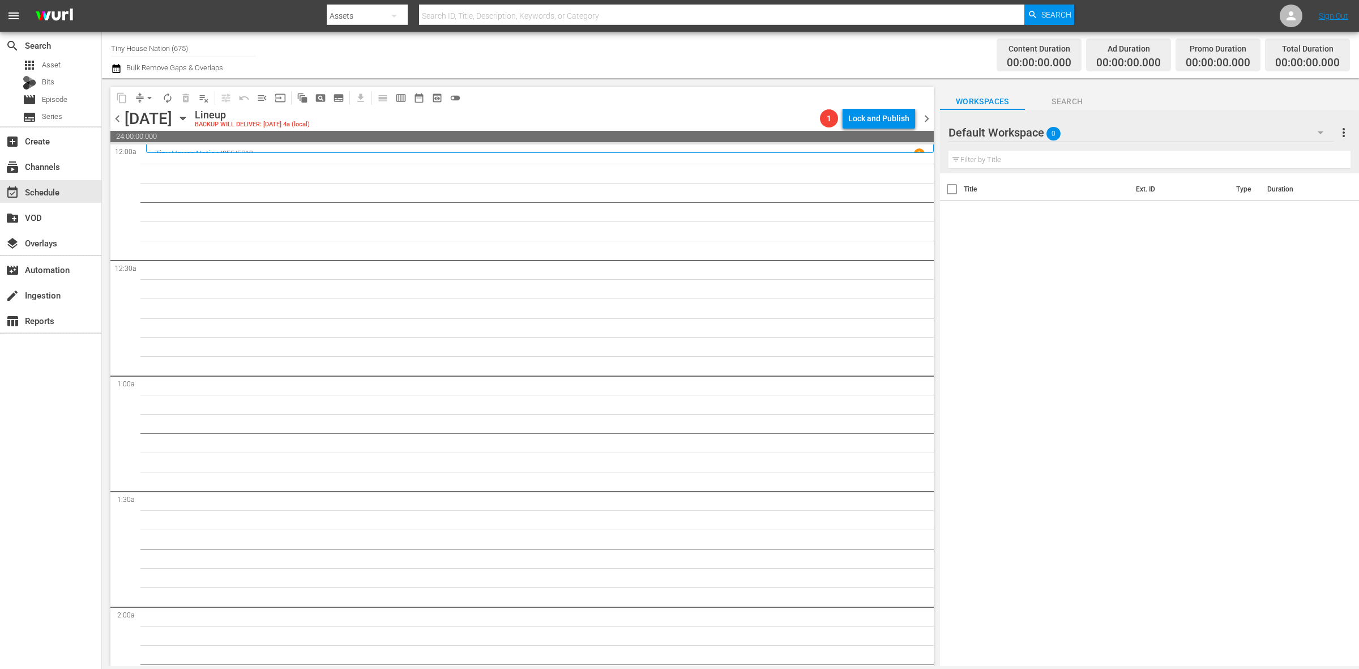
click at [924, 120] on span "chevron_right" at bounding box center [926, 119] width 14 height 14
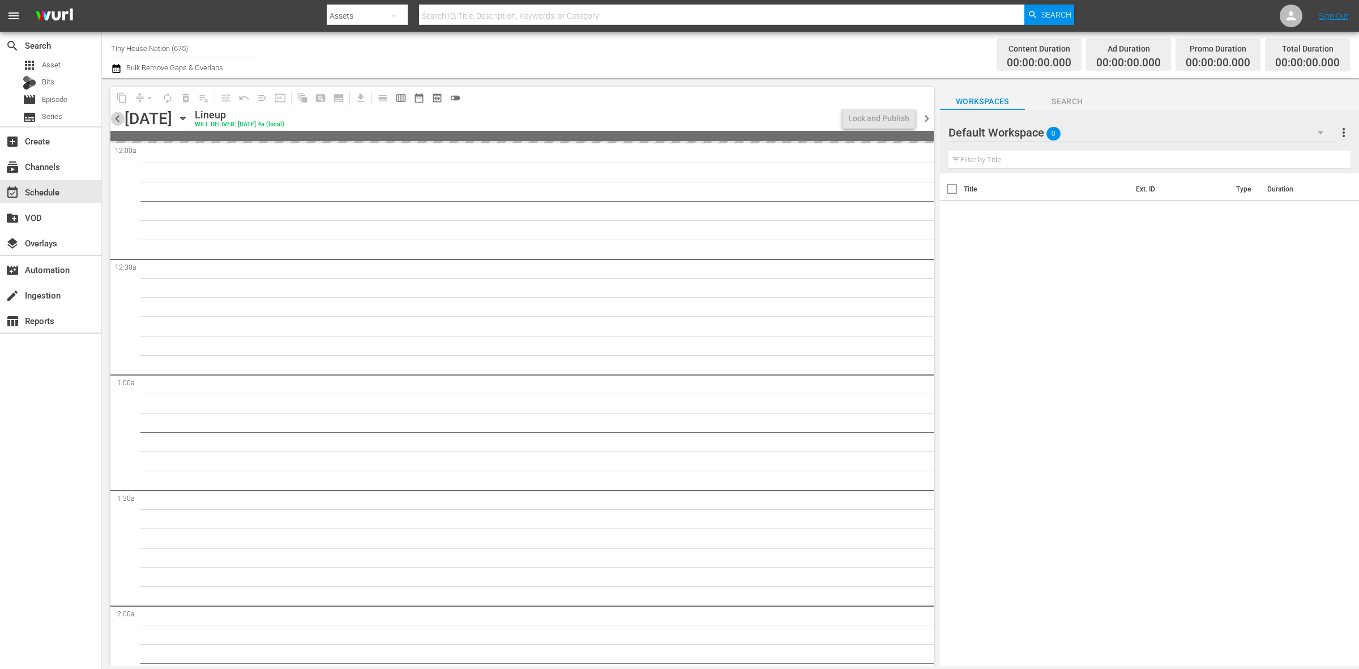
click at [119, 119] on span "chevron_left" at bounding box center [117, 119] width 14 height 14
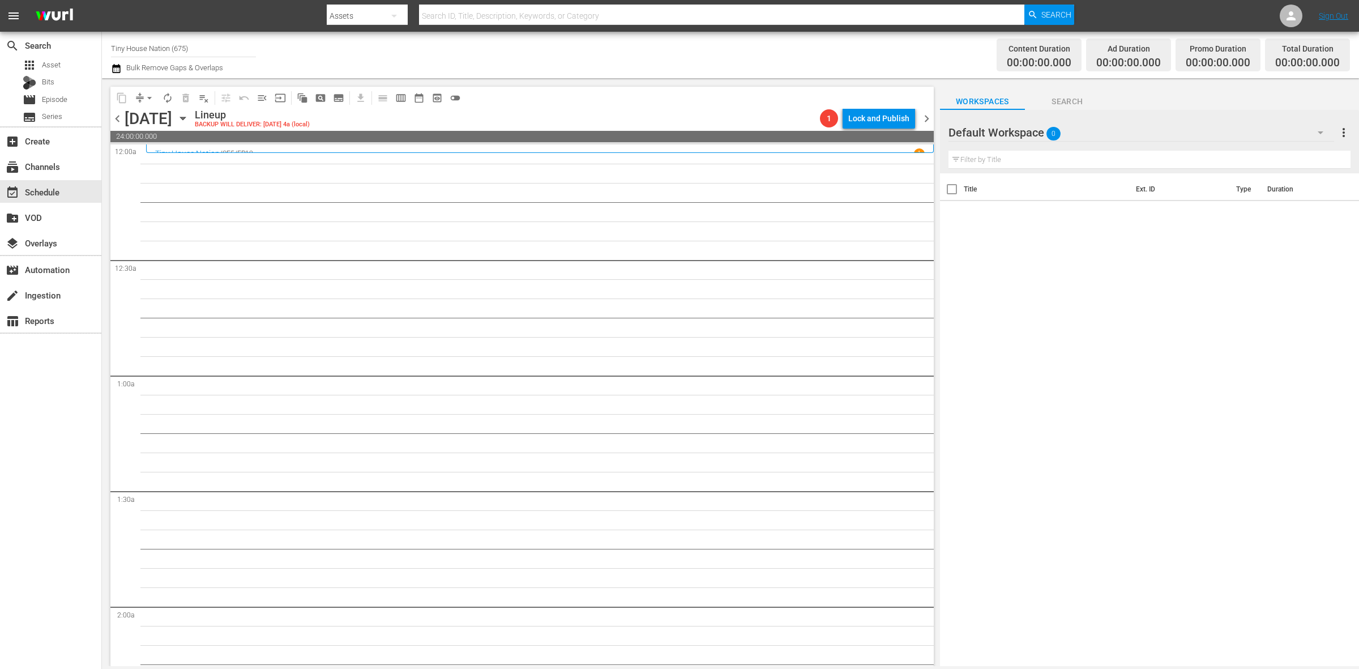
click at [927, 122] on span "chevron_right" at bounding box center [926, 119] width 14 height 14
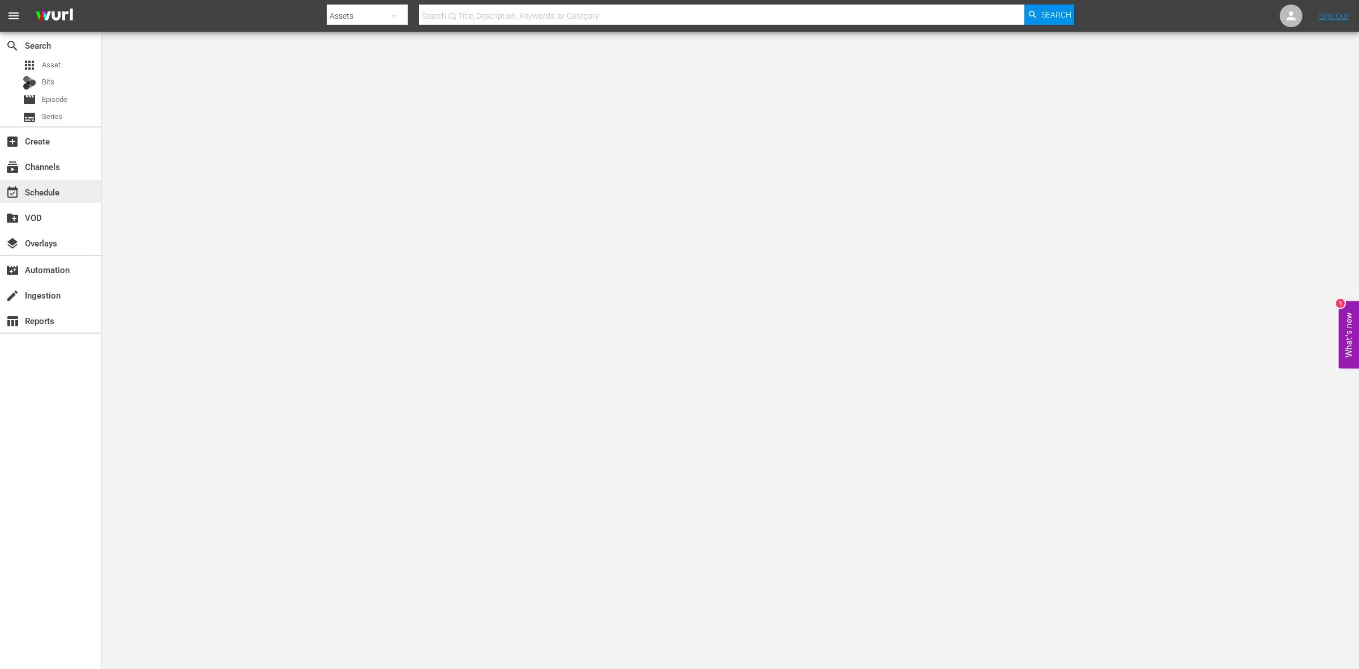
click at [42, 183] on div "event_available Schedule" at bounding box center [50, 191] width 101 height 23
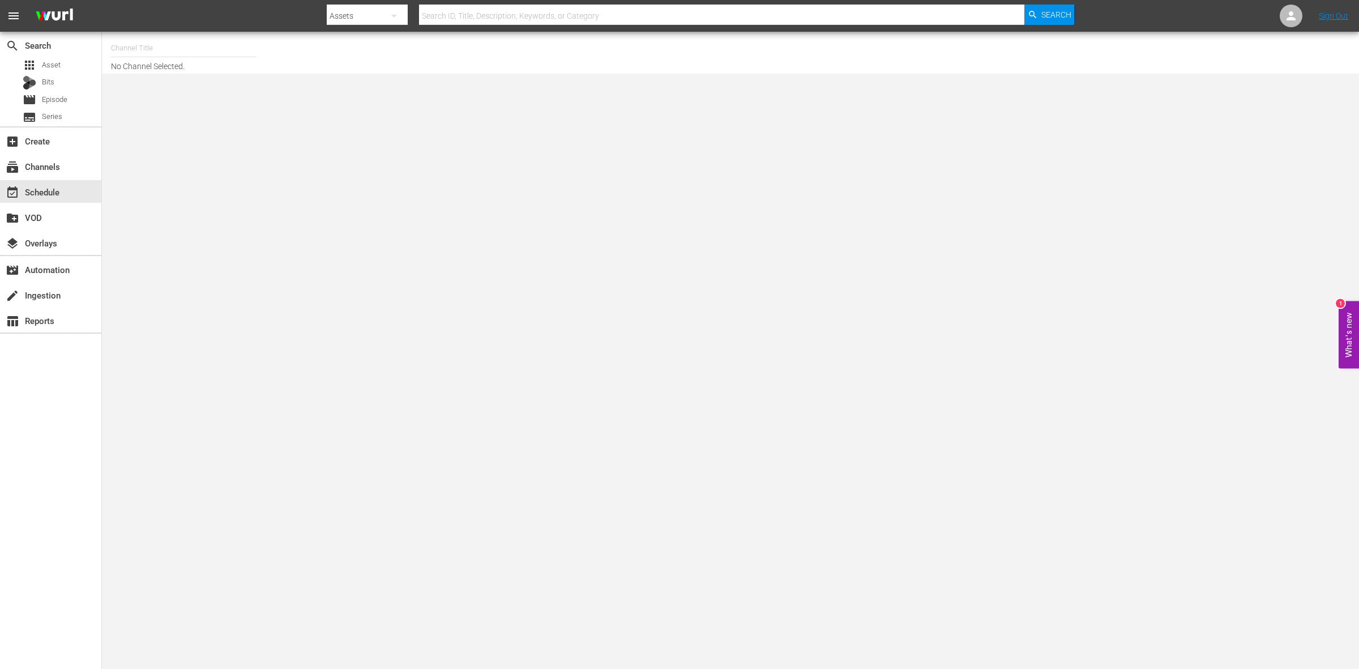
click at [144, 49] on input "text" at bounding box center [183, 48] width 145 height 27
click at [176, 88] on div "Tiny House Nation (675 - aenetworks_tinyhousenation_1)" at bounding box center [266, 79] width 293 height 27
type input "Tiny House Nation (675 - aenetworks_tinyhousenation_1)"
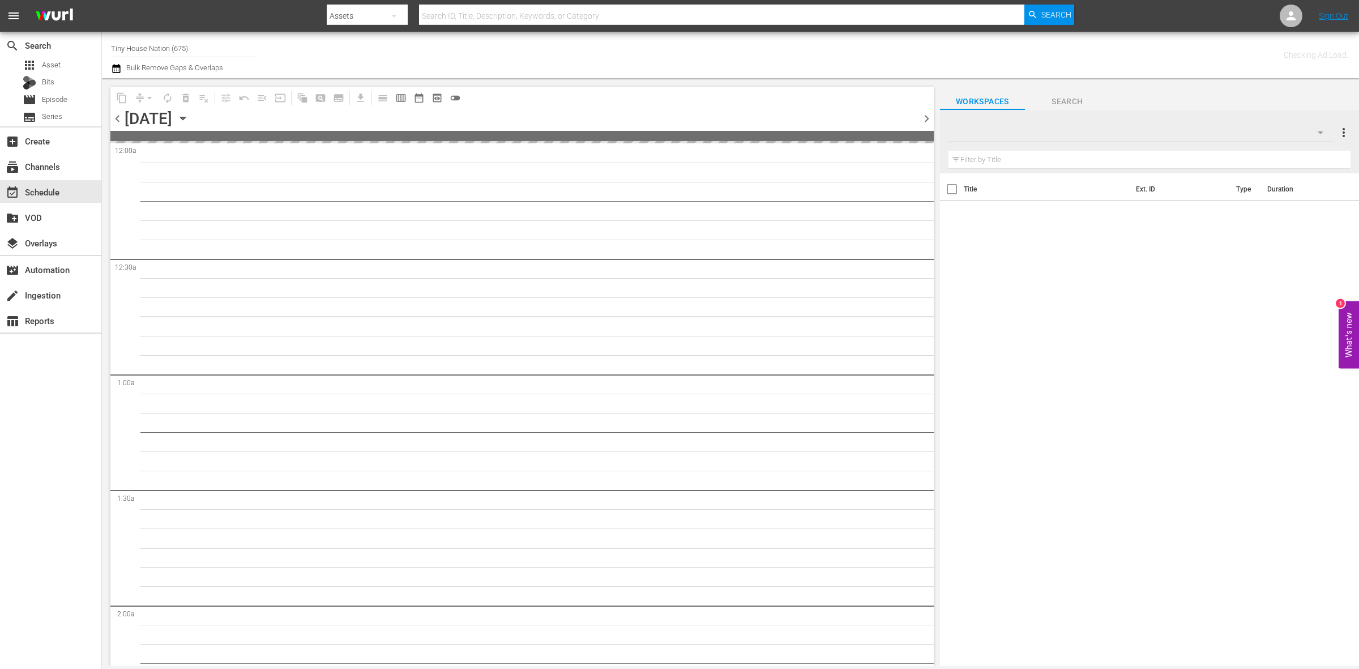
click at [927, 122] on span "chevron_right" at bounding box center [926, 119] width 14 height 14
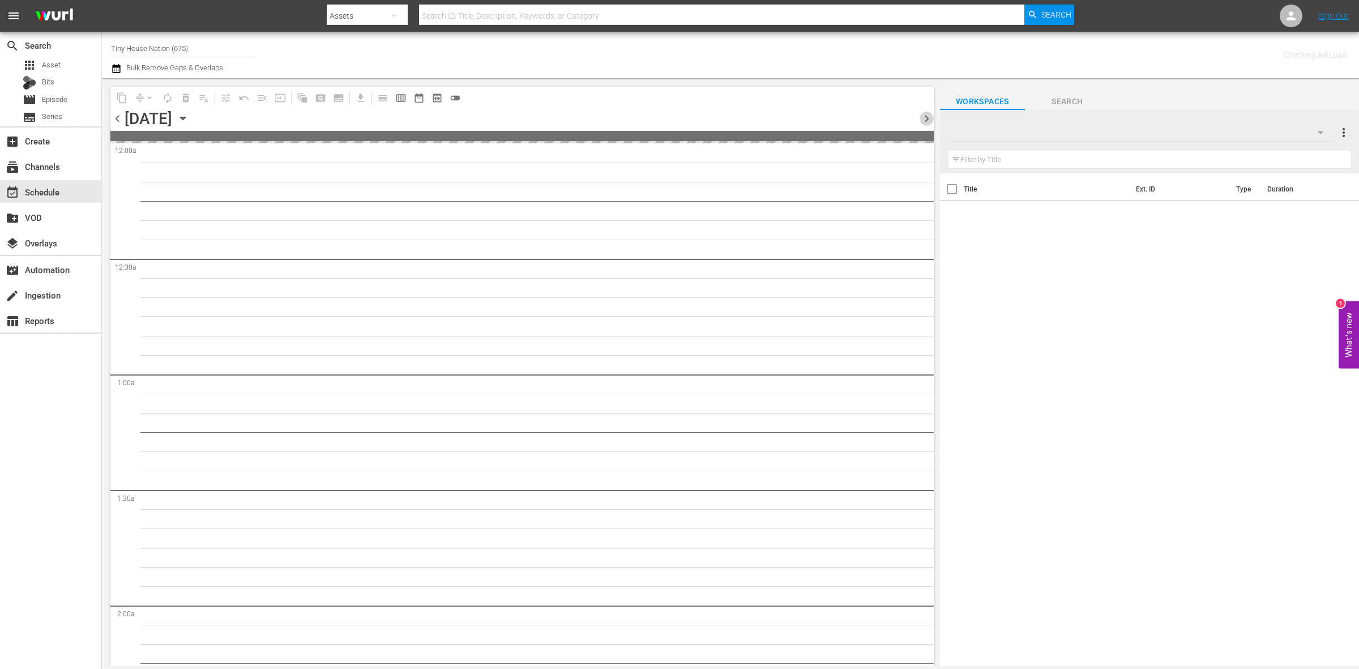
click at [927, 122] on span "chevron_right" at bounding box center [926, 119] width 14 height 14
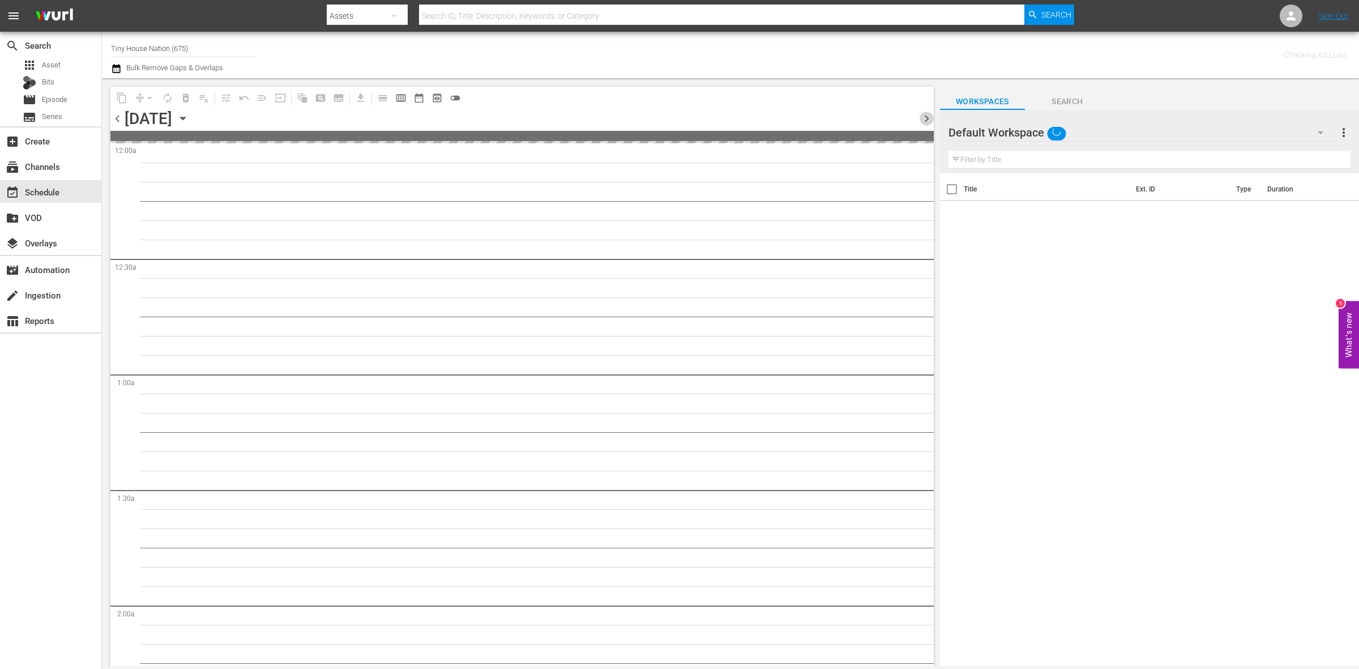
click at [927, 122] on span "chevron_right" at bounding box center [926, 119] width 14 height 14
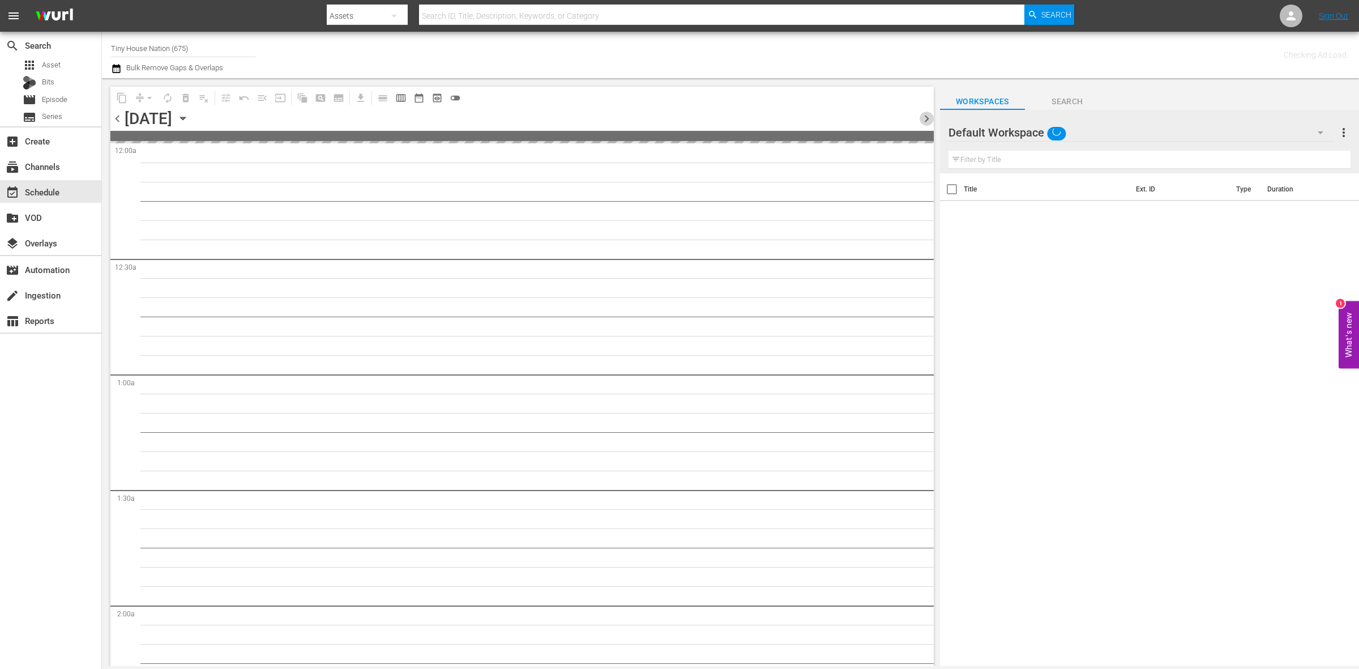
click at [927, 122] on span "chevron_right" at bounding box center [926, 119] width 14 height 14
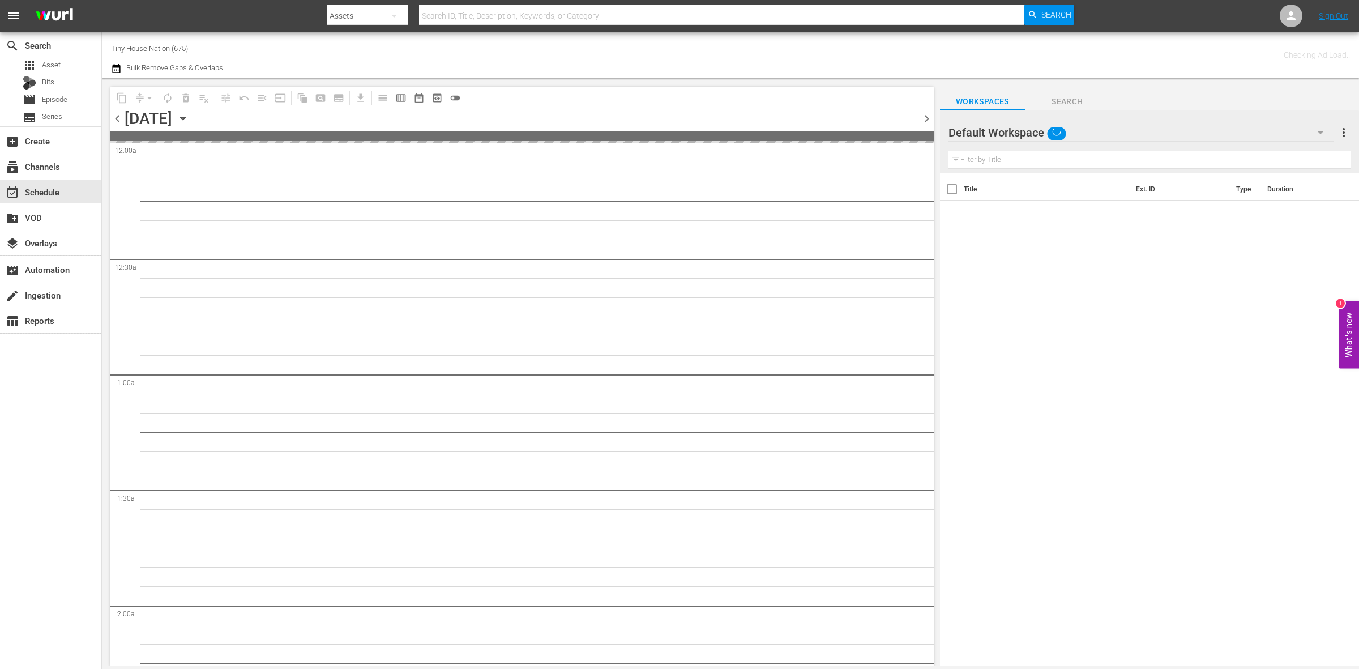
click at [927, 122] on span "chevron_right" at bounding box center [926, 119] width 14 height 14
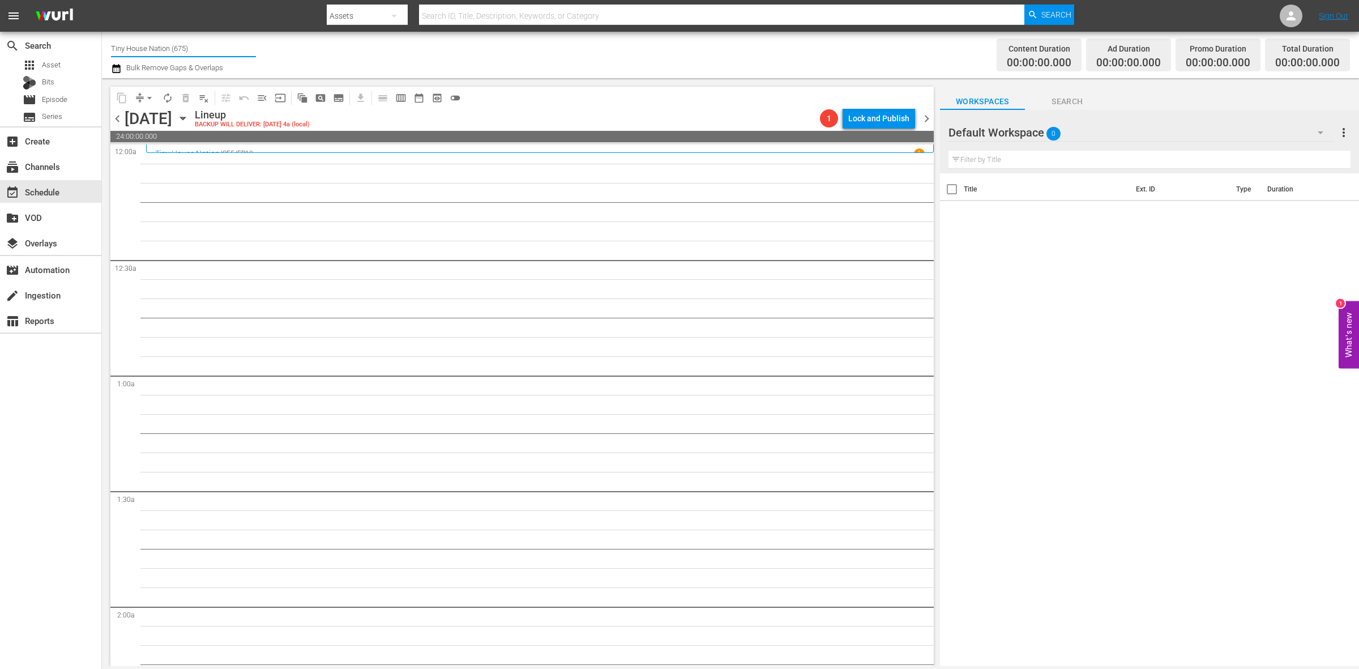
click at [187, 49] on input "Tiny House Nation (675)" at bounding box center [183, 48] width 145 height 27
type input ")"
click at [187, 49] on input ")" at bounding box center [183, 48] width 145 height 27
click at [165, 78] on div "Celeb Reality INTL (1826 - ae_networks_celebreality_1)" at bounding box center [266, 79] width 293 height 27
type input "Celeb Reality INTL (1826 - ae_networks_celebreality_1)"
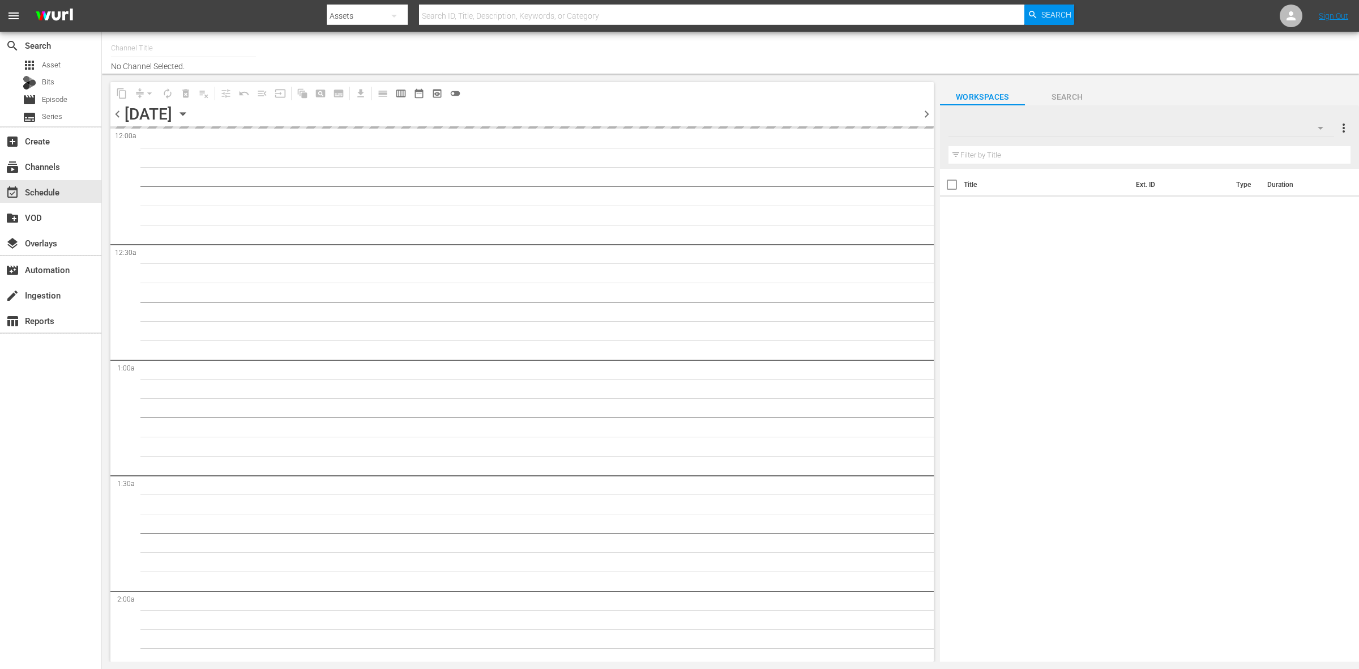
type input "Celeb Reality INTL (1826)"
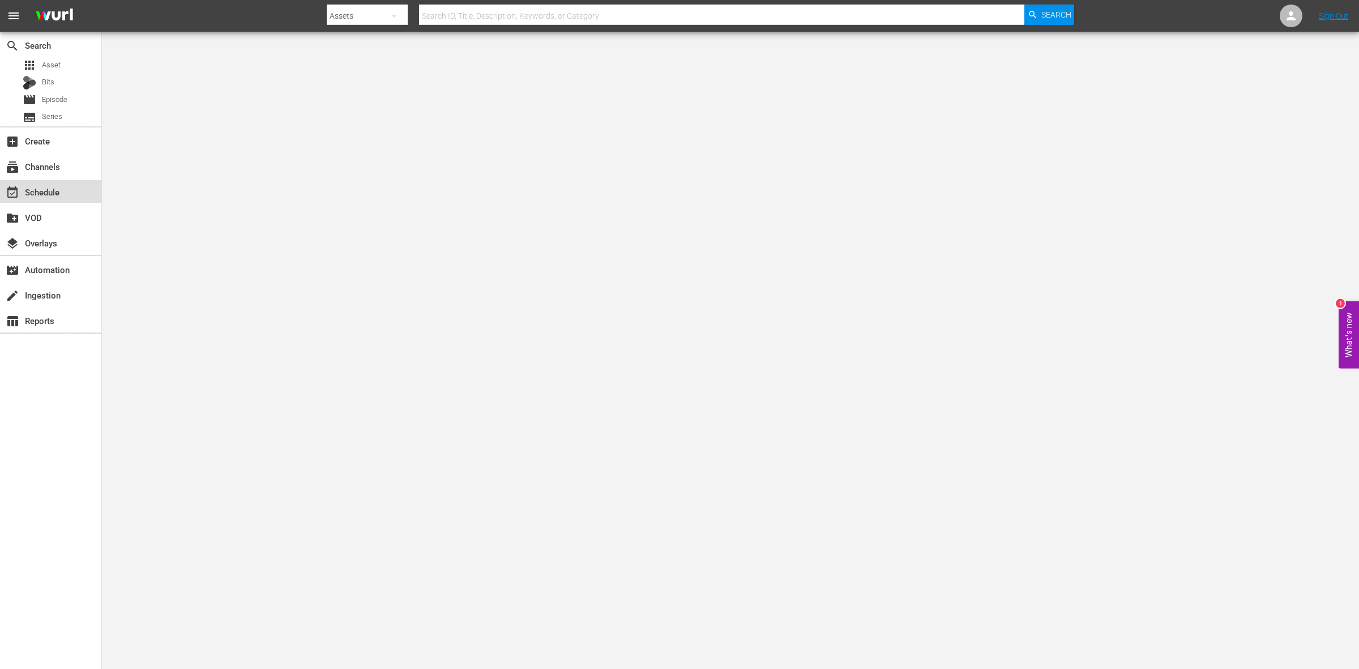
click at [40, 194] on div "event_available Schedule" at bounding box center [31, 190] width 63 height 10
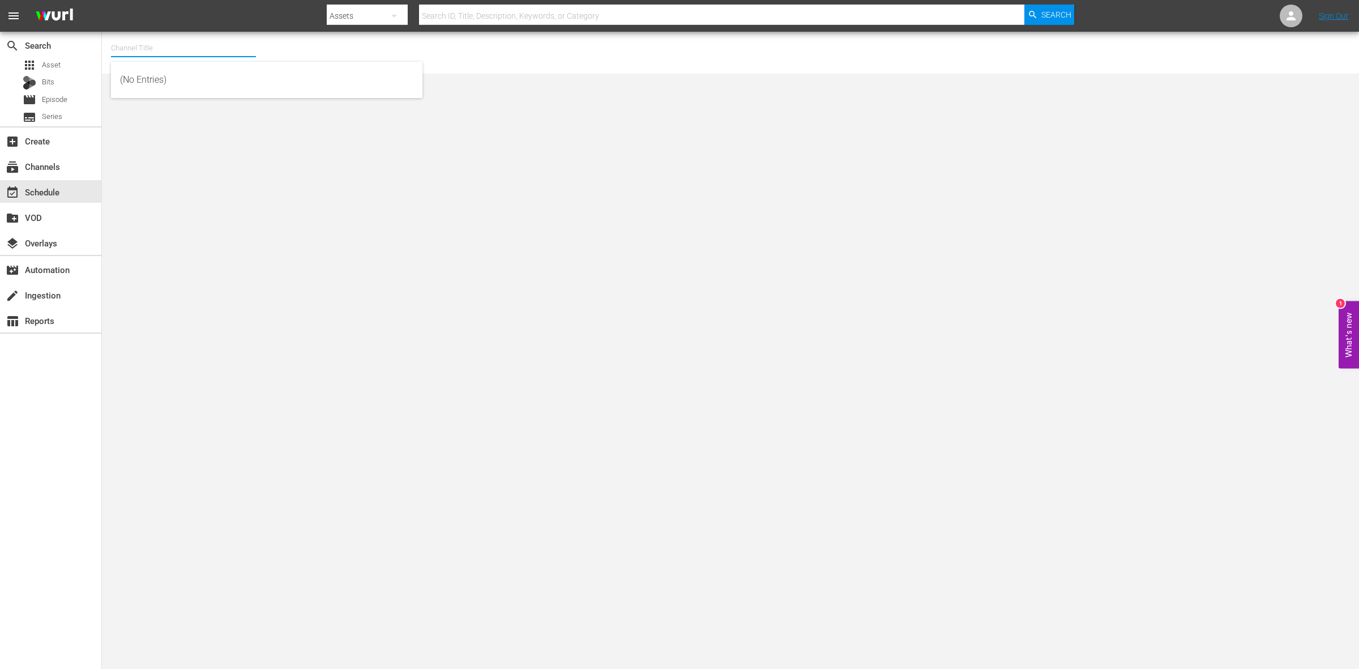
click at [185, 46] on input "text" at bounding box center [183, 48] width 145 height 27
click at [202, 75] on div "Tiny House Nation (675 - aenetworks_tinyhousenation_1)" at bounding box center [266, 79] width 293 height 27
type input "Tiny House Nation (675 - aenetworks_tinyhousenation_1)"
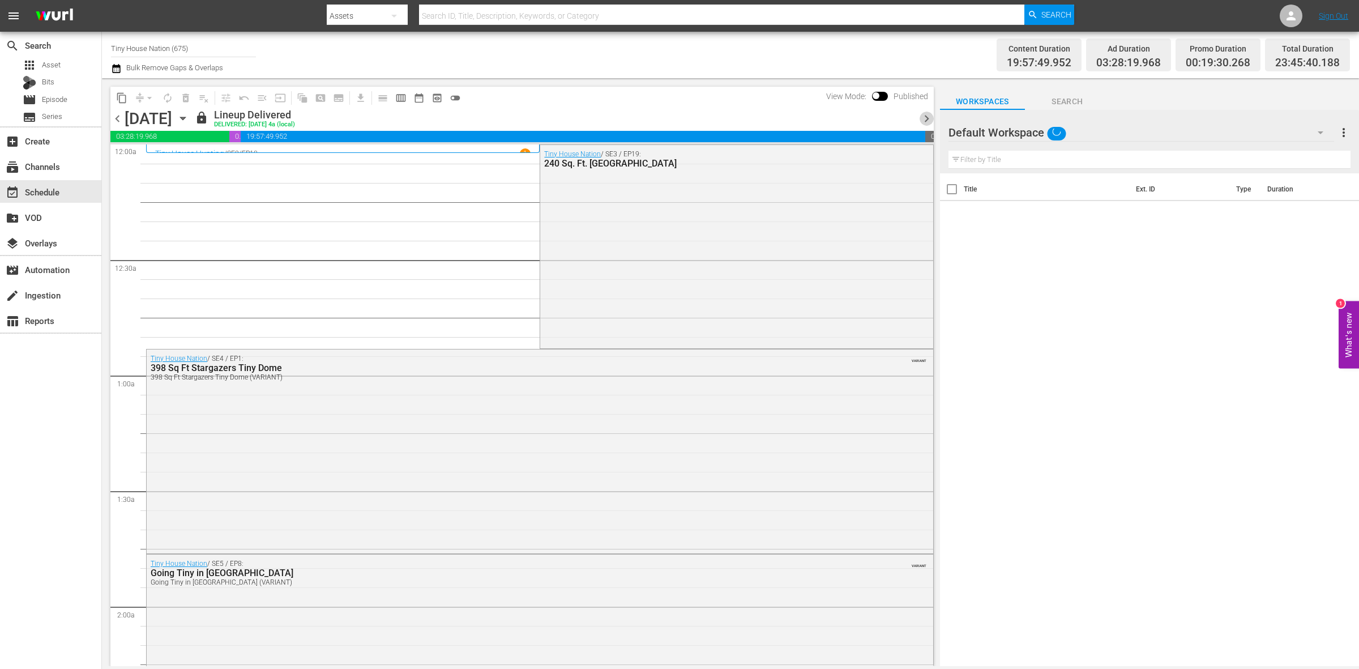
click at [923, 118] on span "chevron_right" at bounding box center [926, 119] width 14 height 14
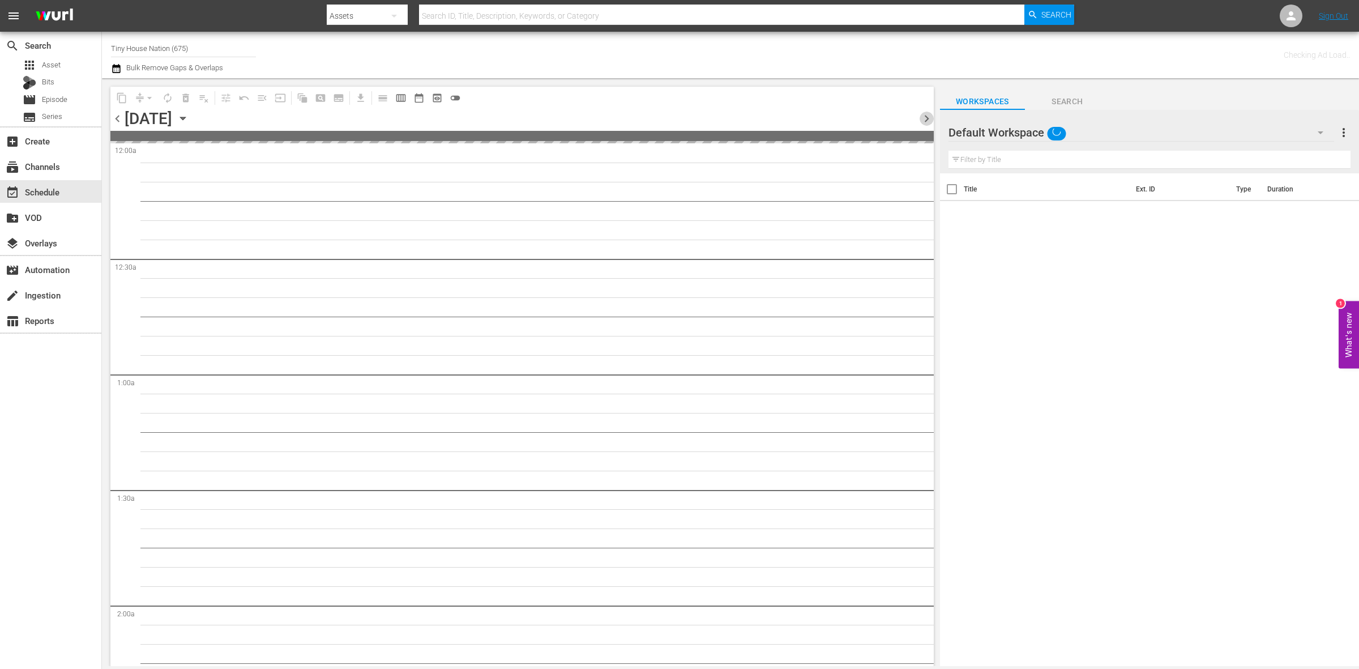
click at [923, 118] on span "chevron_right" at bounding box center [926, 119] width 14 height 14
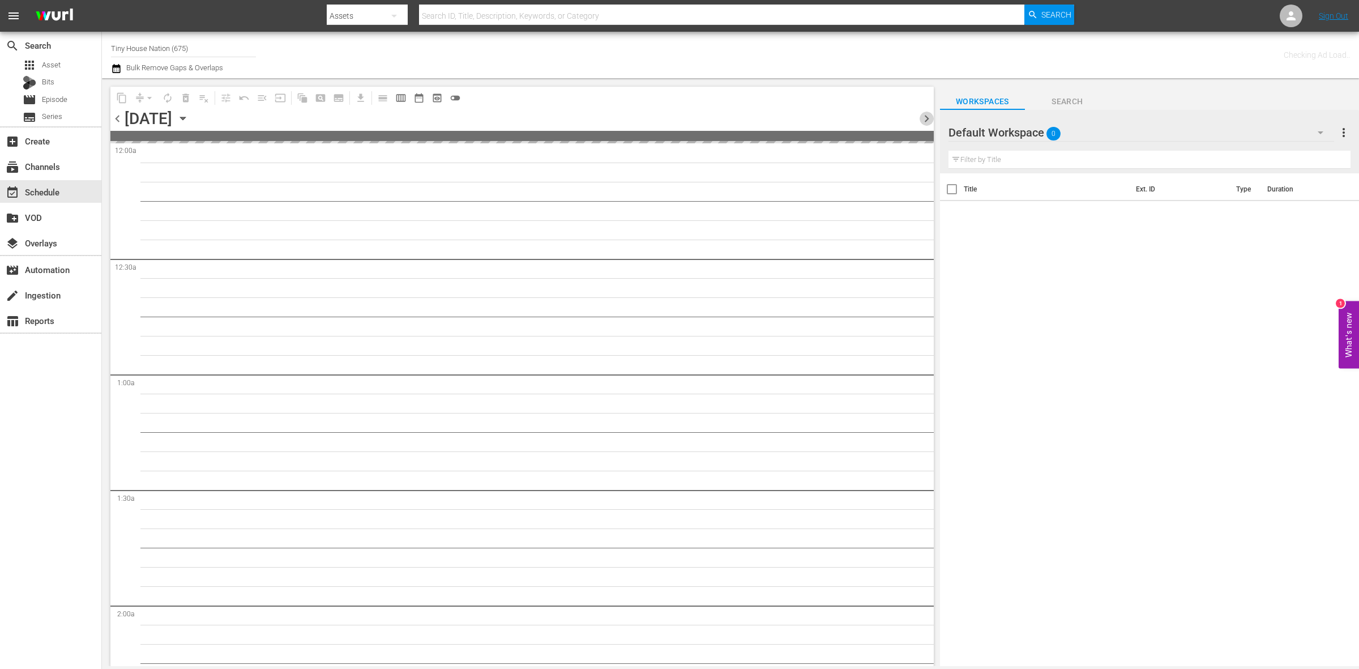
click at [923, 118] on span "chevron_right" at bounding box center [926, 119] width 14 height 14
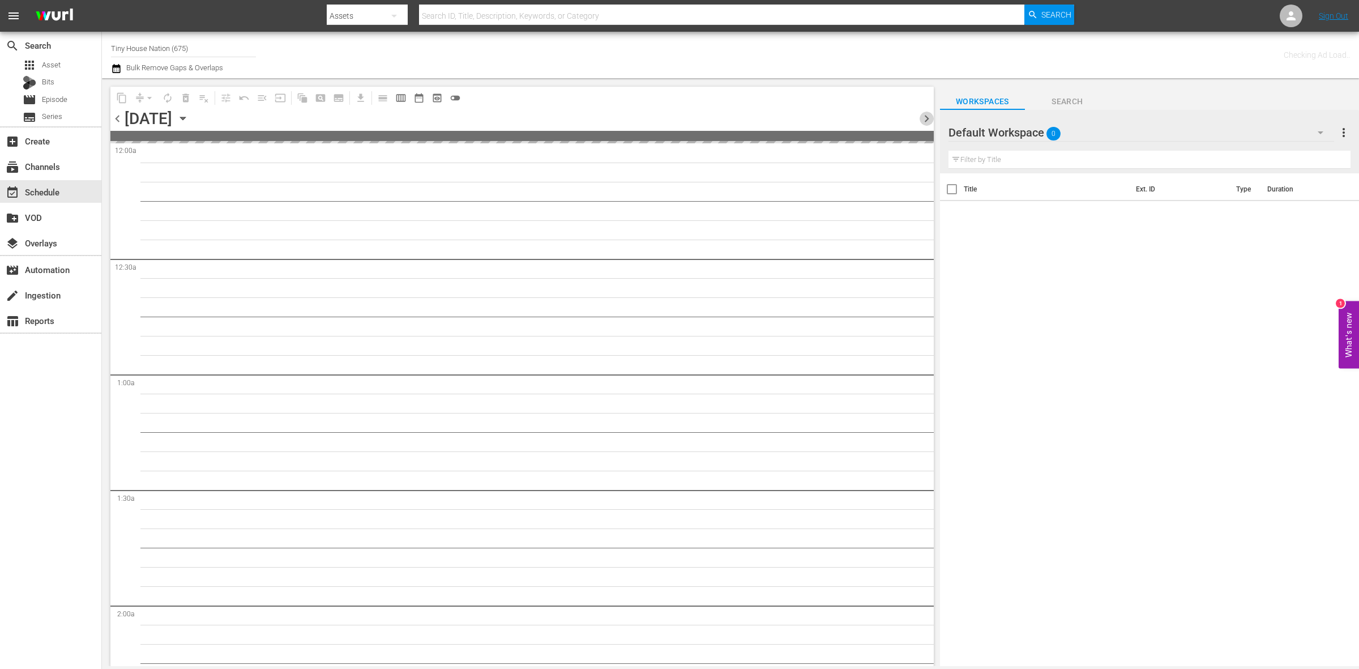
click at [923, 118] on span "chevron_right" at bounding box center [926, 119] width 14 height 14
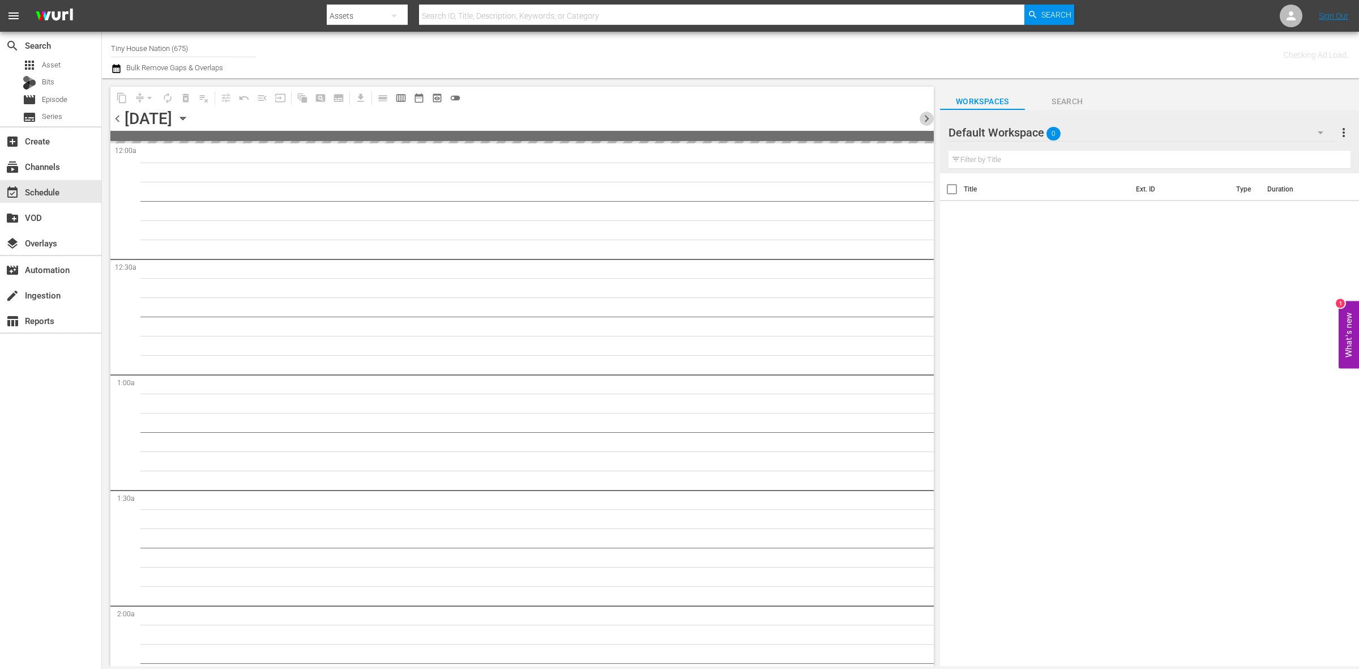
click at [923, 118] on span "chevron_right" at bounding box center [926, 119] width 14 height 14
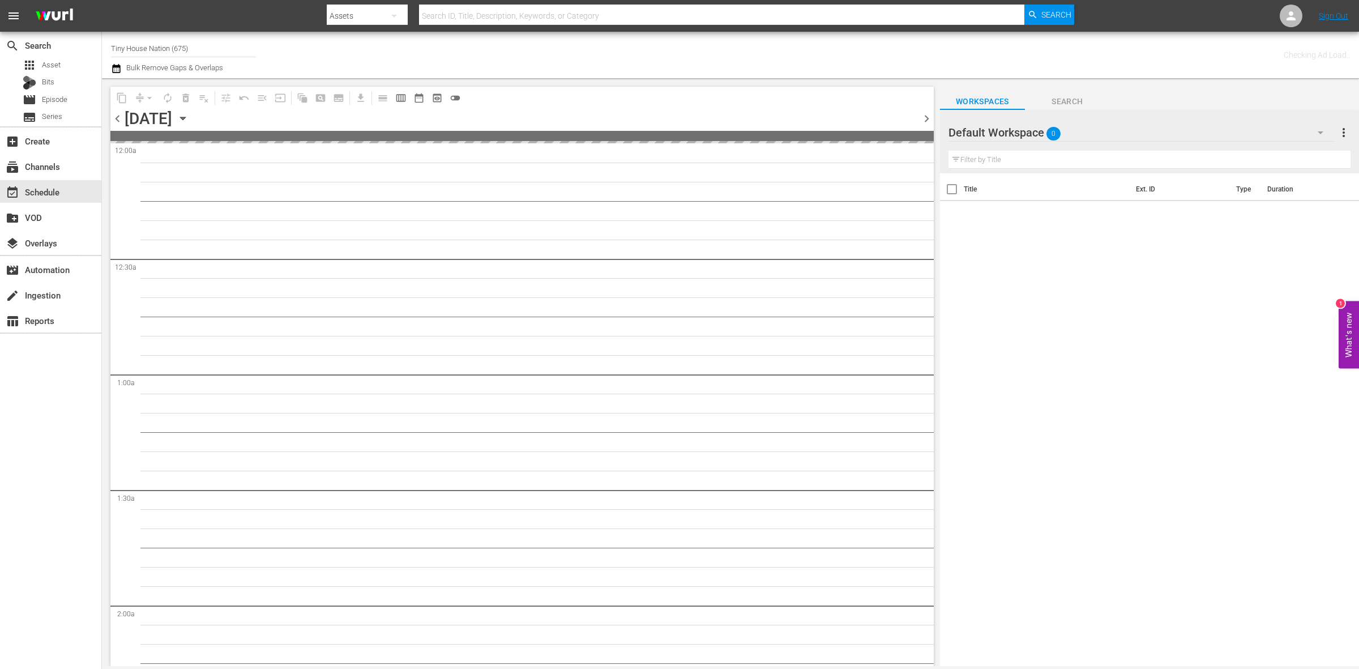
click at [923, 118] on span "chevron_right" at bounding box center [926, 119] width 14 height 14
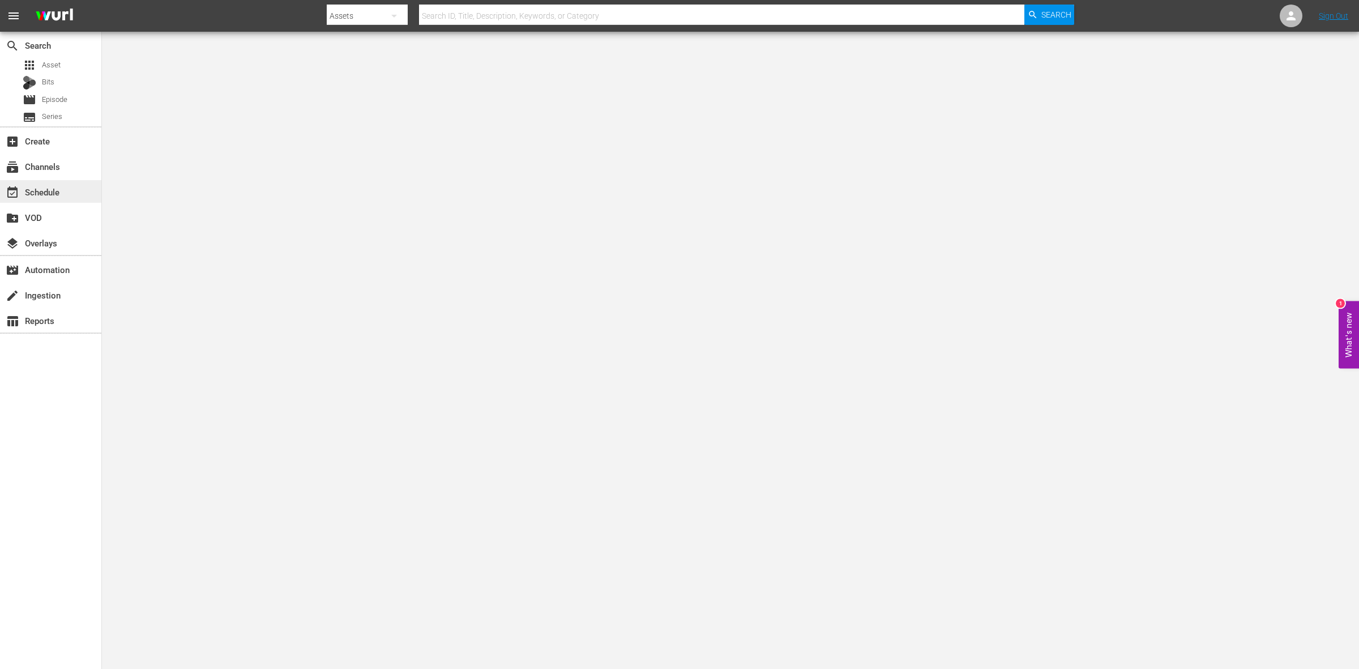
click at [32, 202] on div "event_available Schedule" at bounding box center [50, 191] width 101 height 23
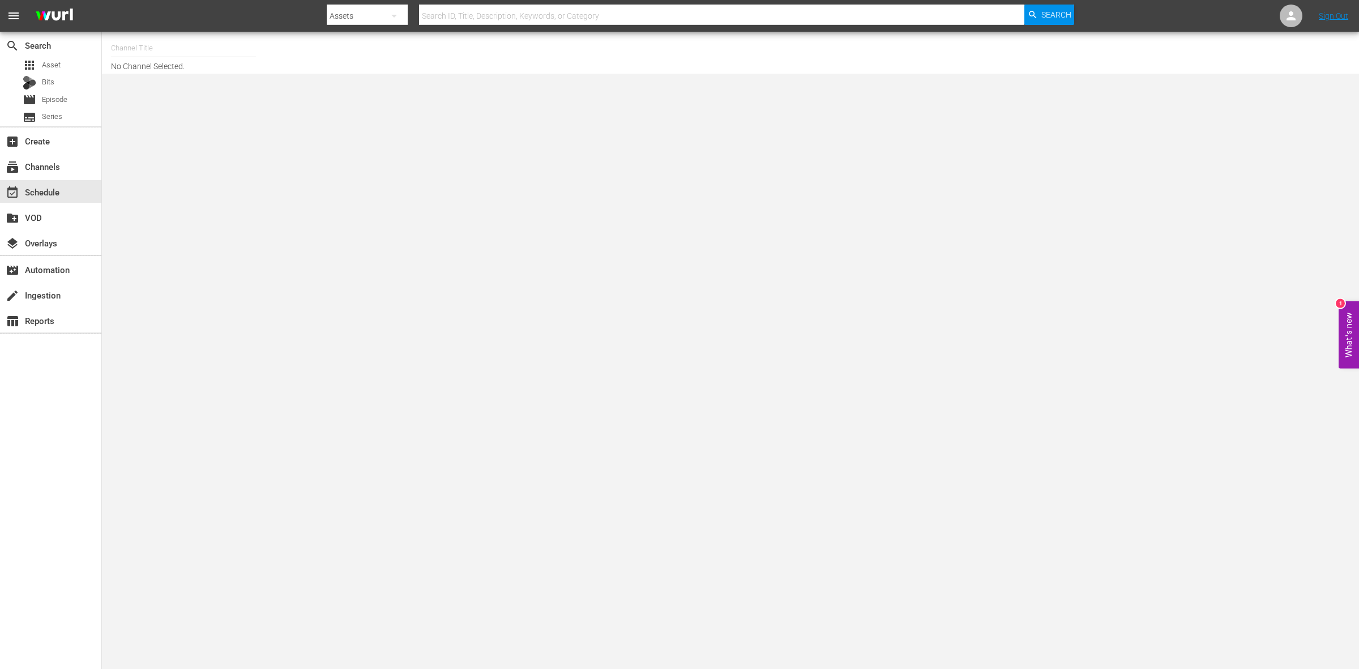
click at [214, 52] on input "text" at bounding box center [183, 48] width 145 height 27
click at [177, 75] on div "Tiny House Nation (675 - aenetworks_tinyhousenation_1)" at bounding box center [266, 79] width 293 height 27
type input "Tiny House Nation (675 - aenetworks_tinyhousenation_1)"
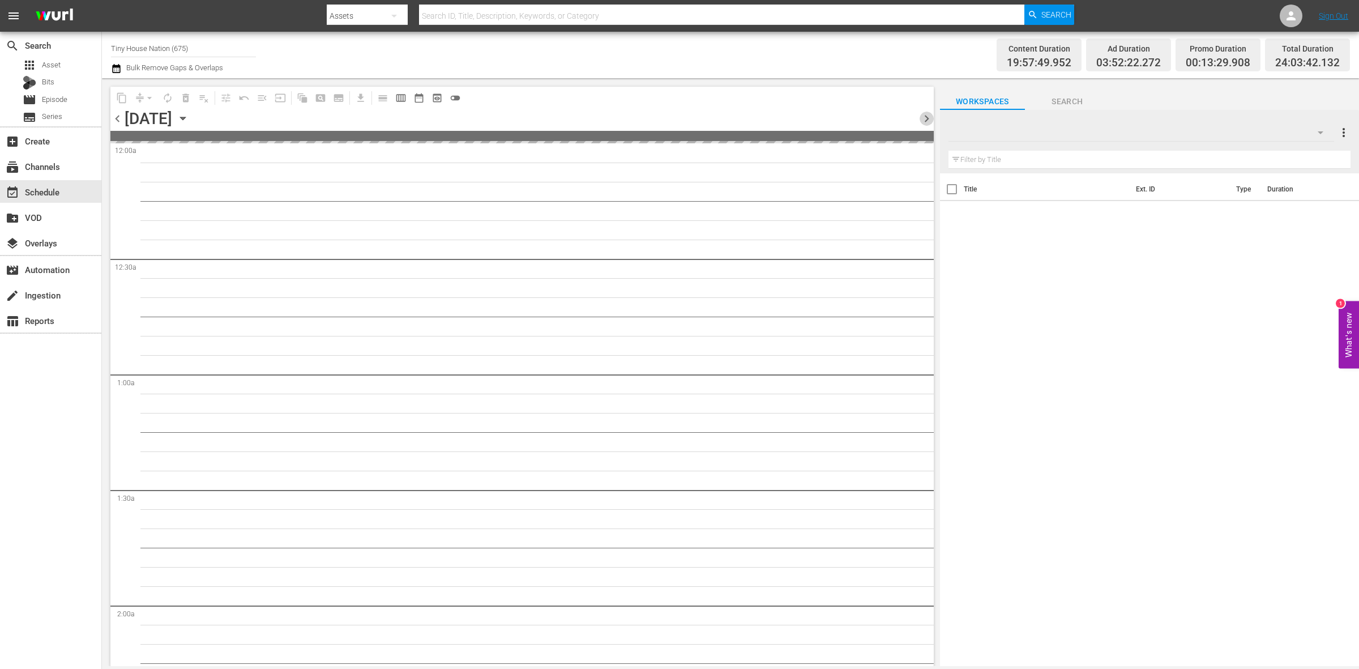
click at [926, 119] on span "chevron_right" at bounding box center [926, 119] width 14 height 14
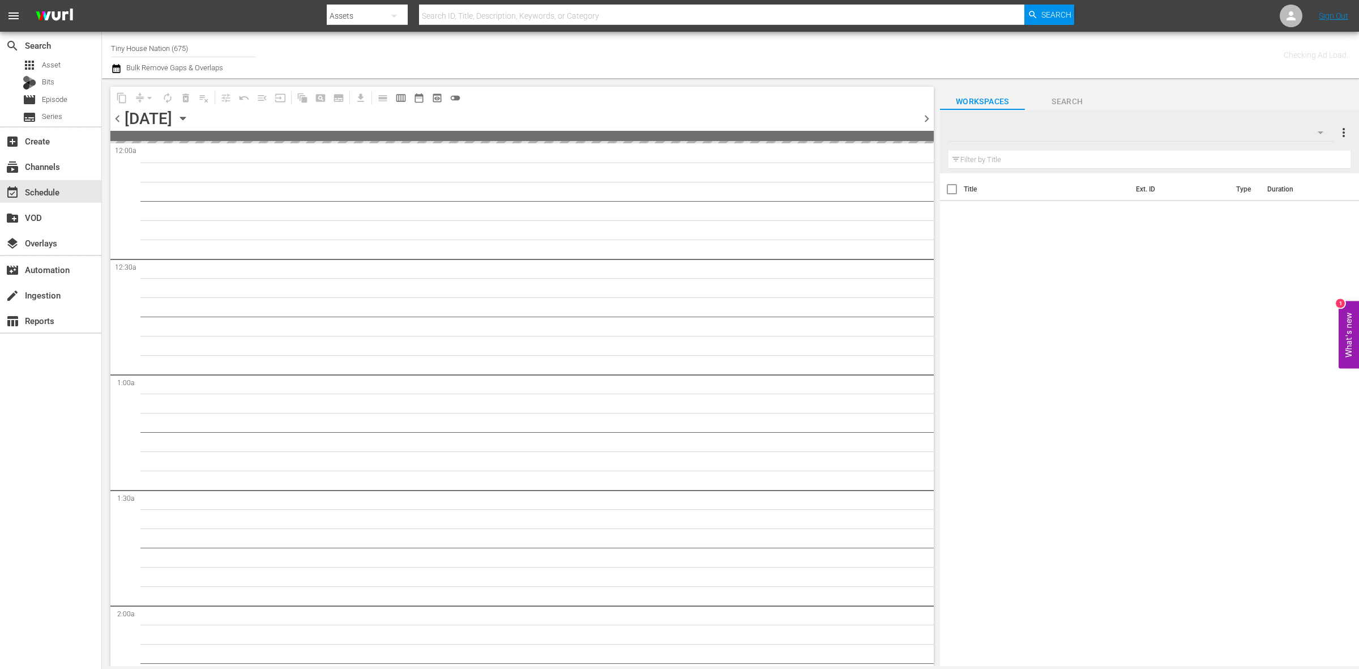
click at [926, 119] on span "chevron_right" at bounding box center [926, 119] width 14 height 14
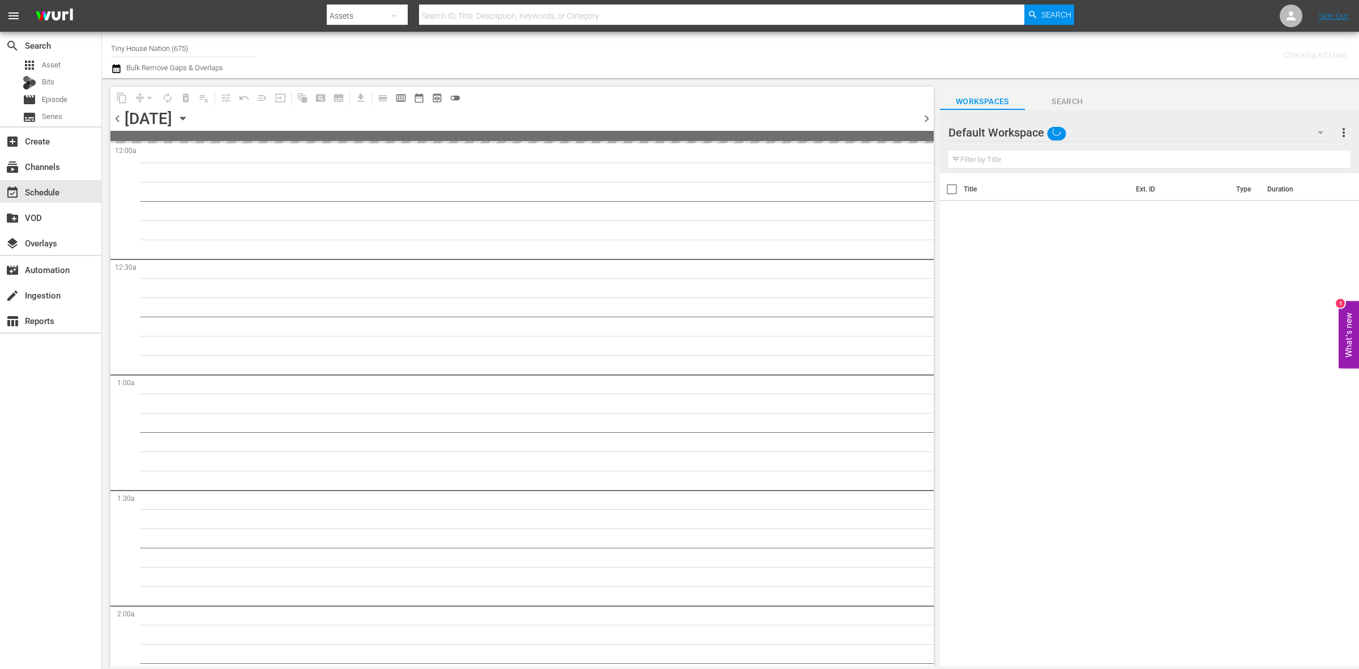
click at [926, 119] on span "chevron_right" at bounding box center [926, 119] width 14 height 14
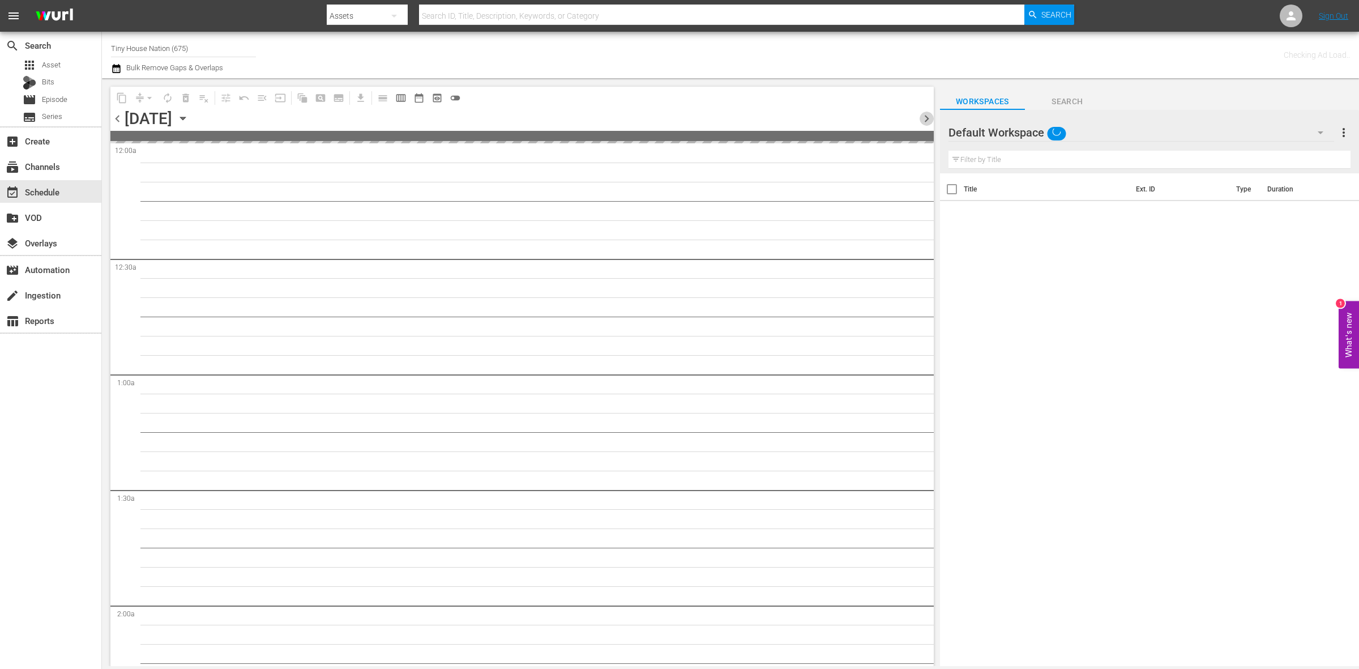
click at [926, 119] on span "chevron_right" at bounding box center [926, 119] width 14 height 14
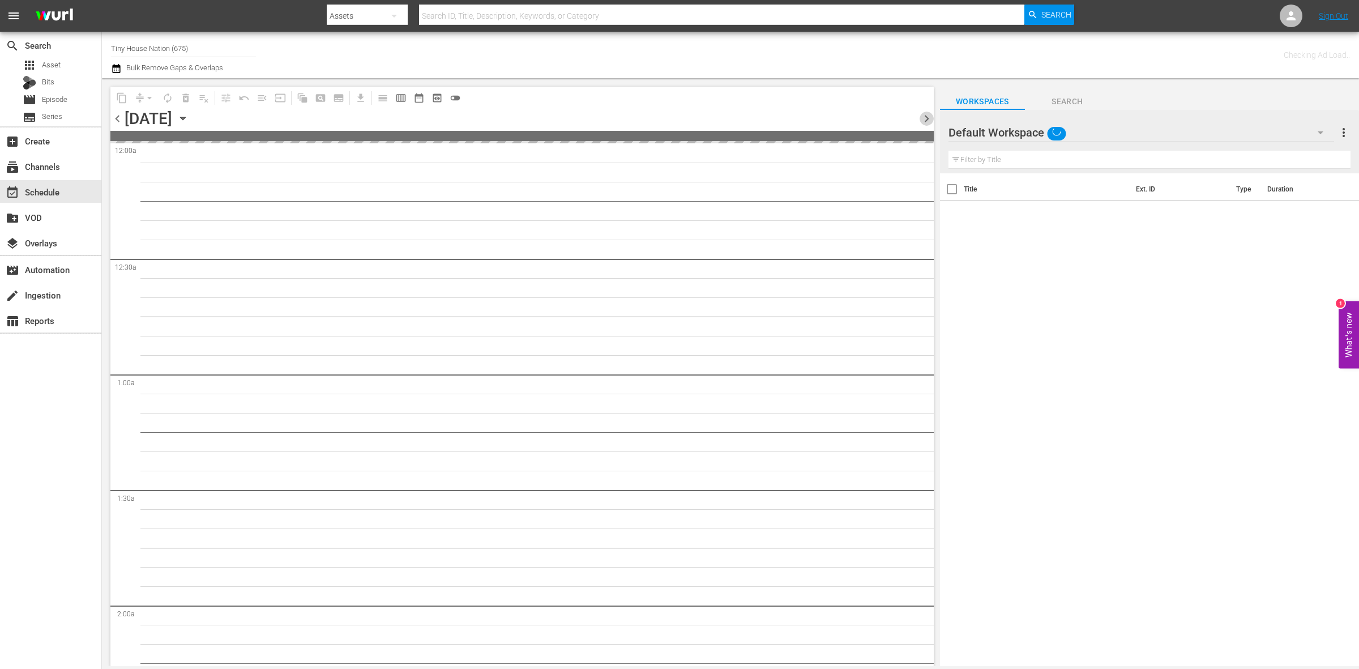
click at [926, 119] on span "chevron_right" at bounding box center [926, 119] width 14 height 14
